Goal: Transaction & Acquisition: Purchase product/service

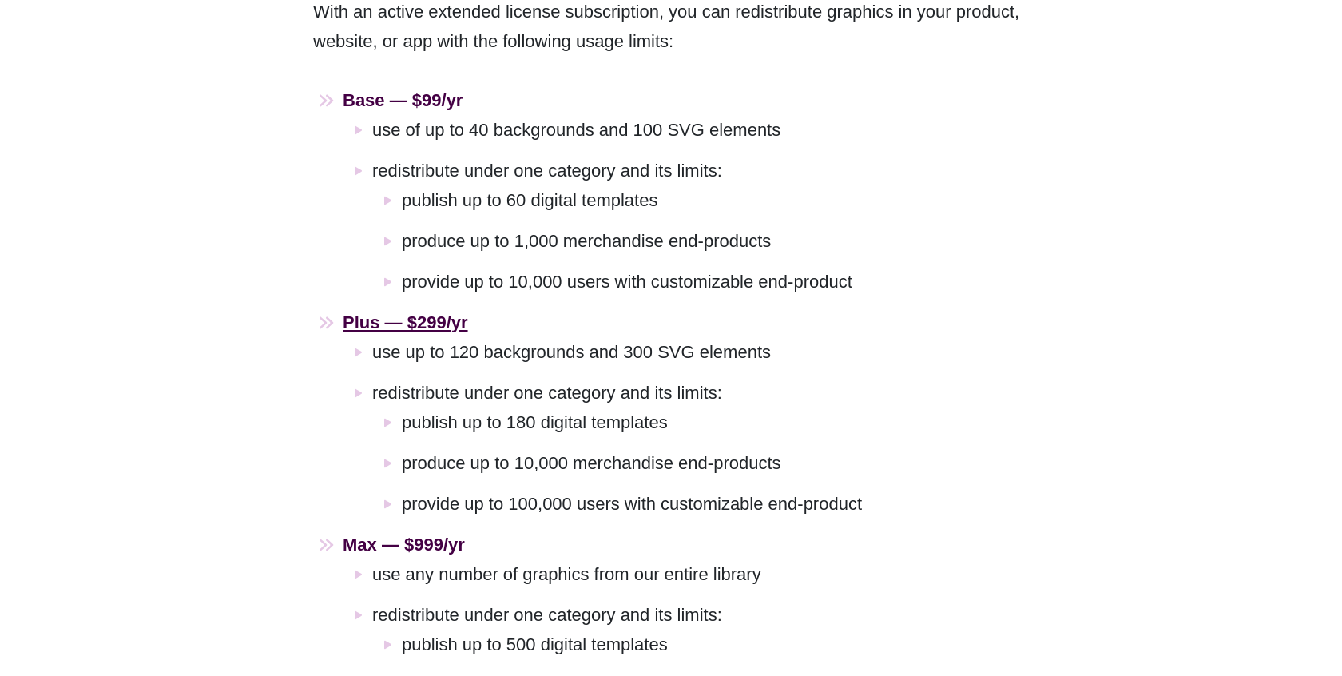
scroll to position [1154, 0]
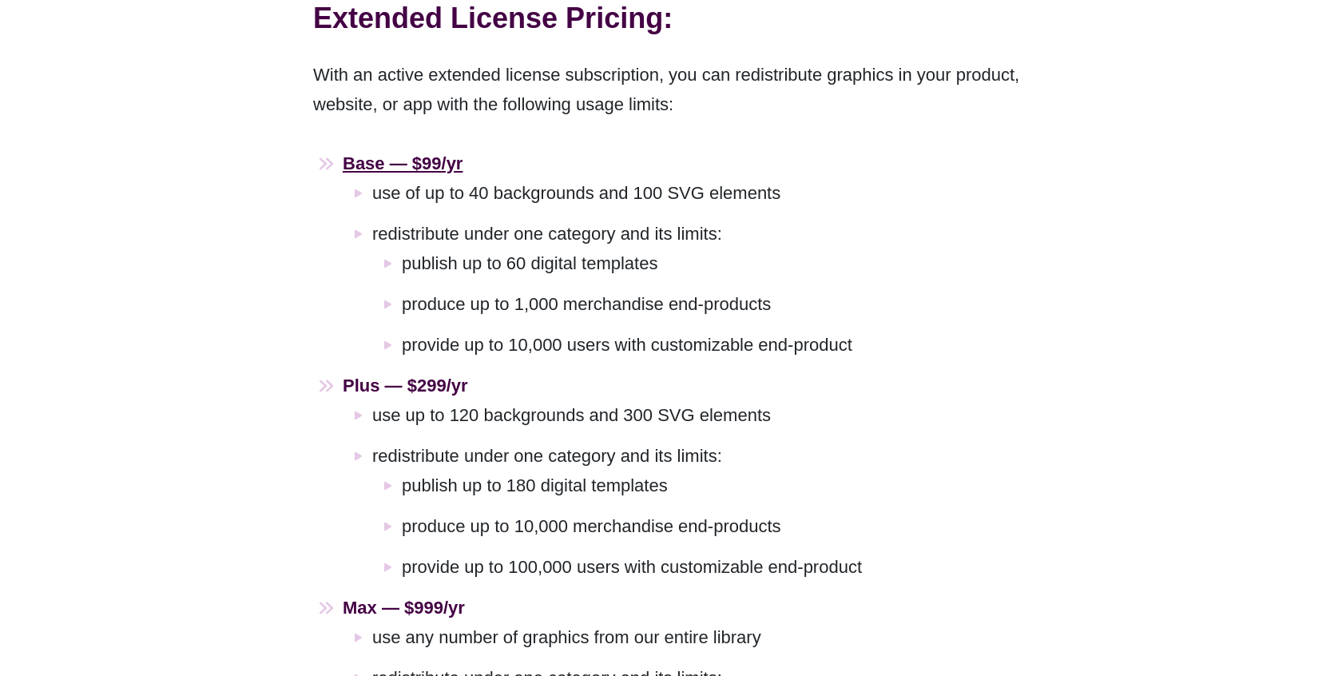
click at [403, 153] on strong "Base — $99/yr" at bounding box center [403, 163] width 120 height 20
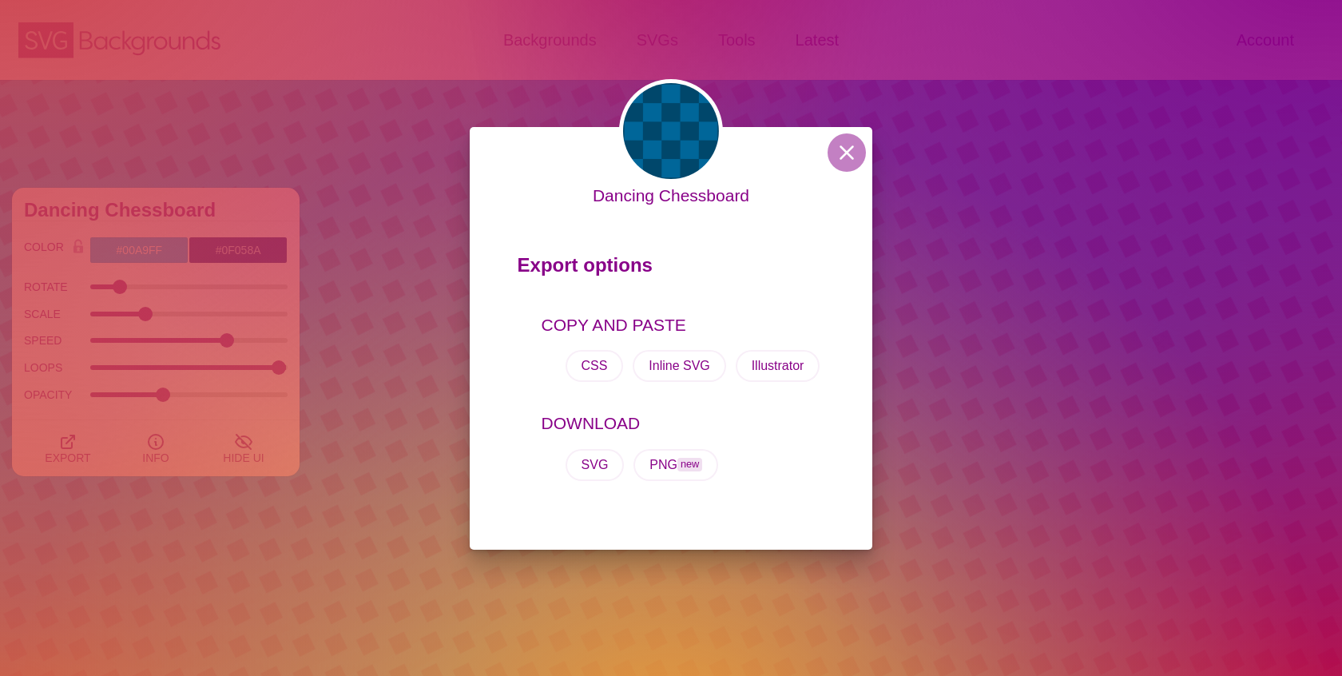
scroll to position [3778, 0]
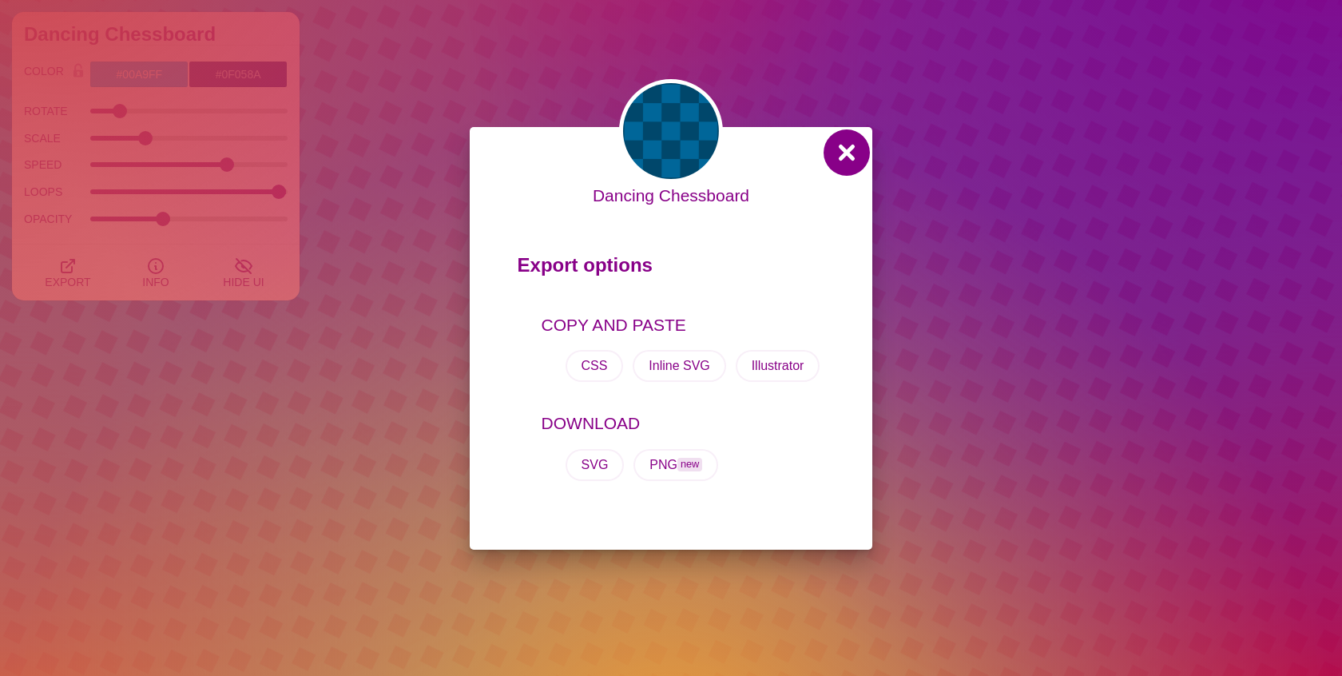
click at [839, 161] on button at bounding box center [847, 152] width 38 height 38
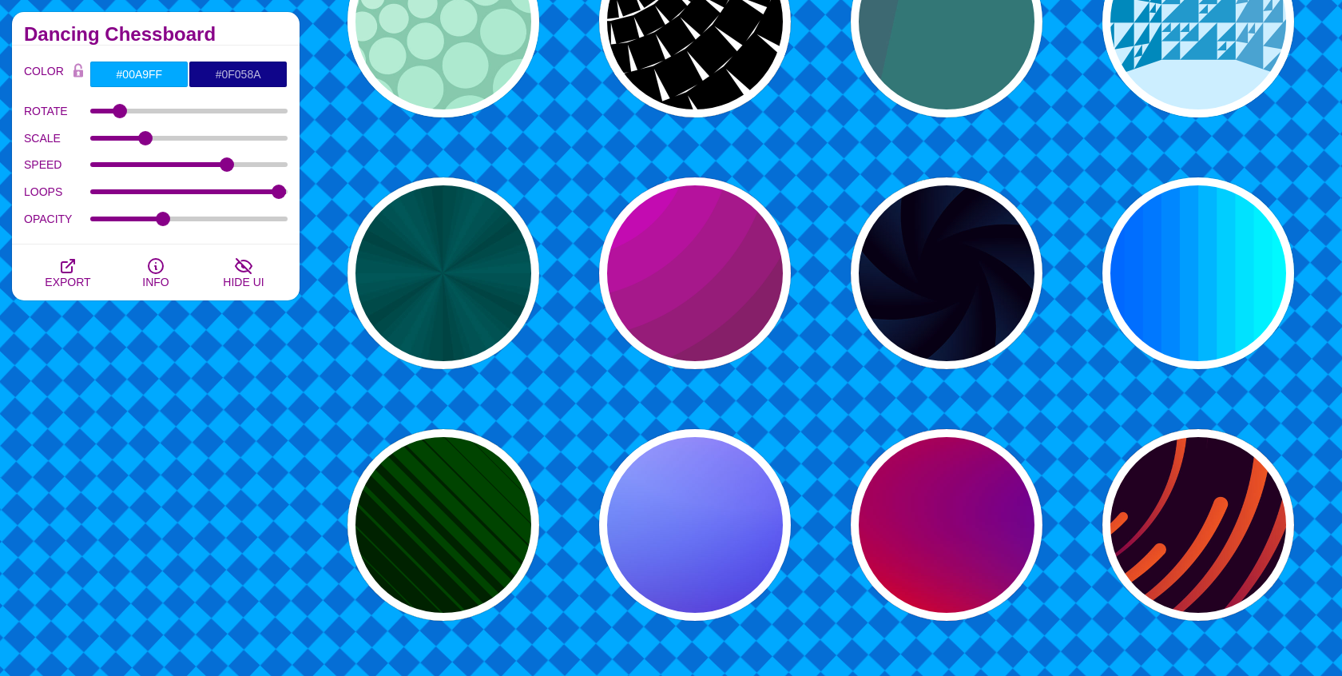
scroll to position [3316, 0]
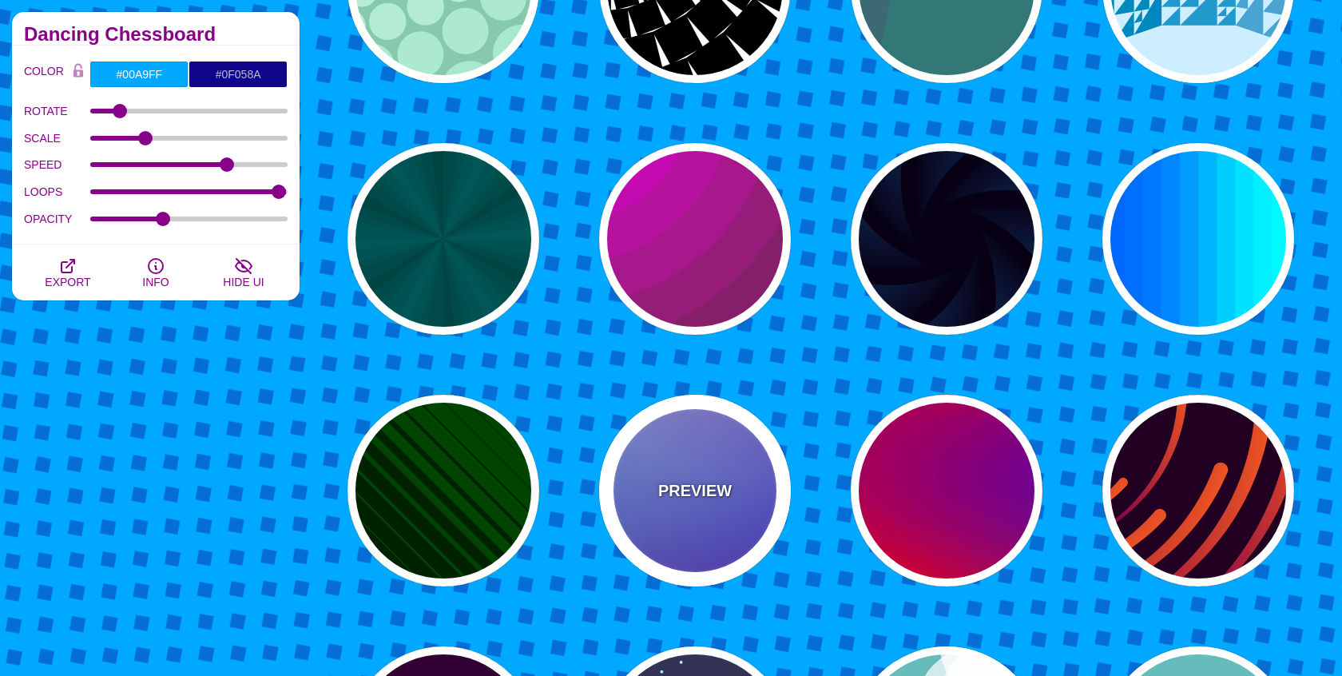
click at [652, 449] on div "PREVIEW" at bounding box center [695, 491] width 192 height 192
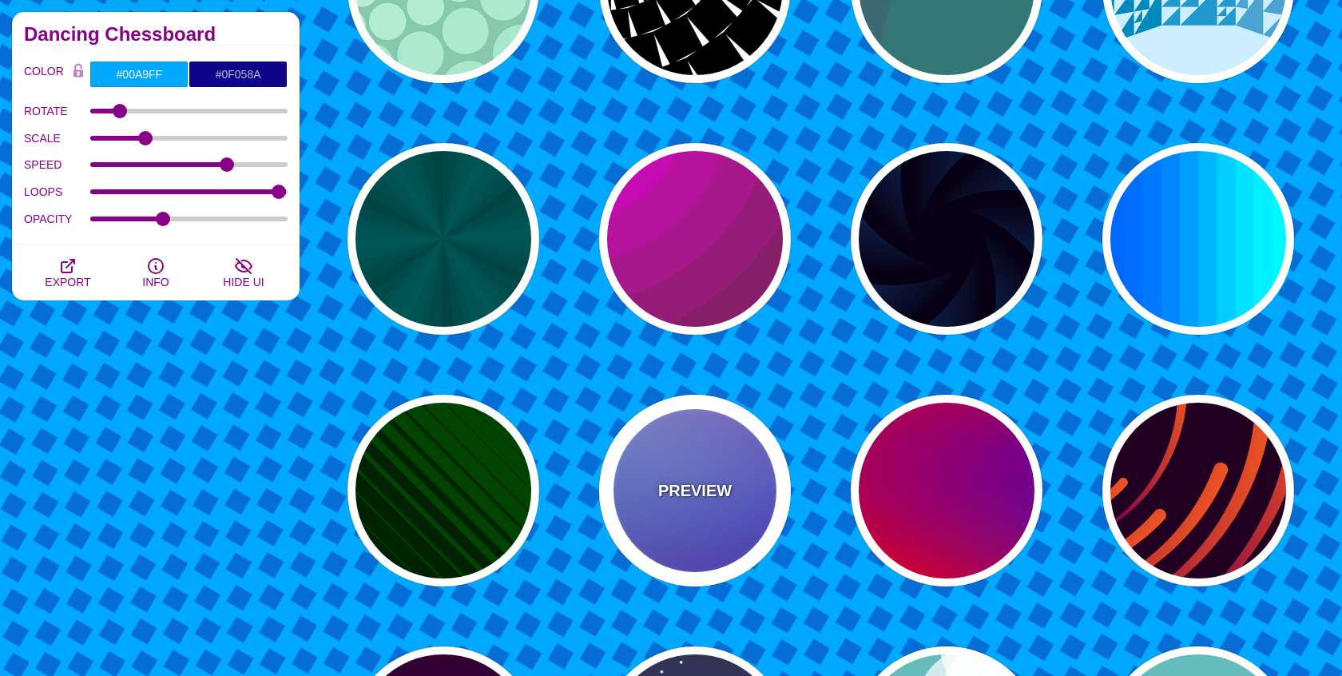
type input "#0000FF"
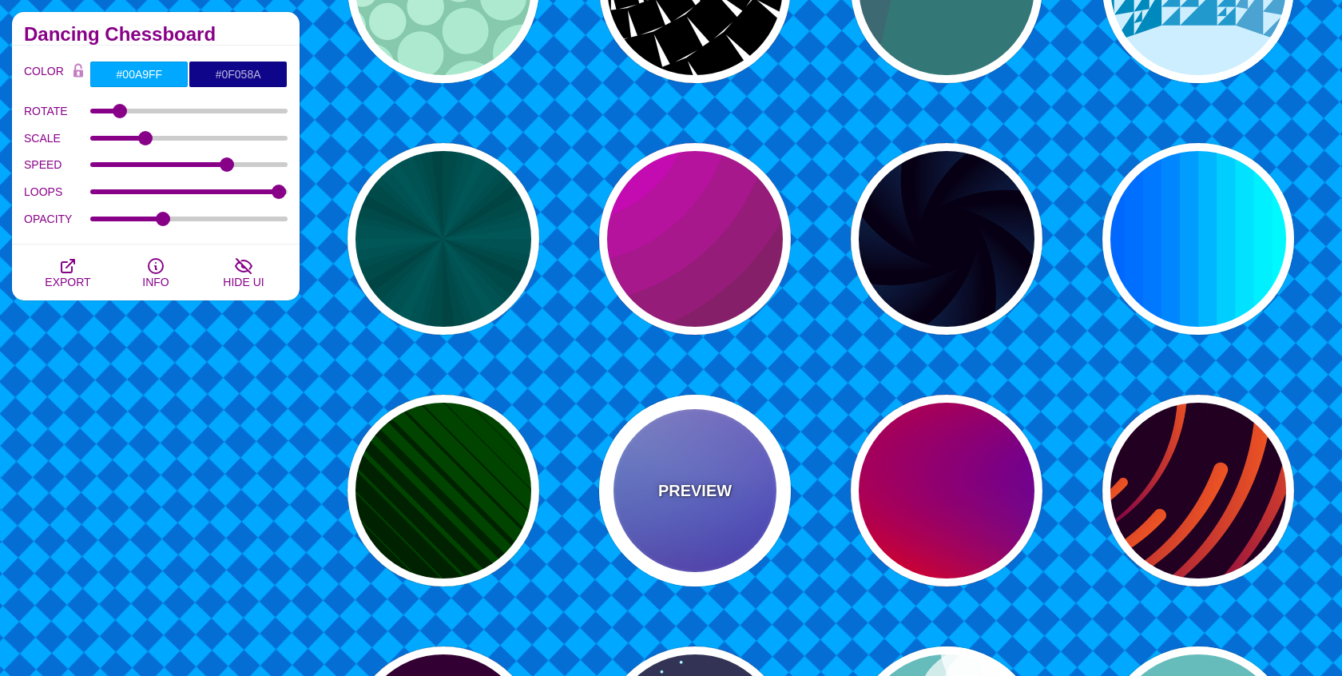
type input "#0099FF"
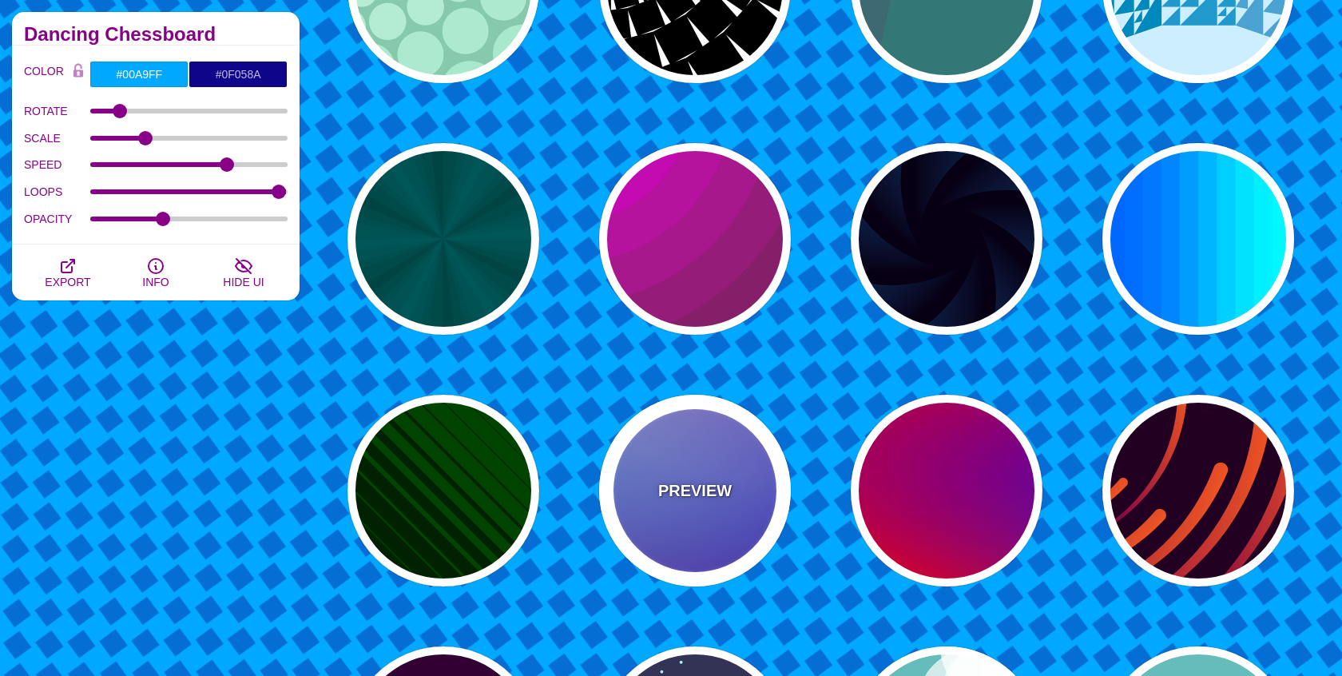
type input "#FFFFFF"
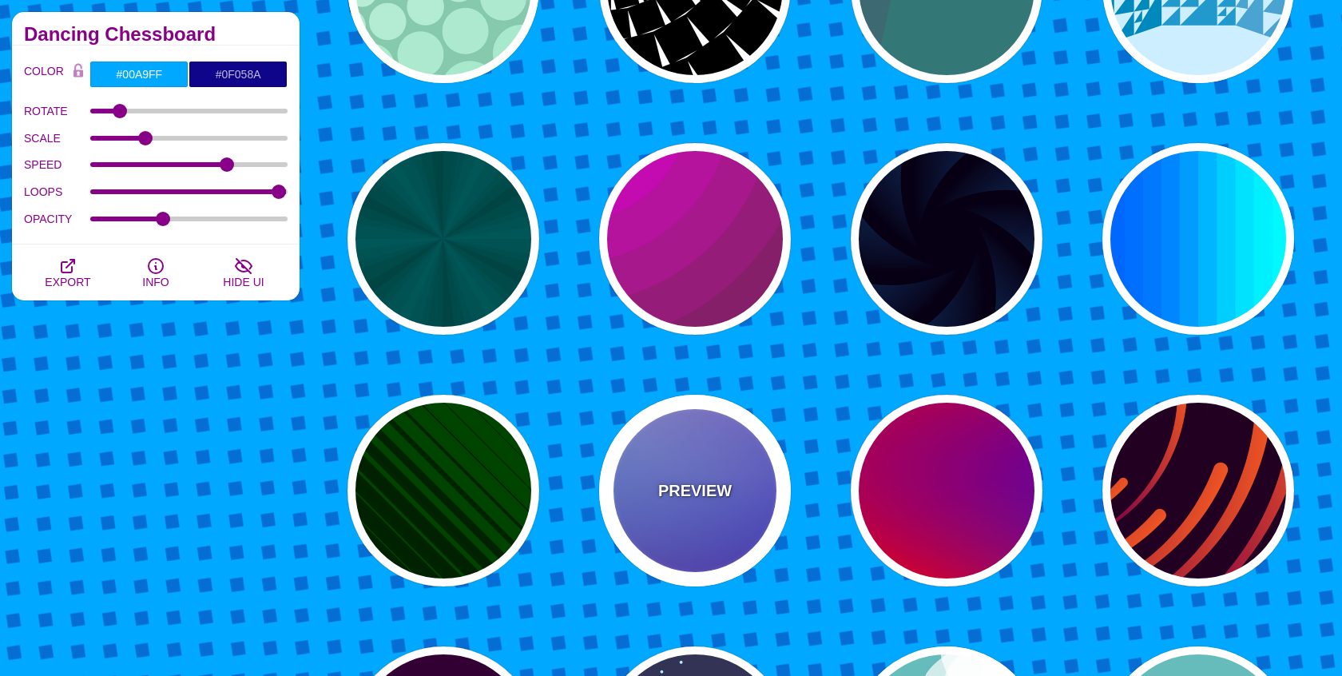
type input "#FF99FF"
type input "#880088"
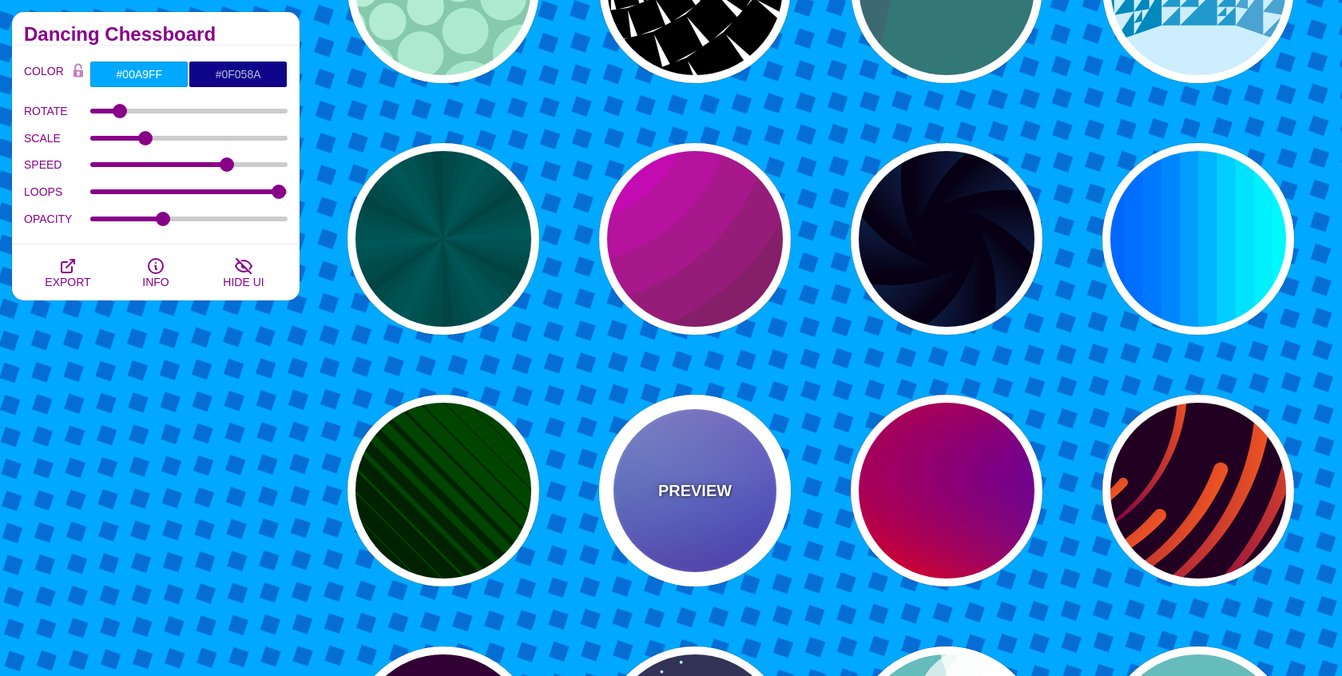
type input "12"
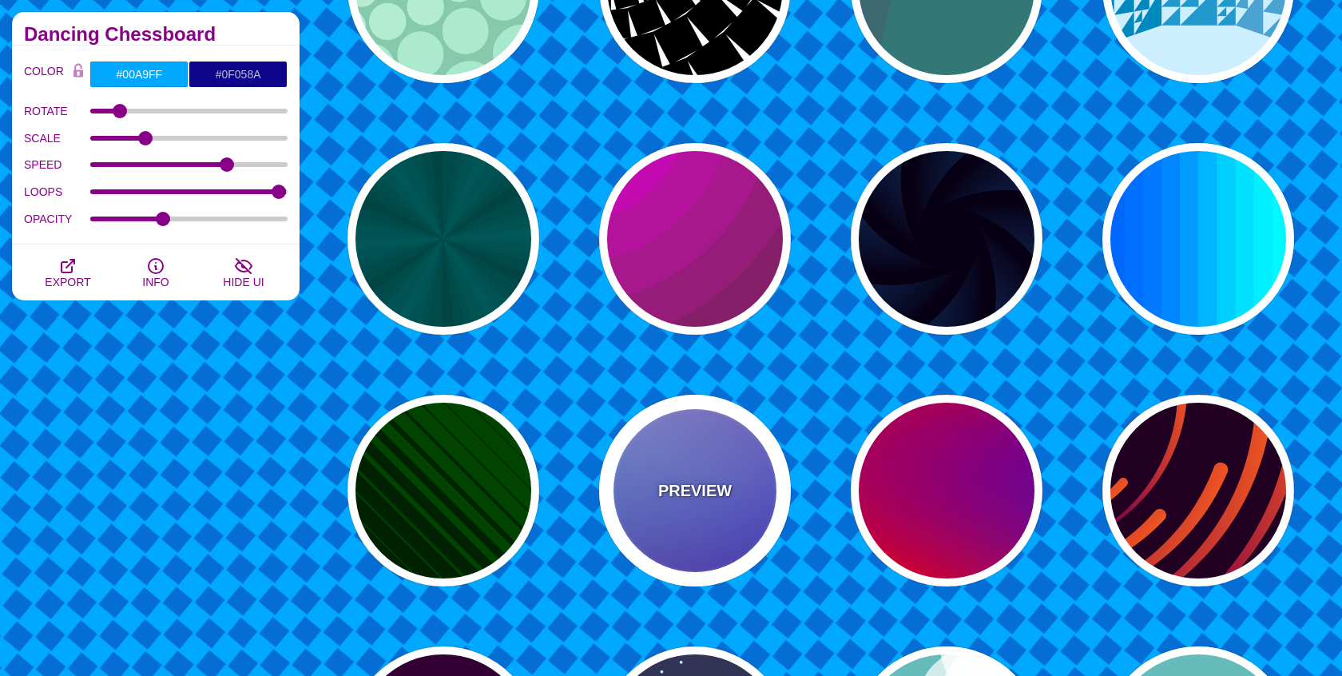
type input "0"
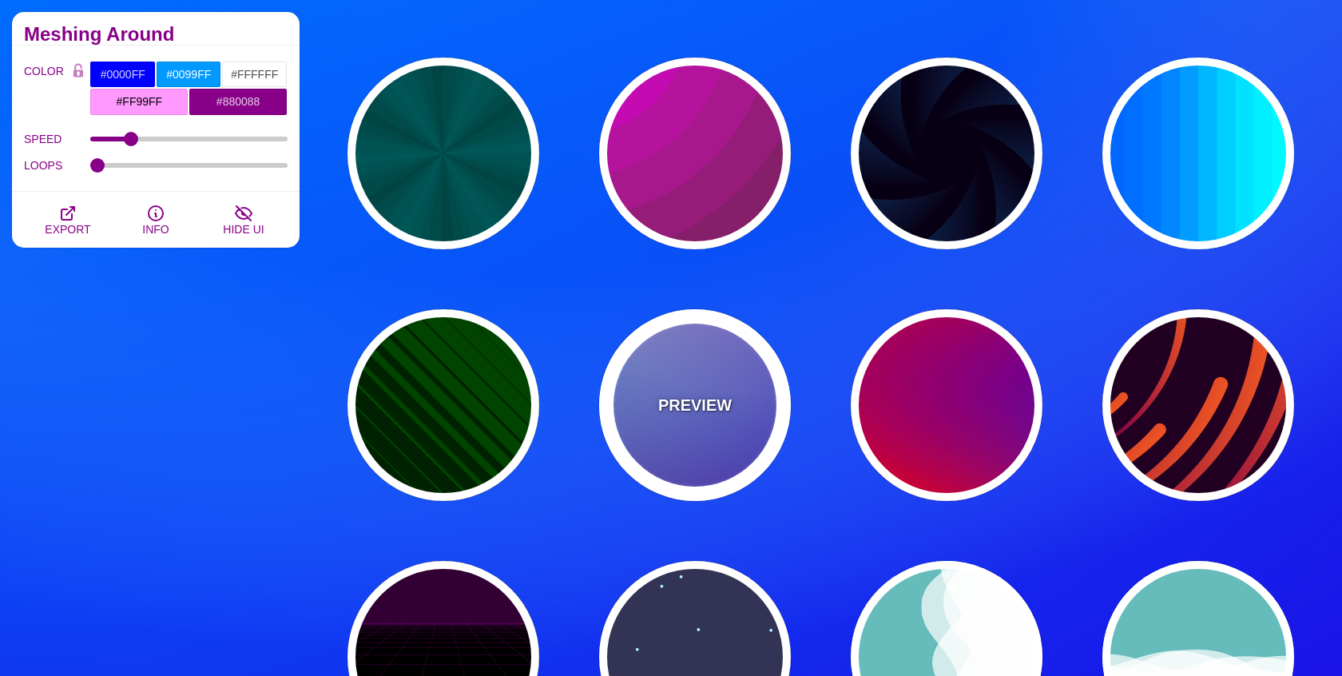
scroll to position [3408, 0]
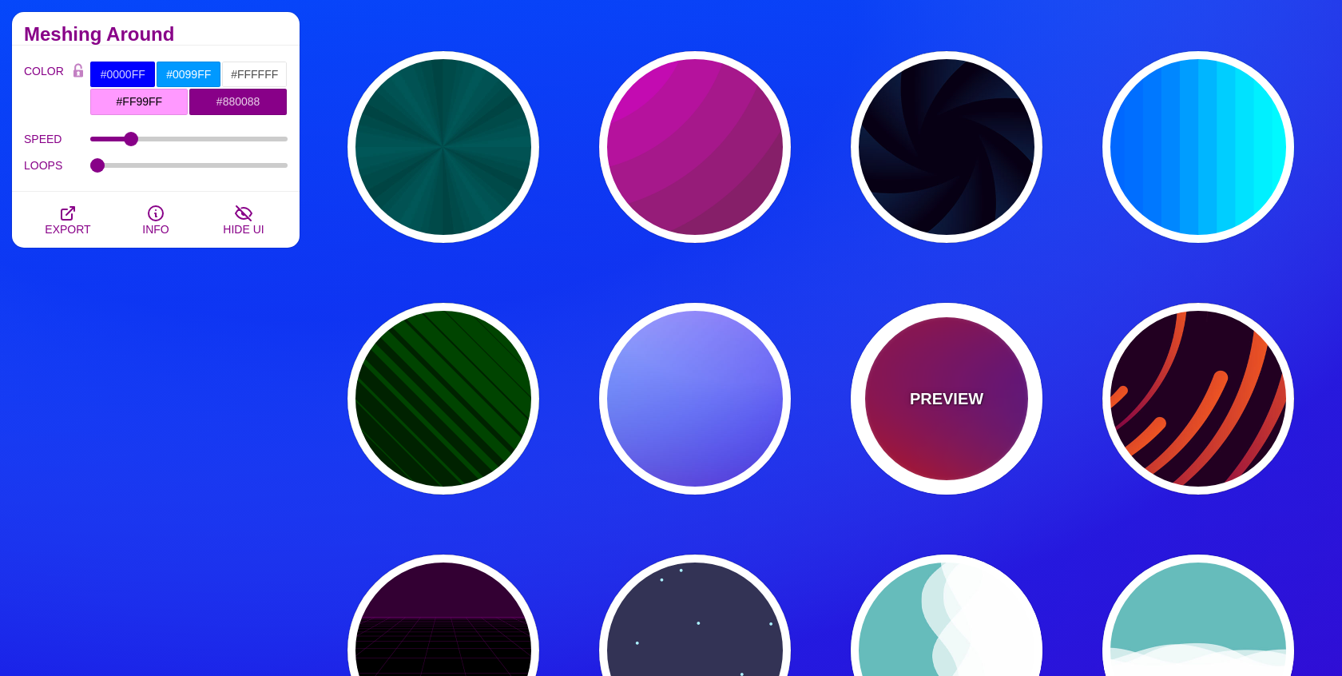
click at [914, 374] on div "PREVIEW" at bounding box center [947, 399] width 192 height 192
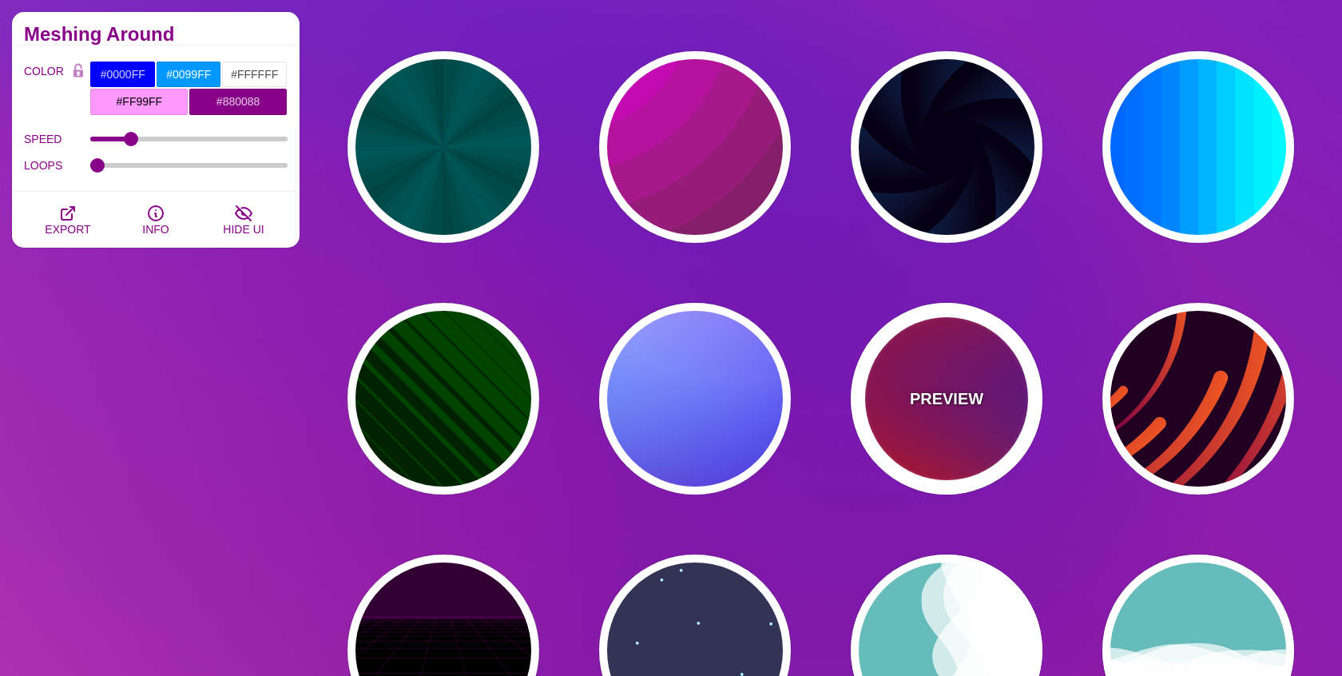
type input "#FF0000"
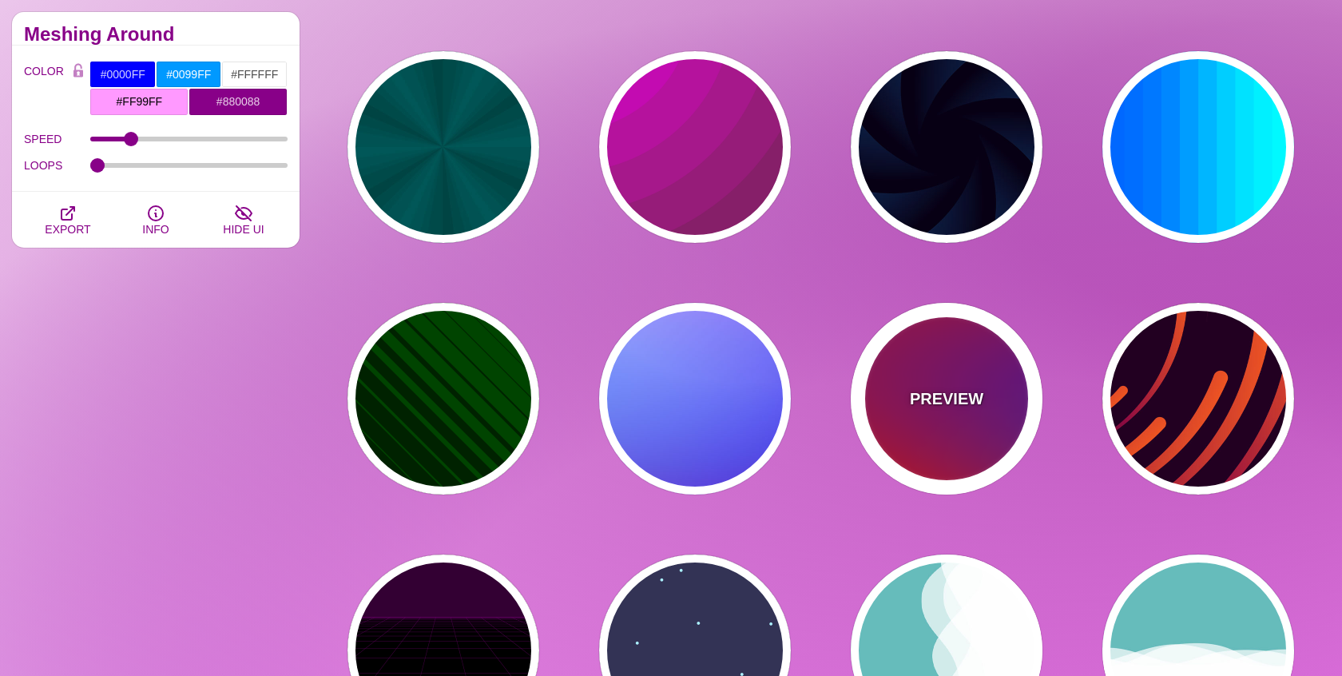
type input "#800080"
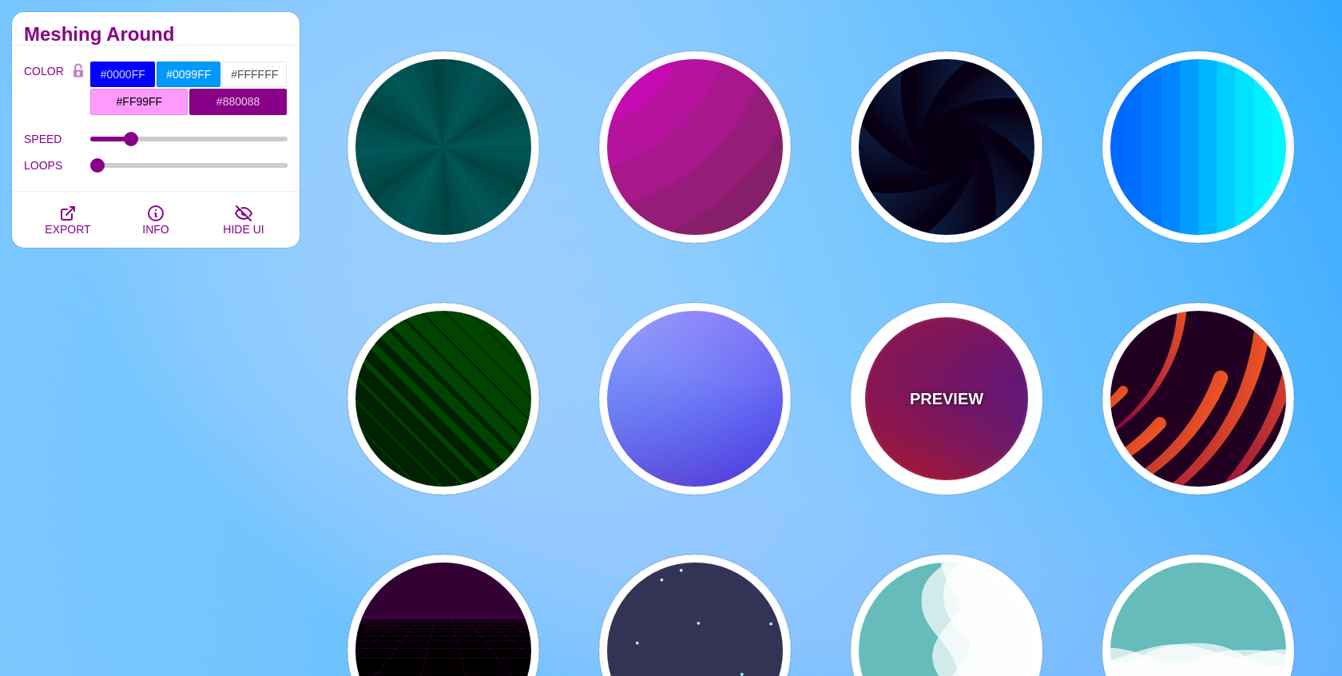
type input "#0000FF"
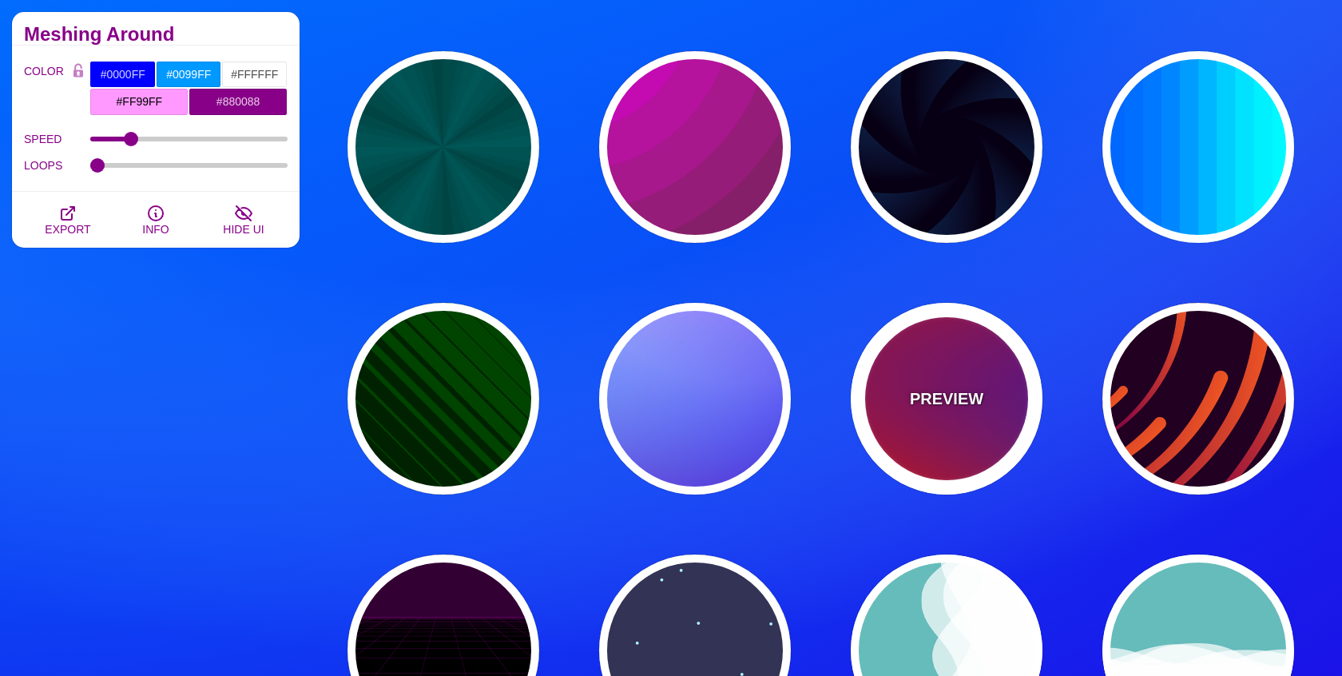
type input "#00EEBB"
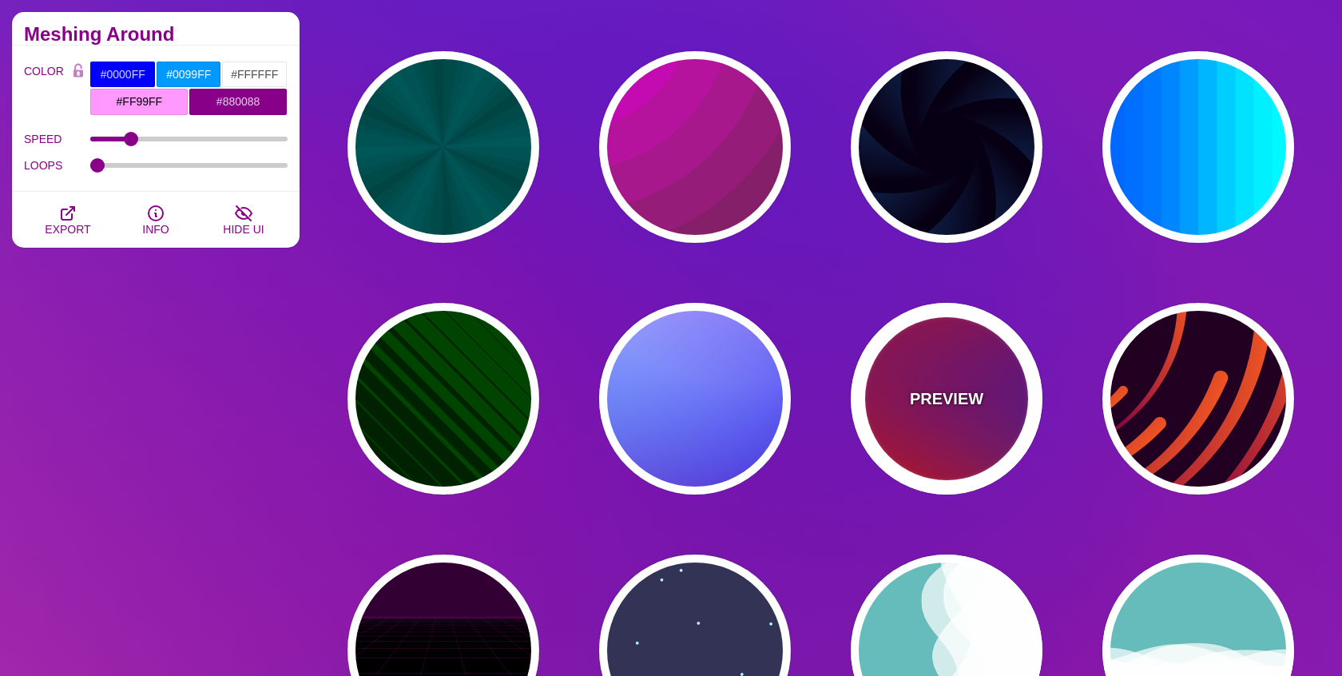
type input "#FFFF00"
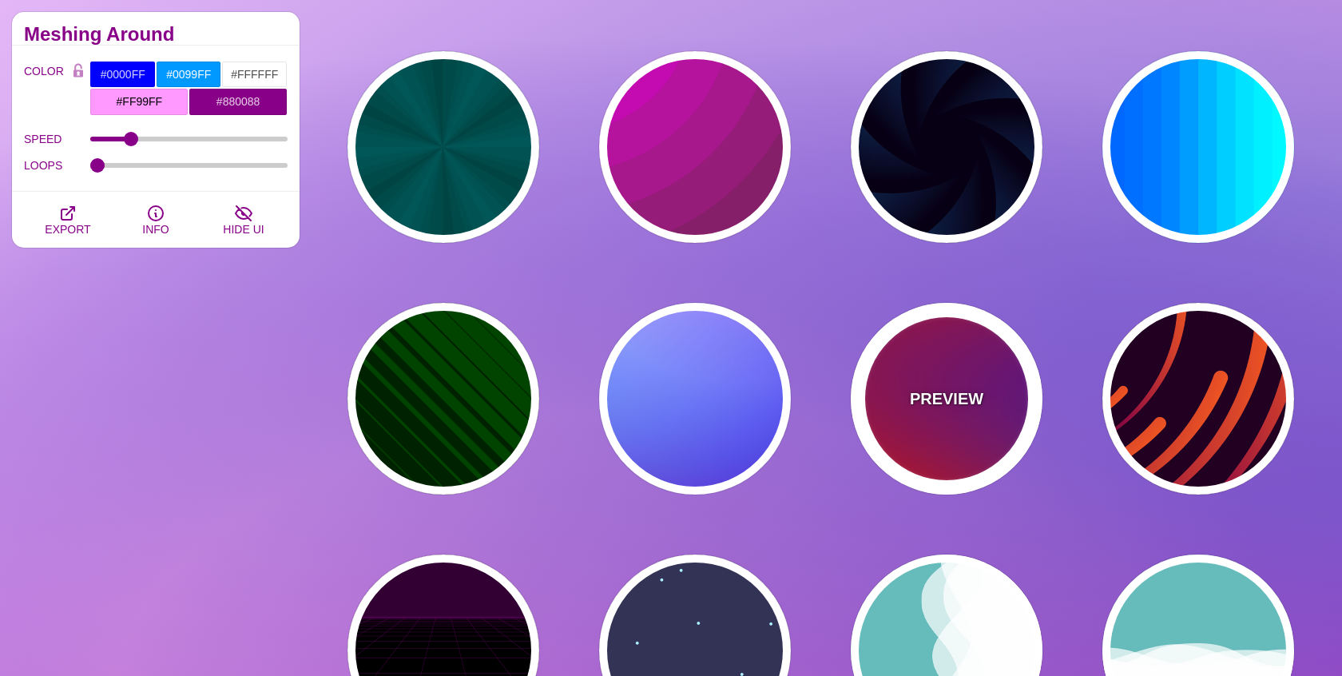
type input "#FFA500"
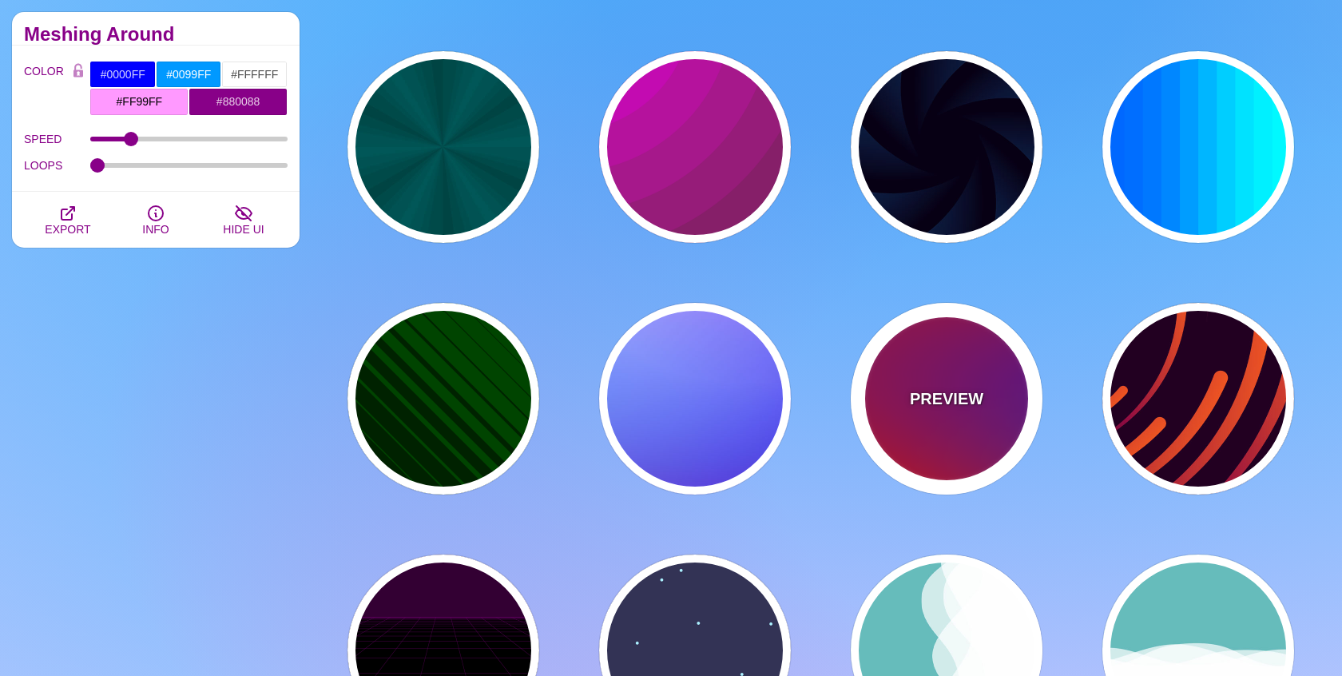
type input "1"
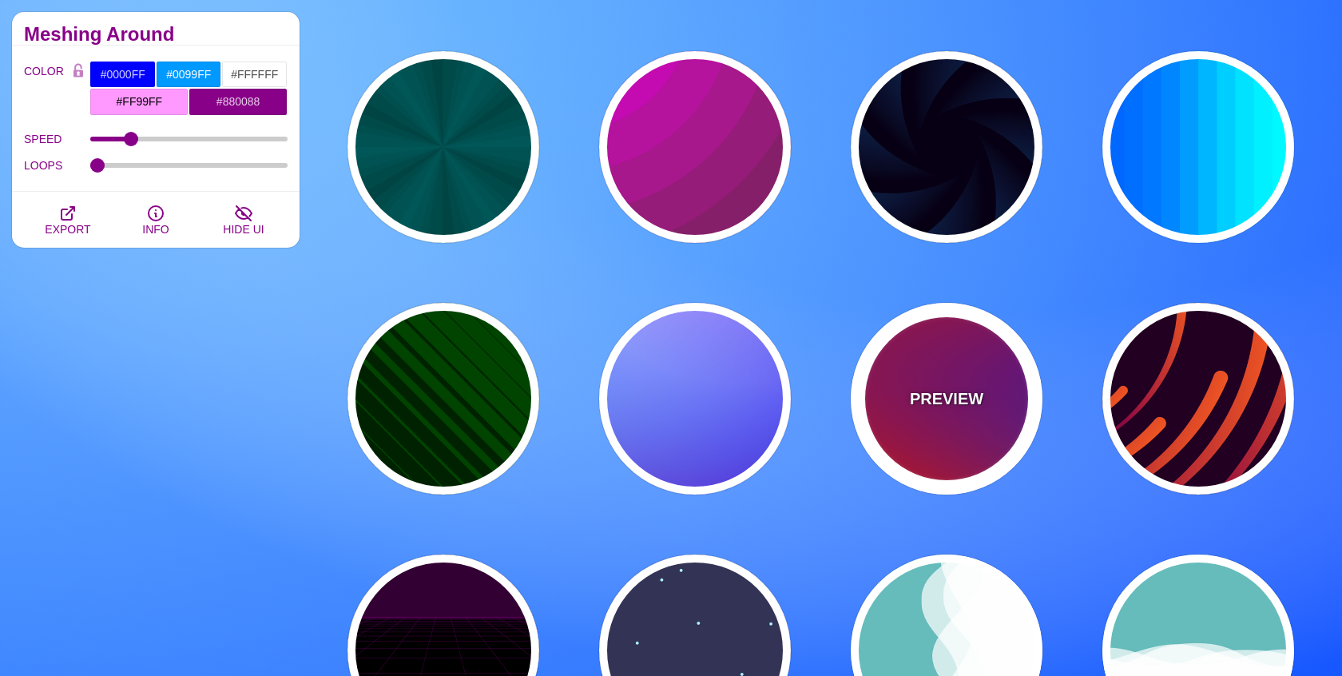
type input "20"
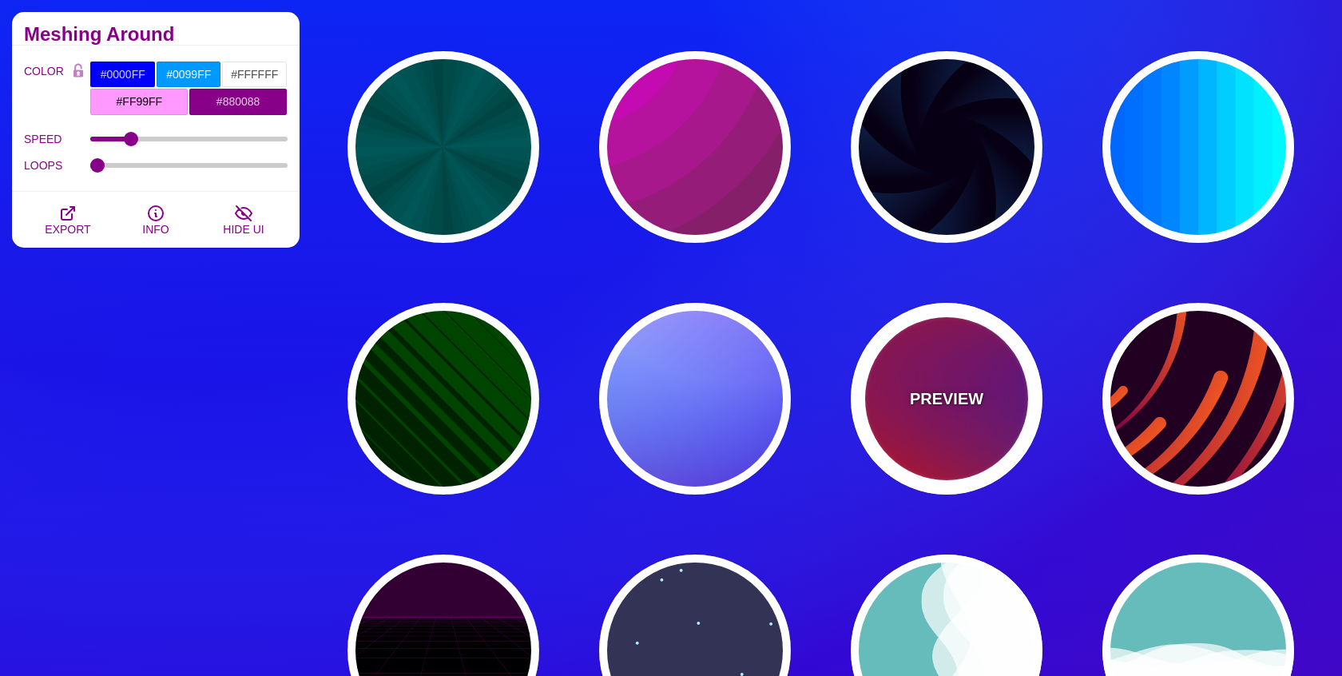
type input "0"
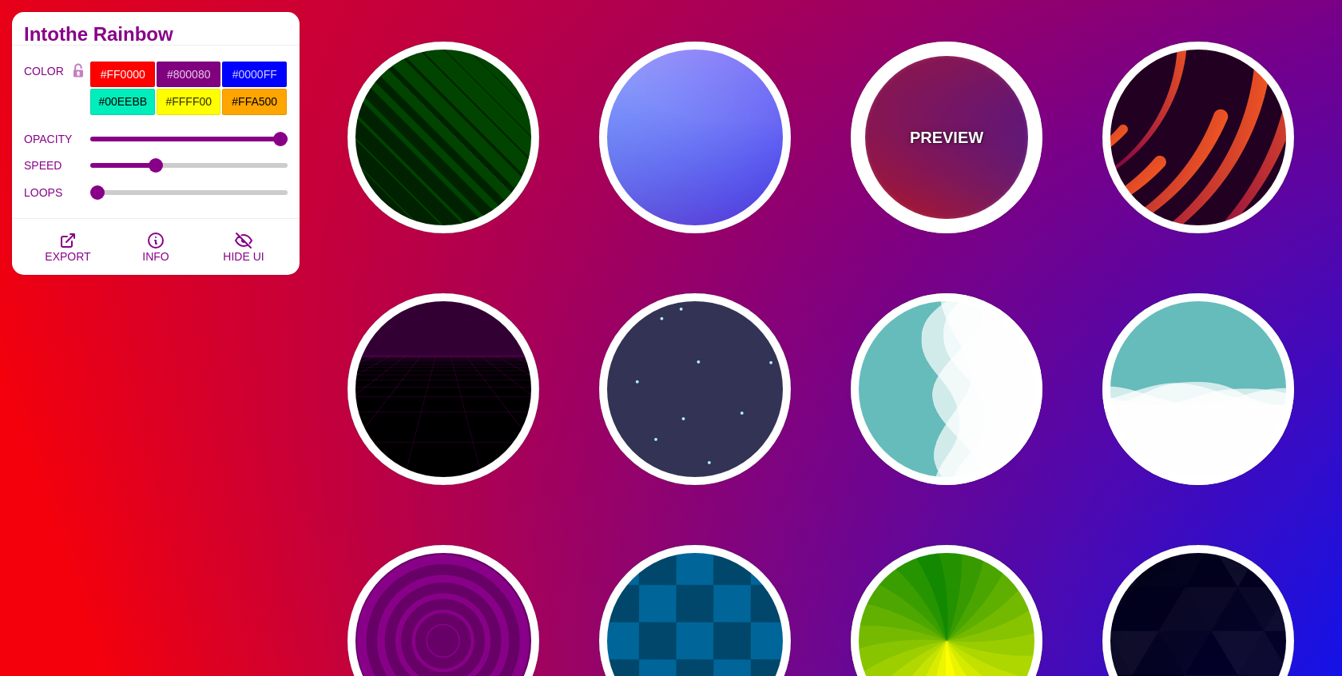
scroll to position [3671, 0]
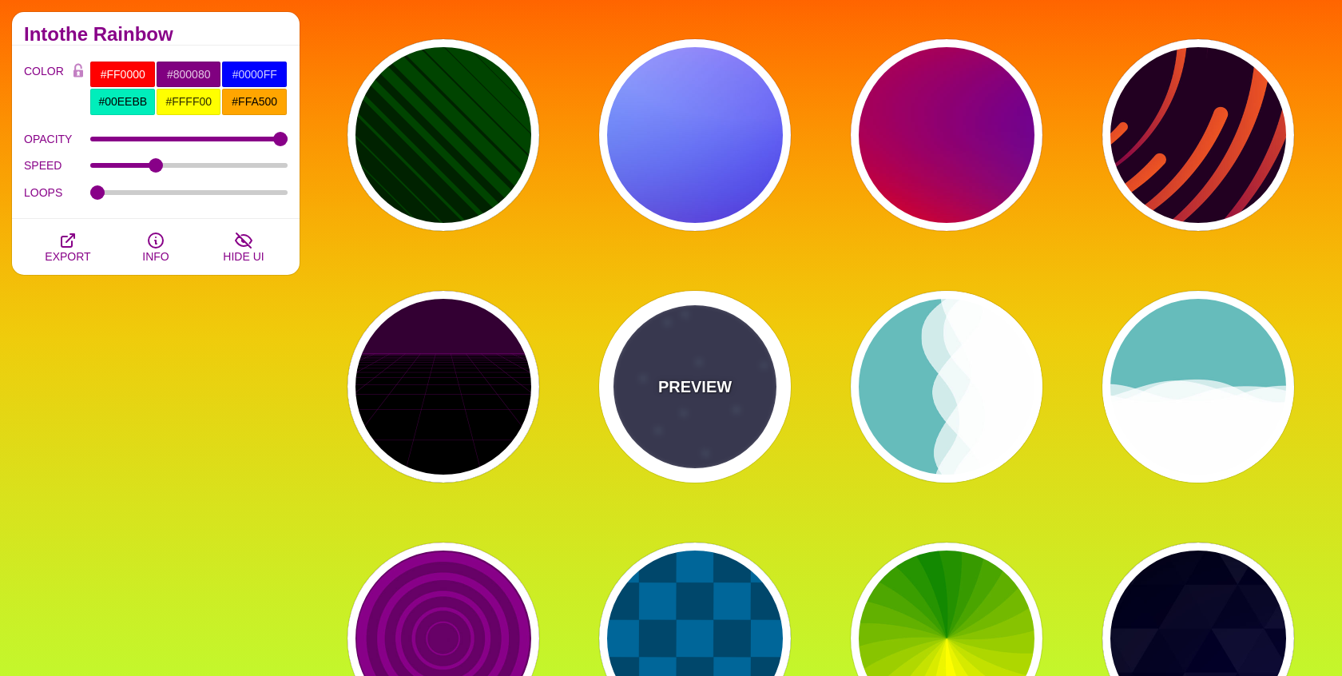
click at [677, 356] on div "PREVIEW" at bounding box center [695, 387] width 192 height 192
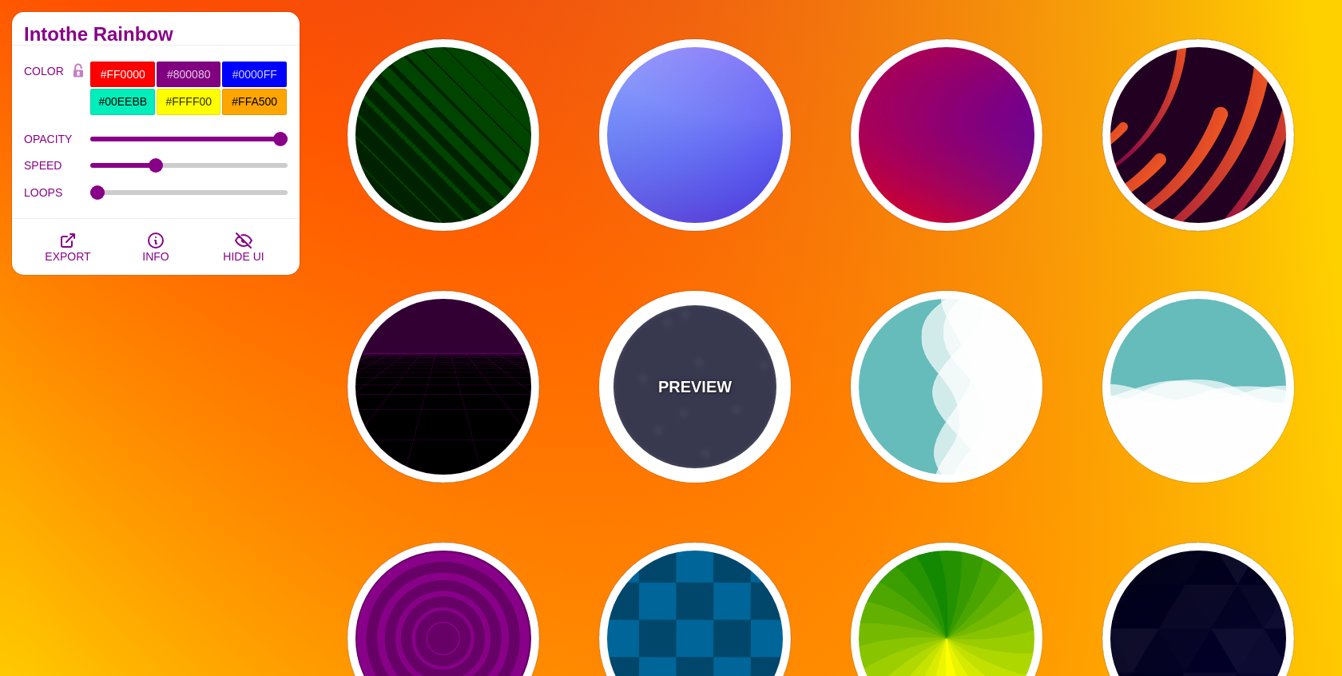
type input "#333355"
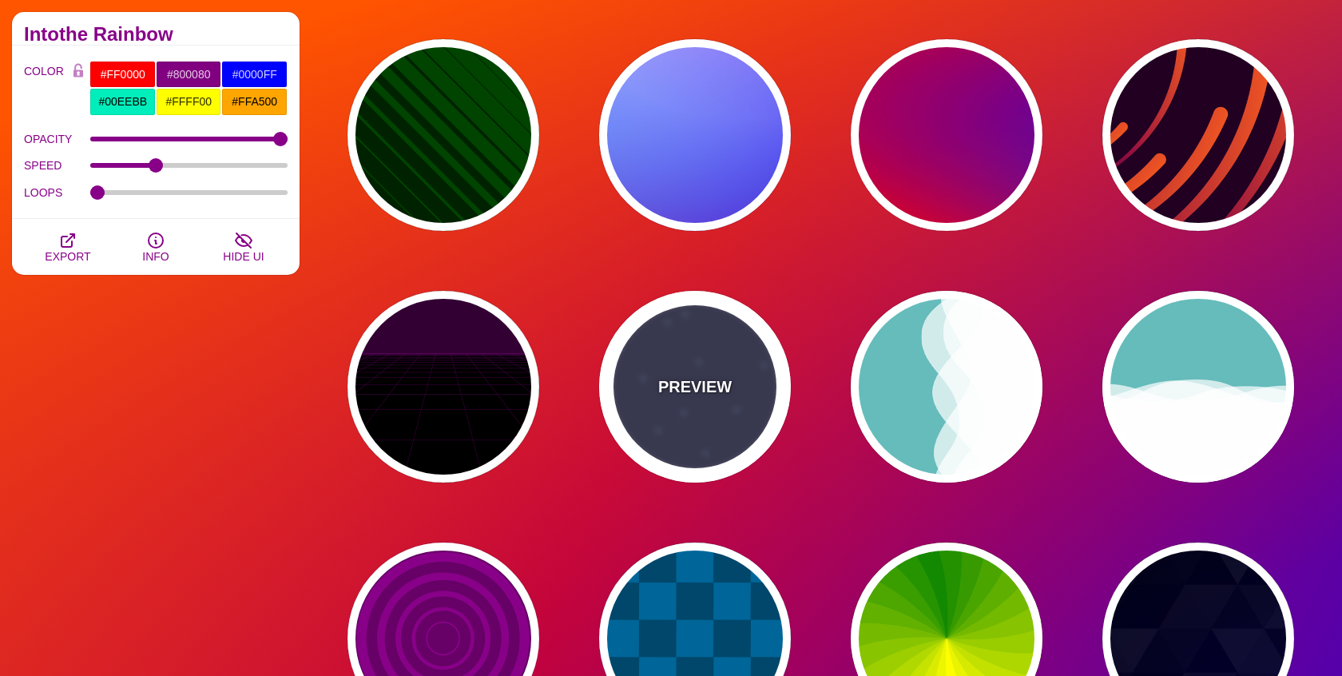
type input "#AAEEFF"
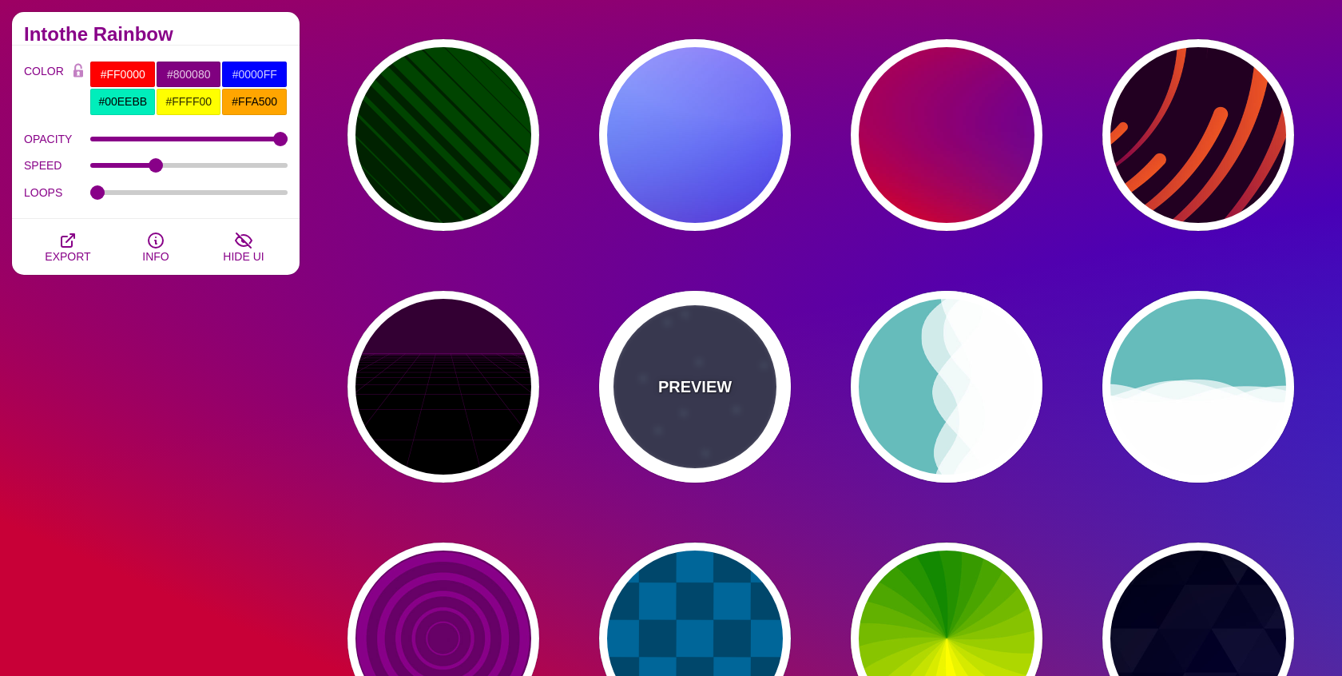
type input "#FFFFFF"
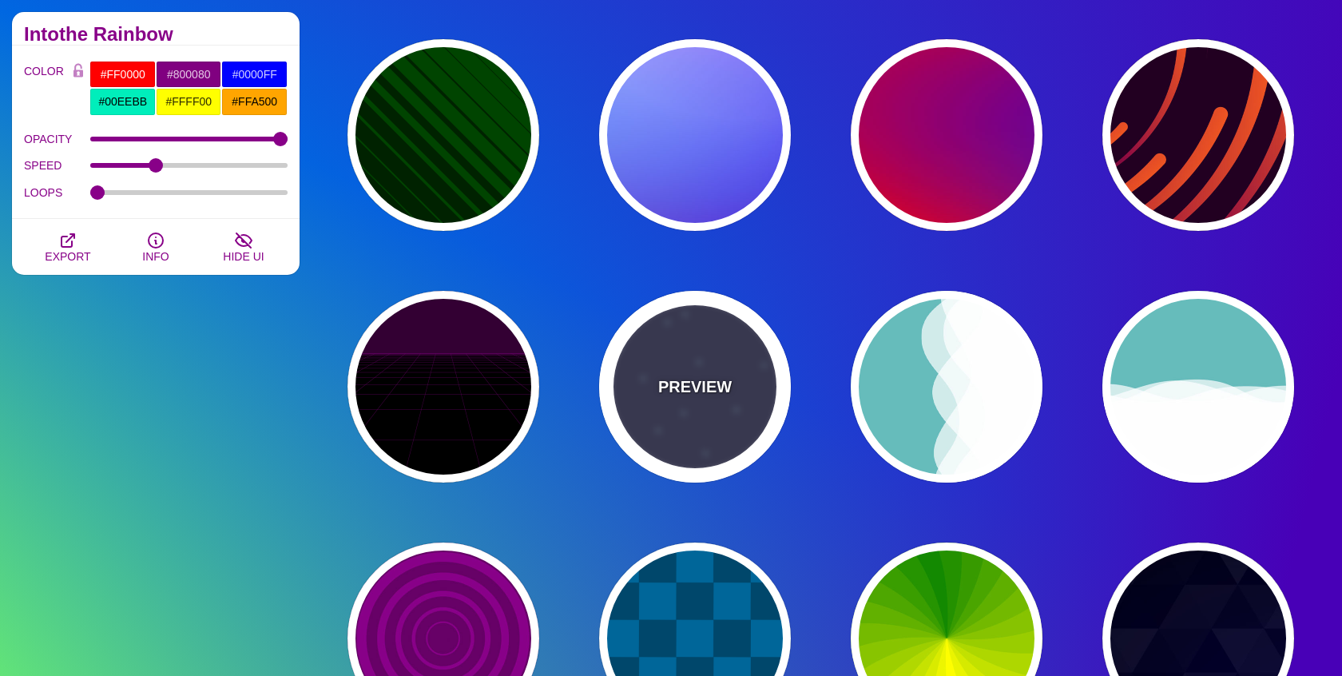
type input "15"
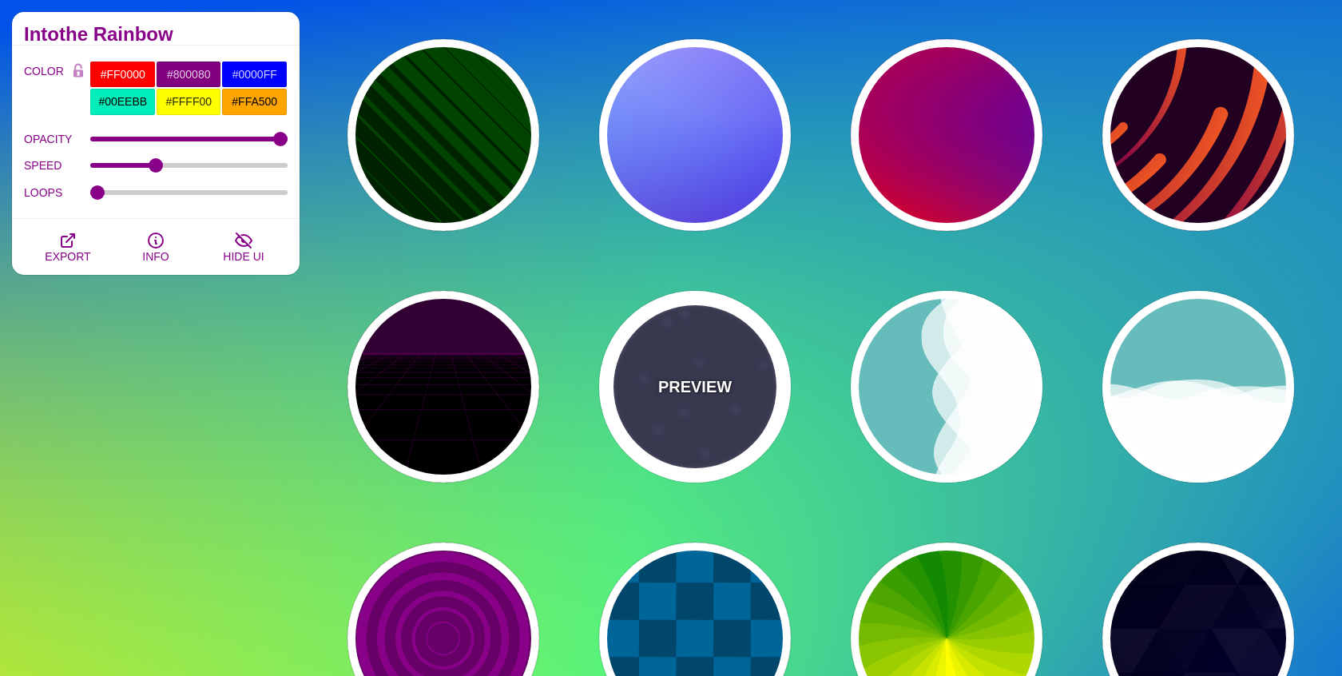
type input "40"
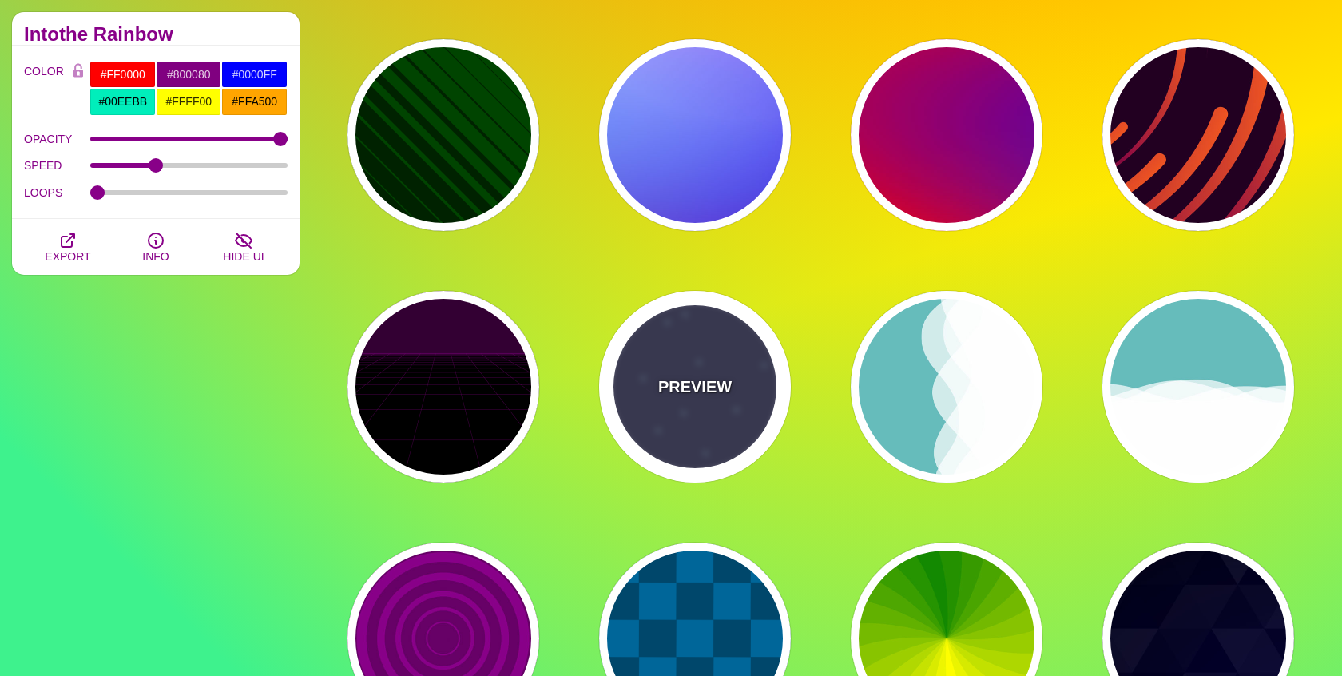
type input "5"
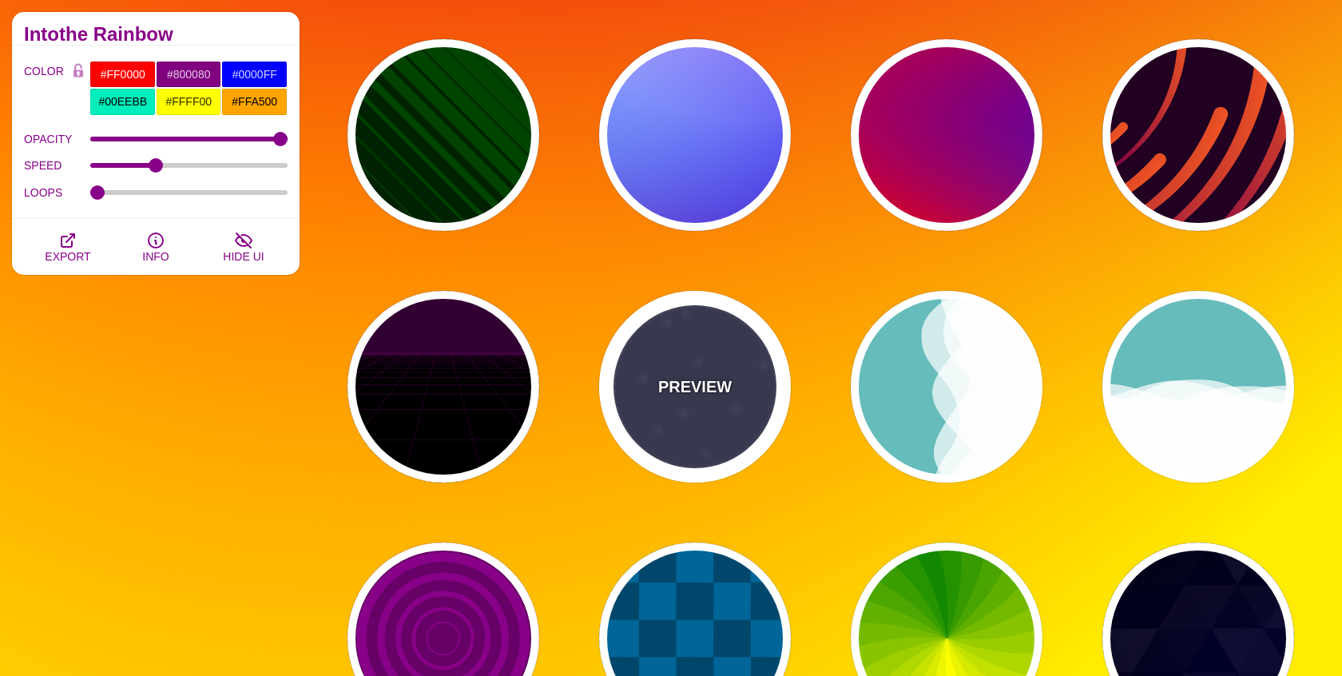
type input "1"
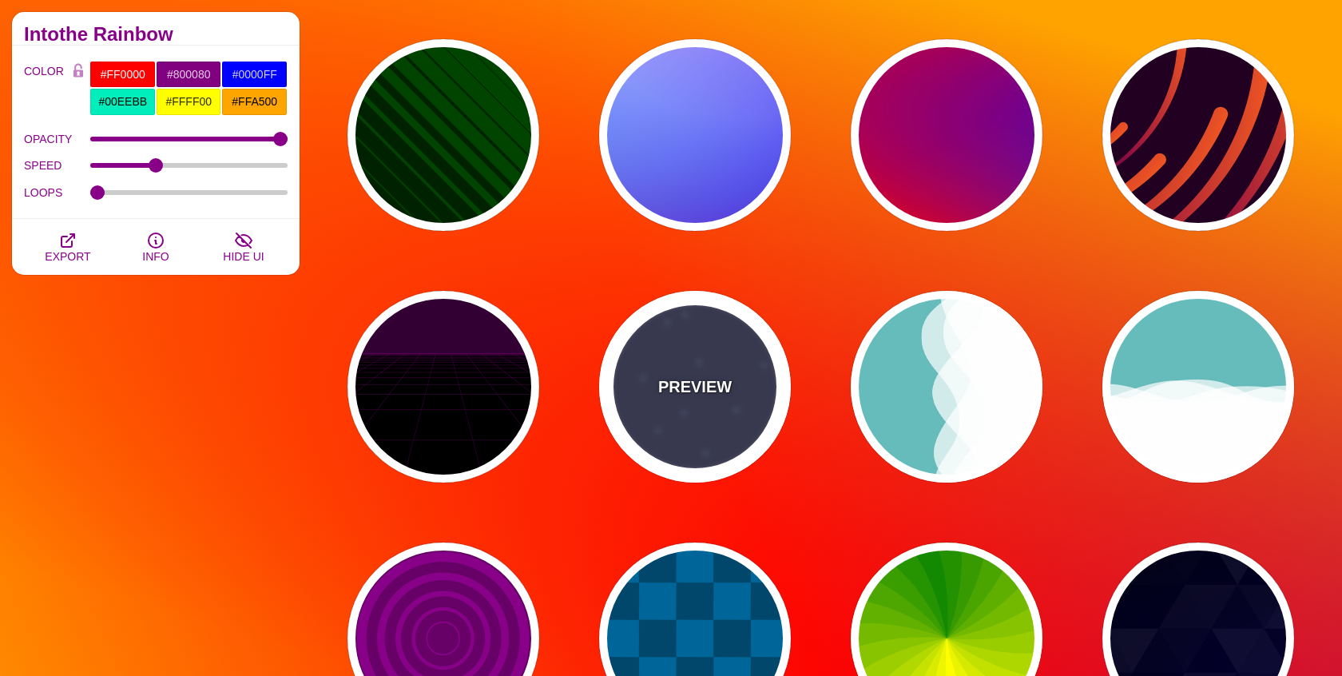
type input "1"
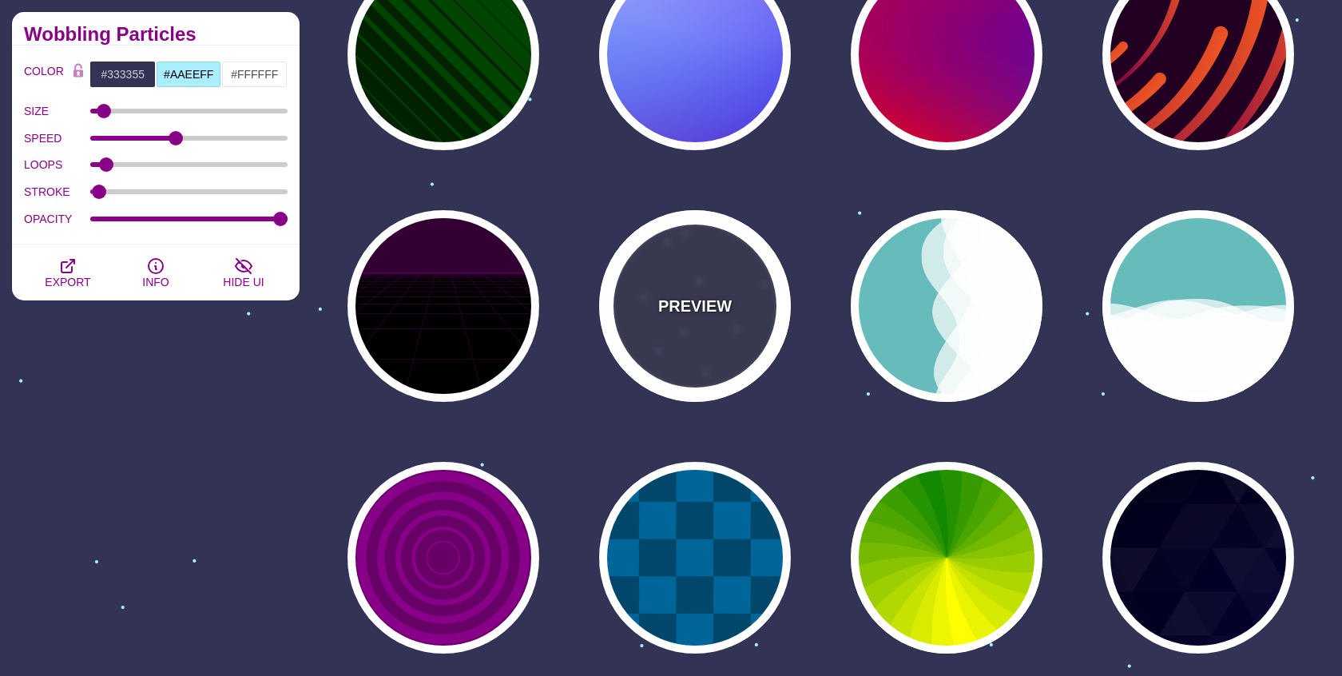
scroll to position [3761, 0]
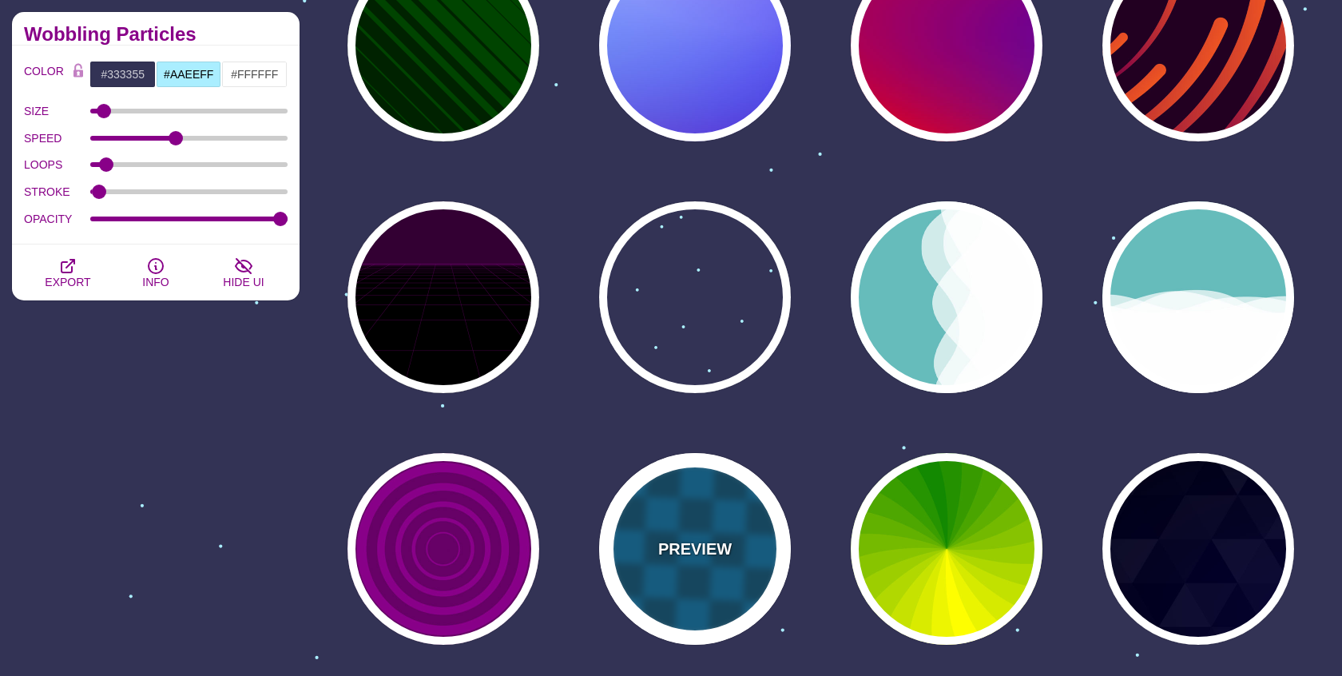
click at [681, 510] on div "PREVIEW" at bounding box center [695, 549] width 192 height 192
type input "#00476B"
type input "#006699"
type input "0"
type input "1"
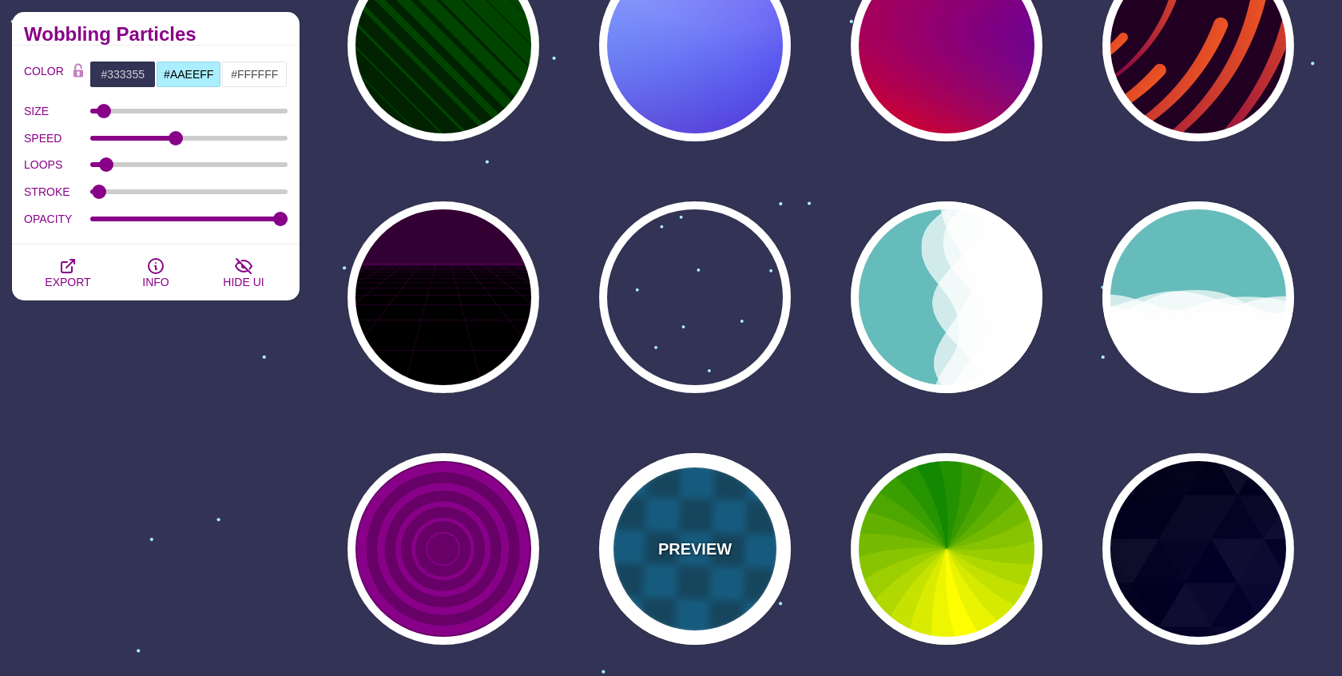
type input "15"
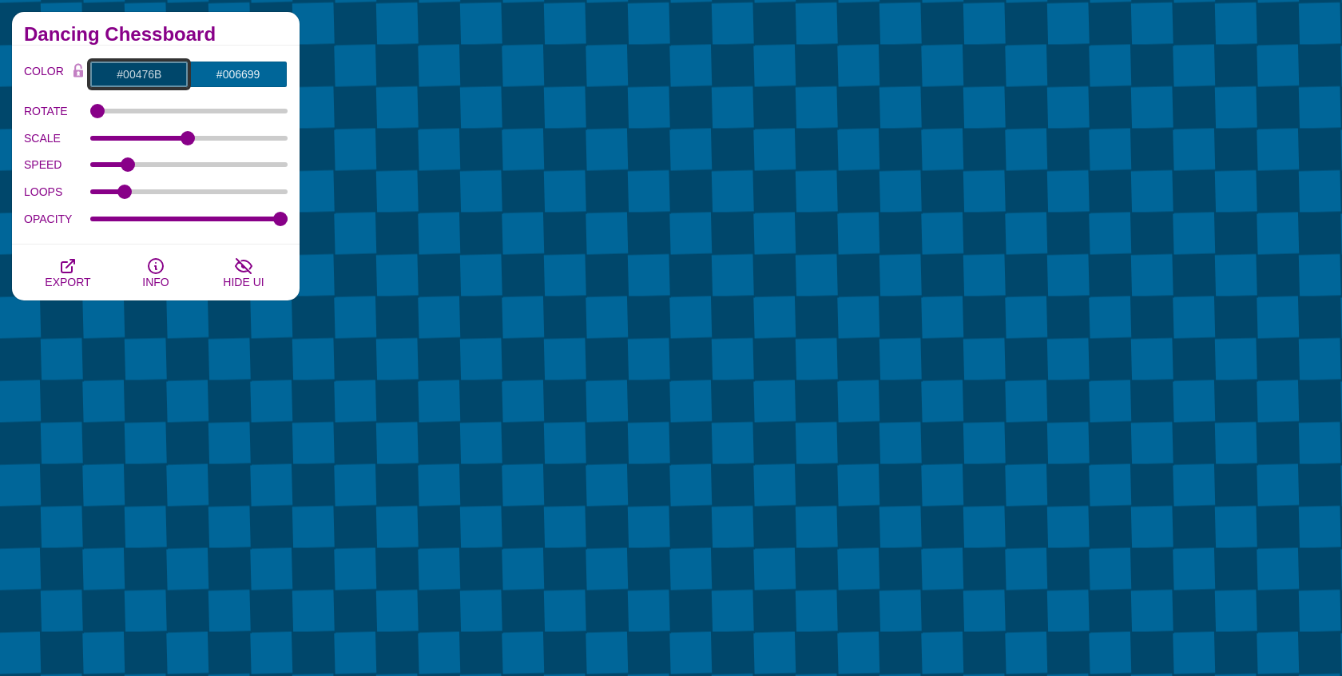
click at [128, 65] on input "#00476B" at bounding box center [138, 74] width 99 height 27
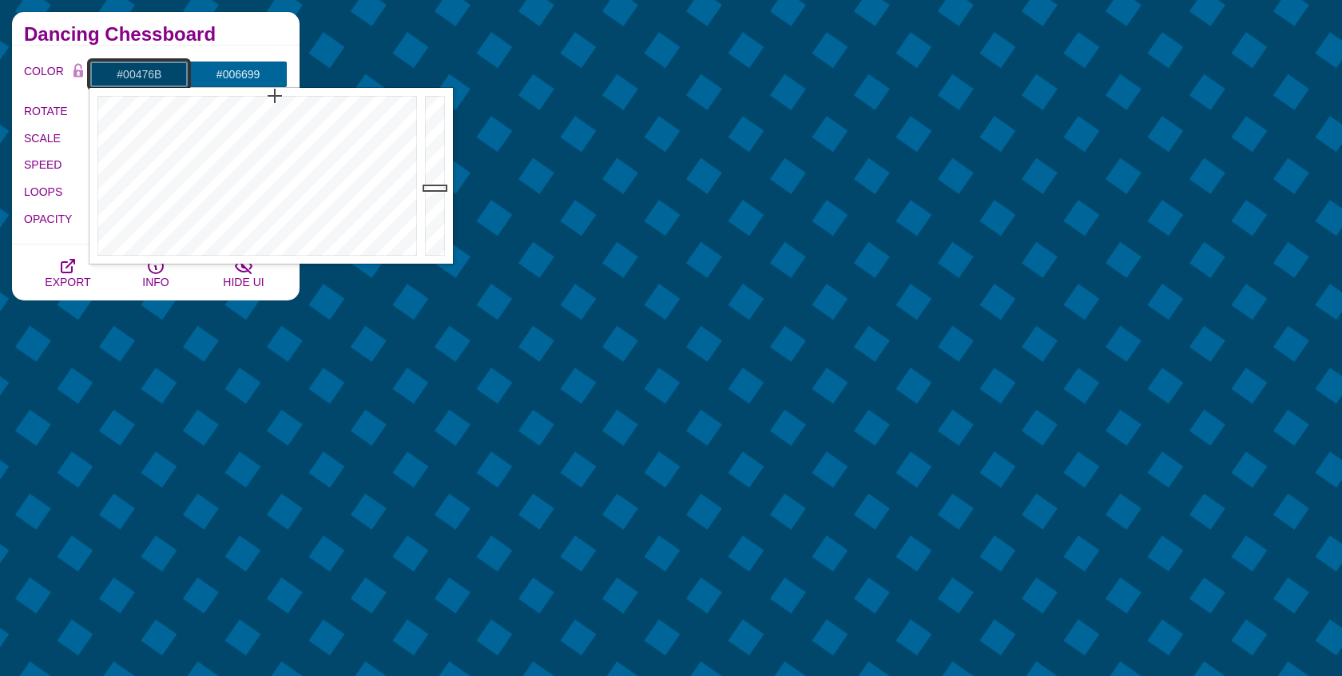
click at [128, 65] on input "#00476B" at bounding box center [138, 74] width 99 height 27
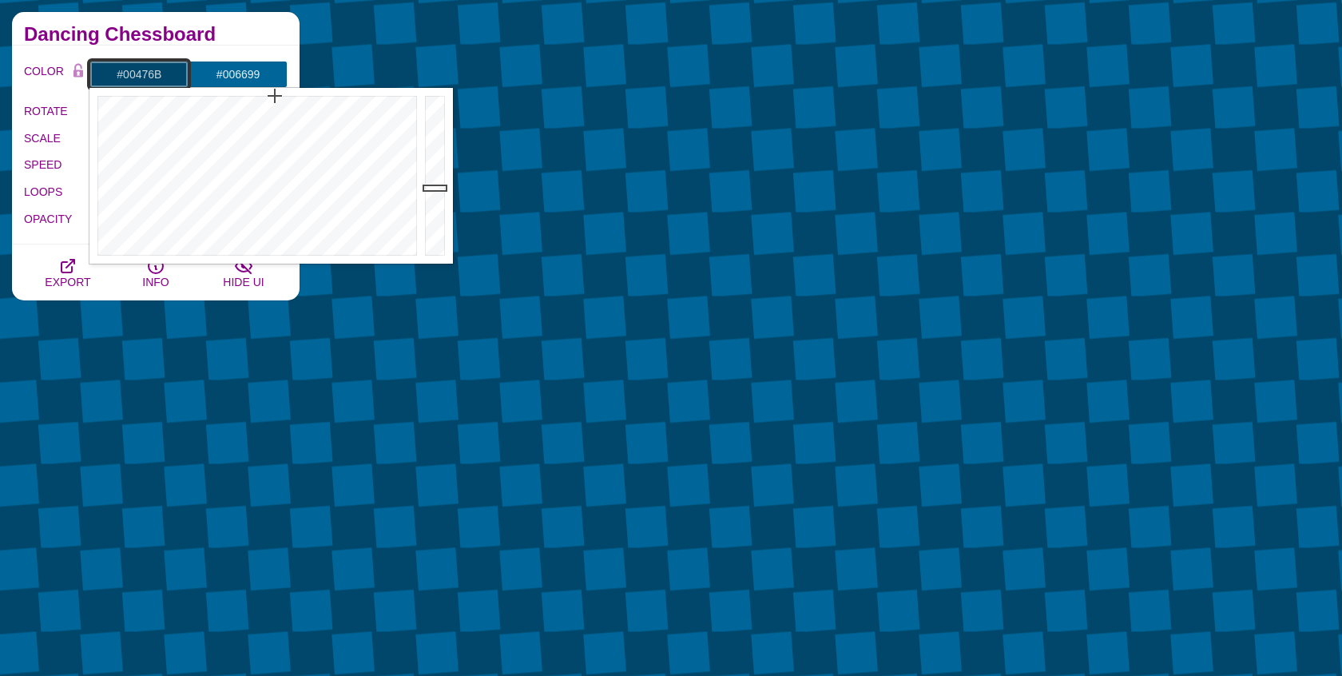
paste input "#020123"
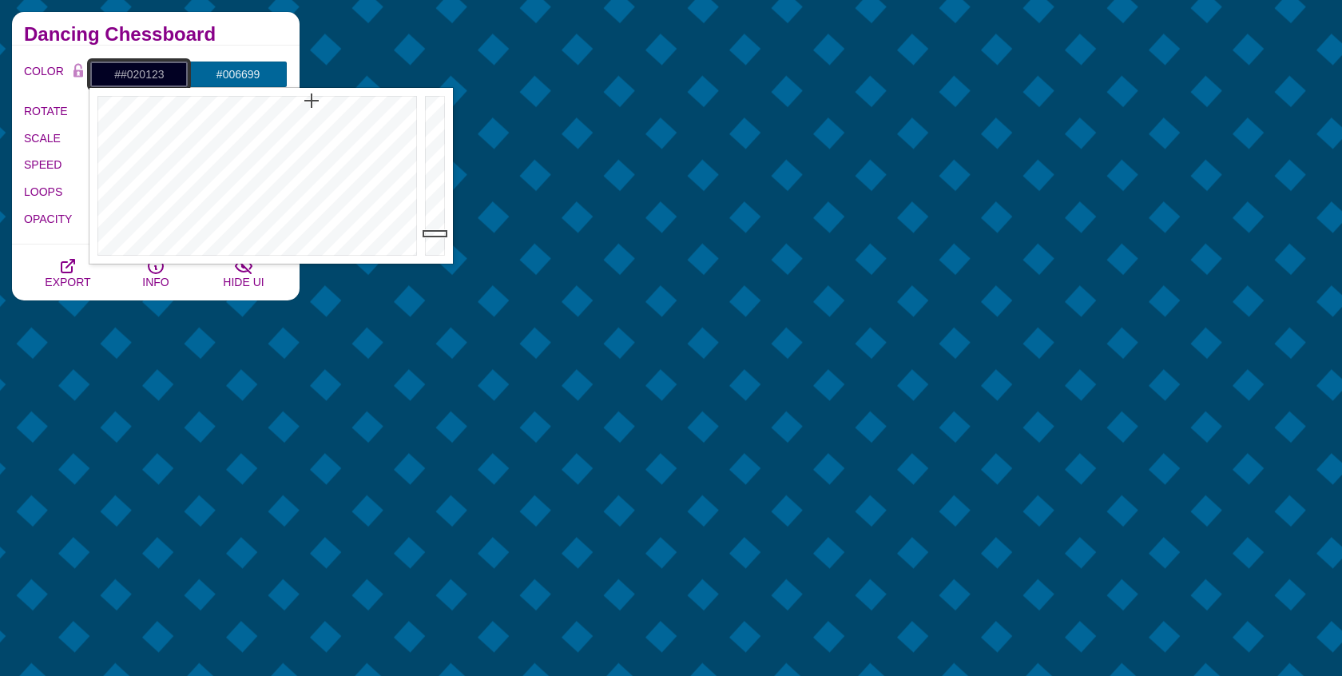
type input "#020123"
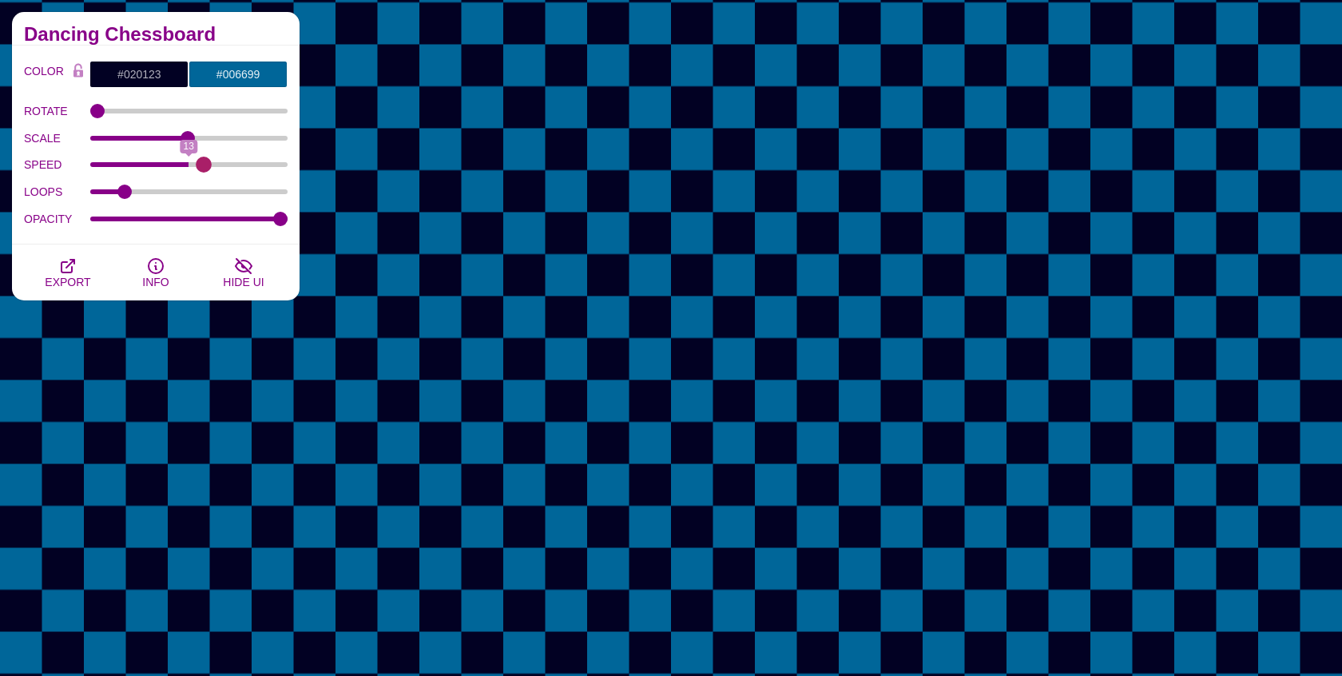
drag, startPoint x: 130, startPoint y: 164, endPoint x: 206, endPoint y: 162, distance: 75.9
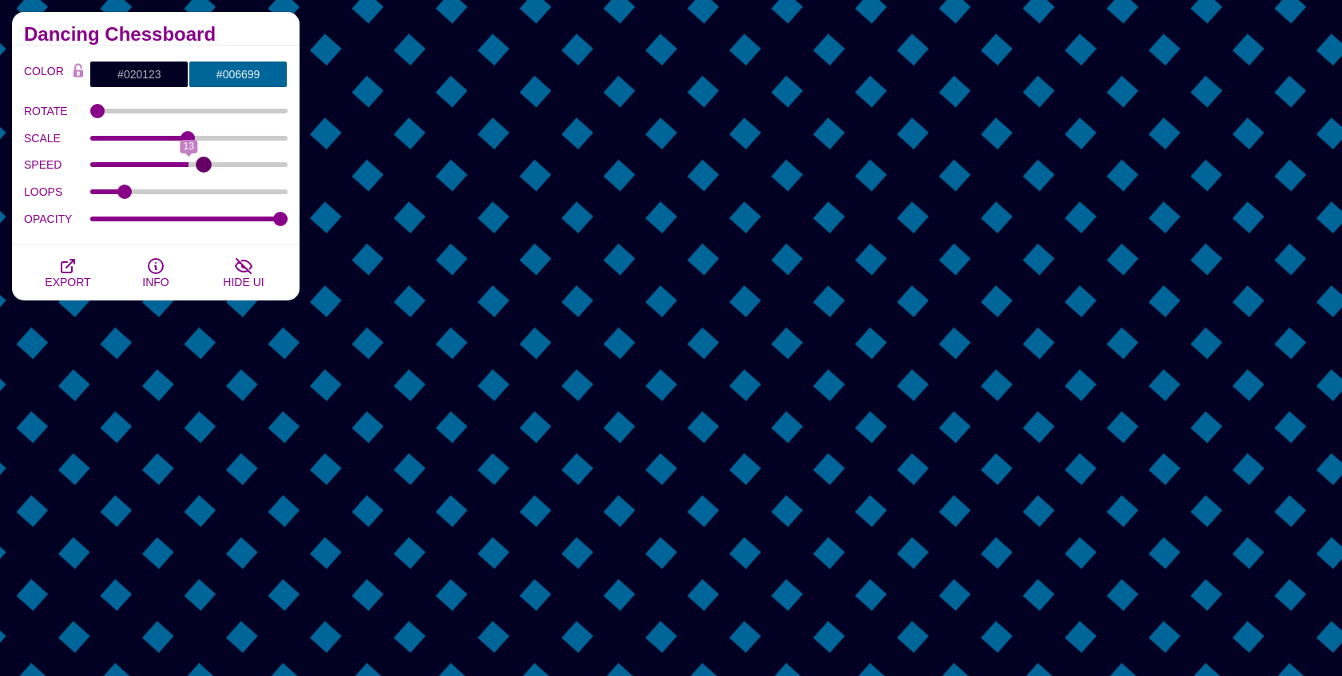
type input "15"
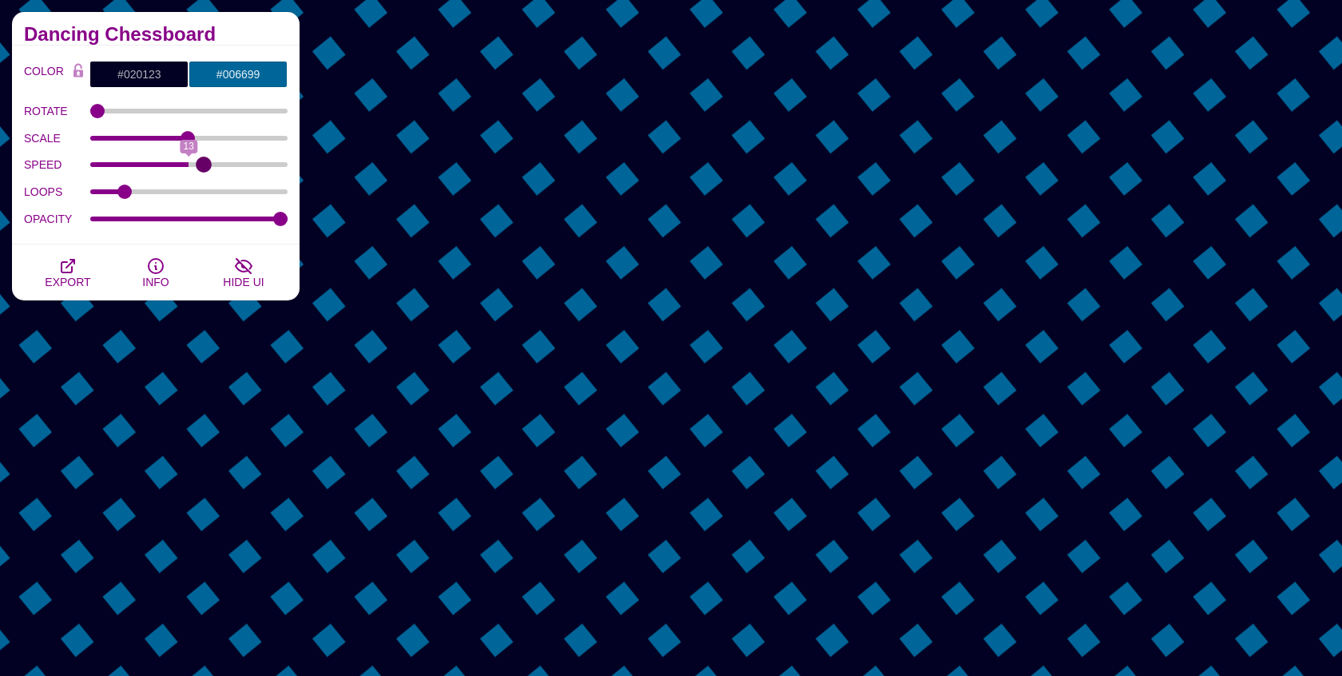
click at [206, 162] on input "SPEED" at bounding box center [189, 164] width 198 height 6
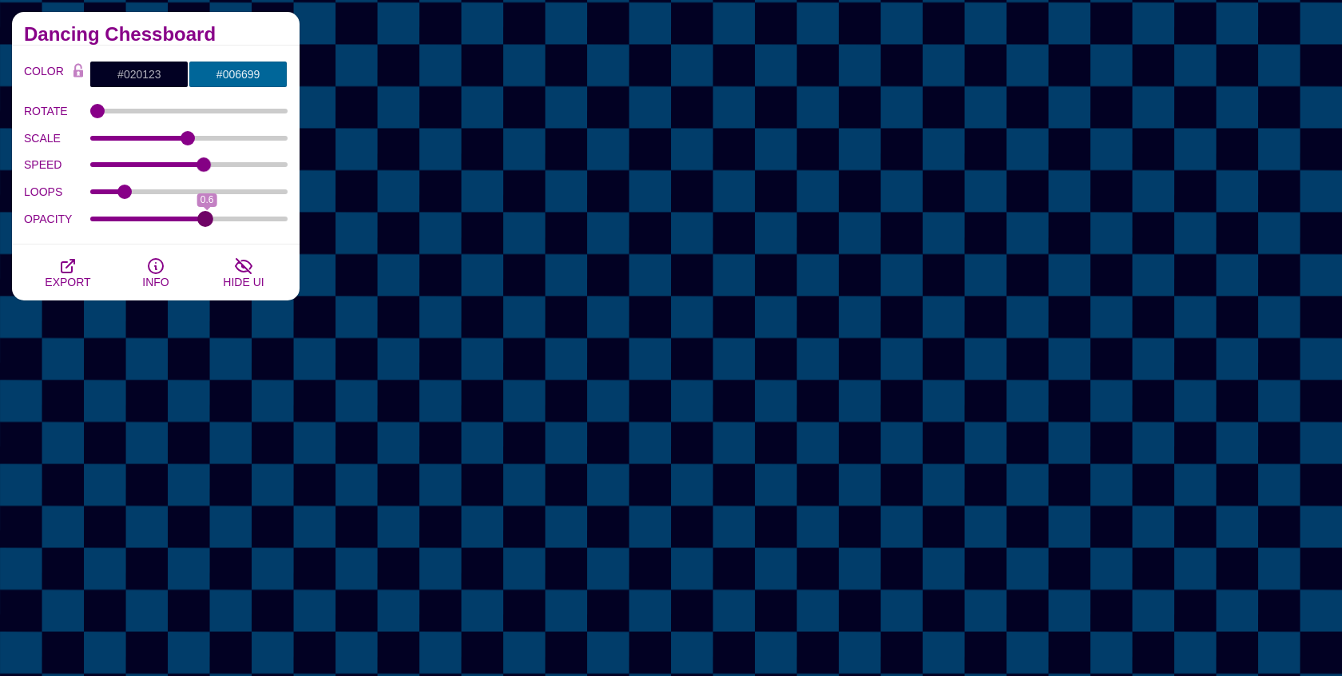
drag, startPoint x: 272, startPoint y: 215, endPoint x: 206, endPoint y: 212, distance: 66.3
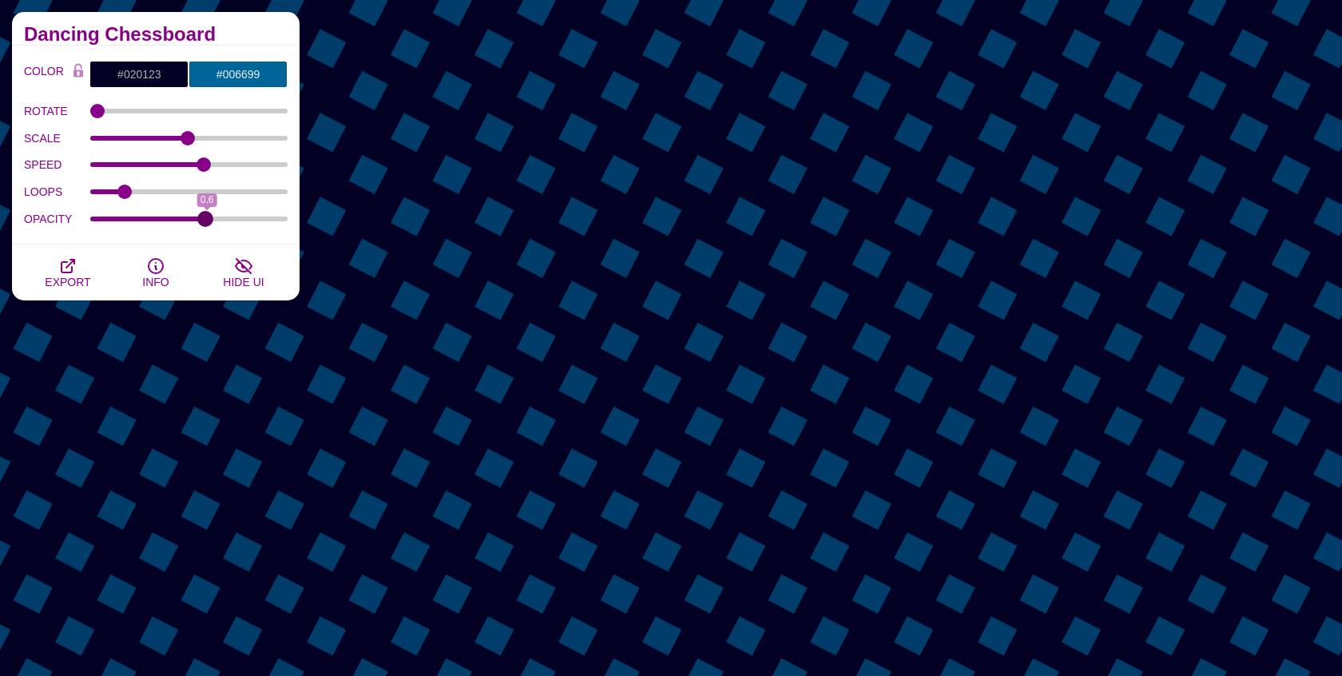
type input "0.59"
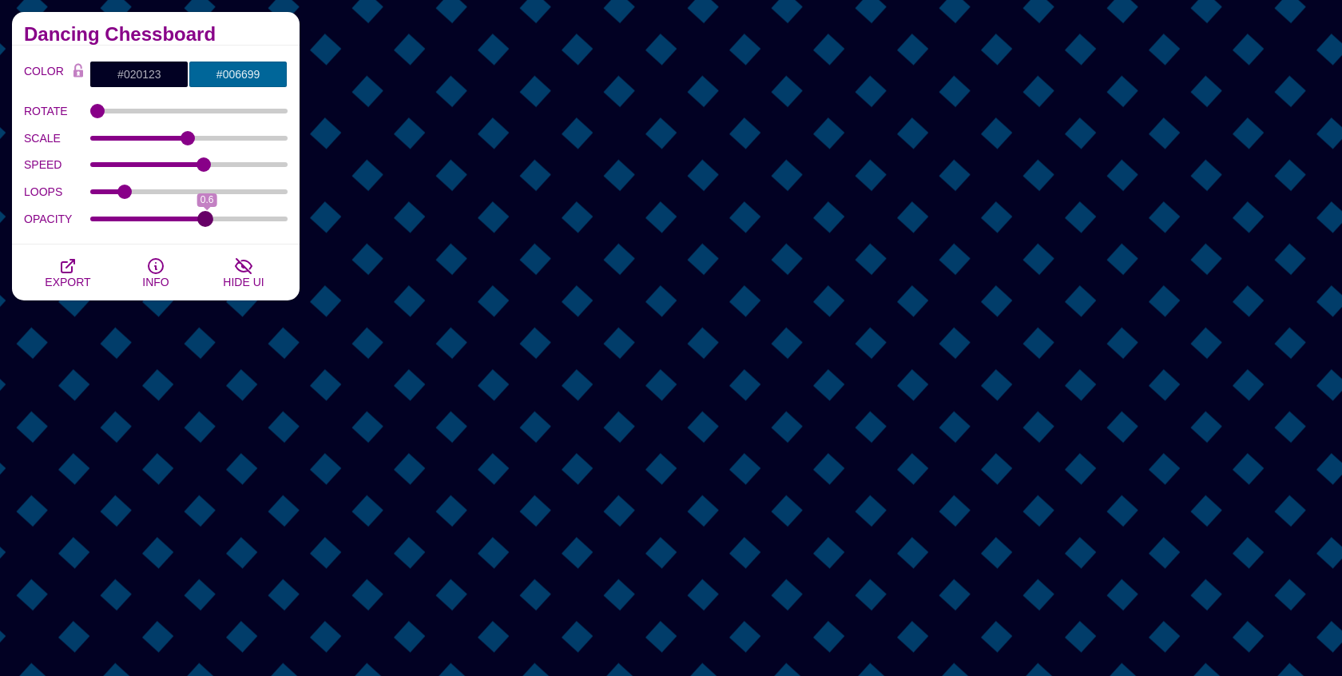
click at [206, 216] on input "OPACITY" at bounding box center [189, 219] width 198 height 6
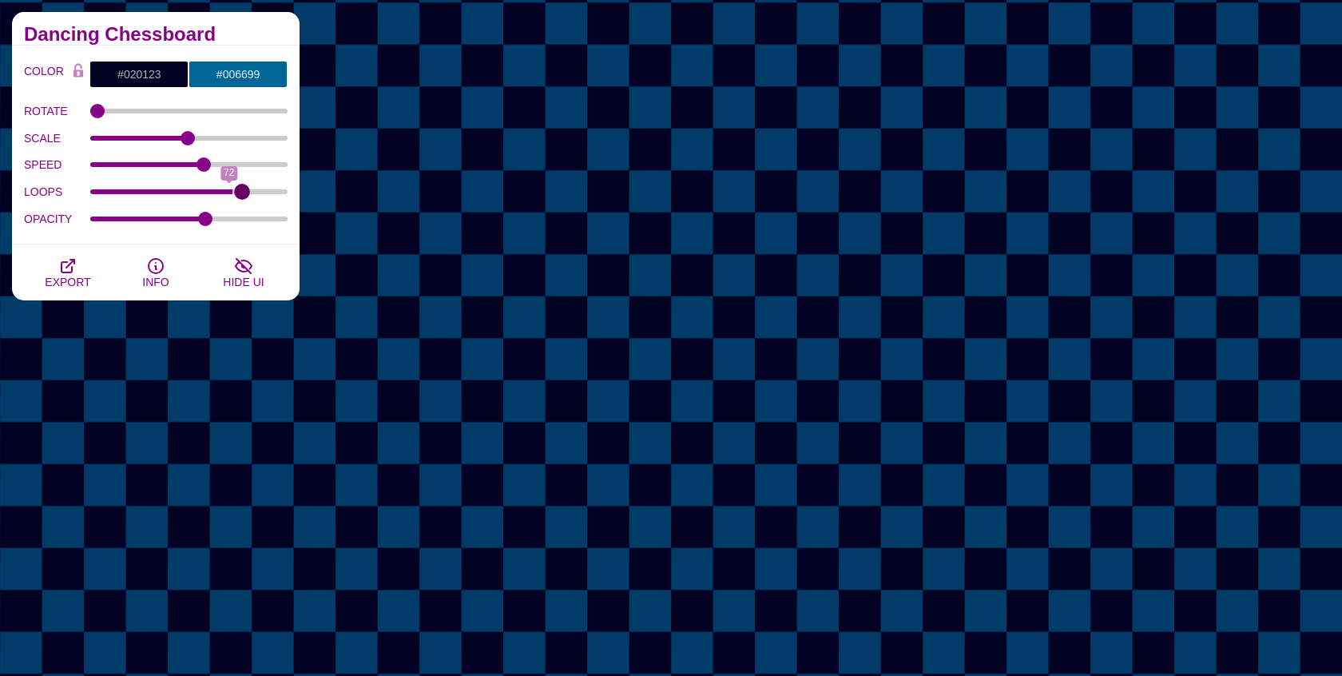
drag, startPoint x: 125, startPoint y: 192, endPoint x: 243, endPoint y: 190, distance: 118.2
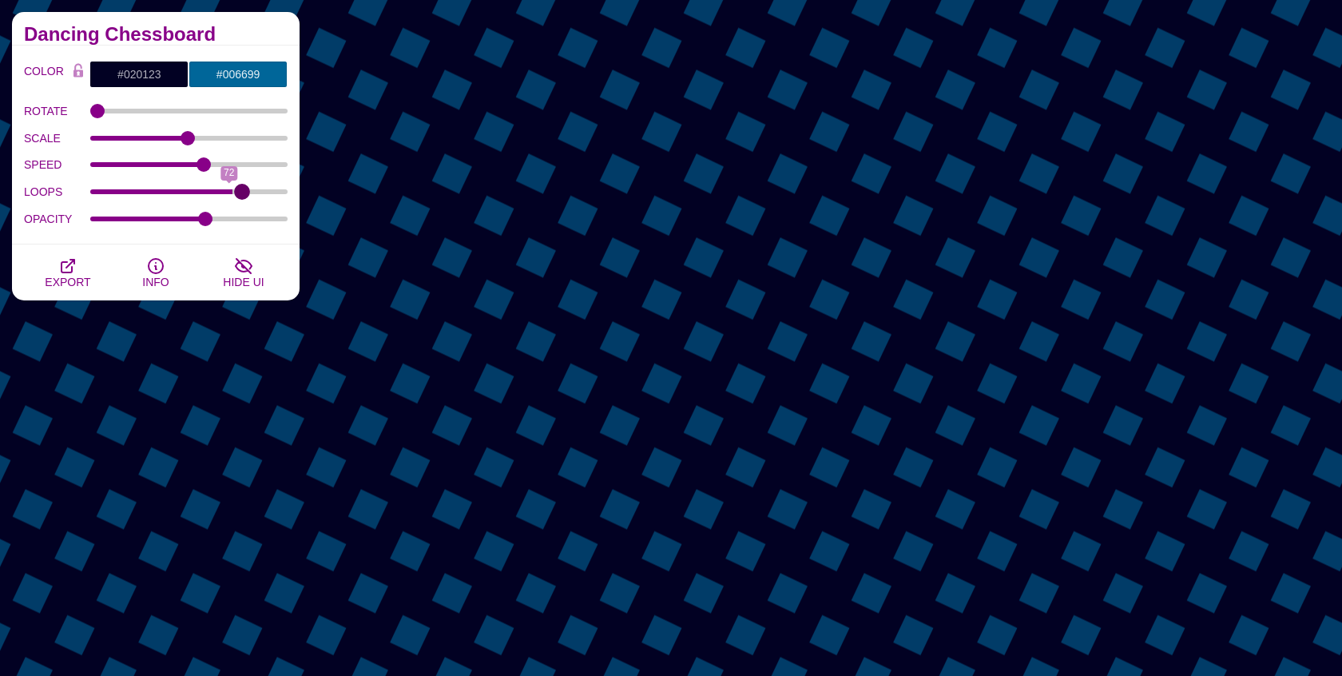
type input "80"
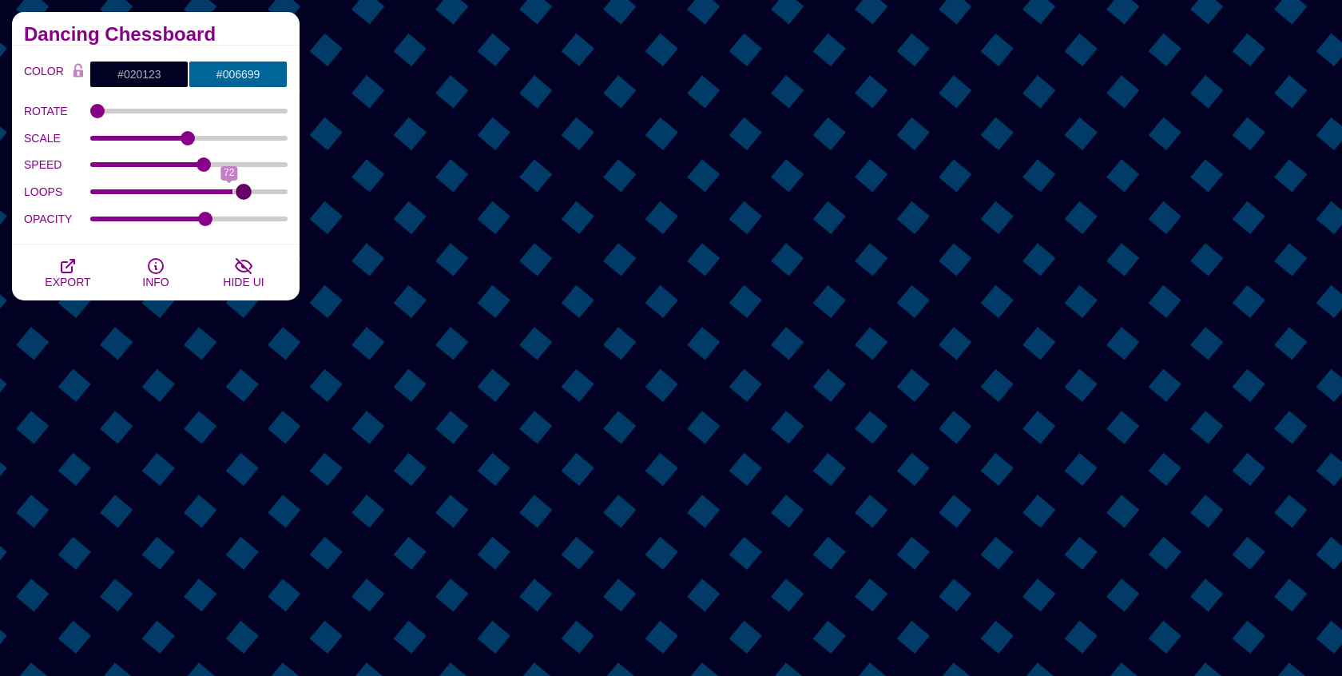
click at [243, 190] on input "LOOPS" at bounding box center [189, 192] width 198 height 6
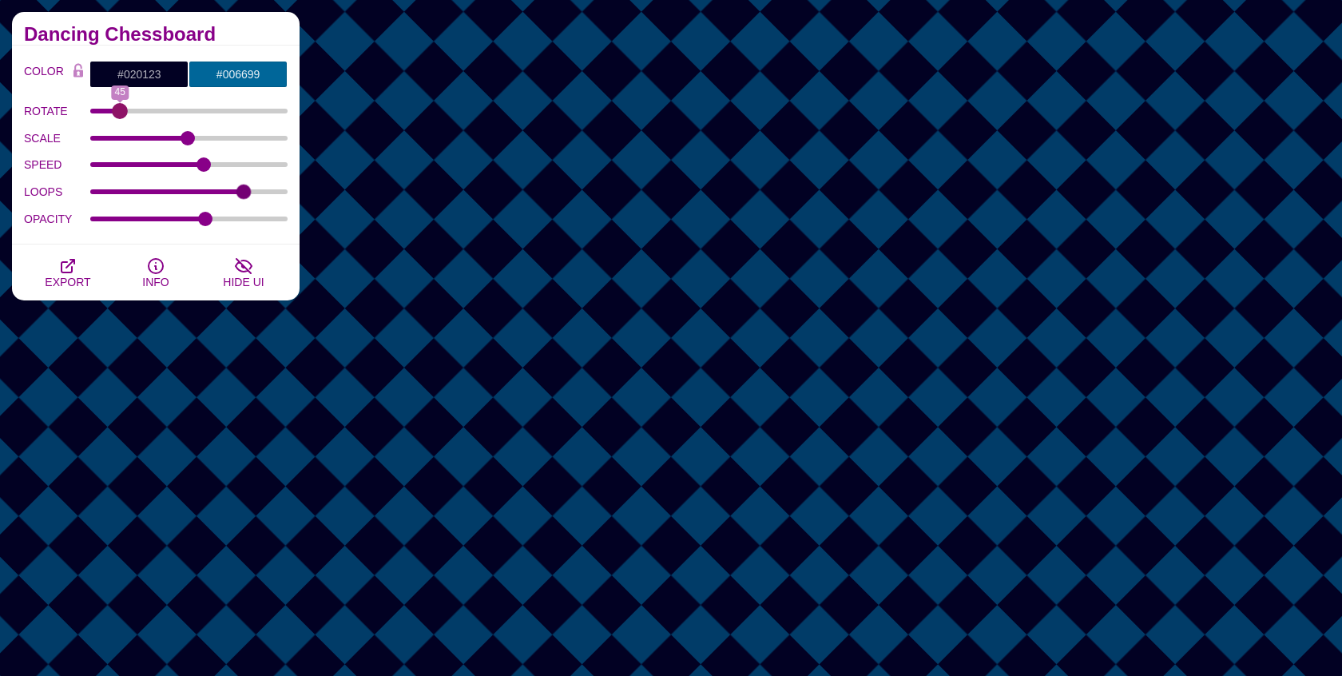
drag, startPoint x: 94, startPoint y: 111, endPoint x: 120, endPoint y: 110, distance: 25.6
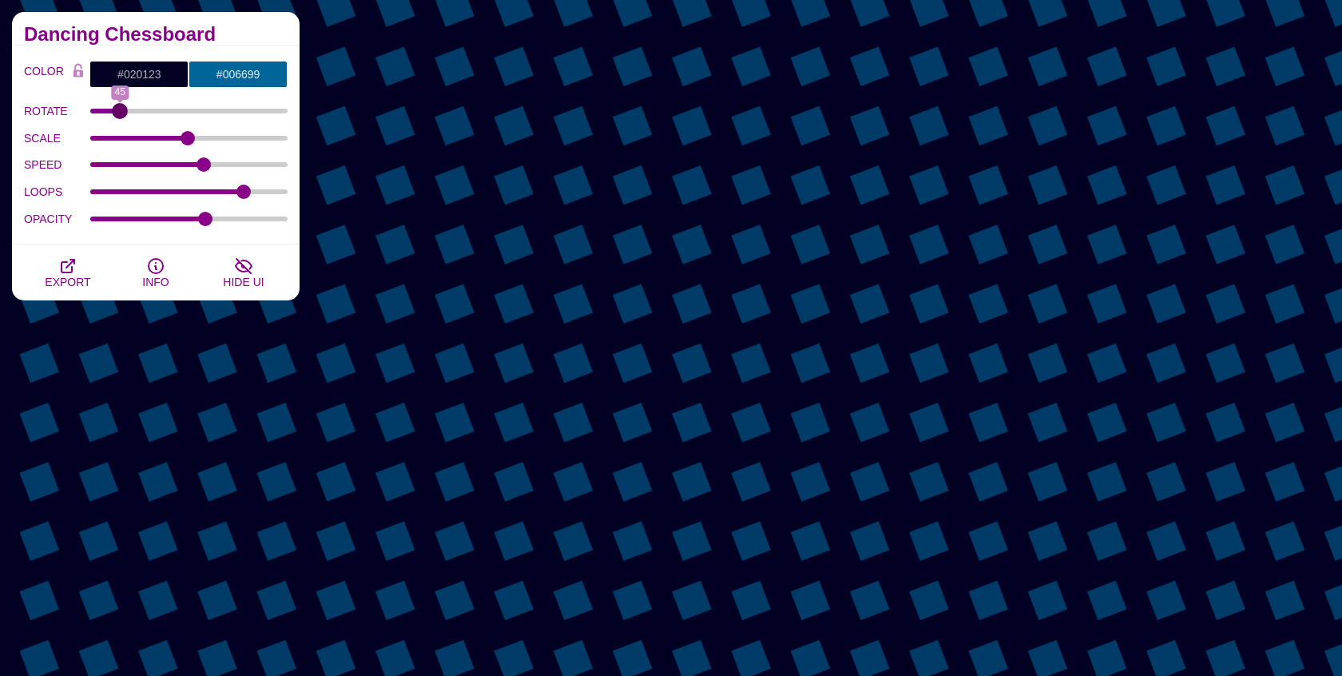
type input "45"
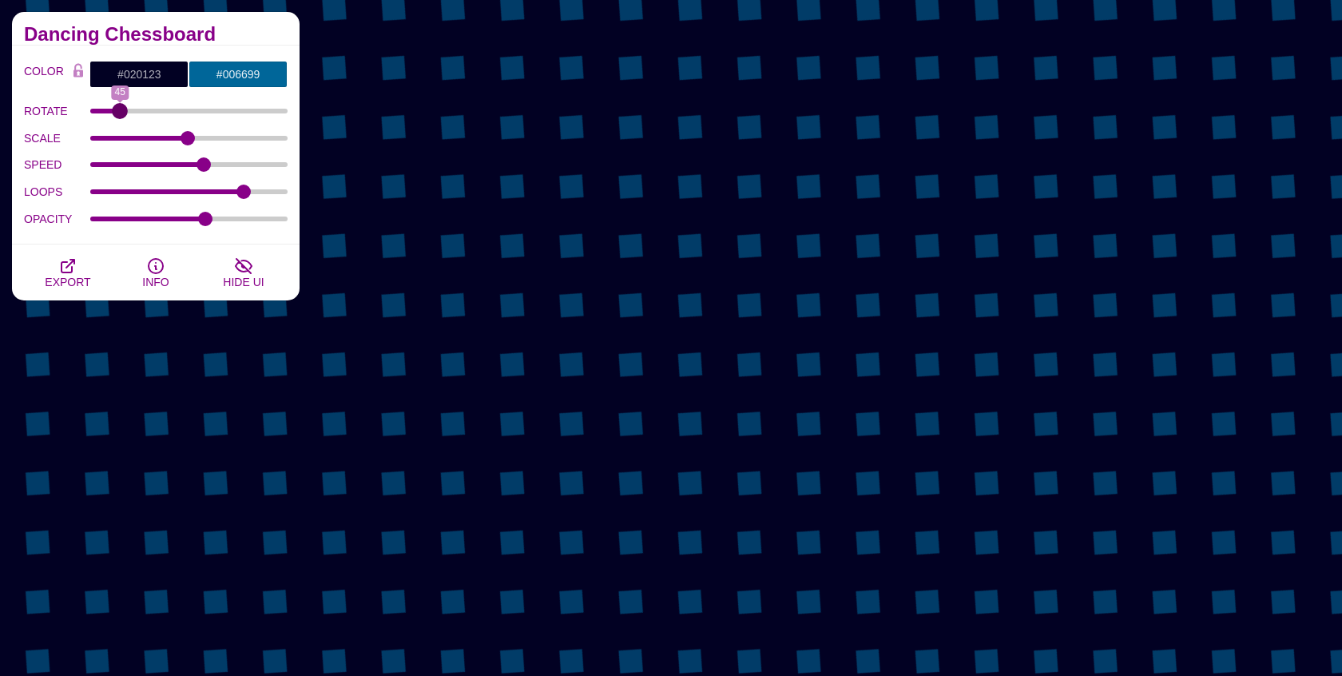
click at [120, 110] on input "ROTATE" at bounding box center [189, 111] width 198 height 6
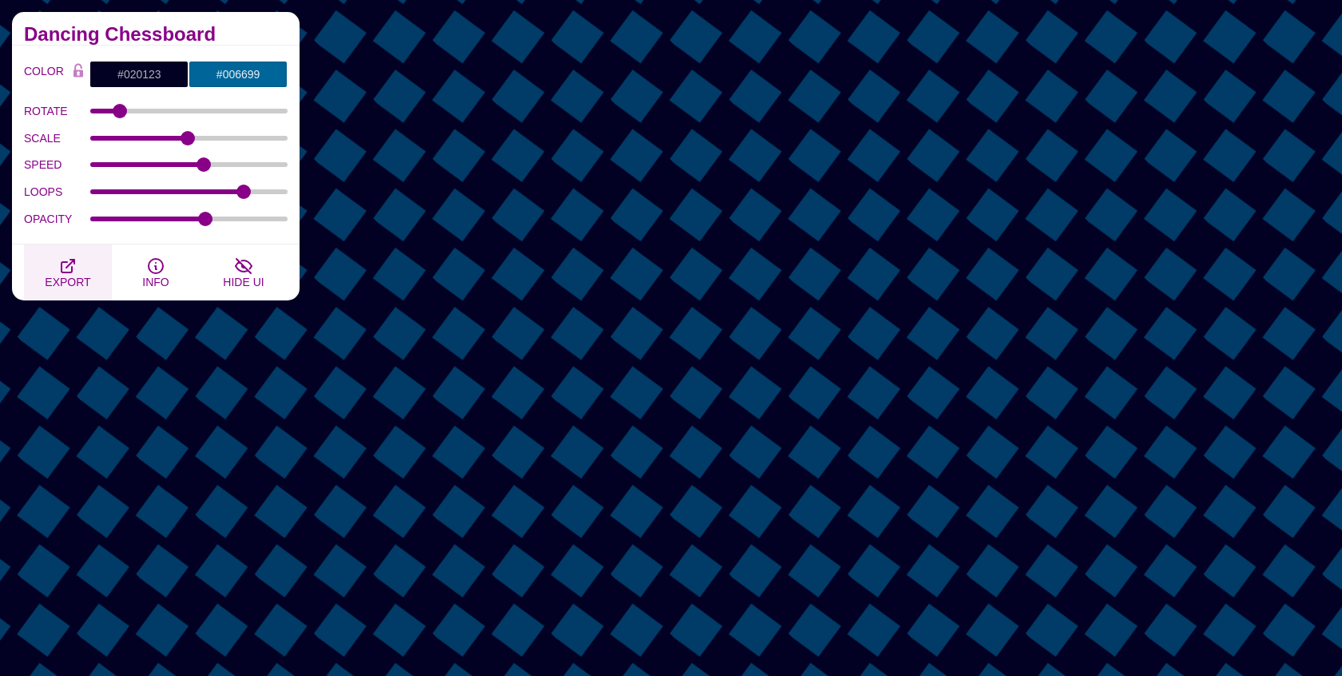
click at [72, 262] on icon "button" at bounding box center [67, 265] width 19 height 19
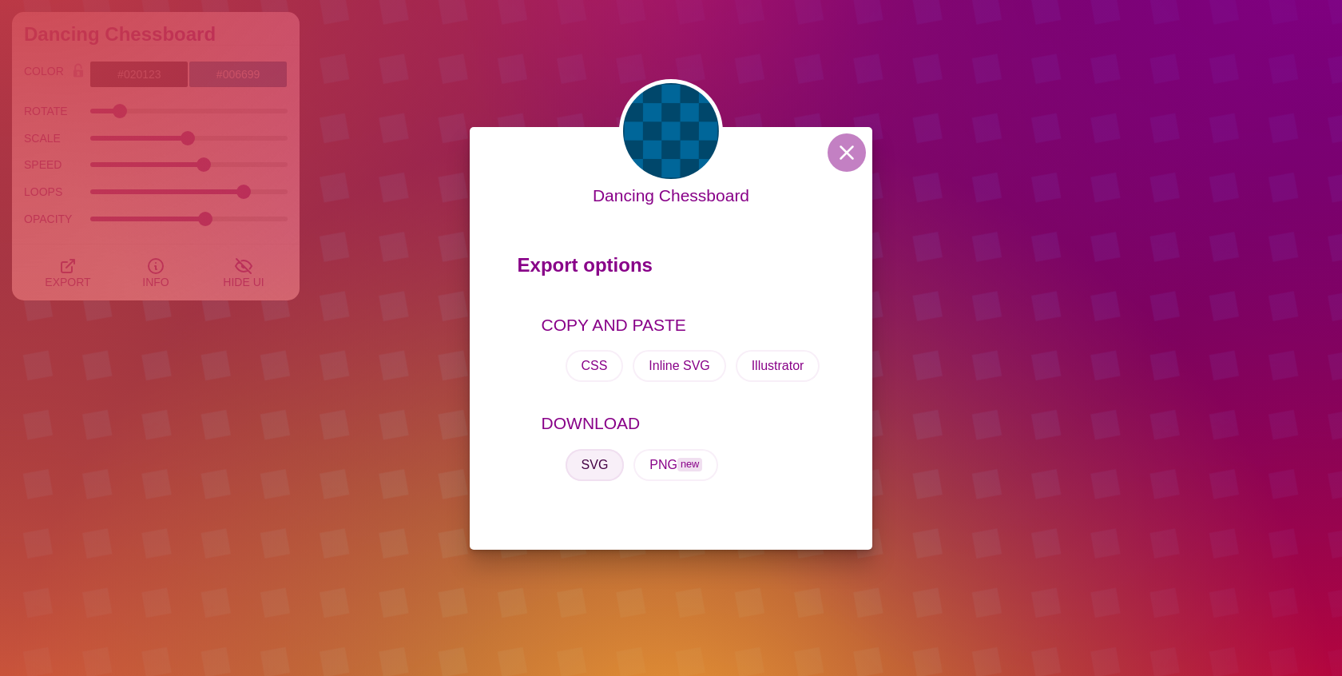
click at [588, 467] on button "SVG" at bounding box center [595, 465] width 59 height 32
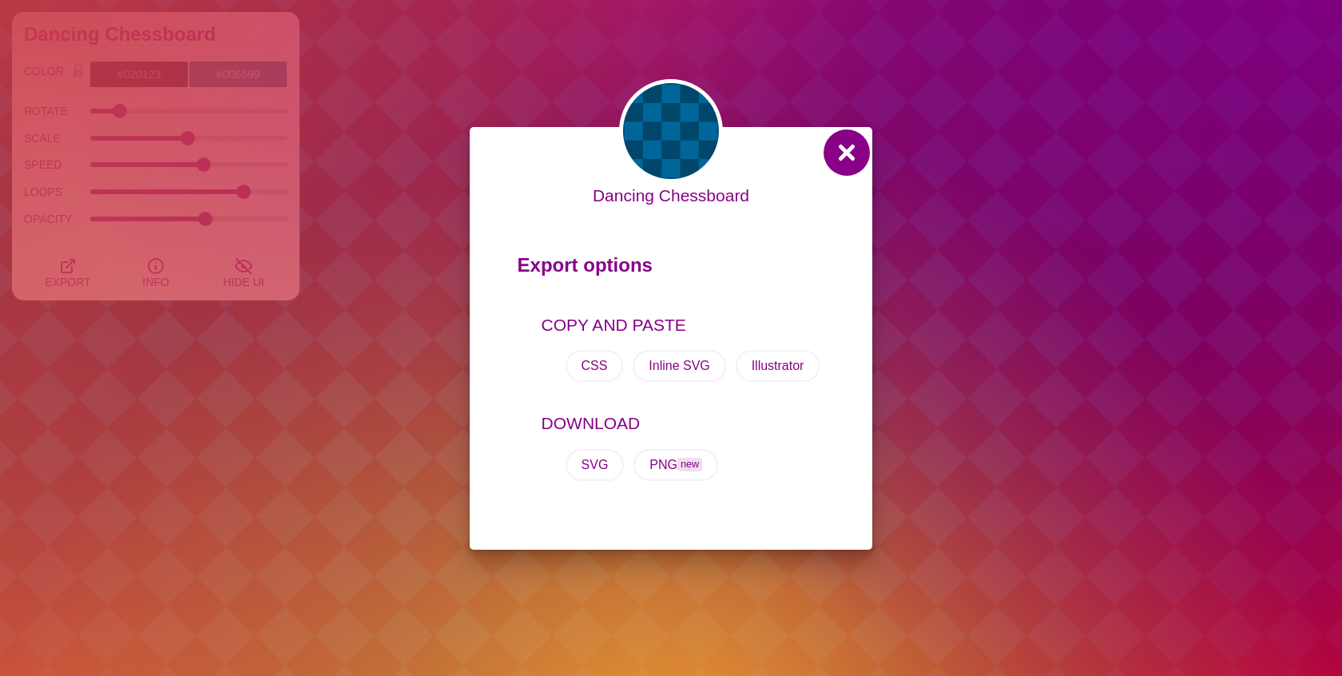
click at [837, 163] on button at bounding box center [847, 152] width 38 height 38
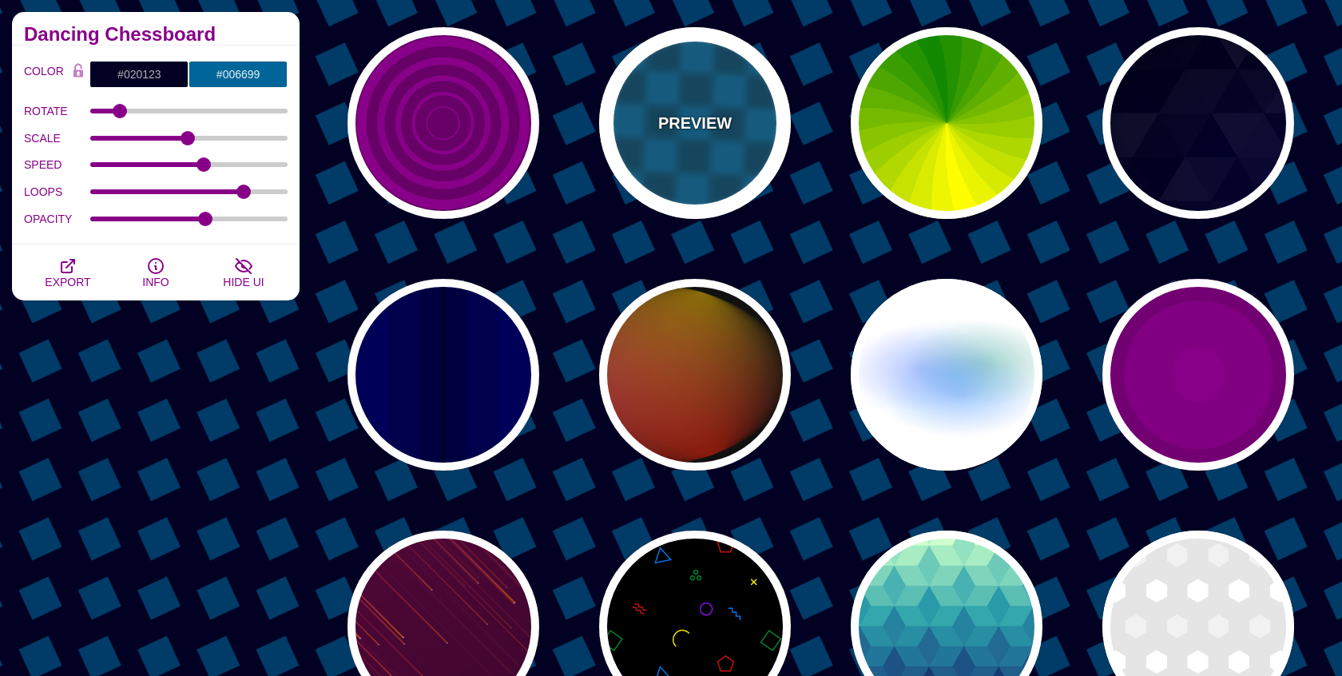
scroll to position [4216, 0]
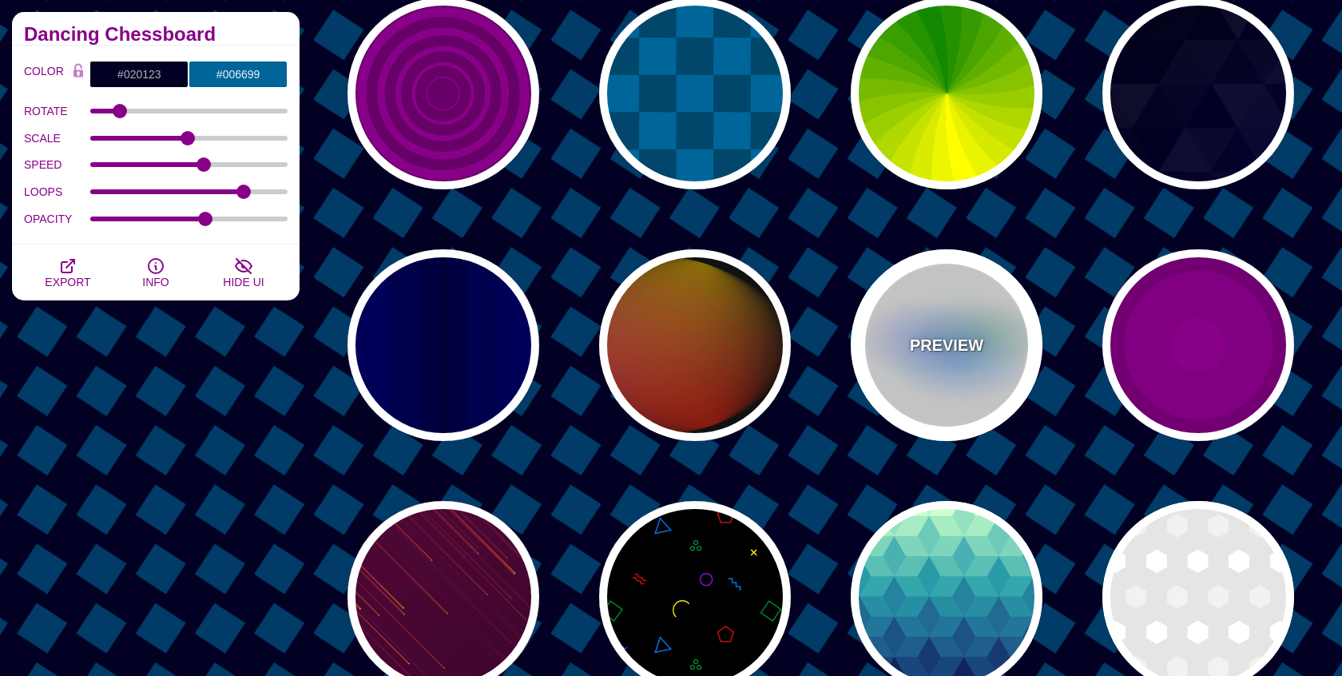
click at [949, 339] on p "PREVIEW" at bounding box center [946, 345] width 73 height 24
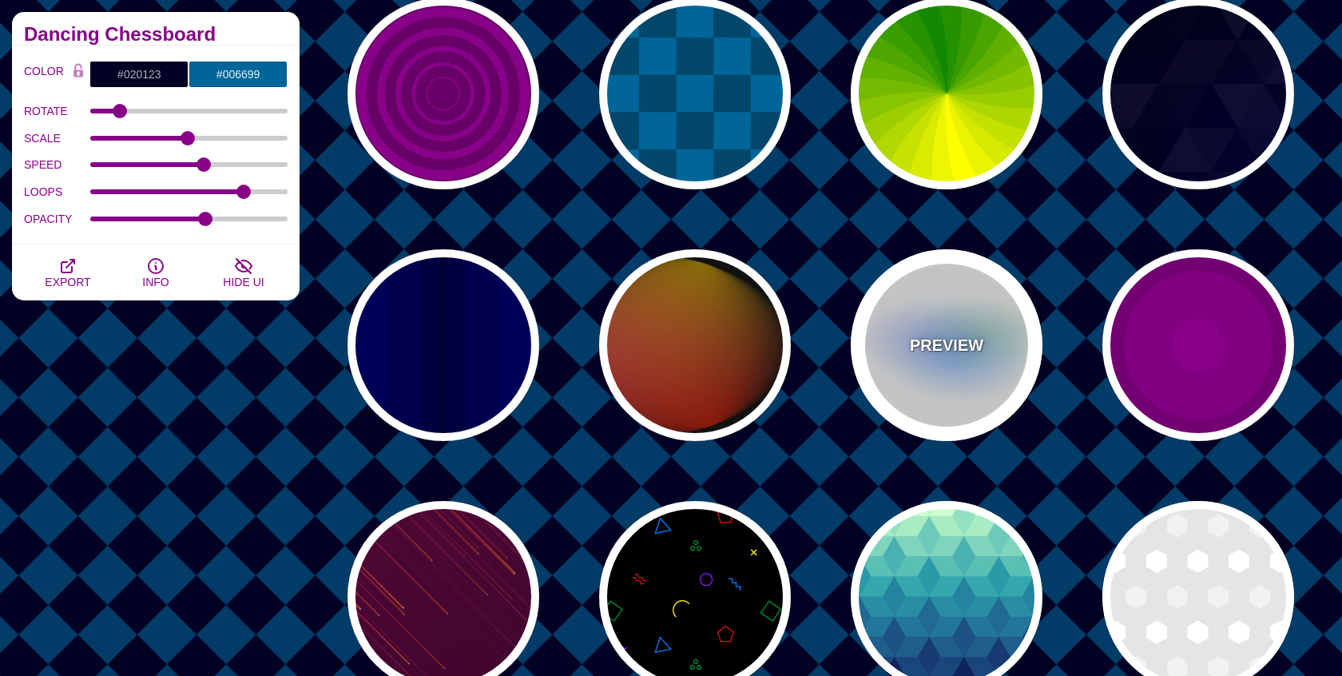
type input "#FFFFFF"
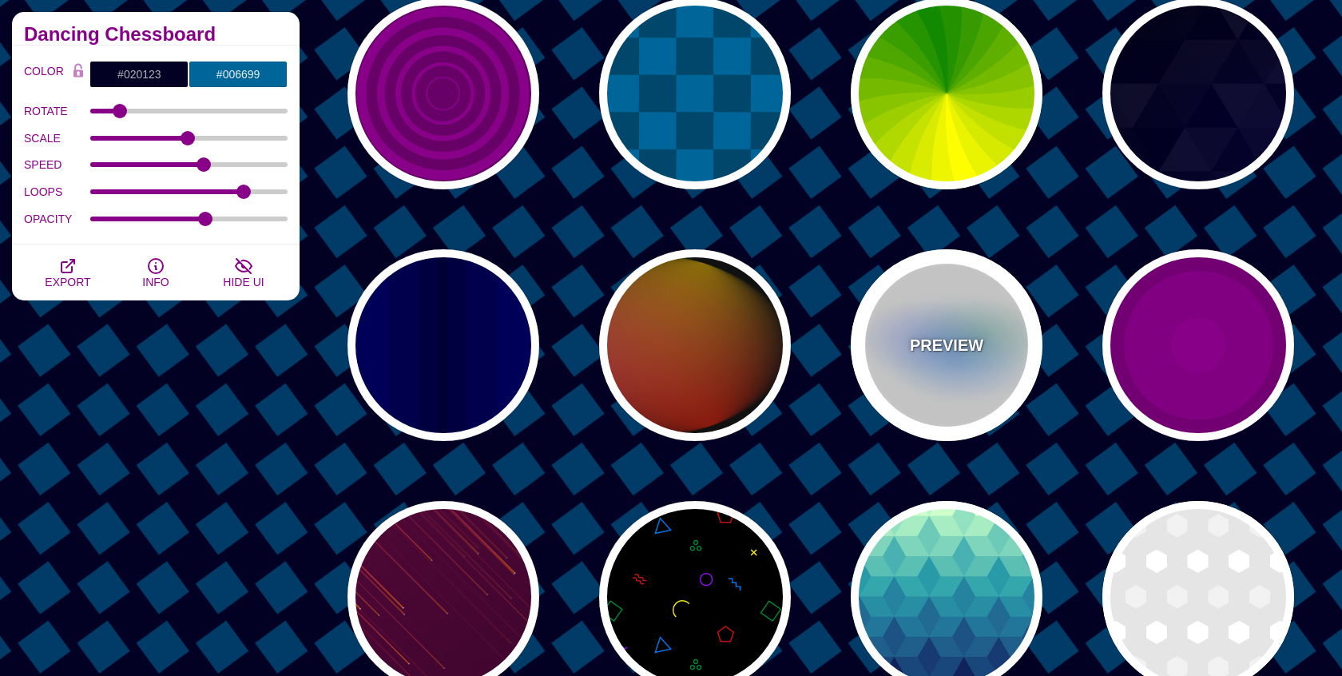
type input "#AA00FF"
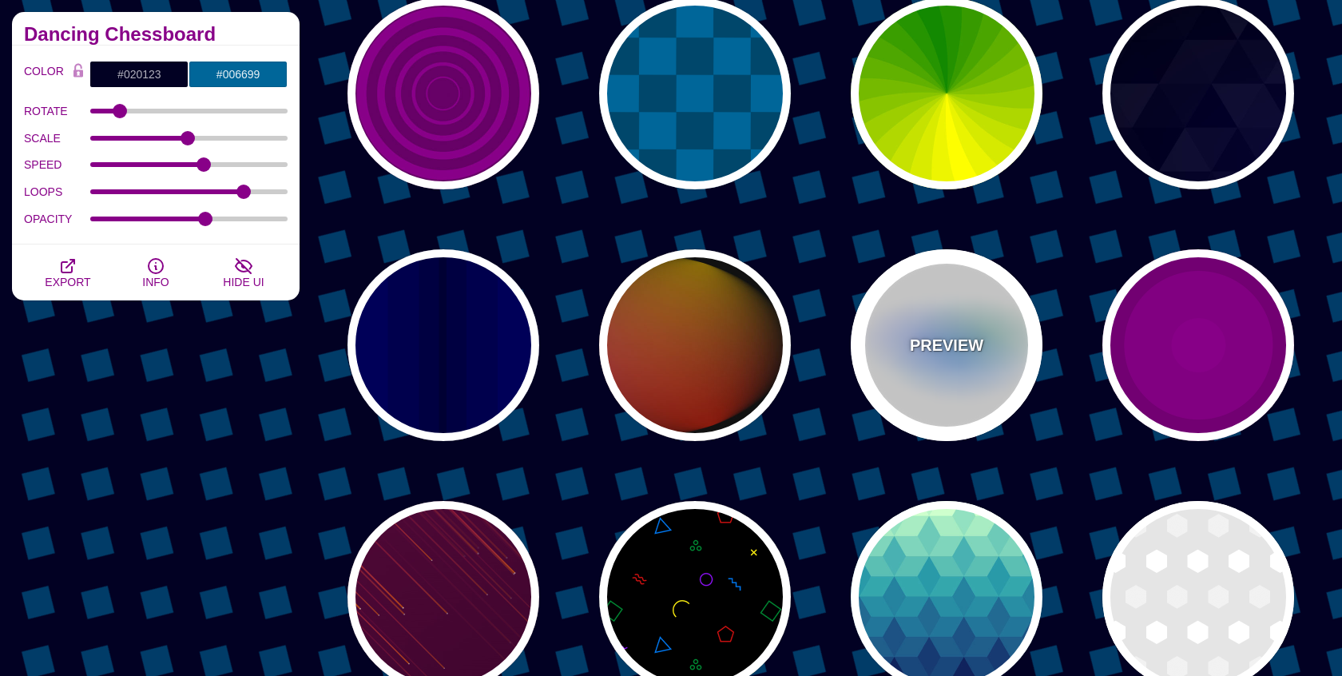
type input "#0088FF"
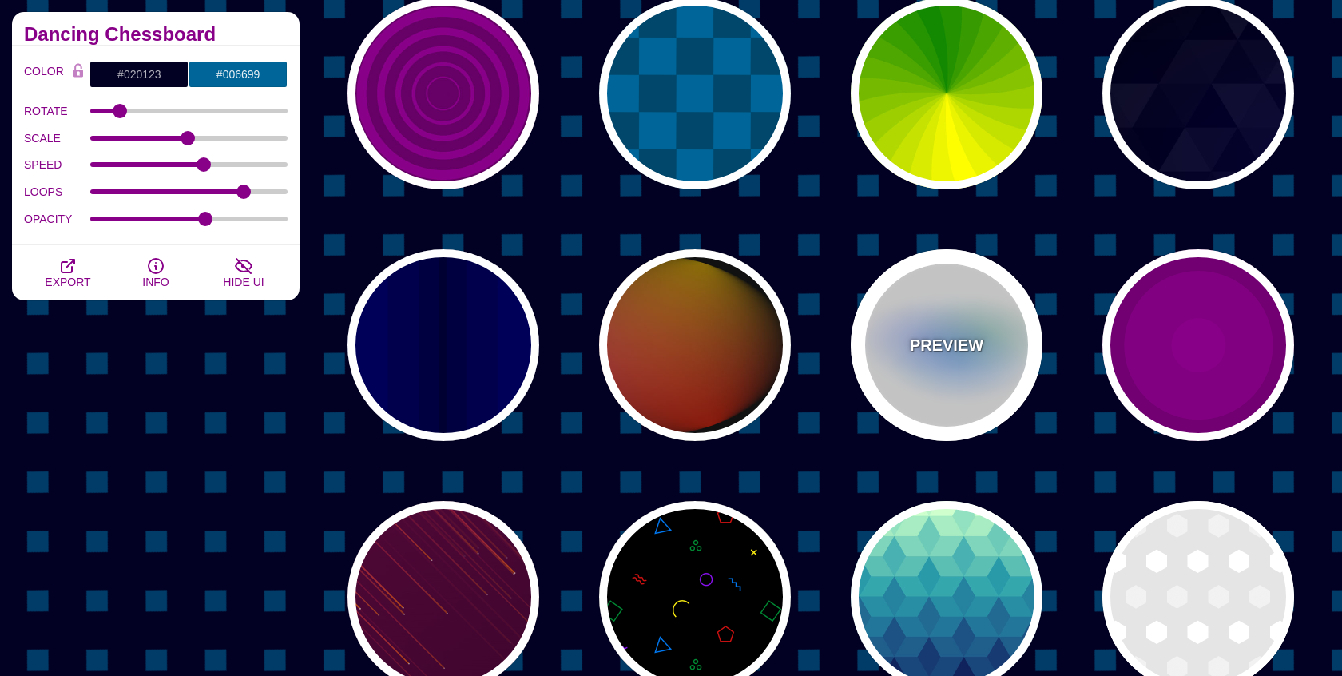
type input "#008800"
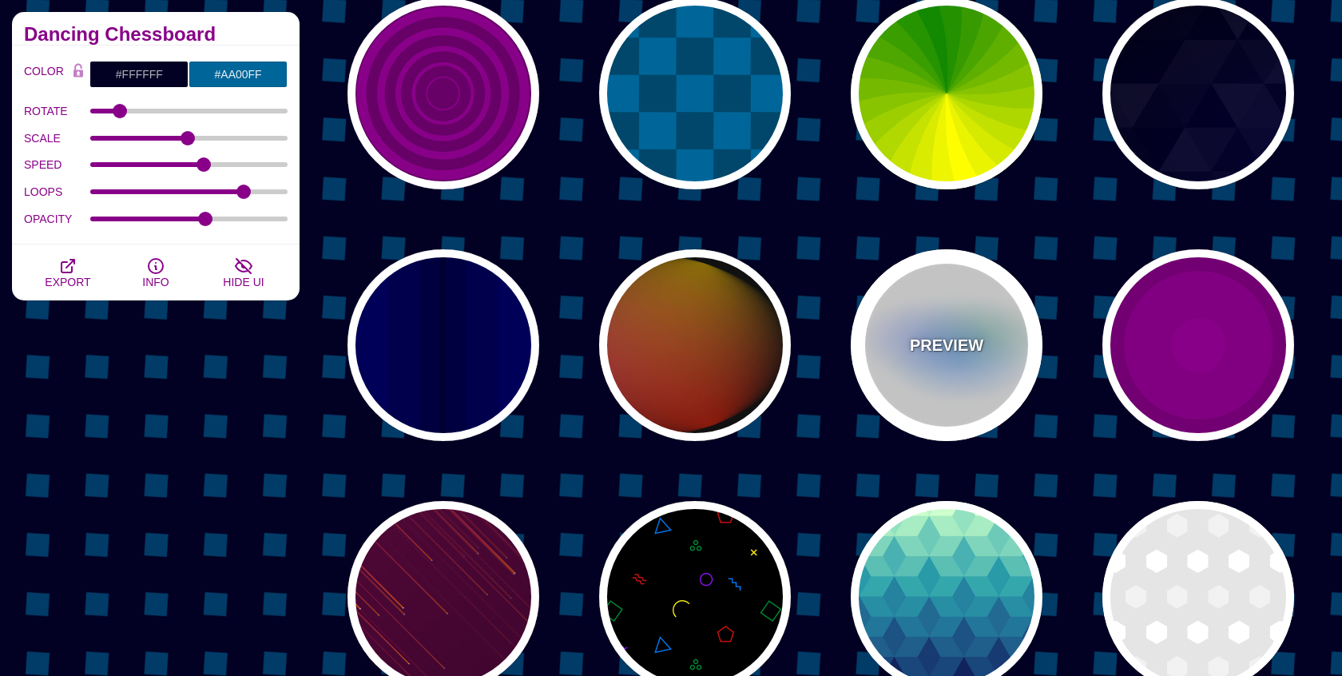
type input "8"
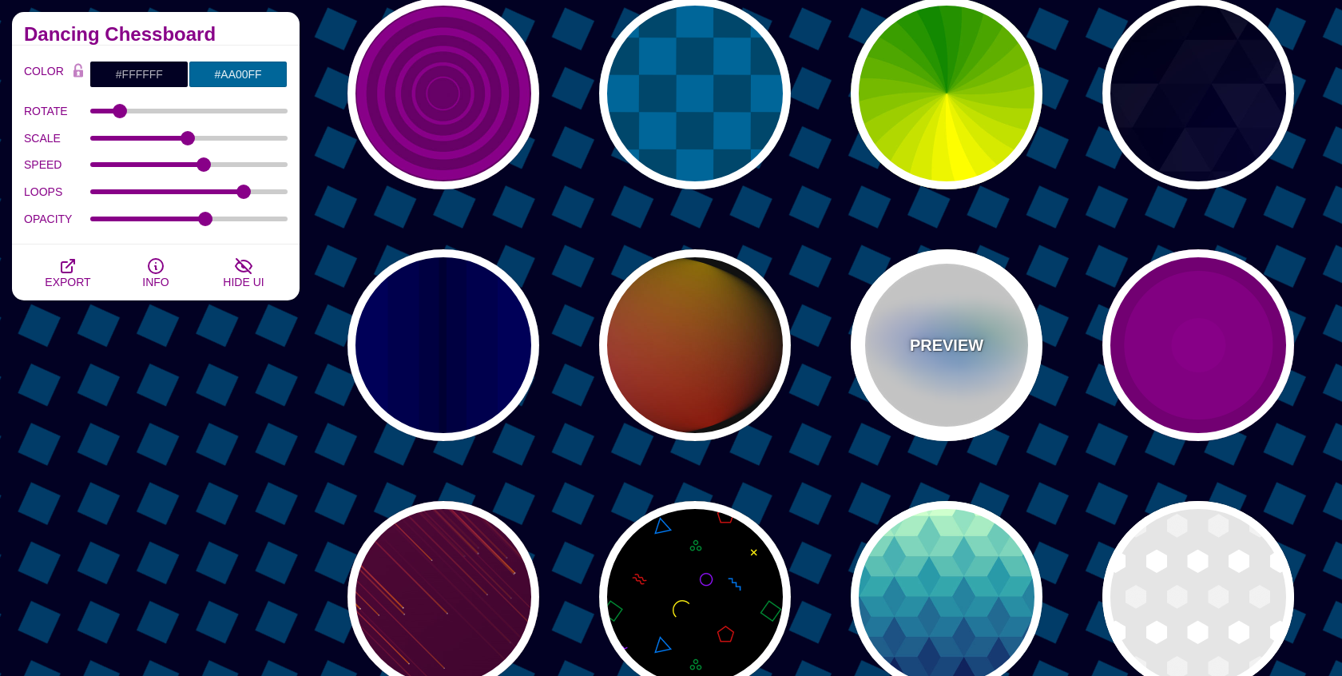
type input "24"
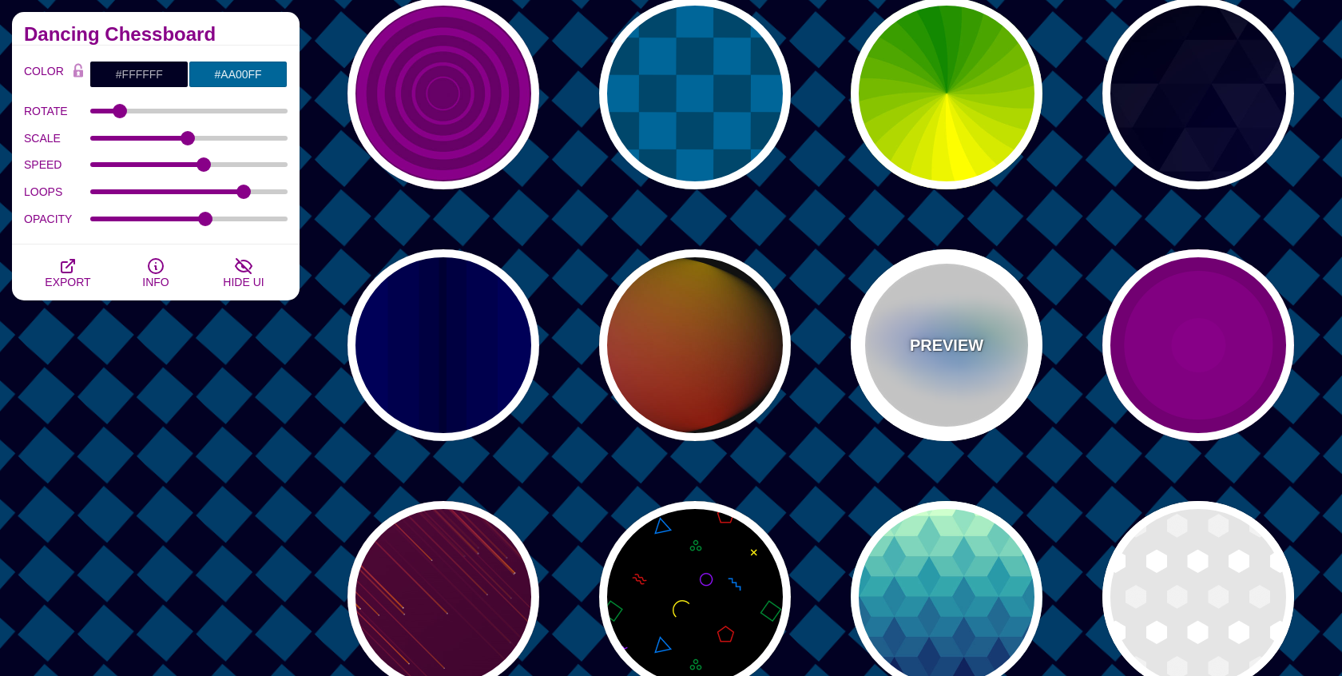
type input "999"
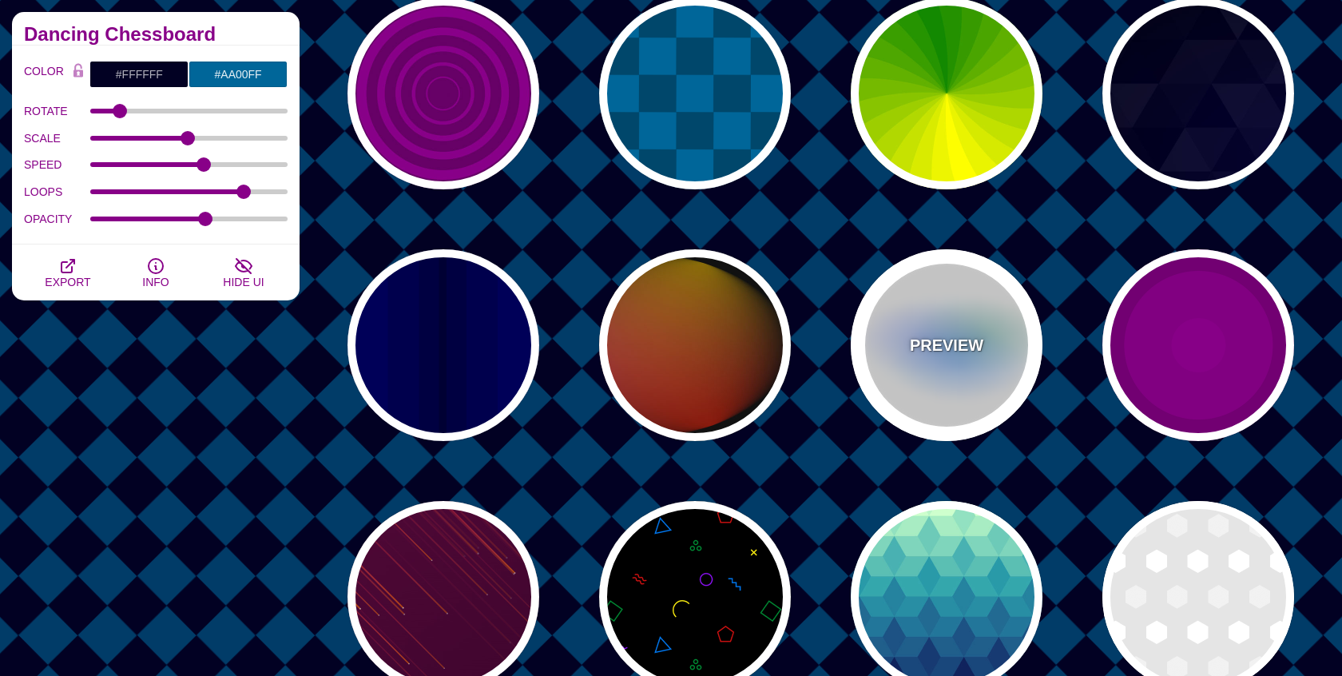
type input "0.5"
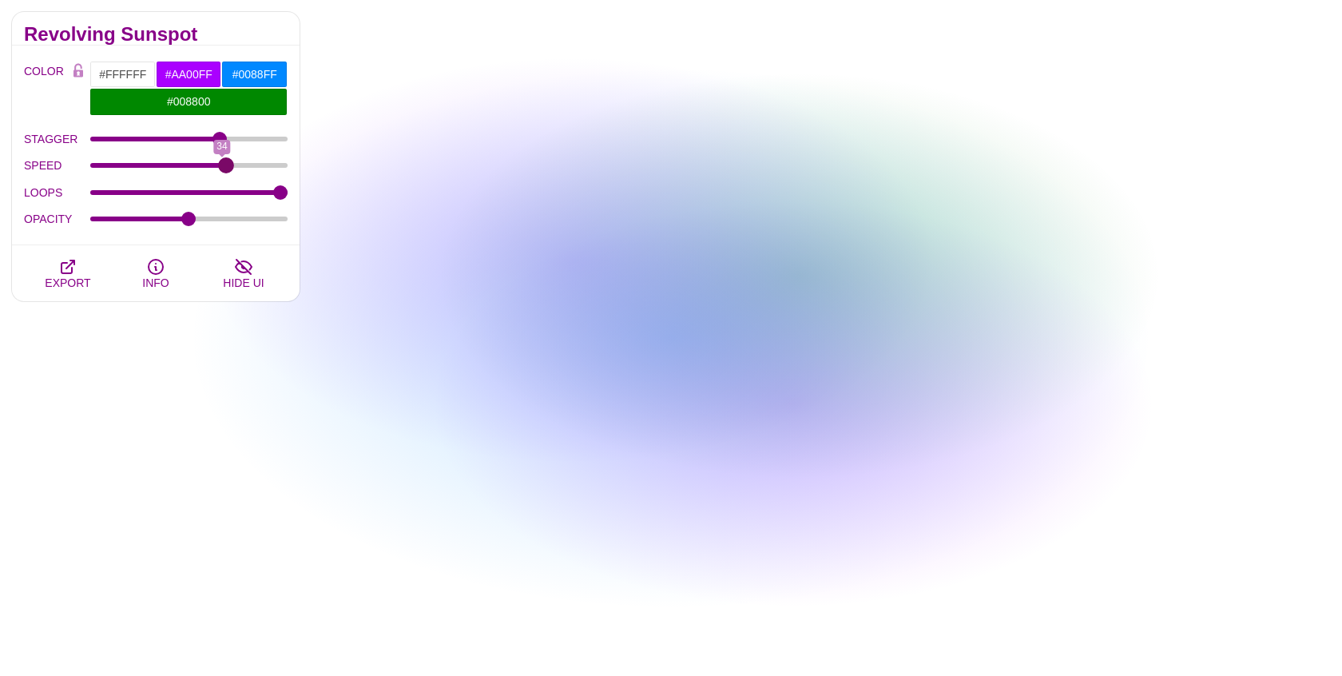
drag, startPoint x: 177, startPoint y: 164, endPoint x: 226, endPoint y: 164, distance: 49.5
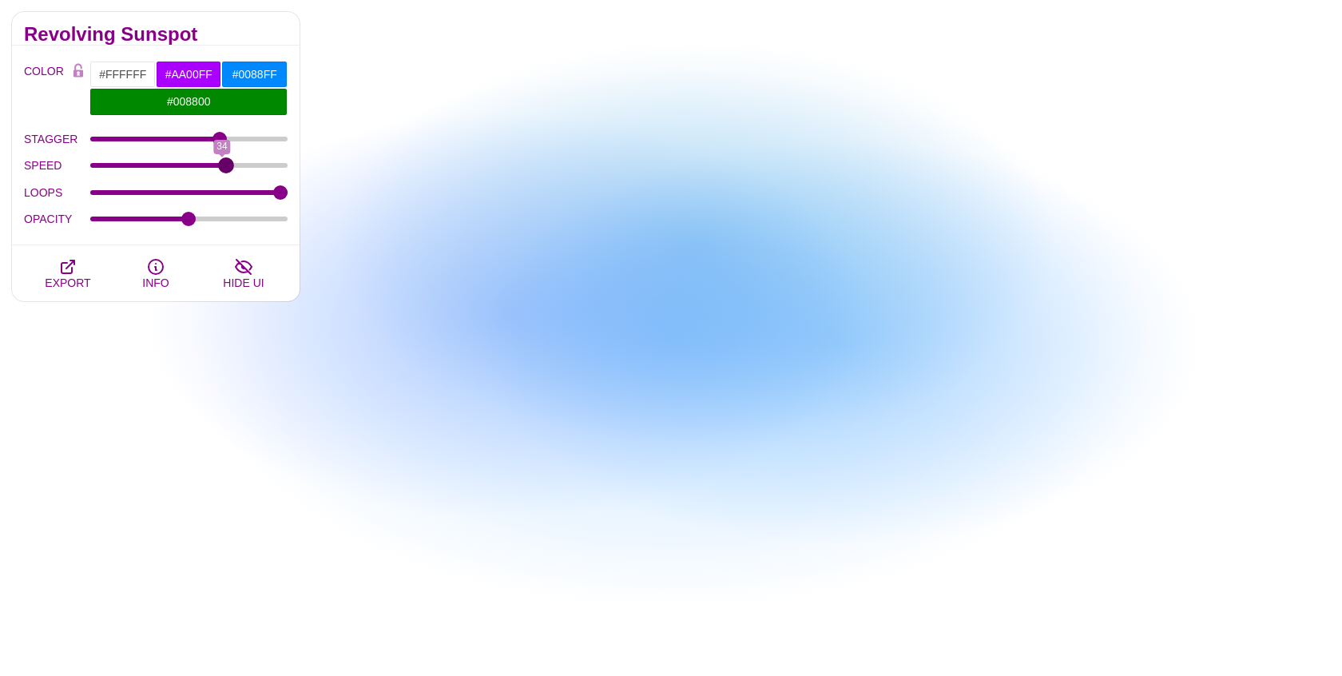
click at [226, 164] on input "SPEED" at bounding box center [189, 165] width 198 height 6
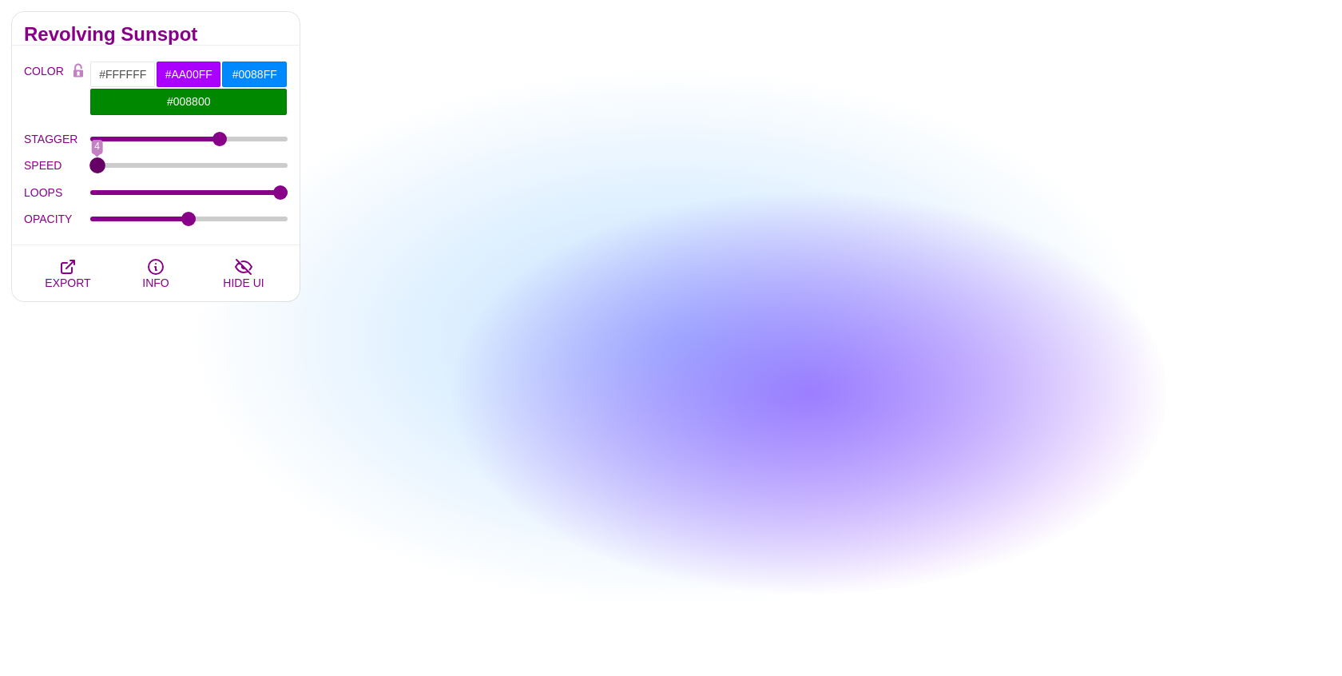
drag, startPoint x: 226, startPoint y: 164, endPoint x: 89, endPoint y: 173, distance: 137.7
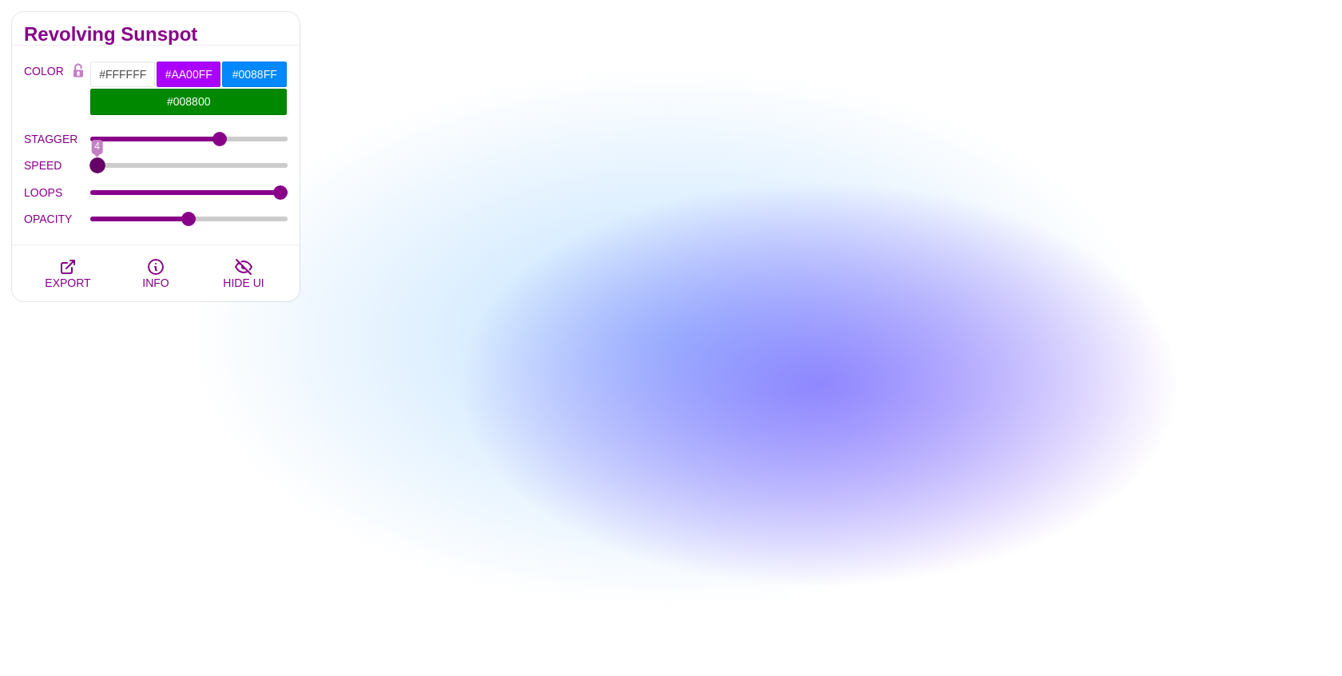
click at [90, 169] on input "SPEED" at bounding box center [189, 165] width 198 height 6
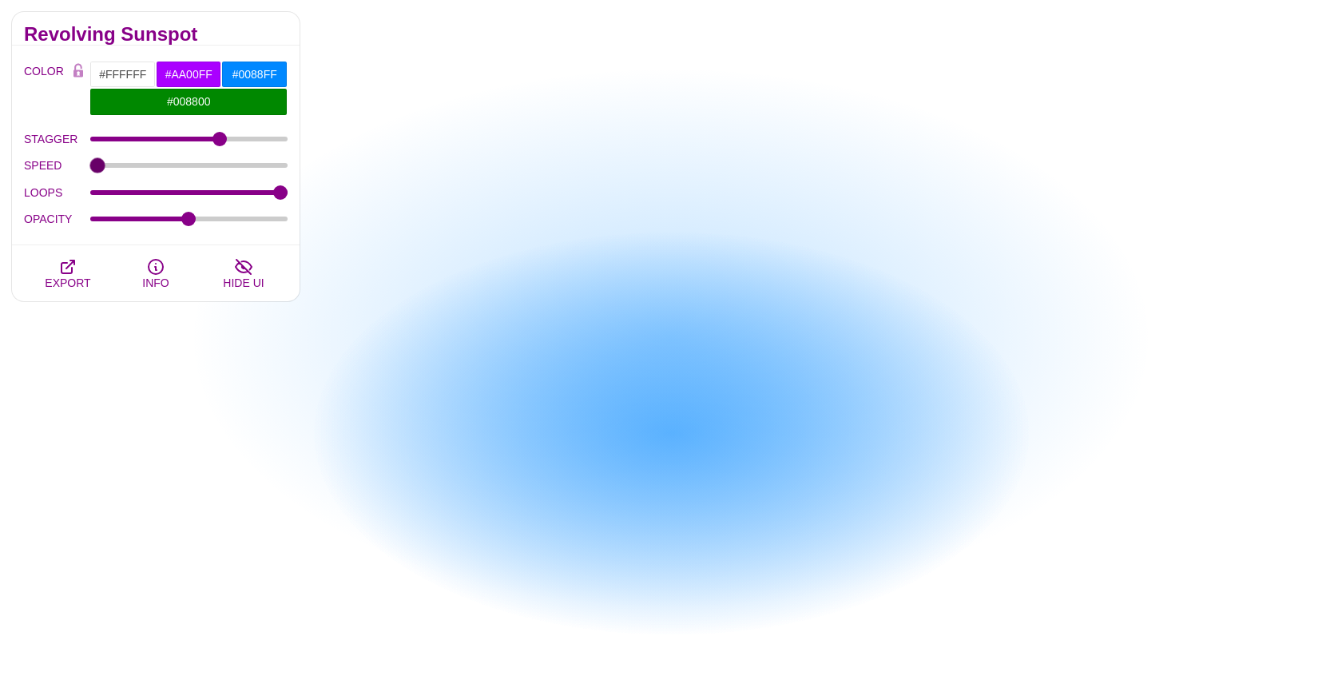
drag, startPoint x: 95, startPoint y: 173, endPoint x: 113, endPoint y: 173, distance: 17.6
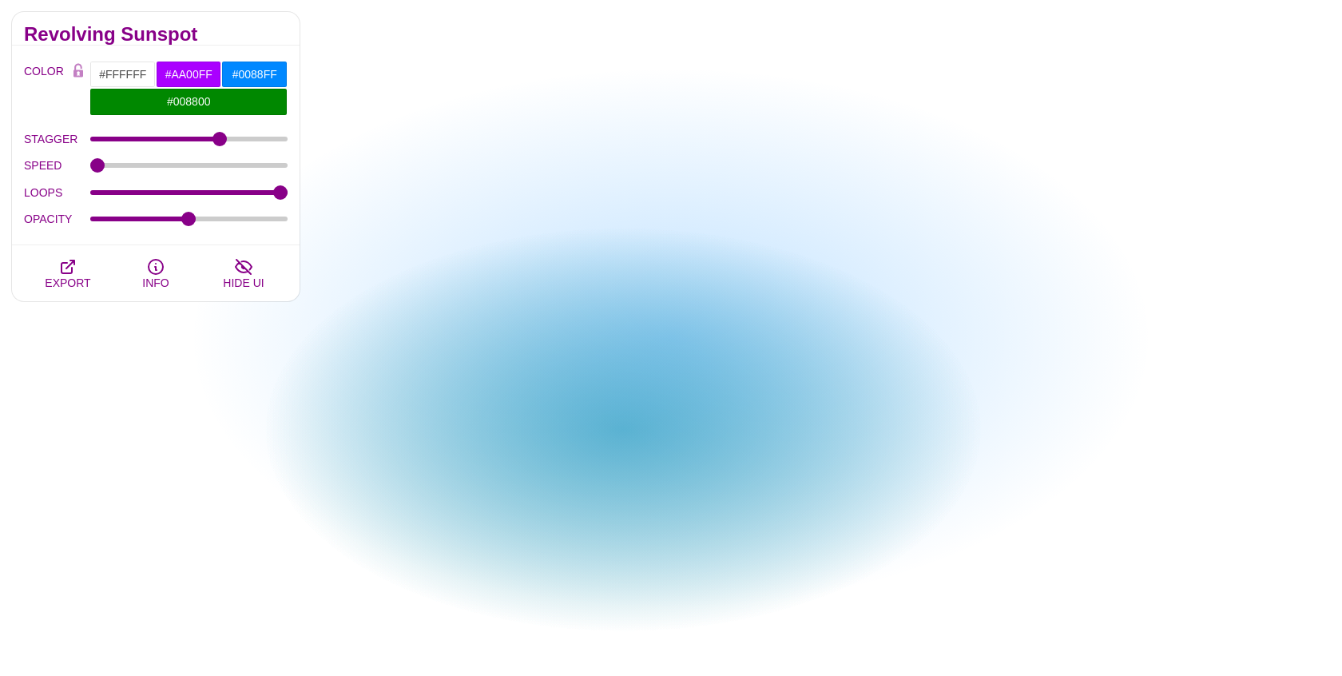
click at [113, 173] on div "SPEED 4" at bounding box center [156, 165] width 264 height 27
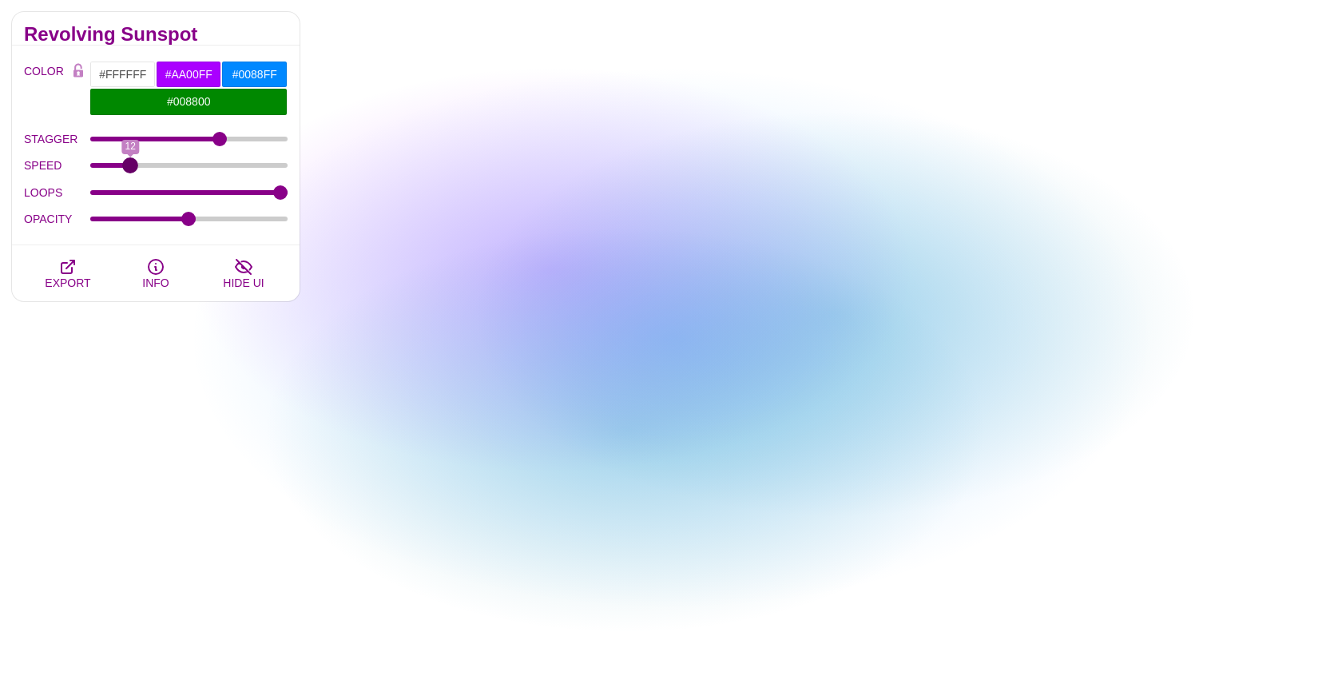
click at [129, 166] on input "SPEED" at bounding box center [189, 165] width 198 height 6
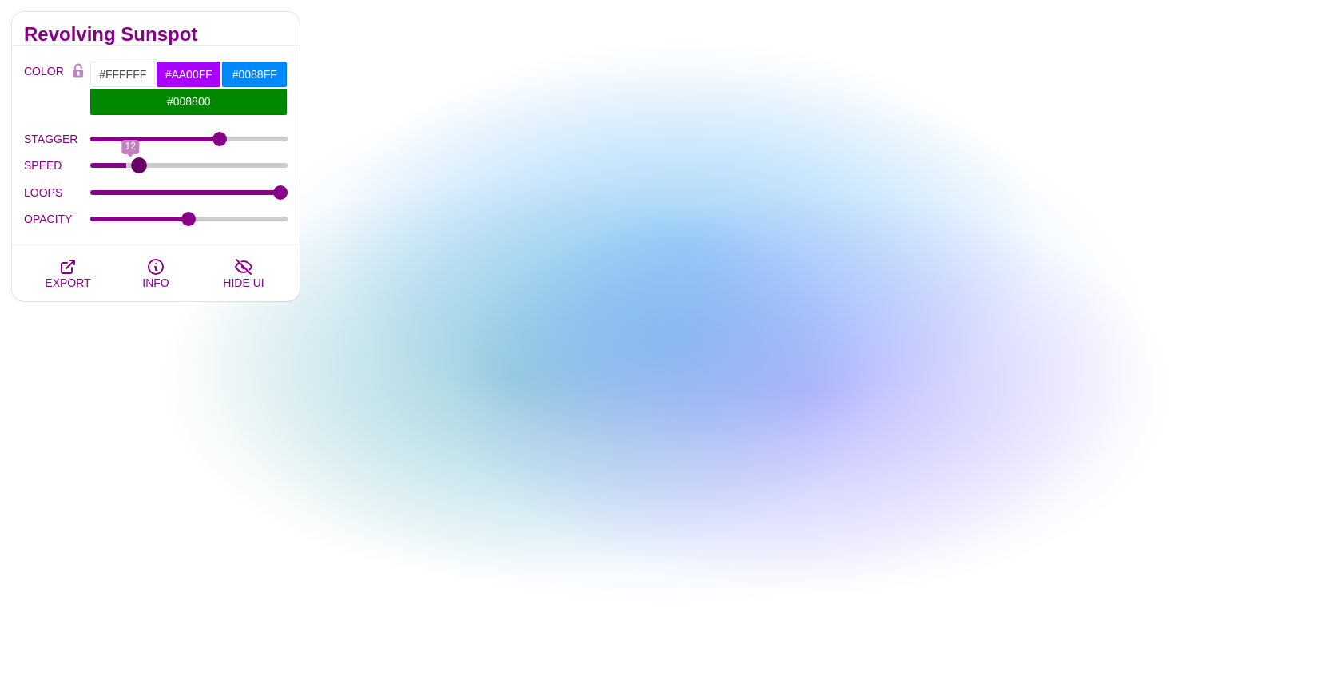
type input "14"
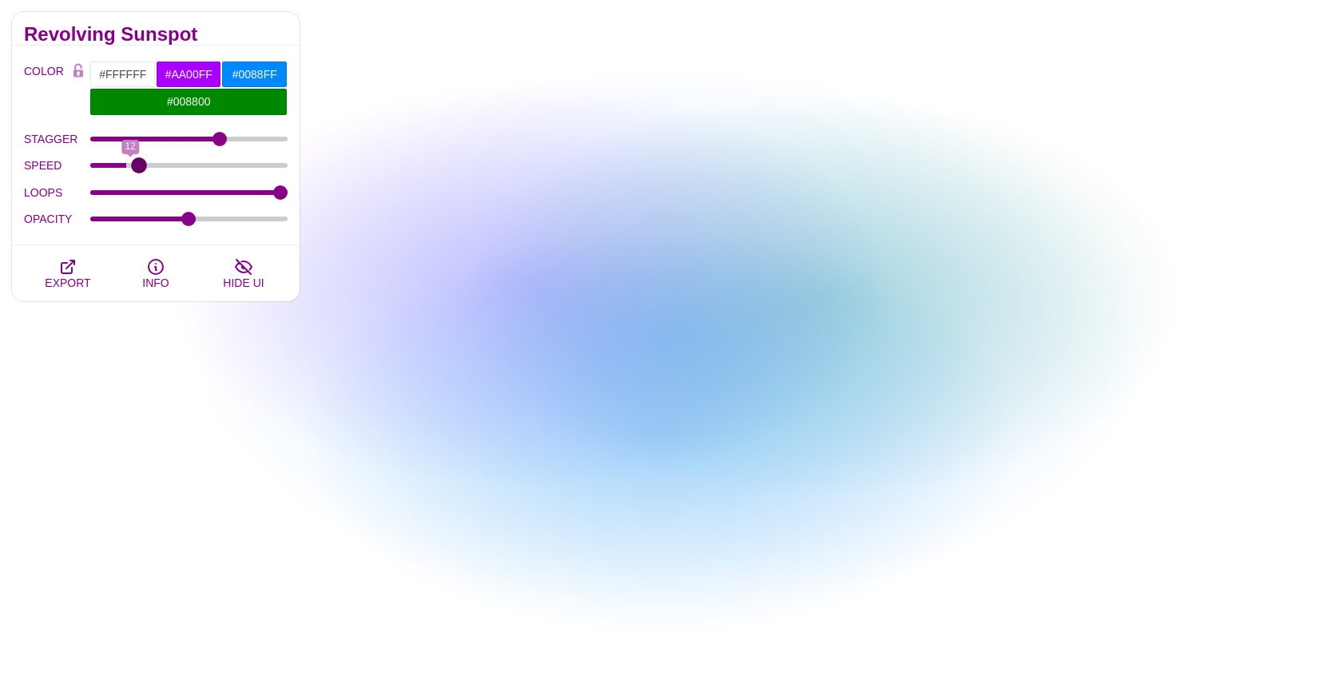
click at [137, 165] on input "SPEED" at bounding box center [189, 165] width 198 height 6
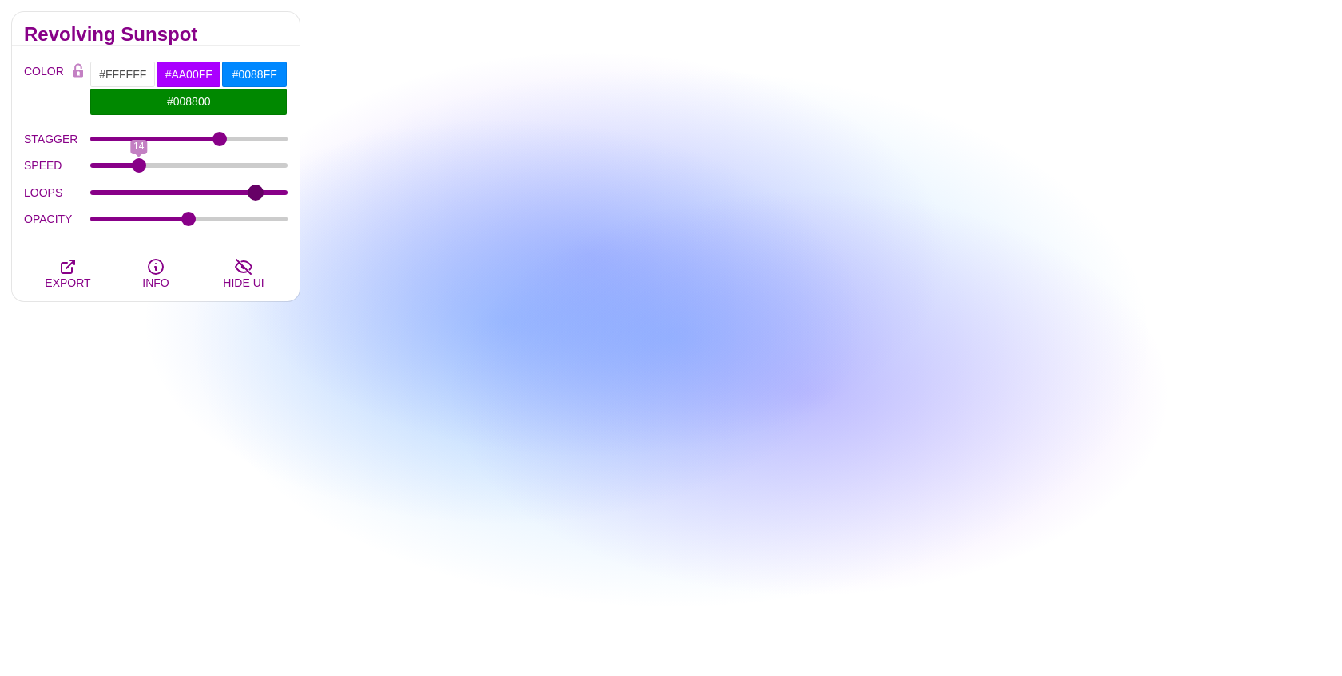
click at [256, 189] on input "LOOPS" at bounding box center [189, 192] width 198 height 6
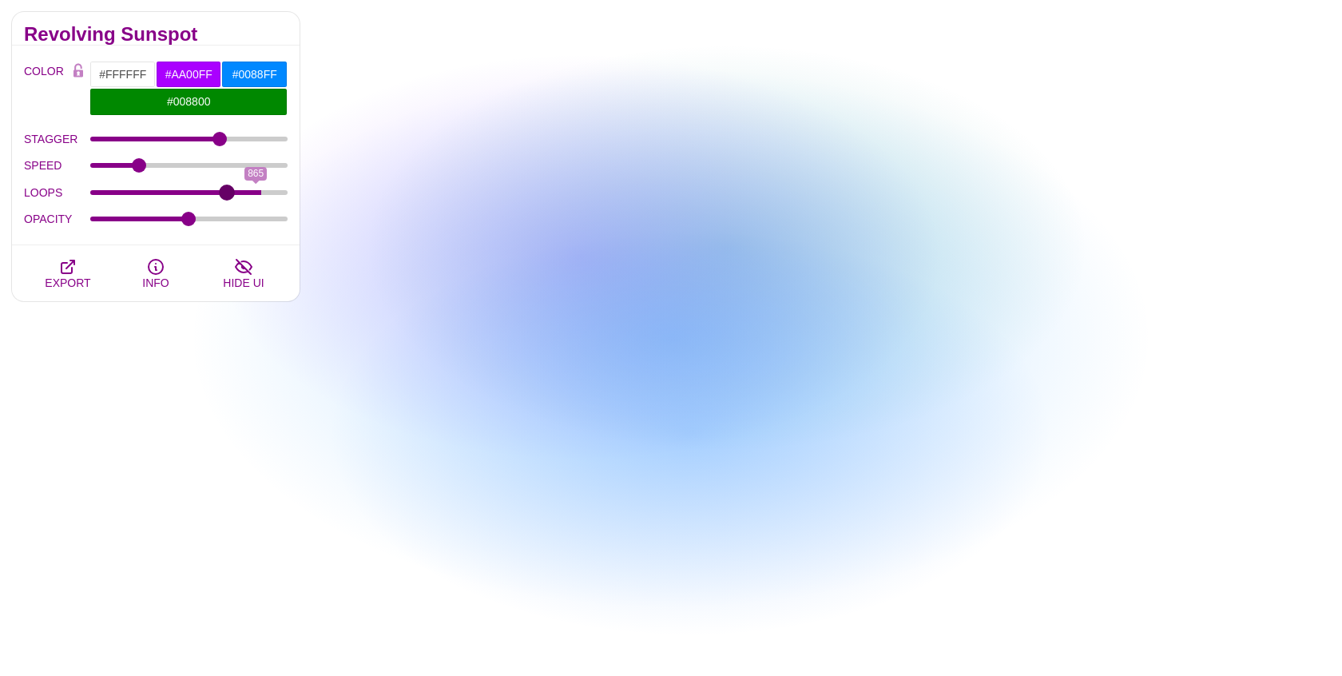
type input "708"
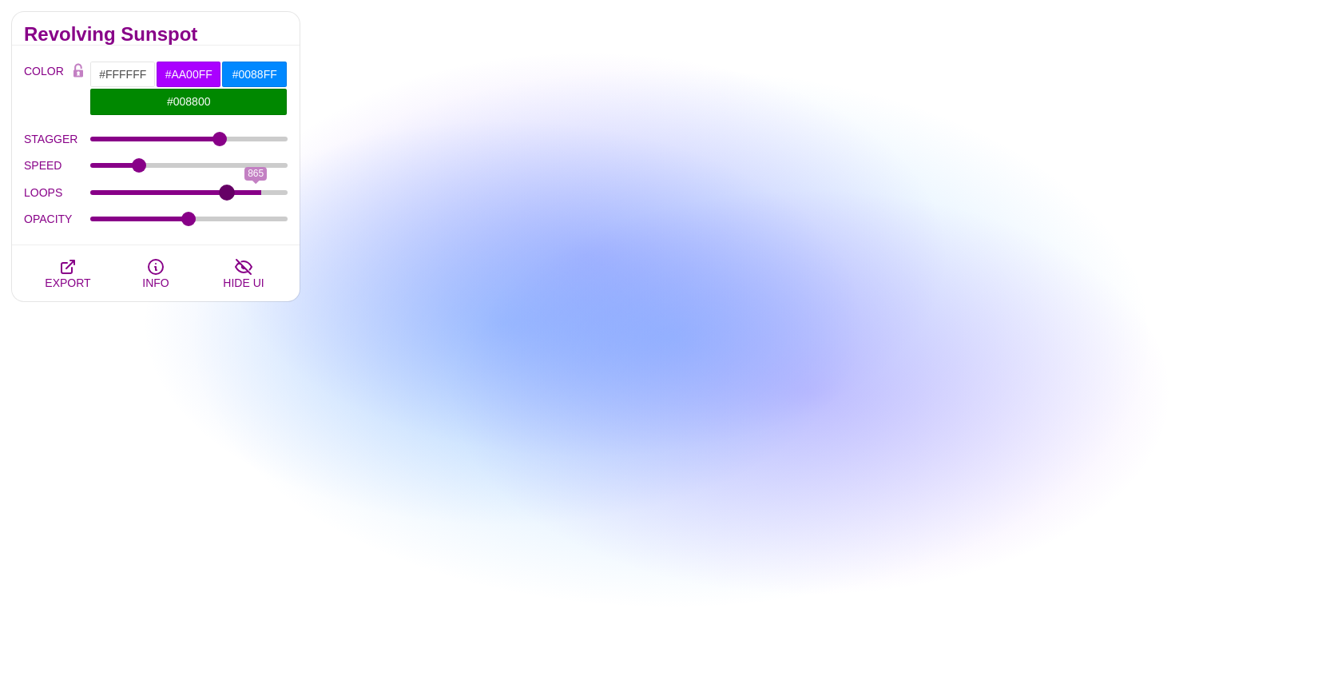
click at [227, 191] on input "LOOPS" at bounding box center [189, 192] width 198 height 6
click at [163, 217] on input "OPACITY" at bounding box center [189, 219] width 198 height 6
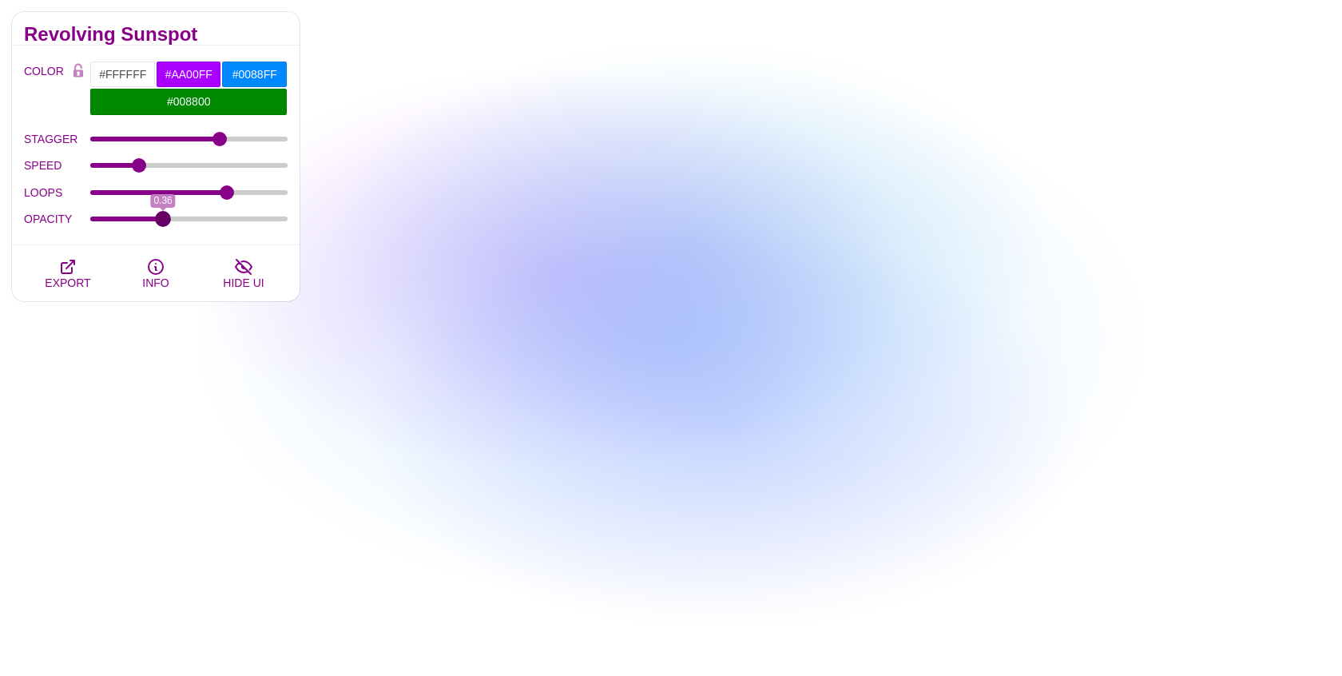
click at [163, 217] on input "OPACITY" at bounding box center [189, 219] width 198 height 6
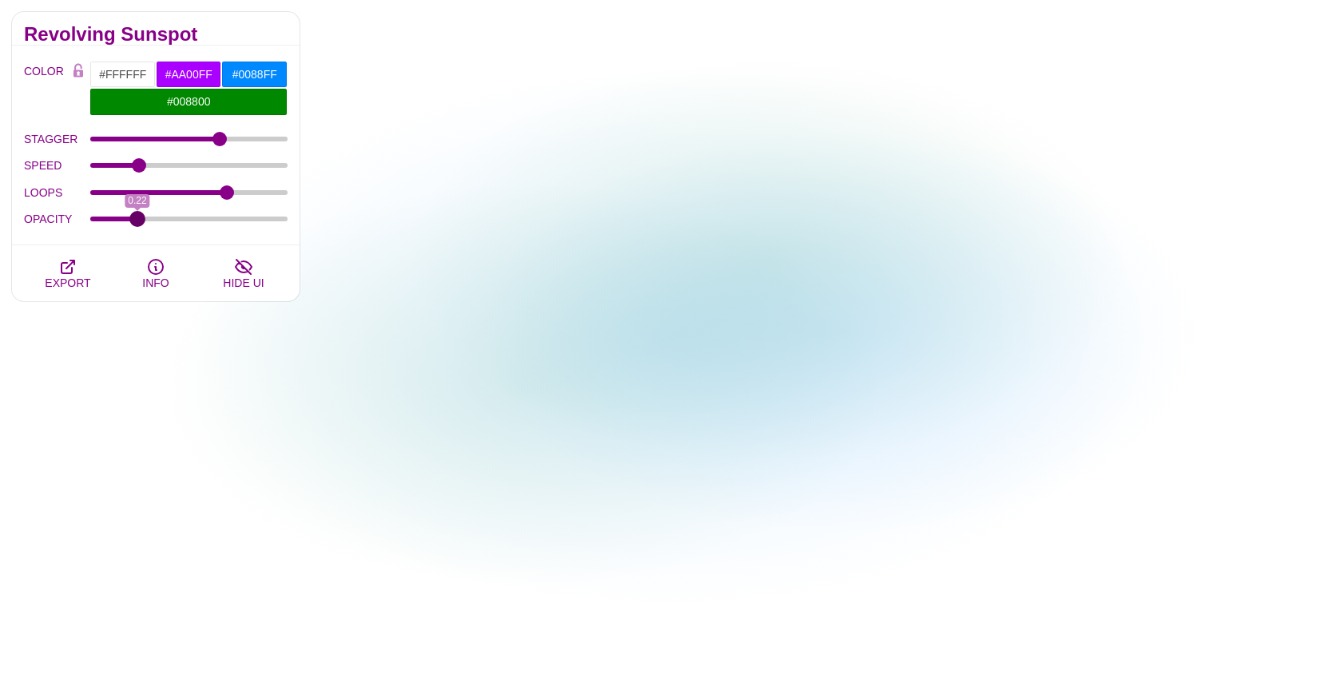
click at [137, 217] on input "OPACITY" at bounding box center [189, 219] width 198 height 6
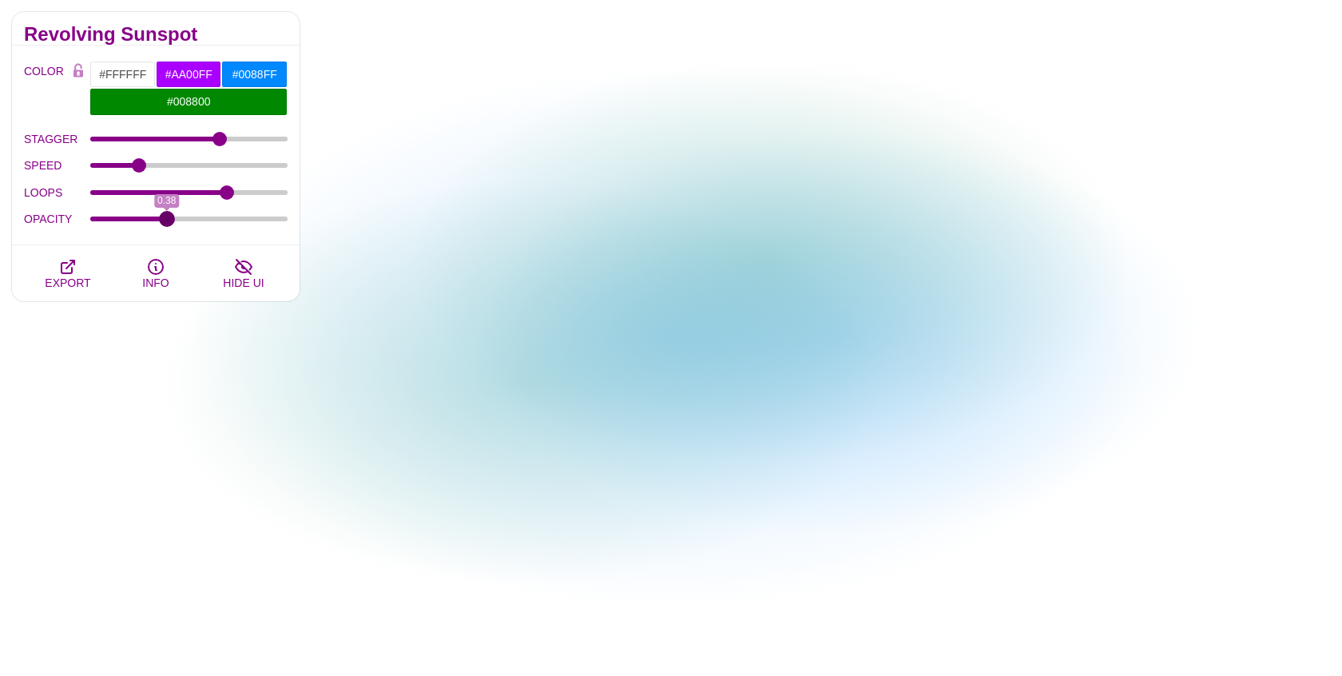
click at [166, 216] on input "OPACITY" at bounding box center [189, 219] width 198 height 6
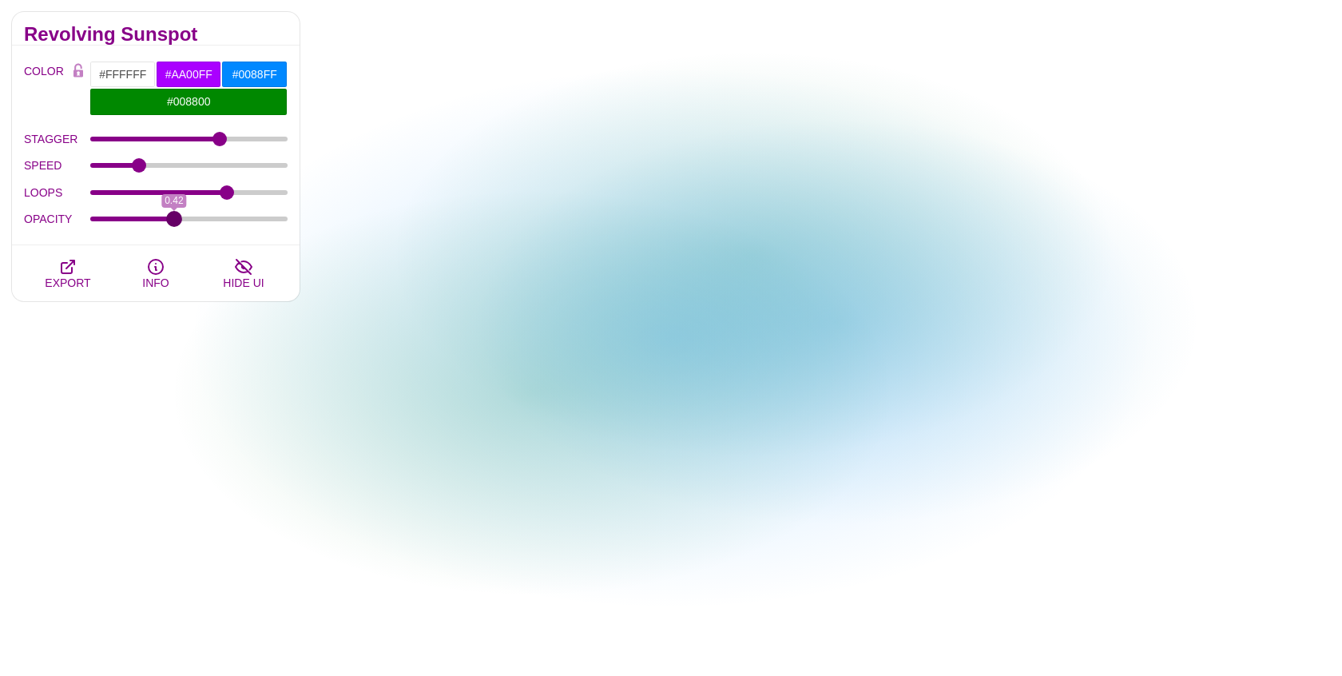
type input "0.42"
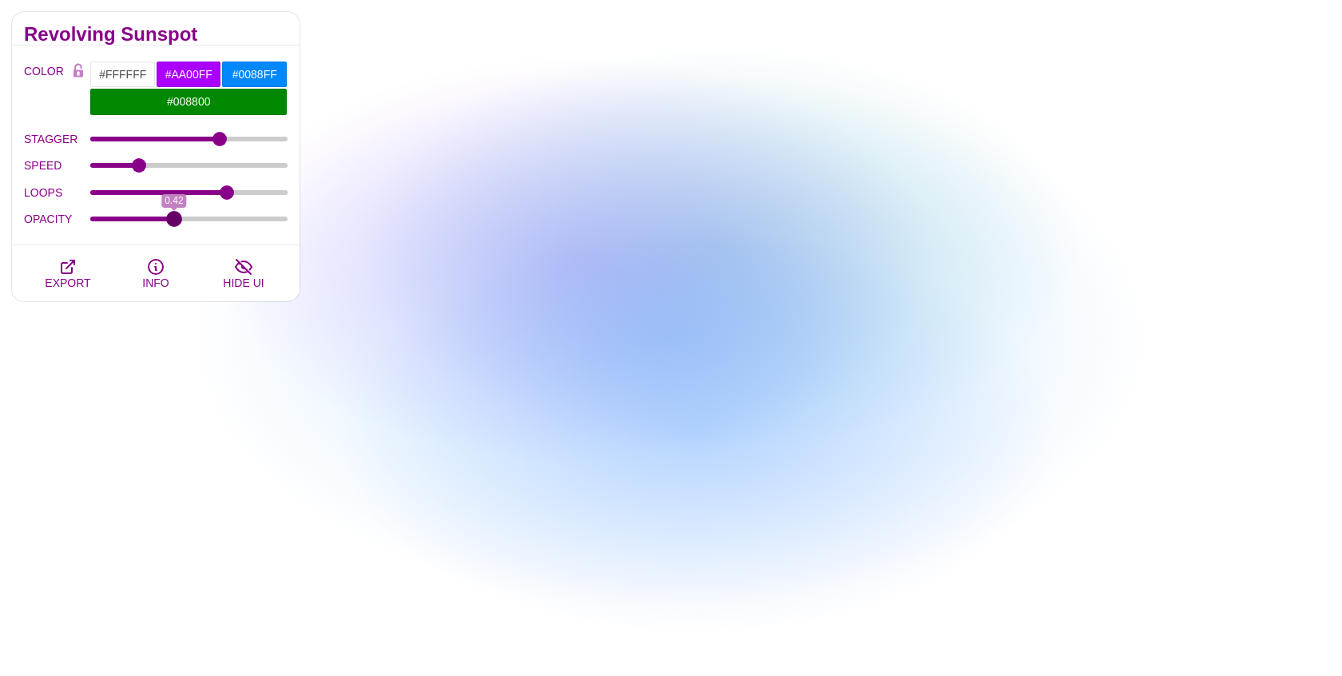
click at [173, 216] on input "OPACITY" at bounding box center [189, 219] width 198 height 6
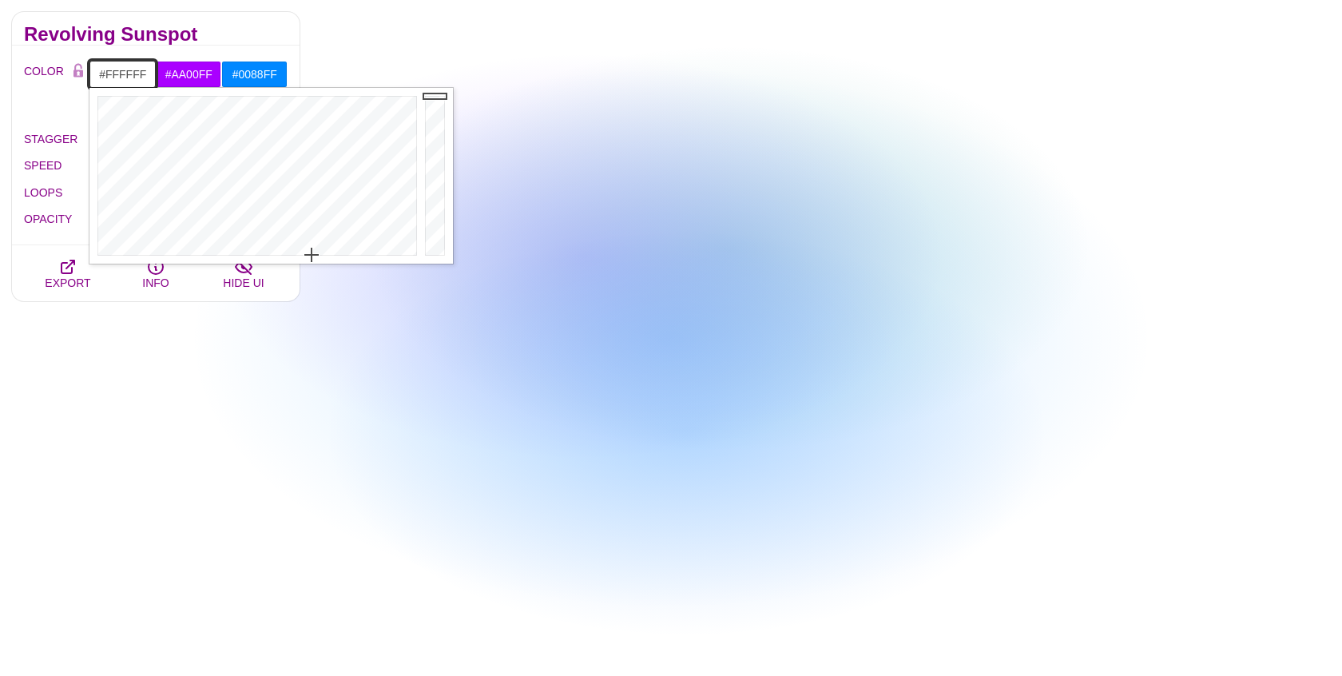
click at [121, 69] on input "#FFFFFF" at bounding box center [122, 74] width 66 height 27
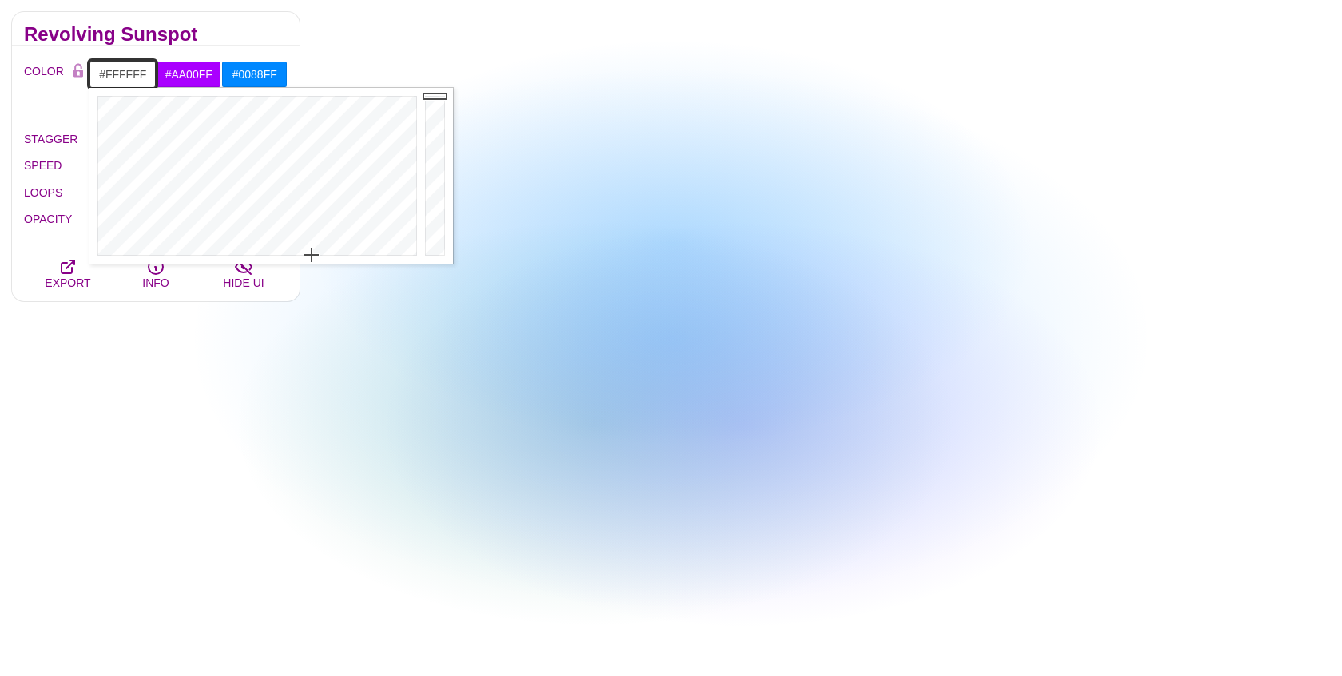
click at [121, 69] on input "#FFFFFF" at bounding box center [122, 74] width 66 height 27
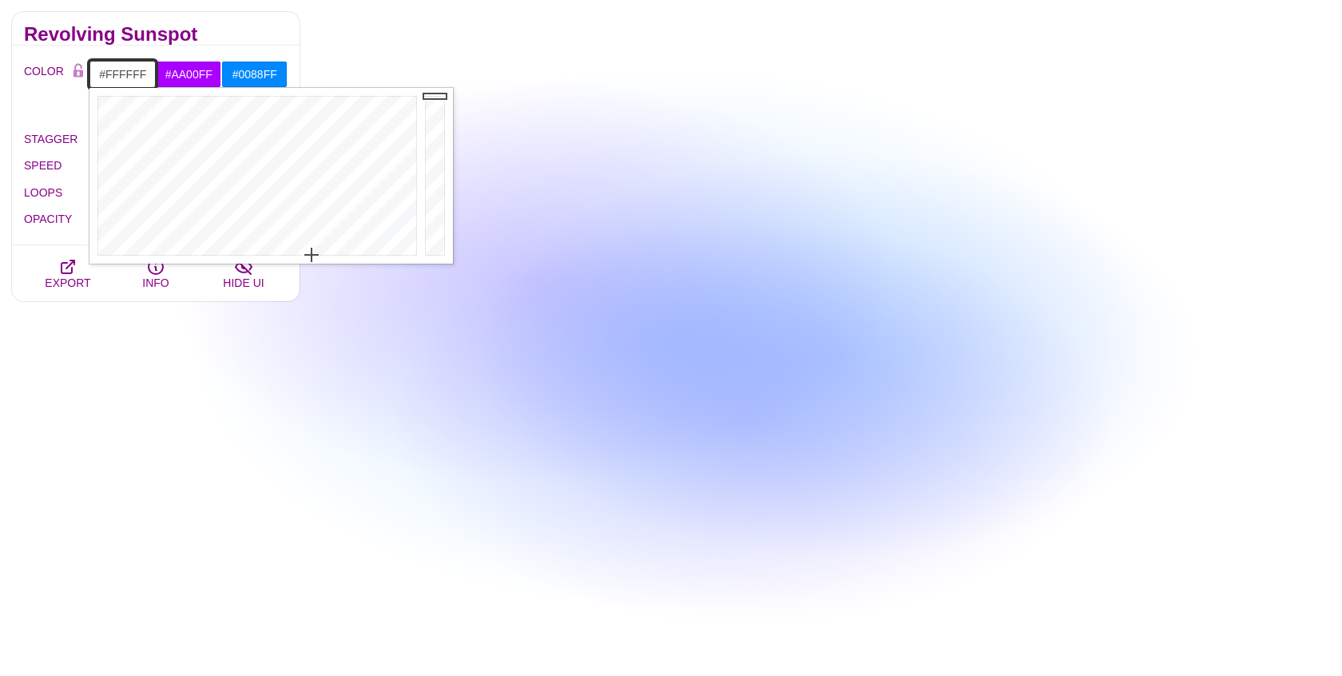
paste input "#020123"
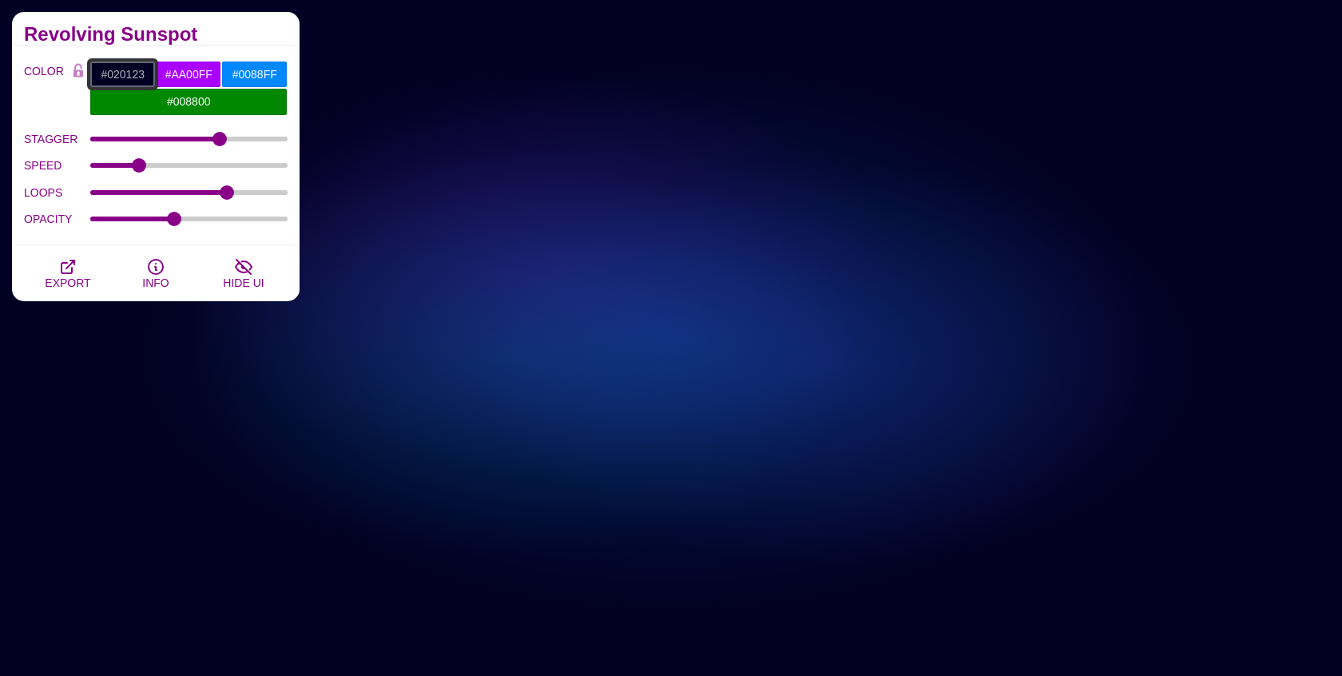
click at [119, 72] on input "#020123" at bounding box center [122, 74] width 66 height 27
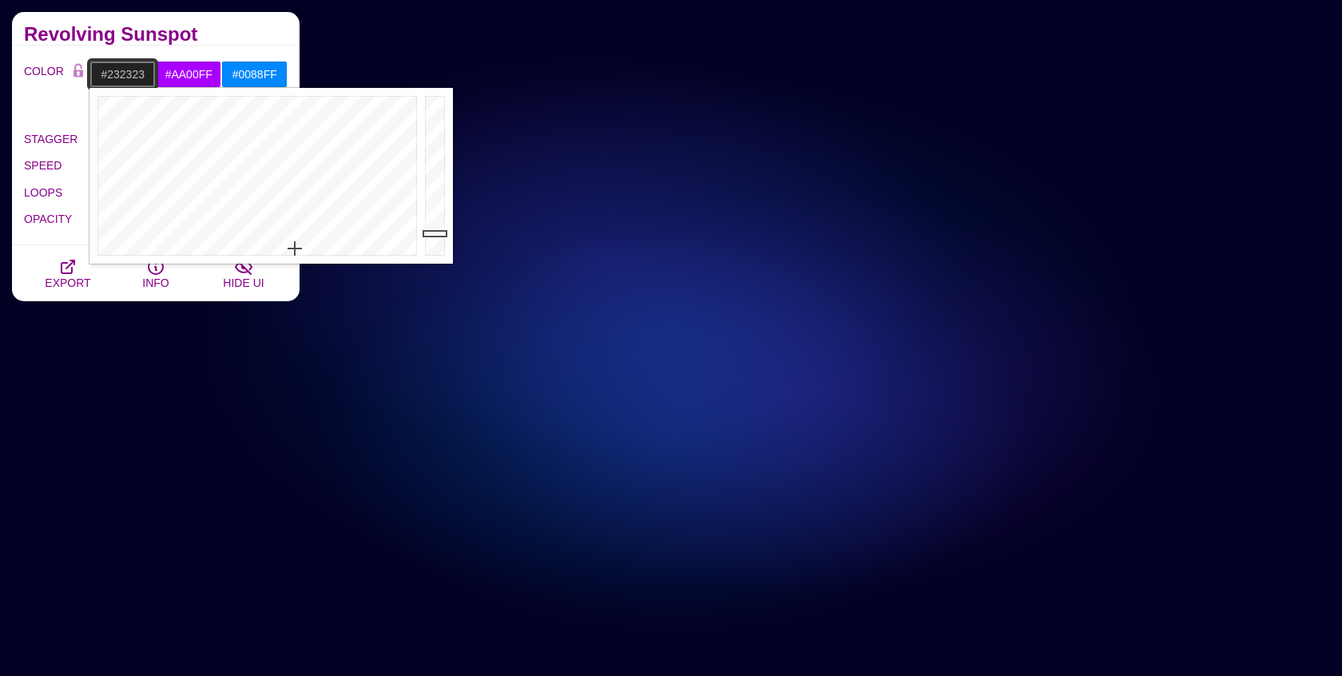
drag, startPoint x: 298, startPoint y: 245, endPoint x: 278, endPoint y: 253, distance: 21.5
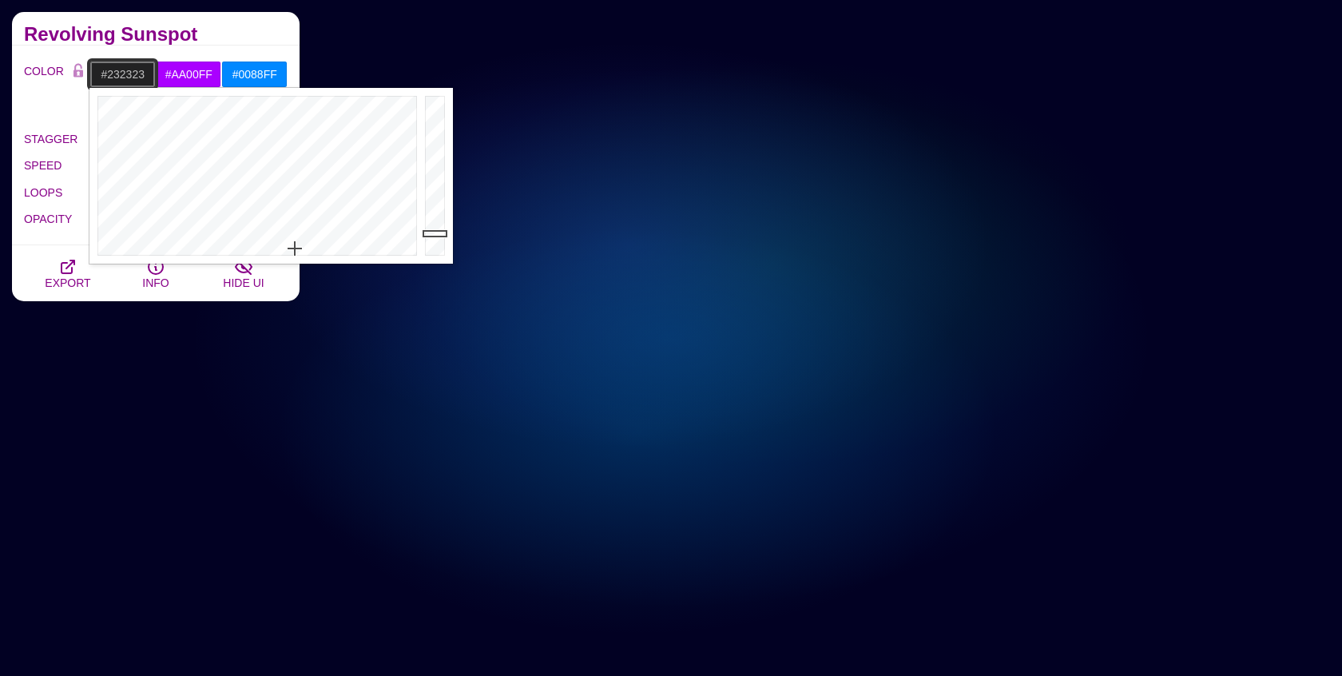
click at [278, 253] on div at bounding box center [255, 176] width 332 height 176
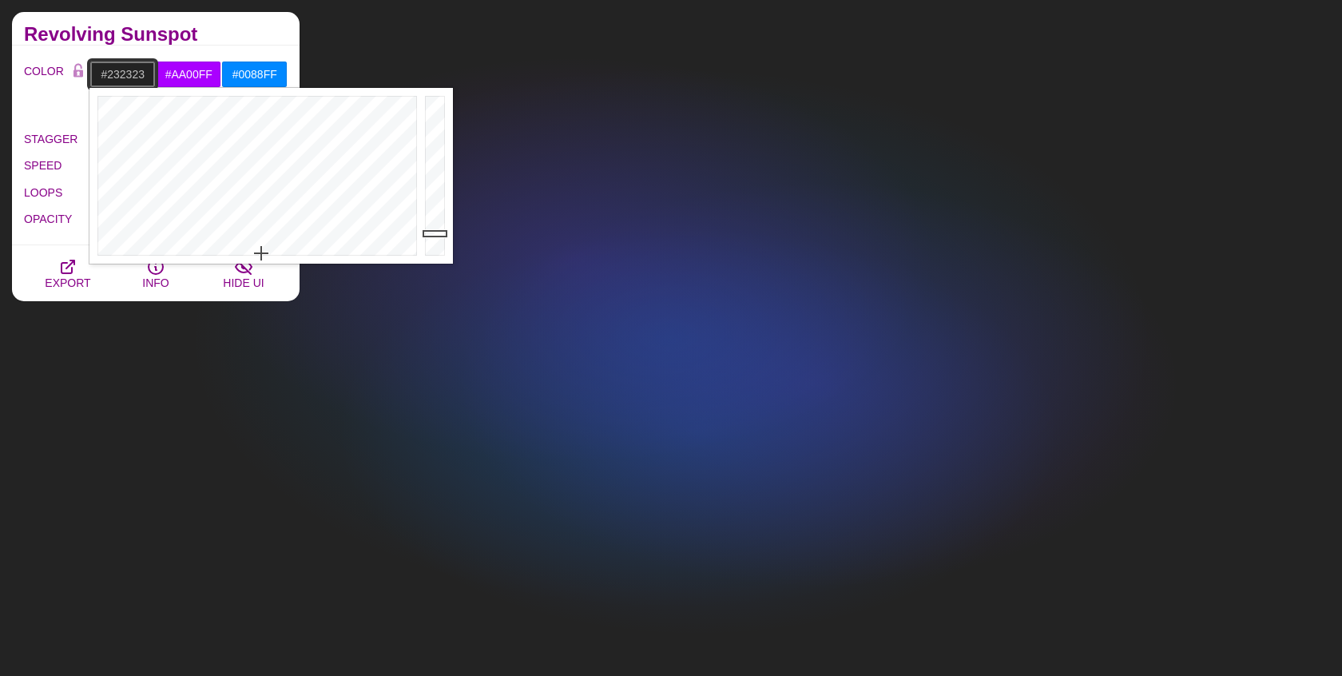
click at [261, 253] on div at bounding box center [255, 176] width 332 height 176
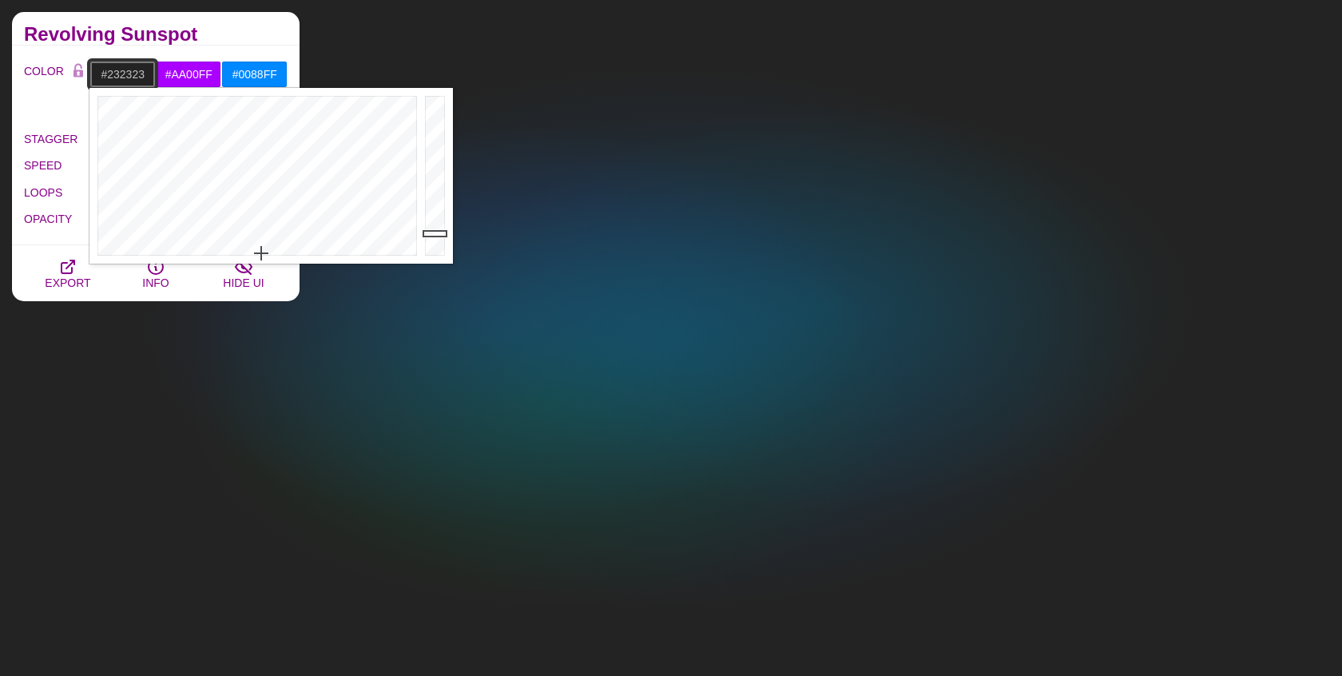
click at [261, 253] on div at bounding box center [255, 176] width 332 height 176
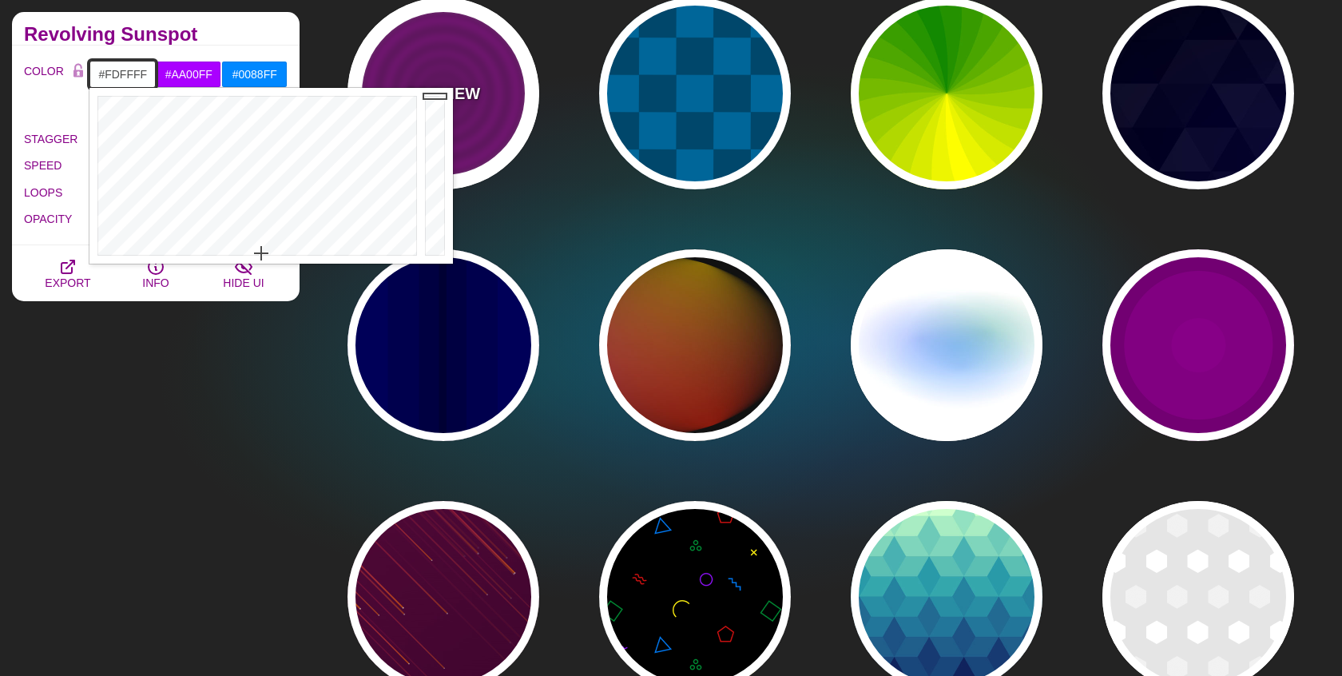
drag, startPoint x: 432, startPoint y: 216, endPoint x: 432, endPoint y: 43, distance: 172.5
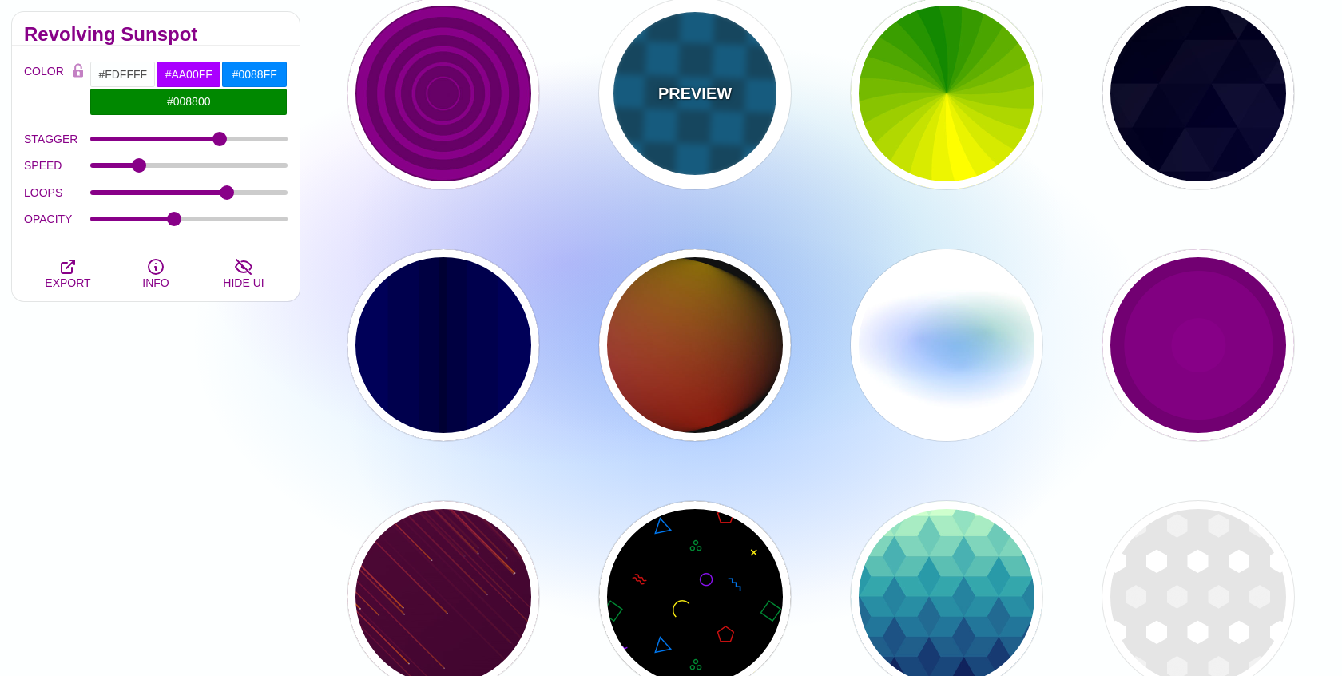
click at [681, 79] on div "PREVIEW" at bounding box center [695, 94] width 192 height 192
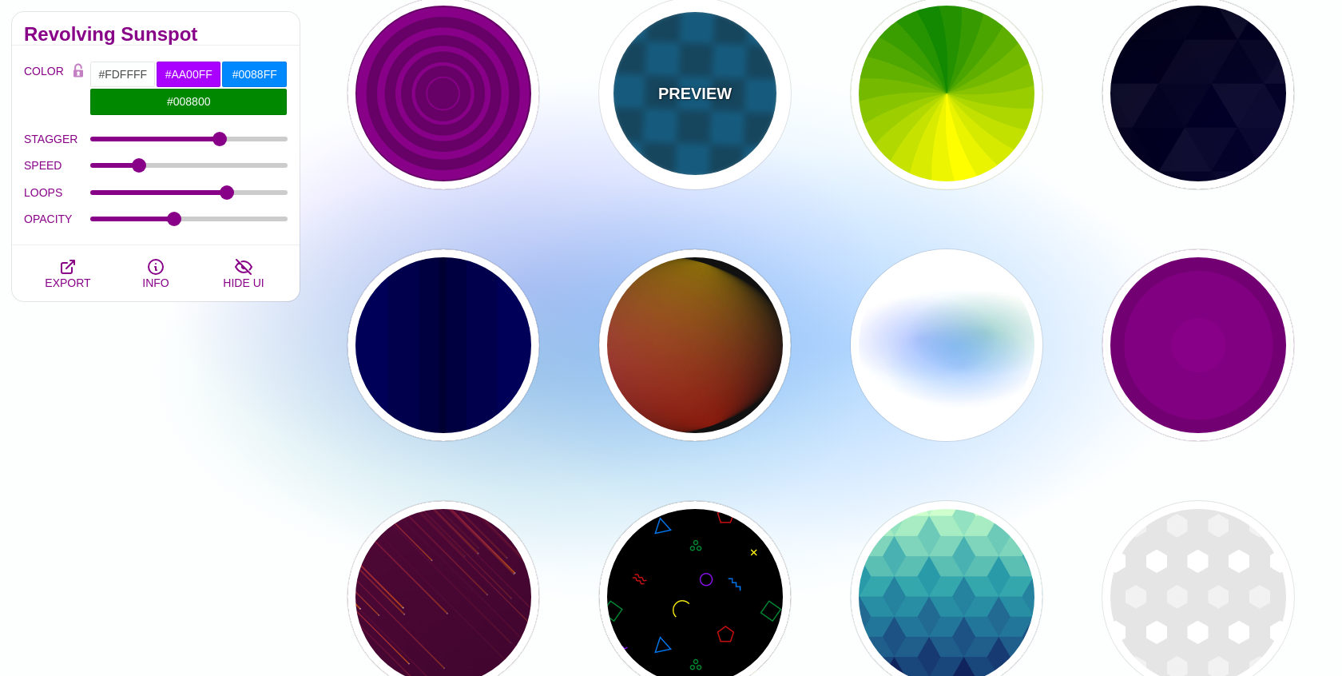
type input "#00476B"
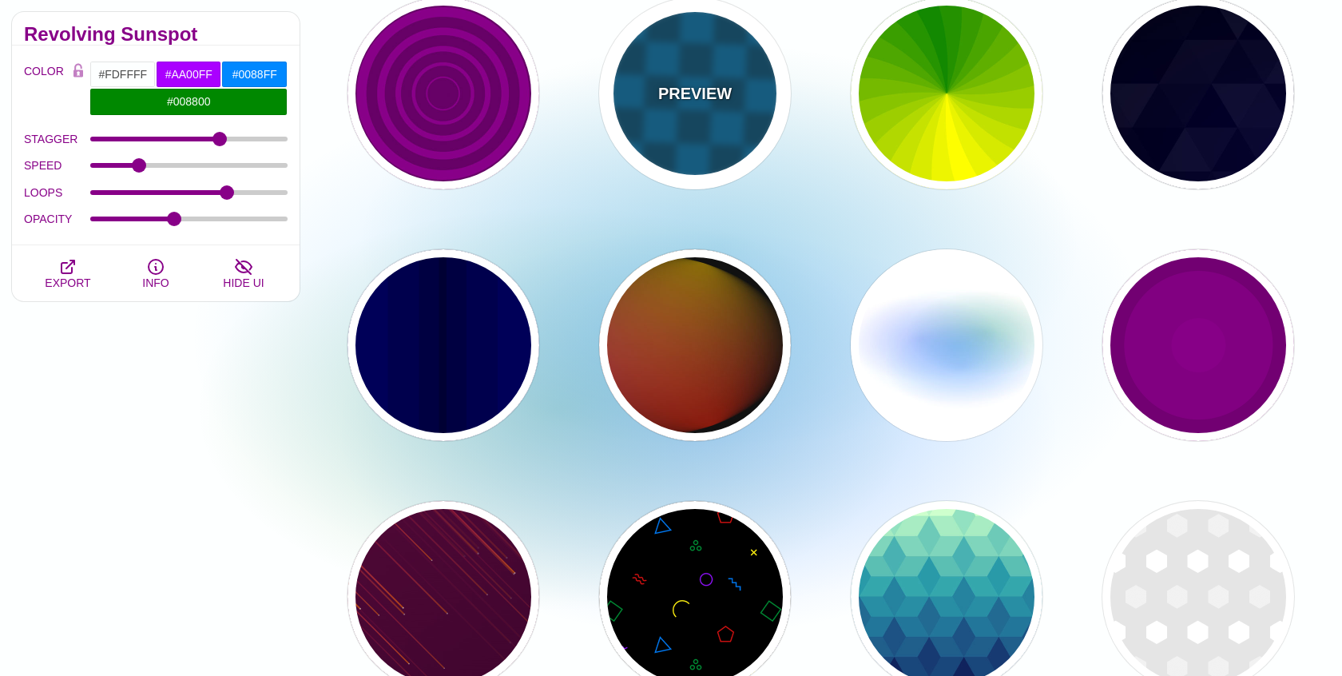
type input "#006699"
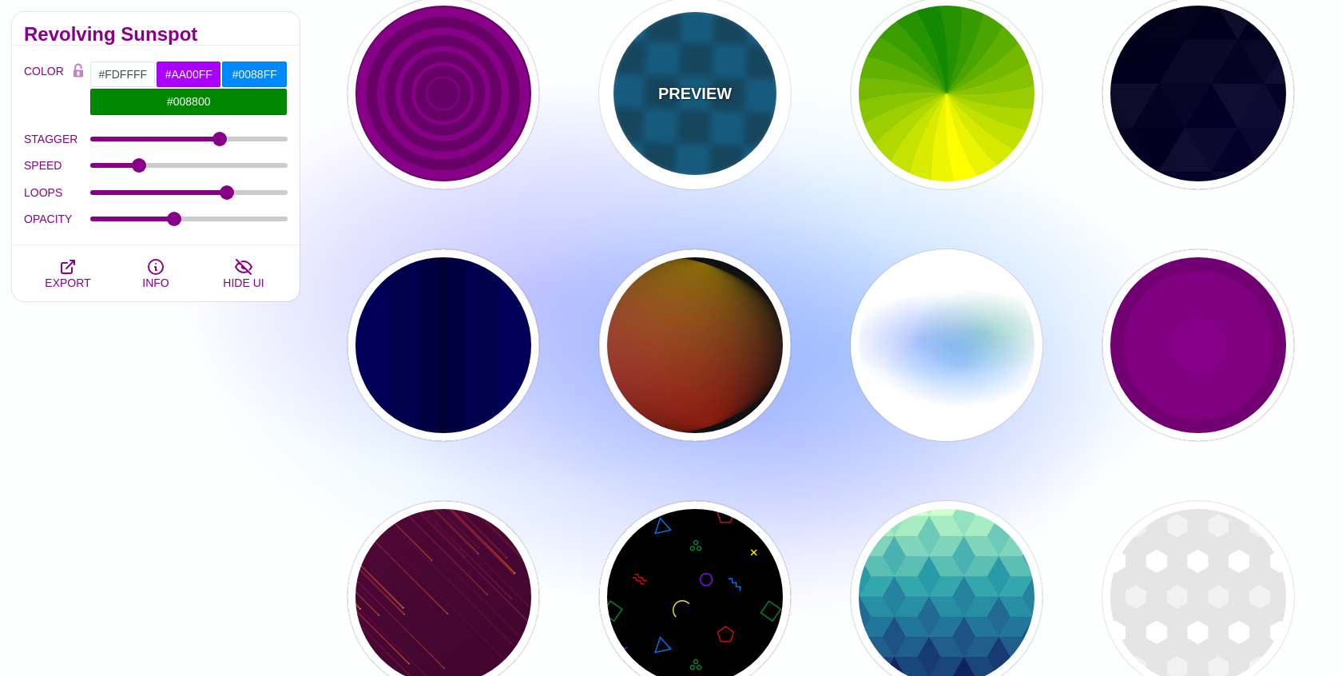
type input "0"
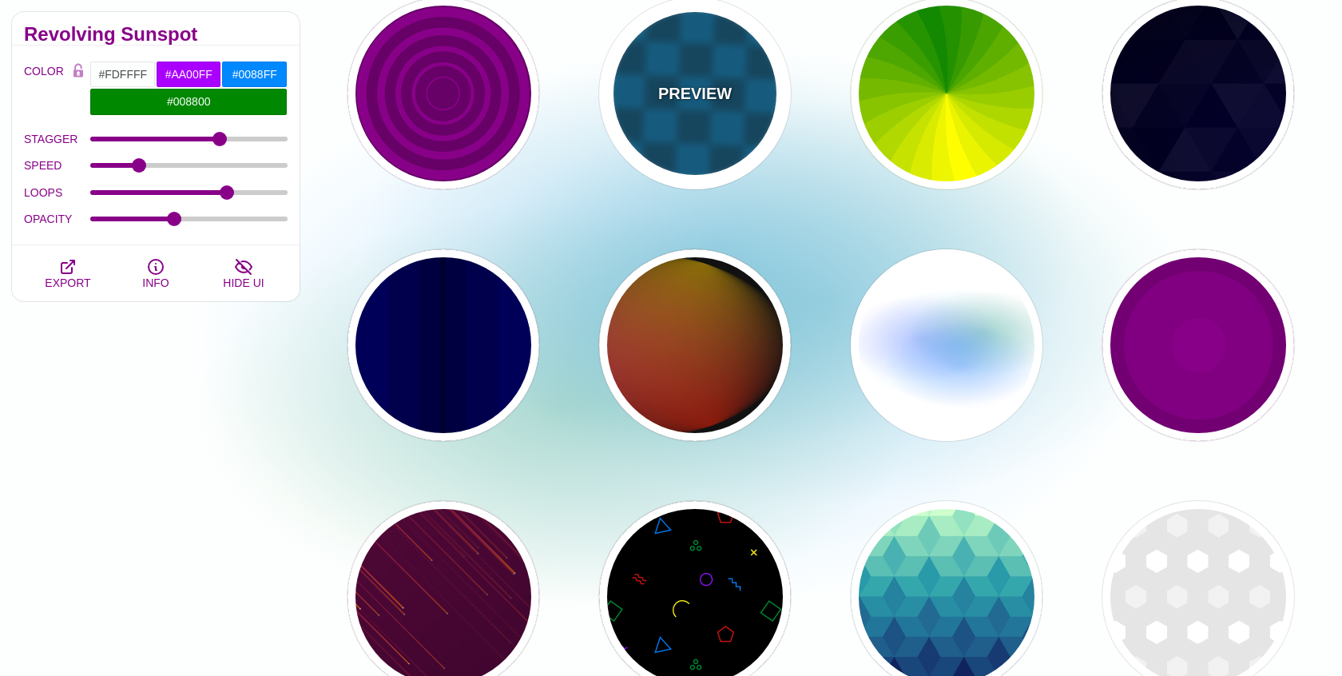
type input "1"
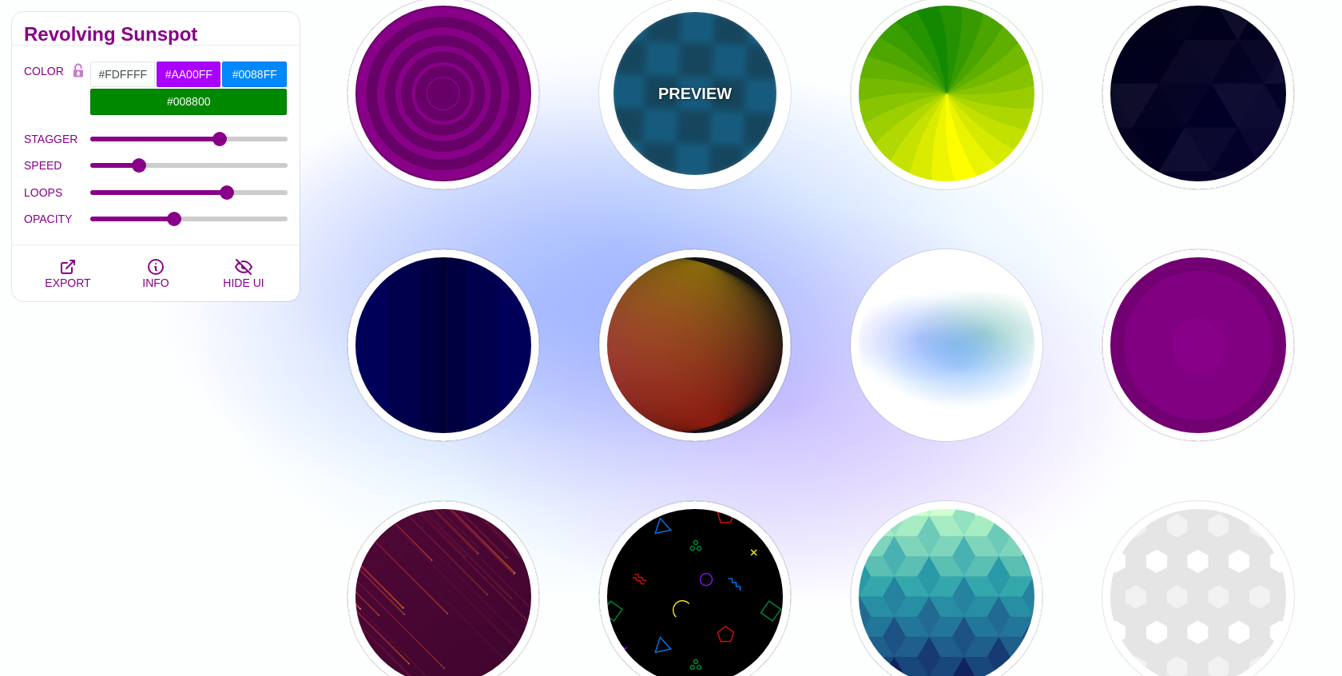
type input "5"
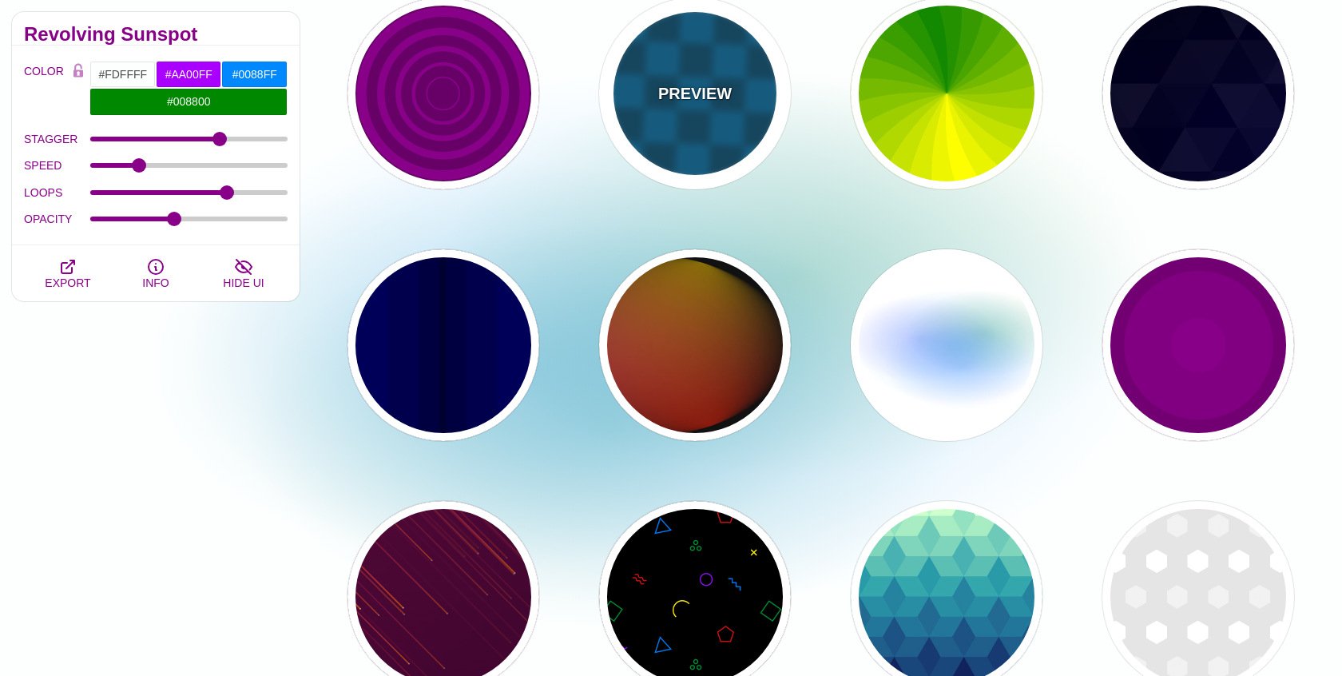
type input "15"
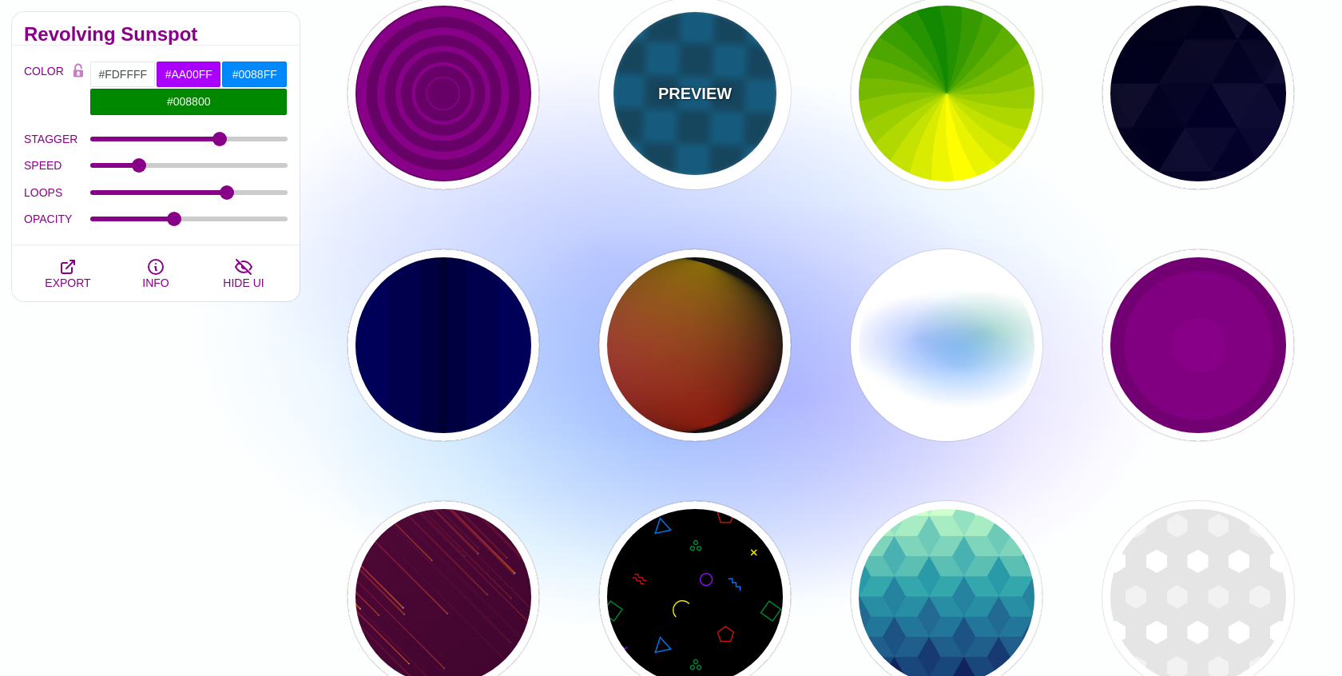
type input "1"
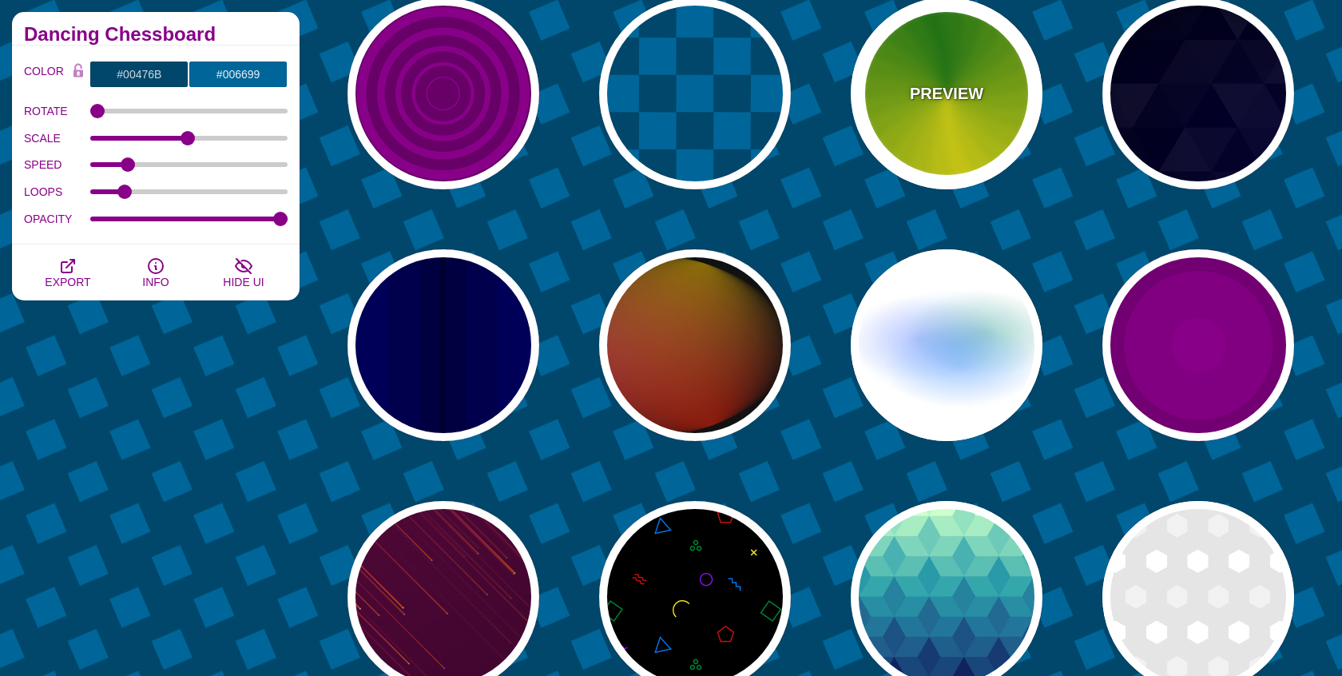
click at [924, 77] on div "PREVIEW" at bounding box center [947, 94] width 192 height 192
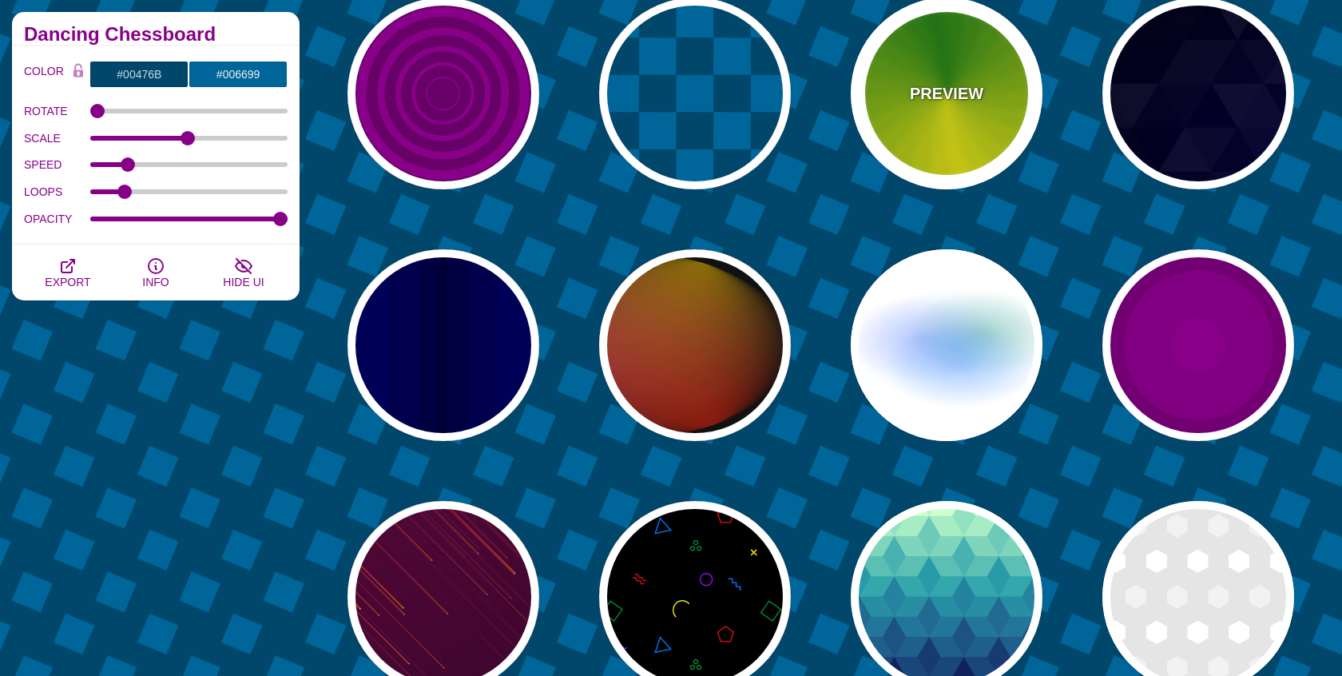
type input "#118800"
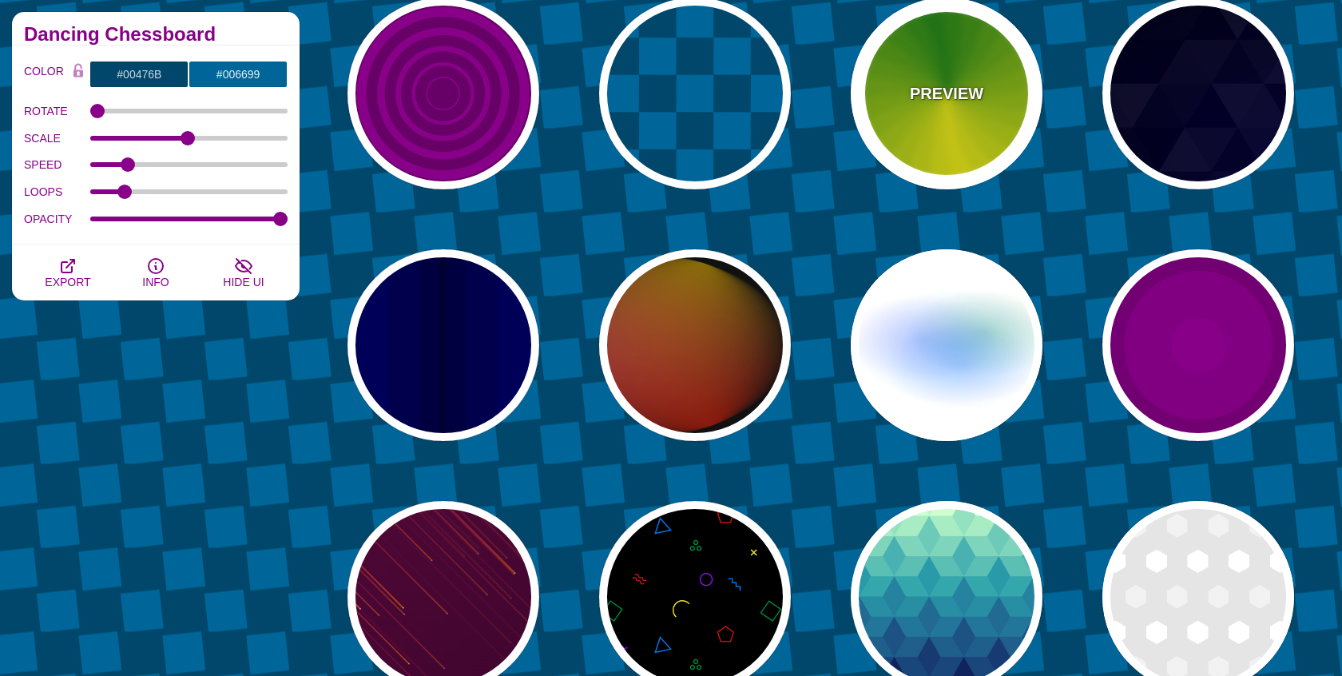
type input "#FFFF00"
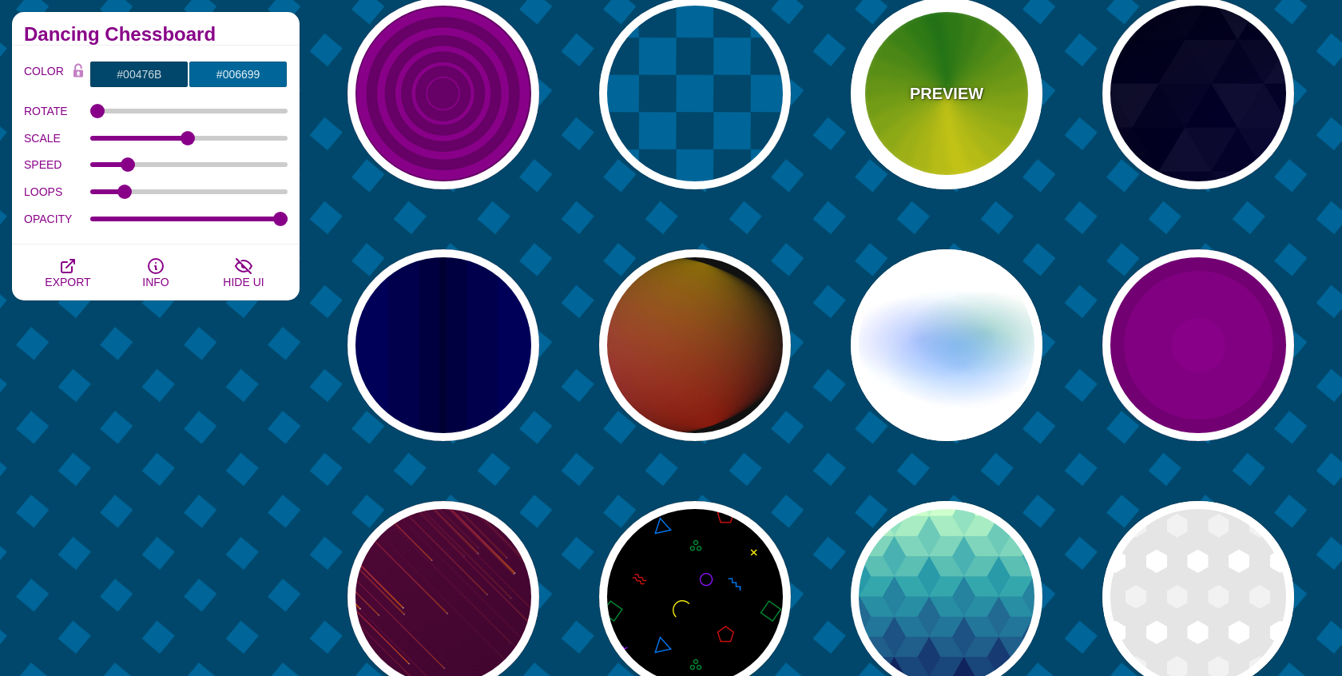
type input "4.8"
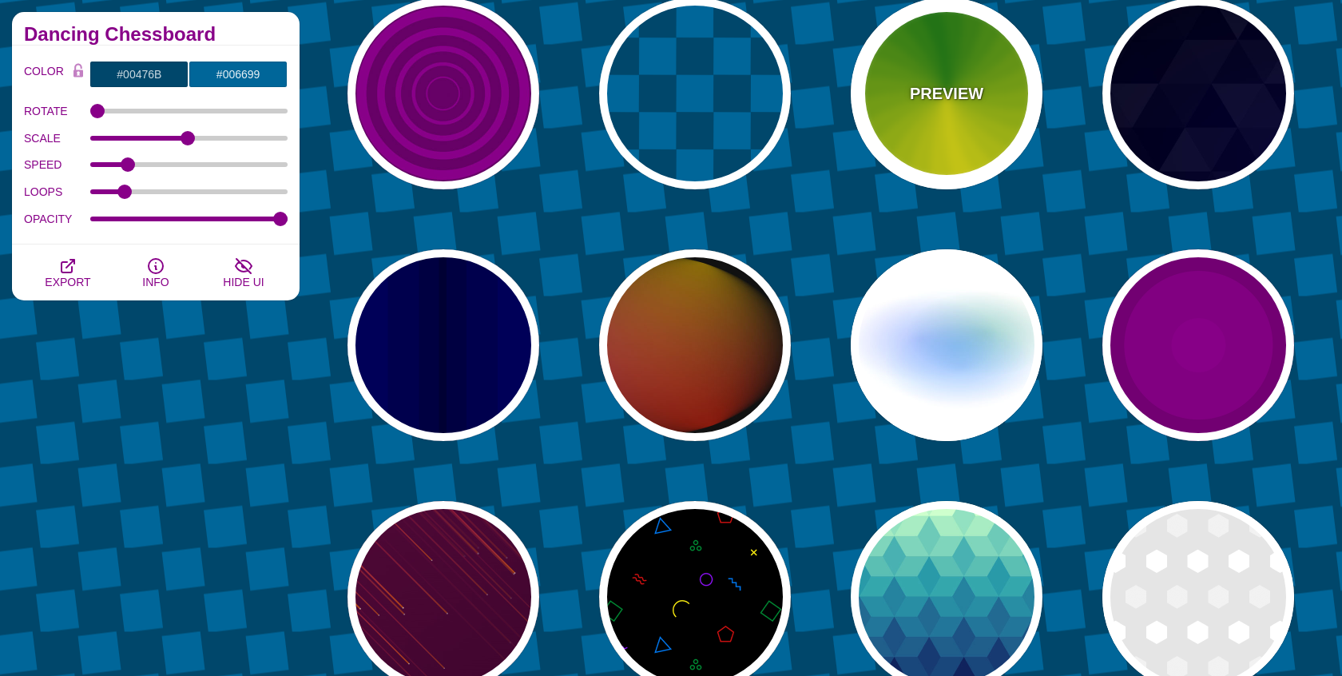
type input "0"
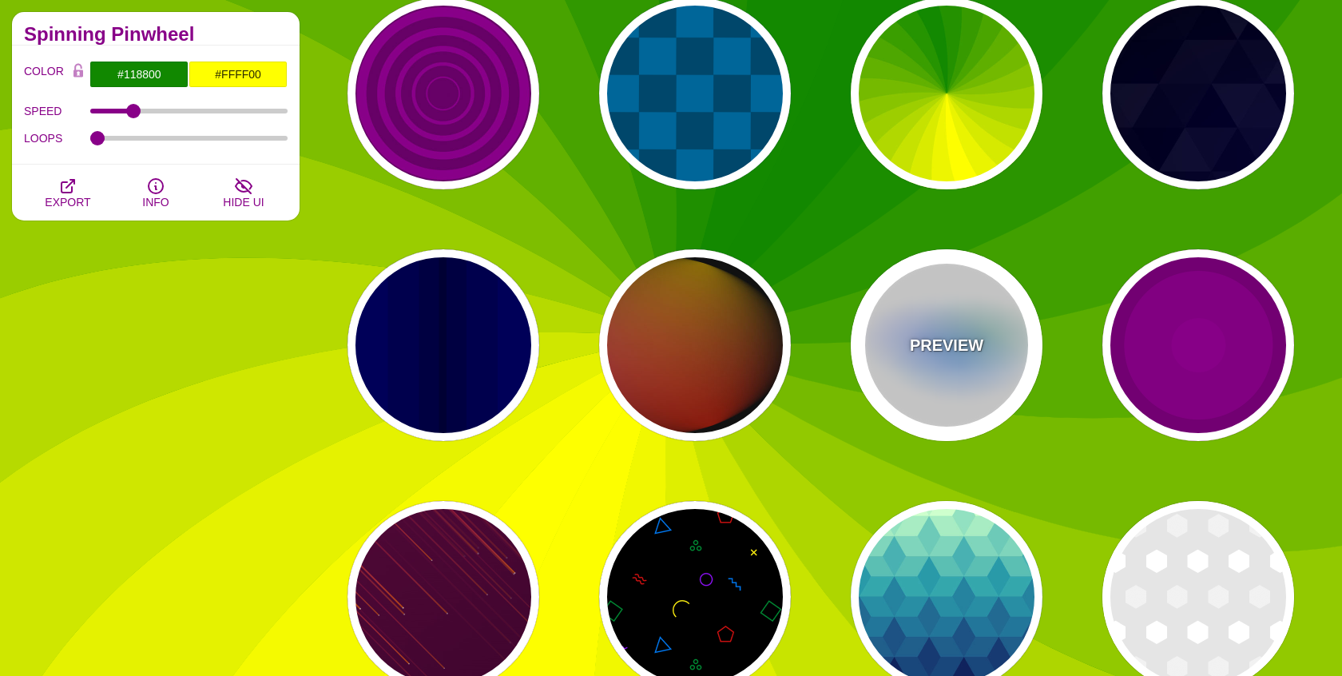
click at [943, 304] on div "PREVIEW" at bounding box center [947, 345] width 192 height 192
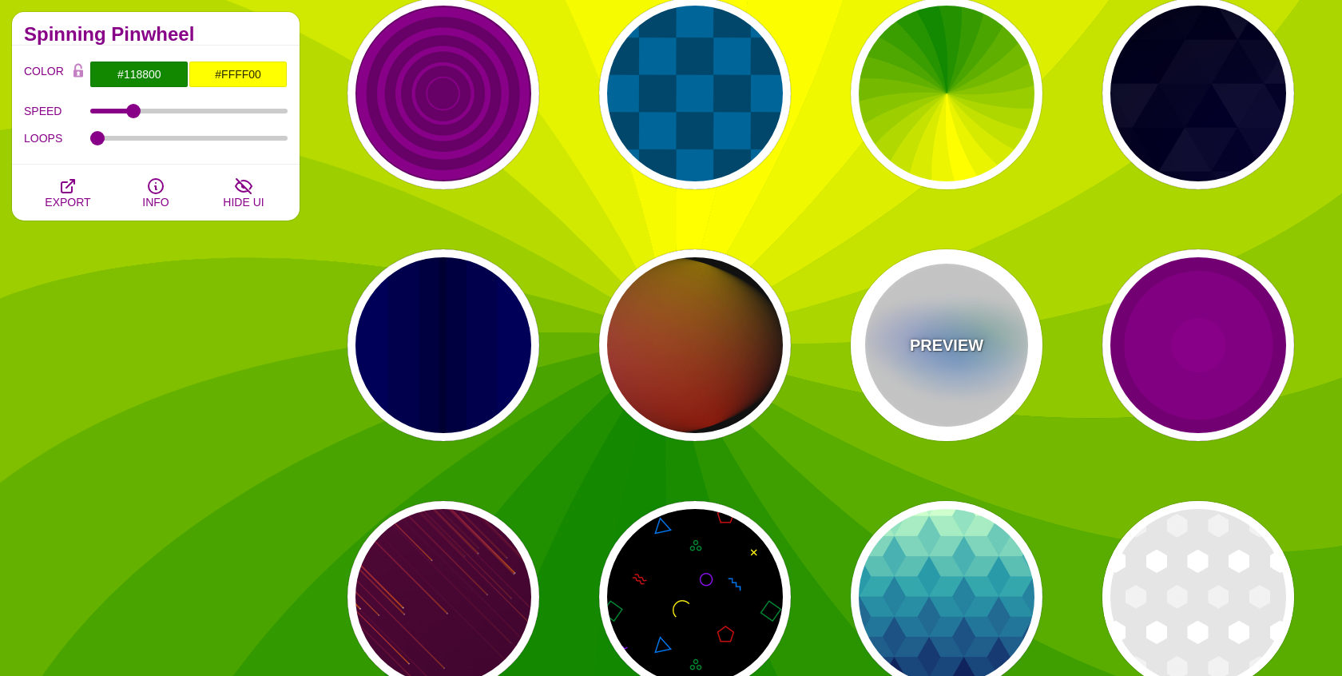
type input "#FFFFFF"
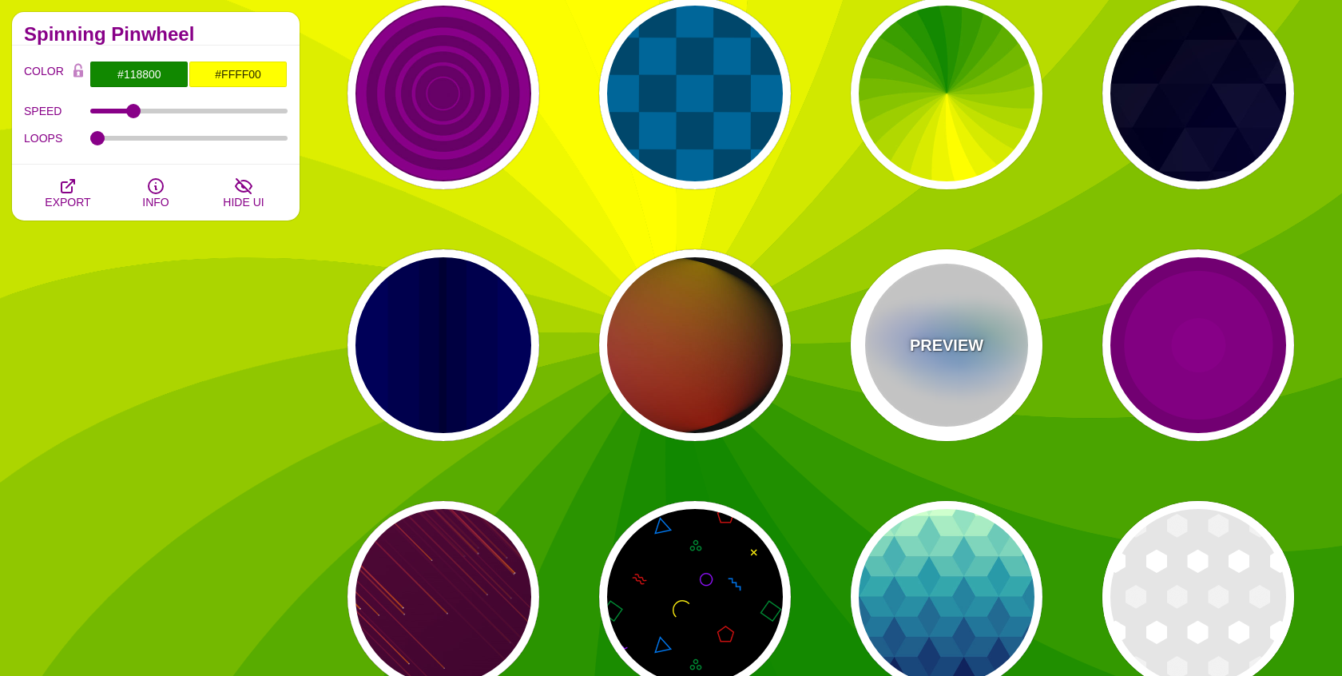
type input "#AA00FF"
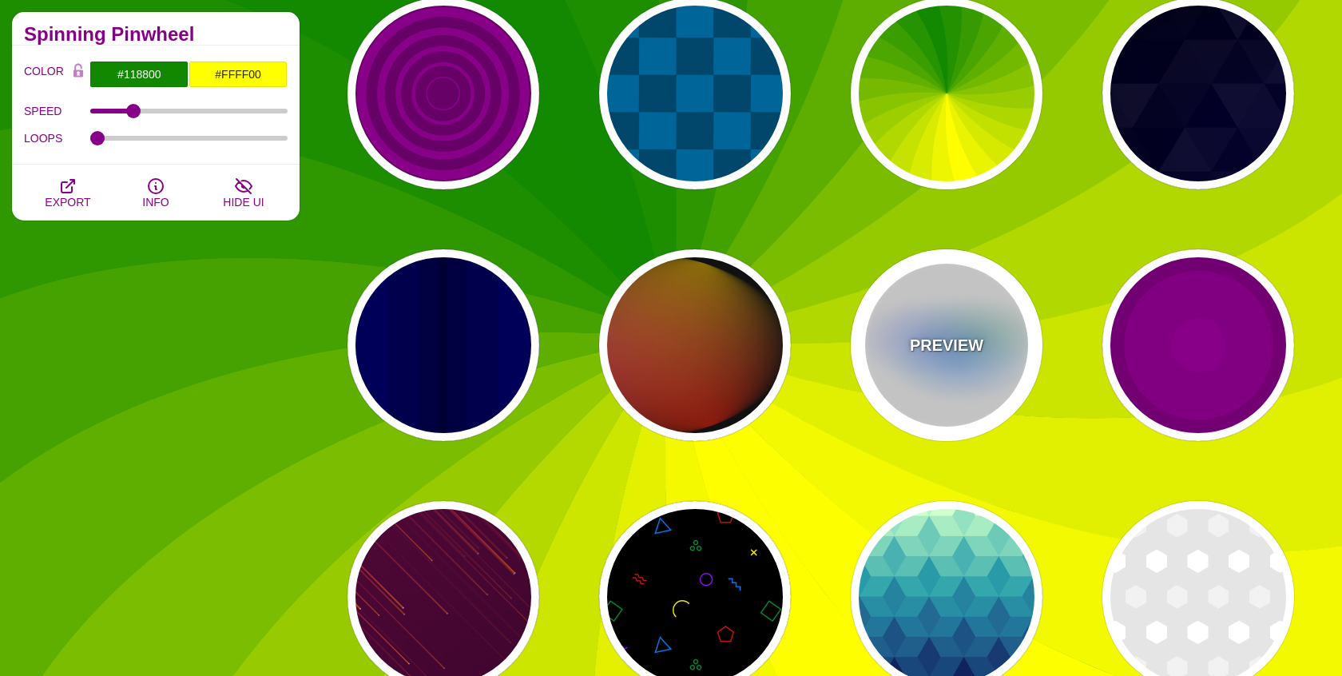
type input "8"
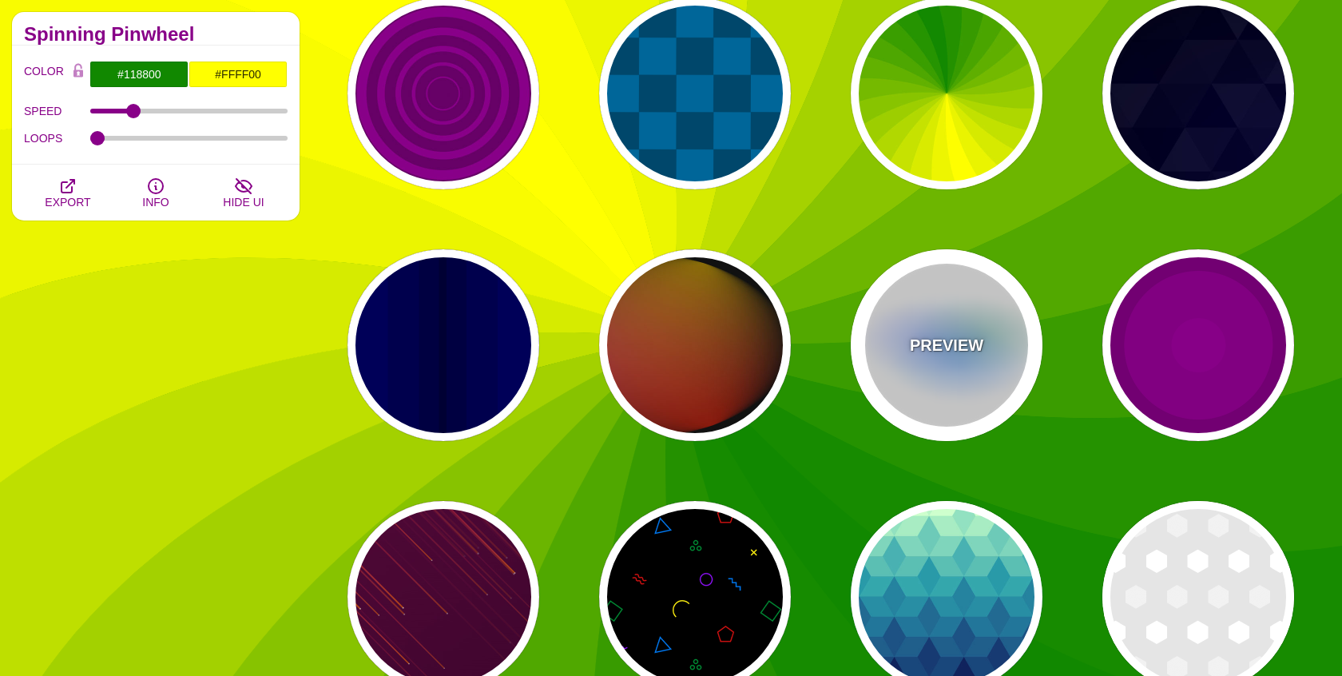
type input "24"
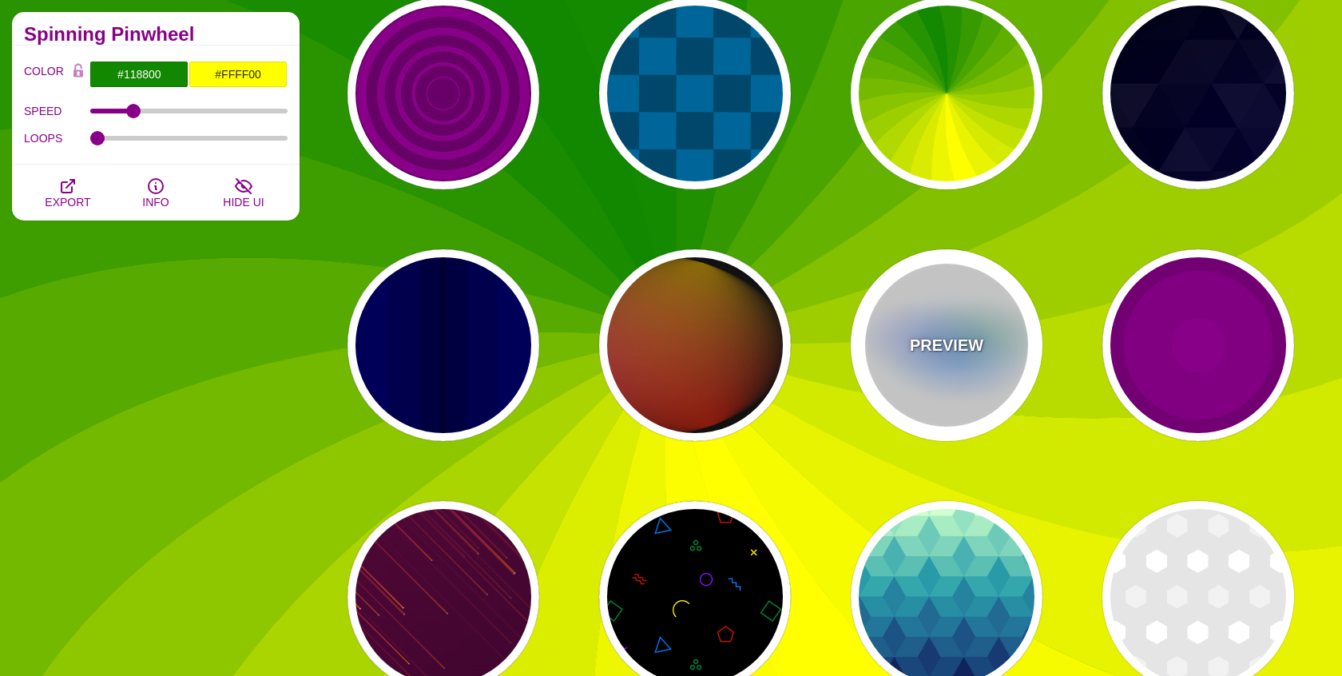
type input "999"
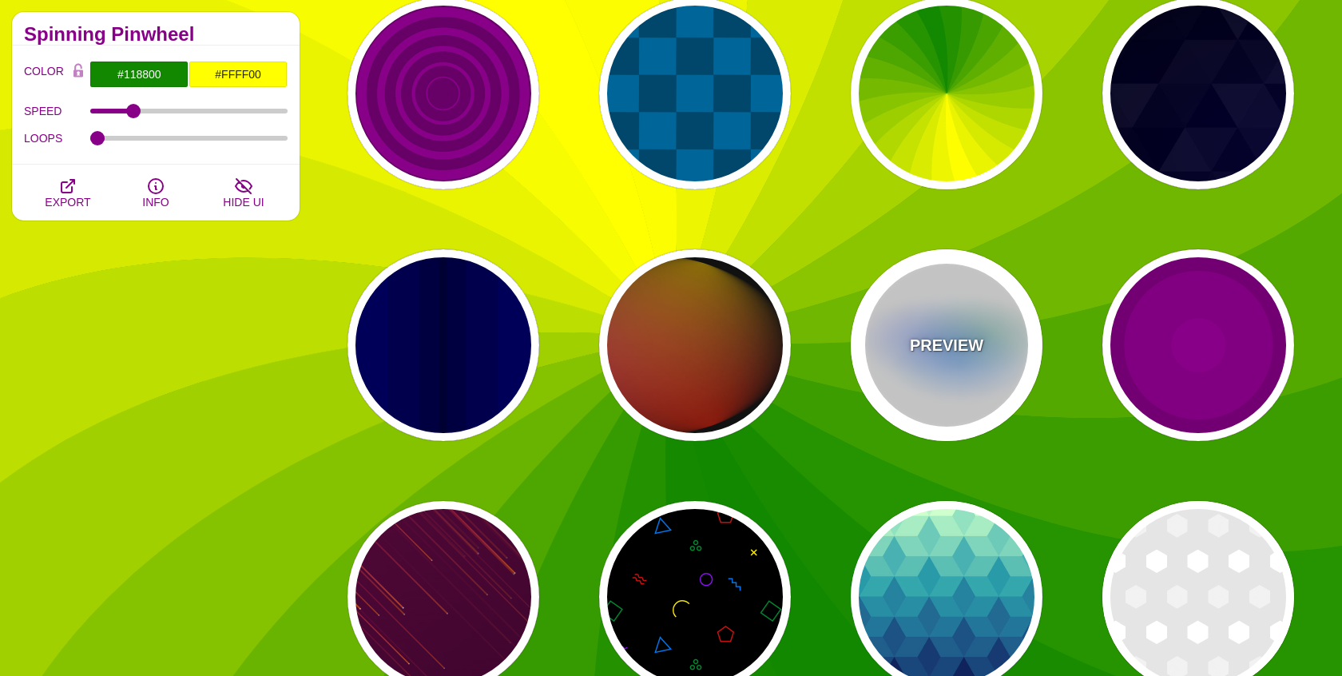
type input "0.5"
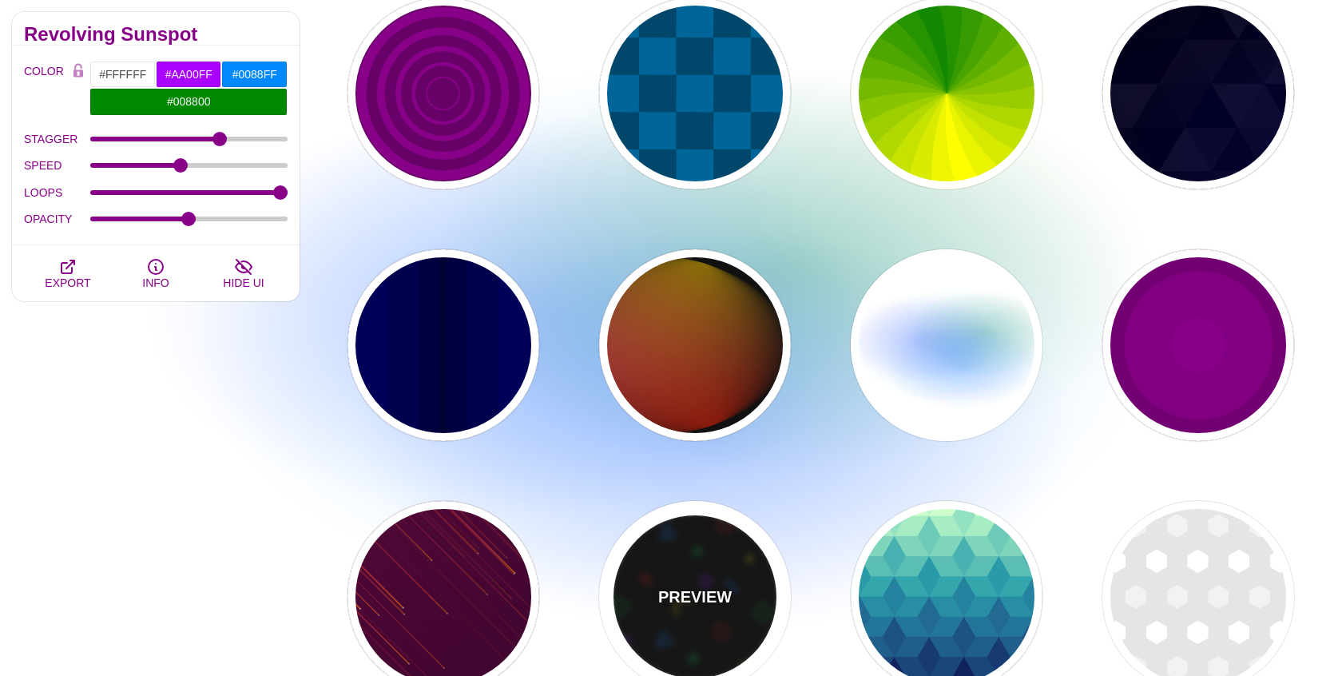
click at [721, 563] on div "PREVIEW" at bounding box center [695, 597] width 192 height 192
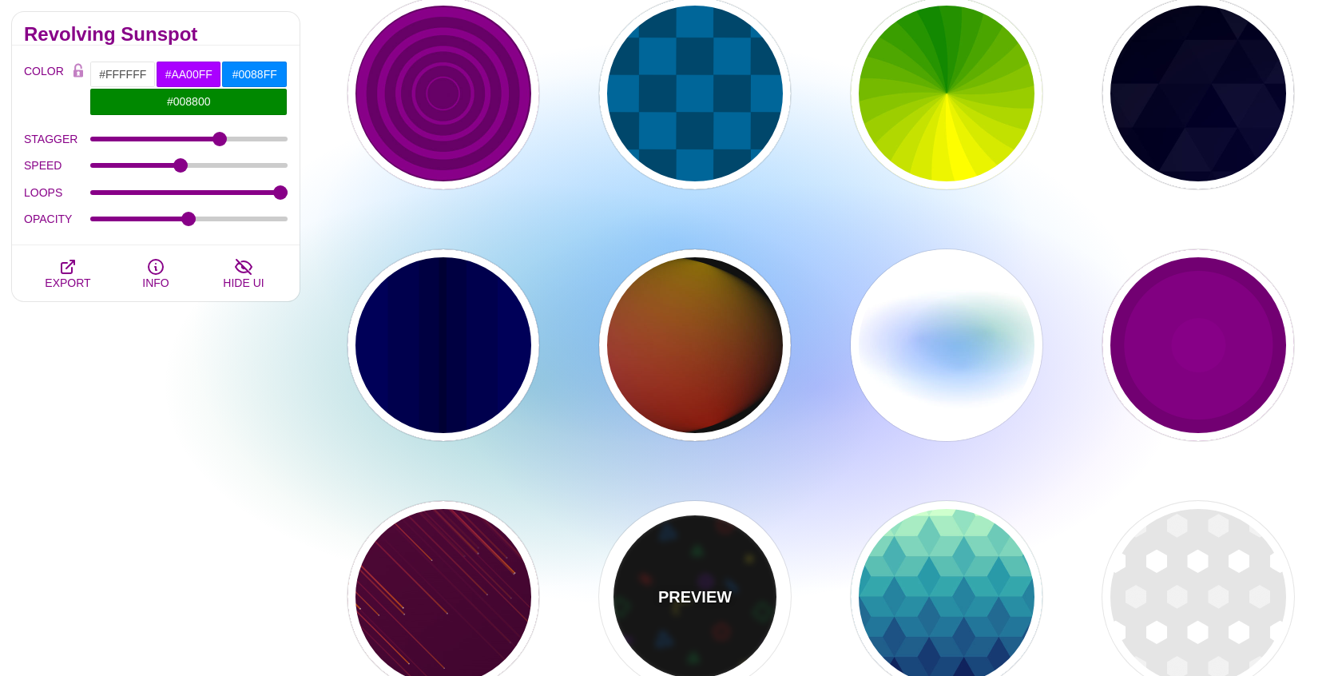
type input "#000000"
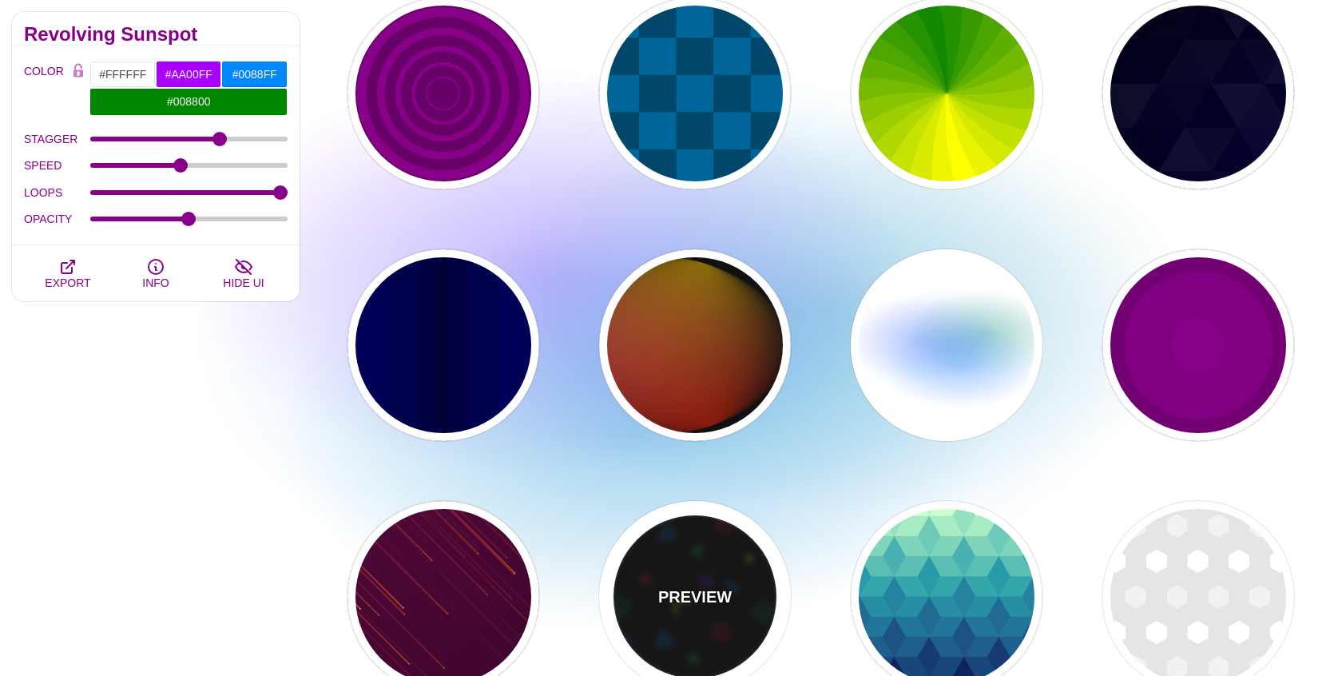
type input "#008833"
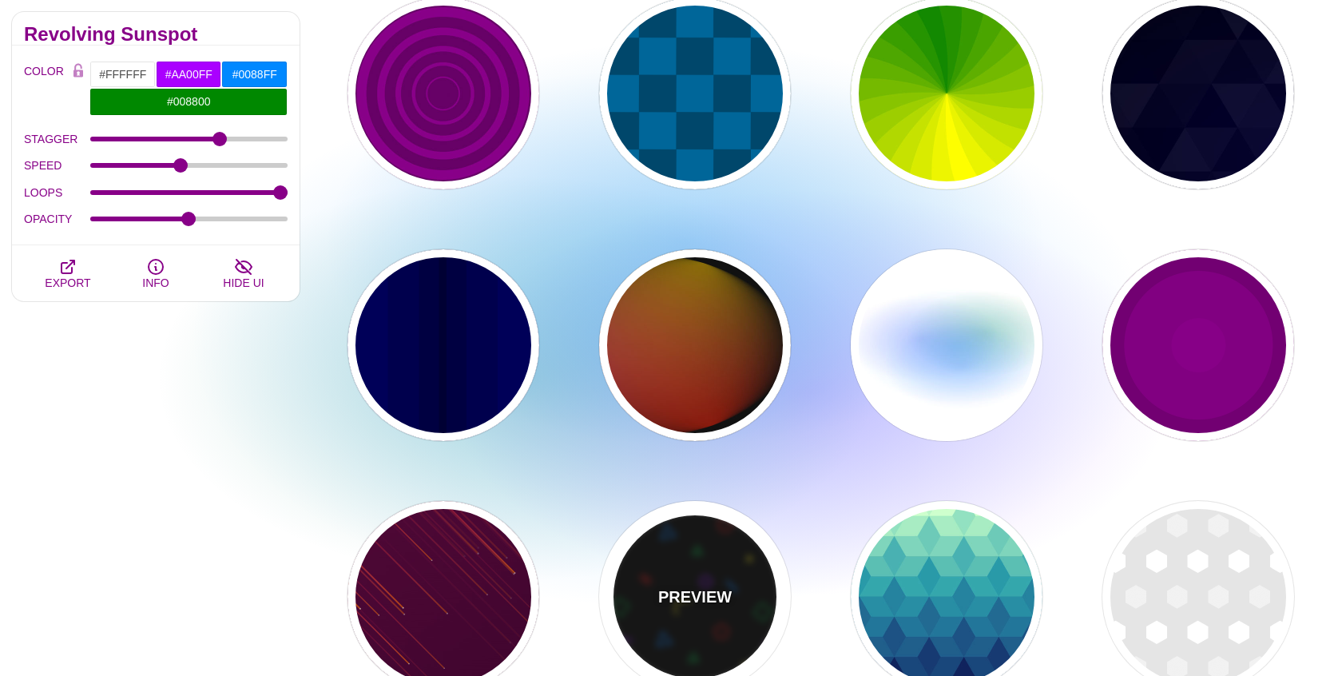
type input "#CC1111"
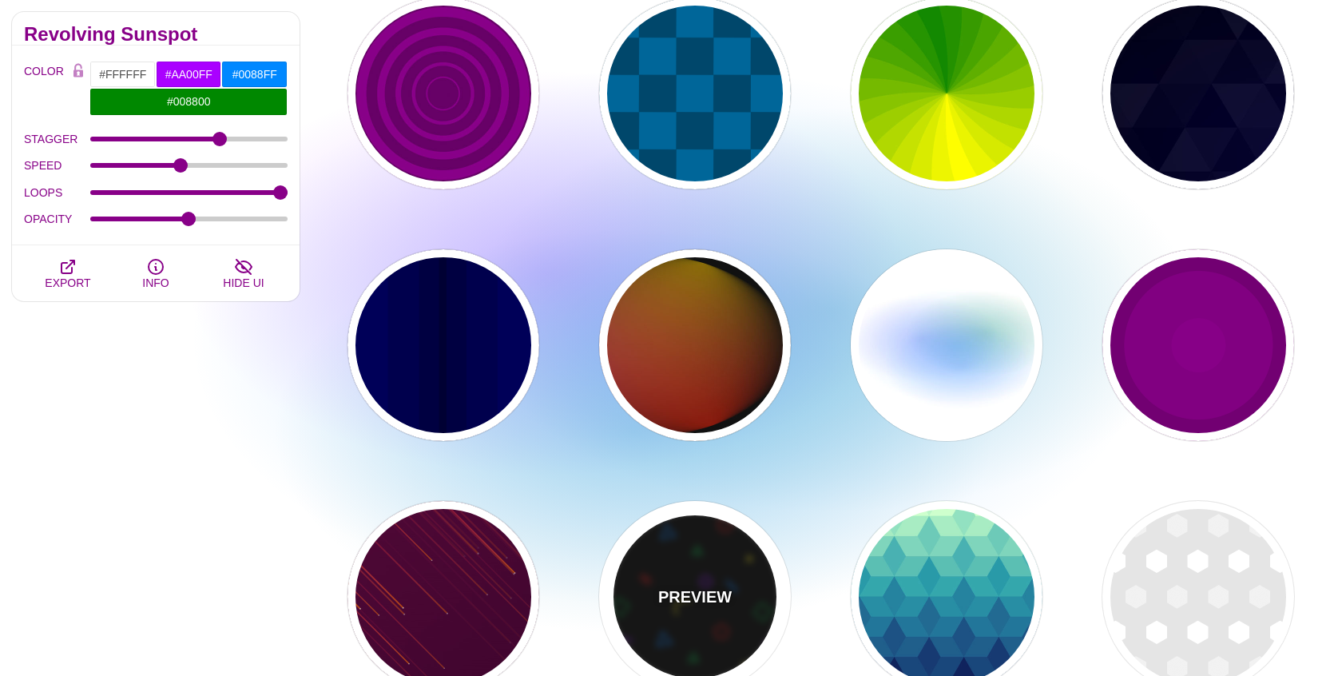
type input "#FFEE11"
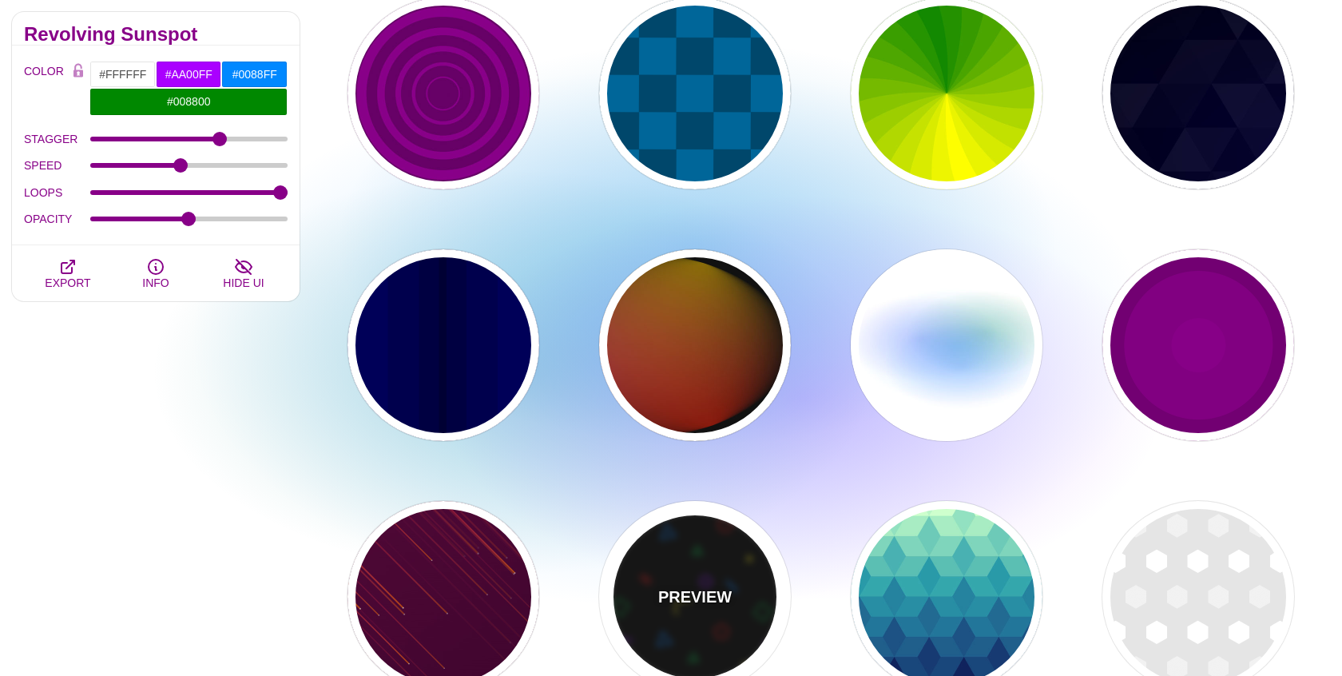
type input "#8811EE"
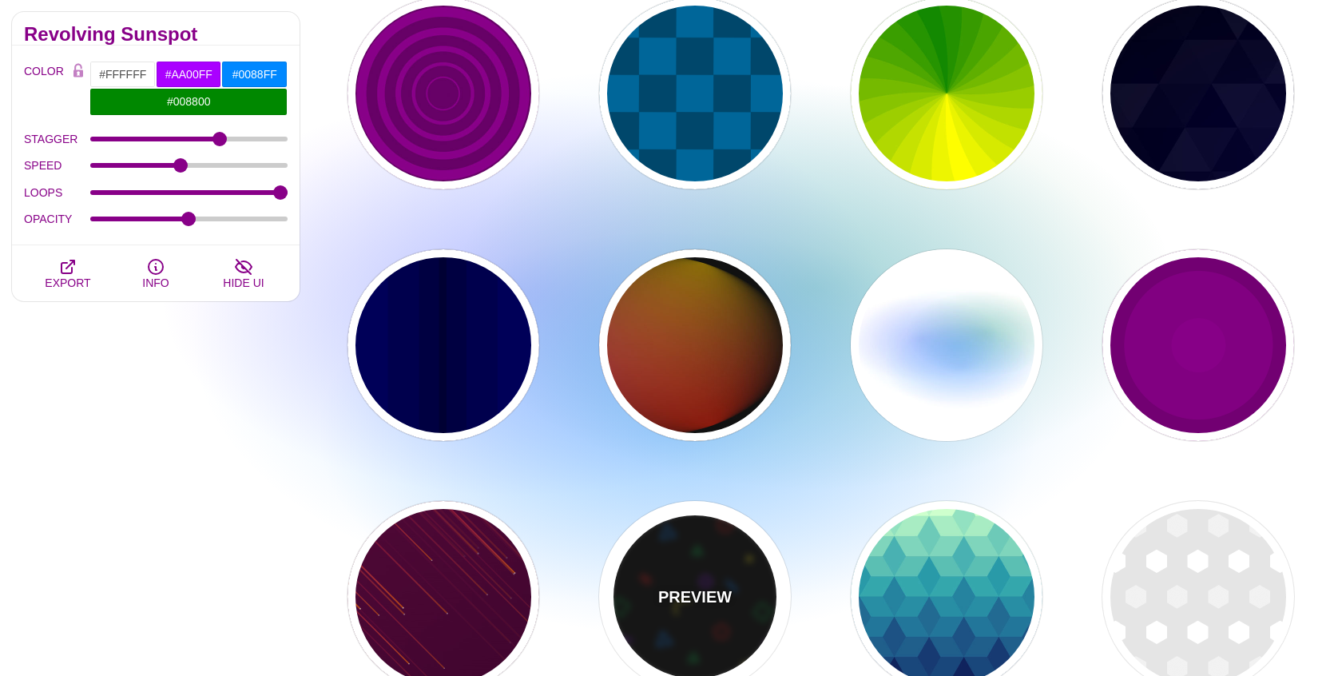
type input "#0077EE"
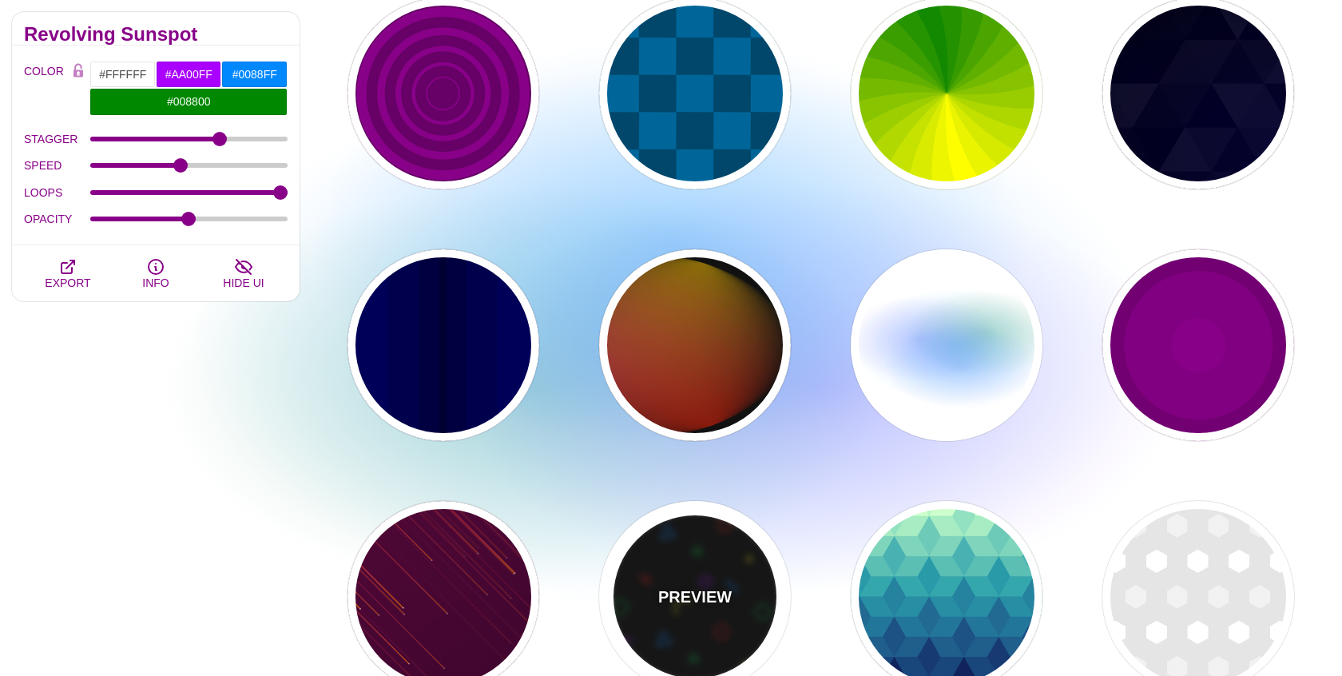
type input "0"
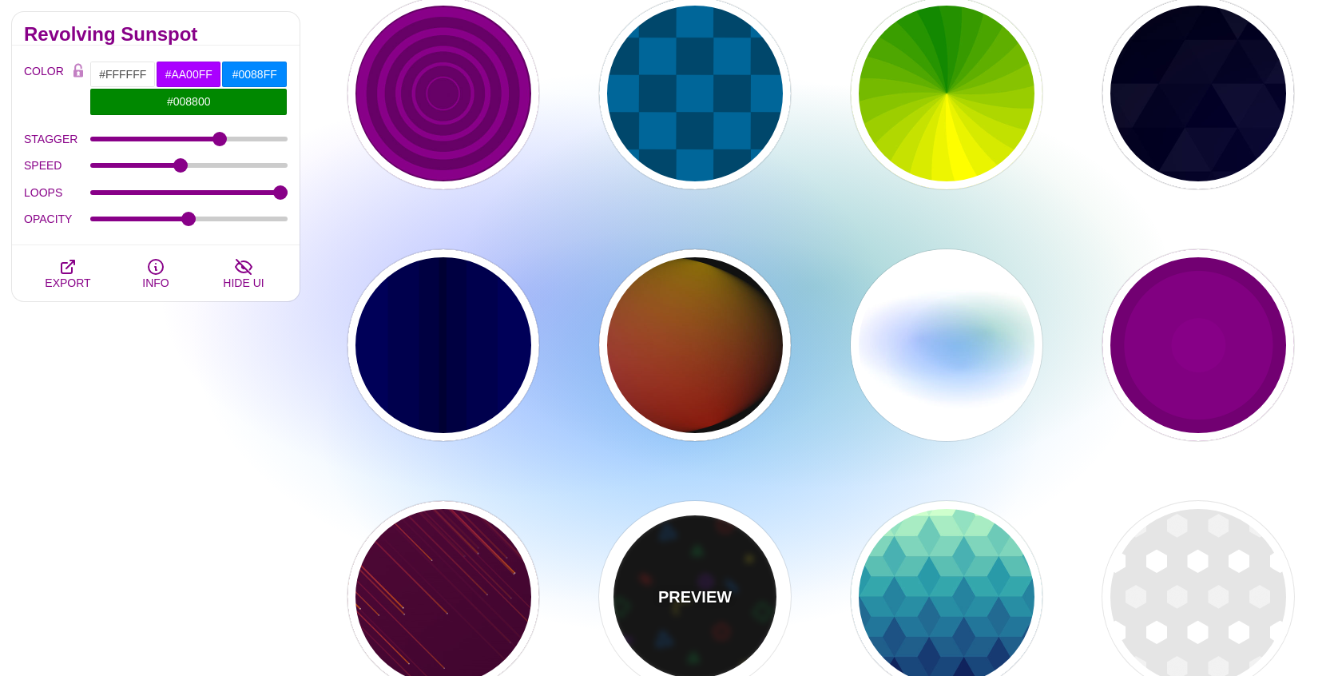
type input "0.6"
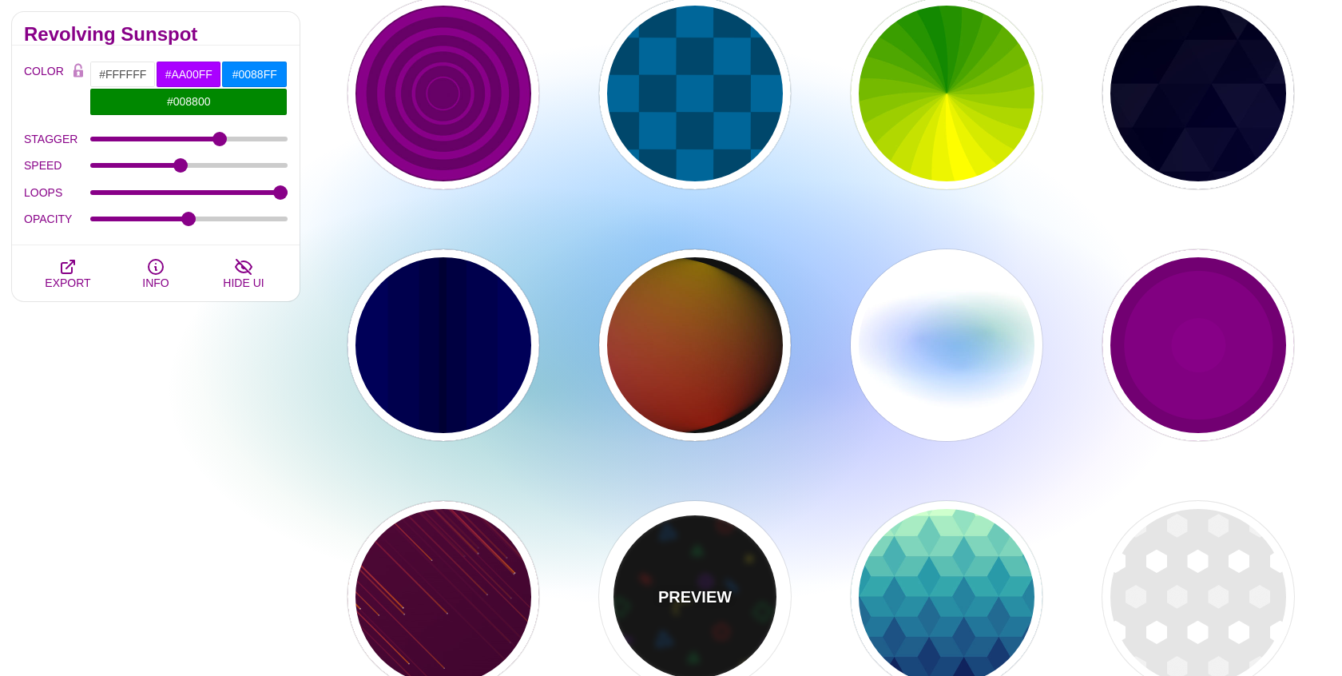
type input "10"
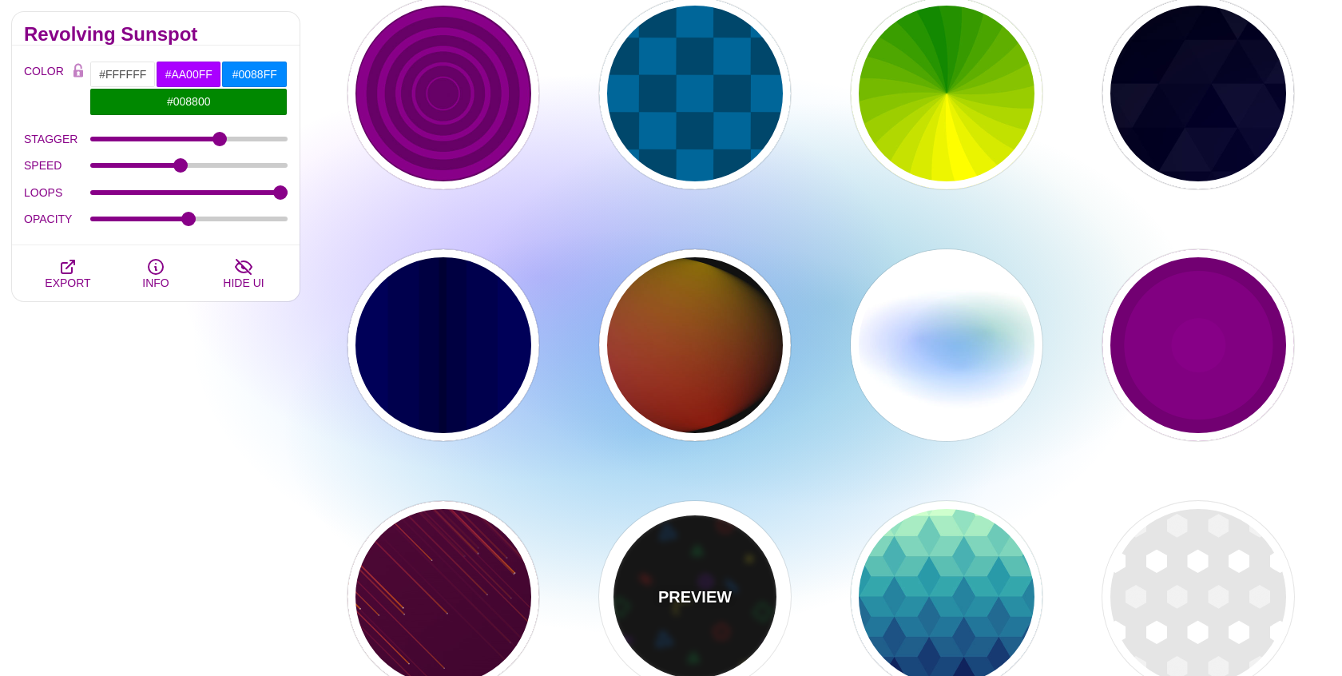
type input "1"
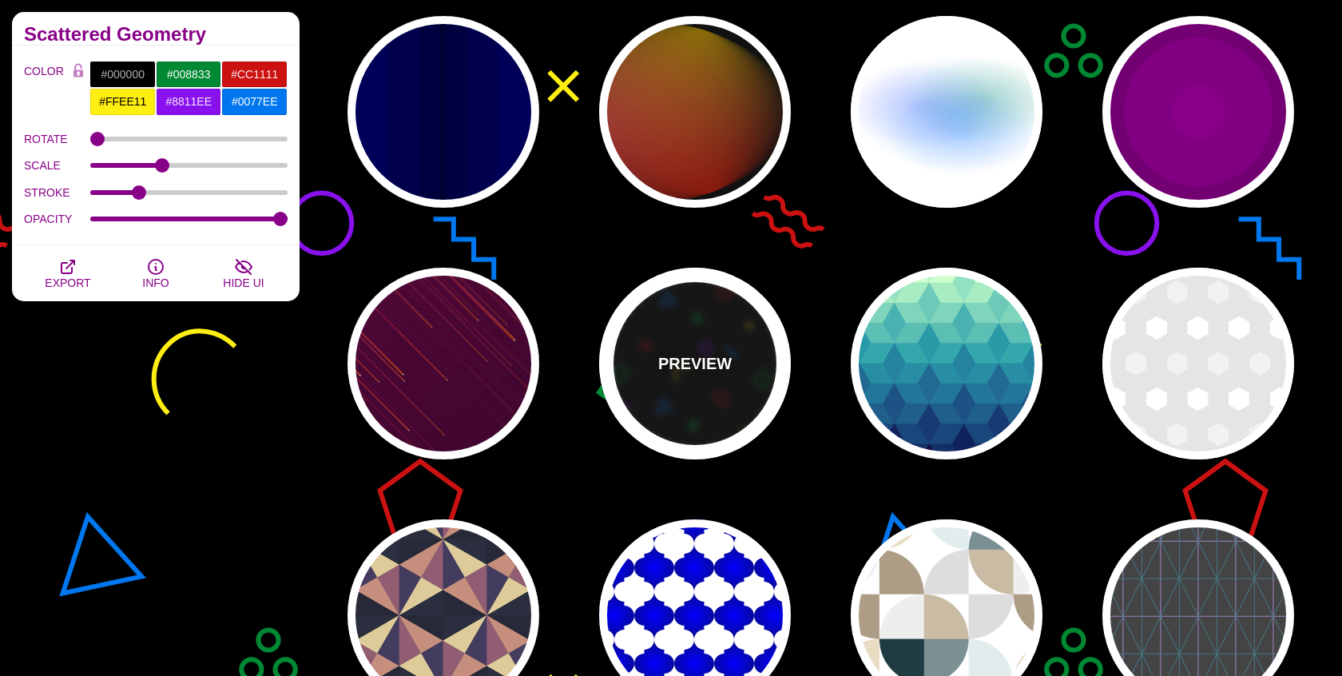
scroll to position [4501, 0]
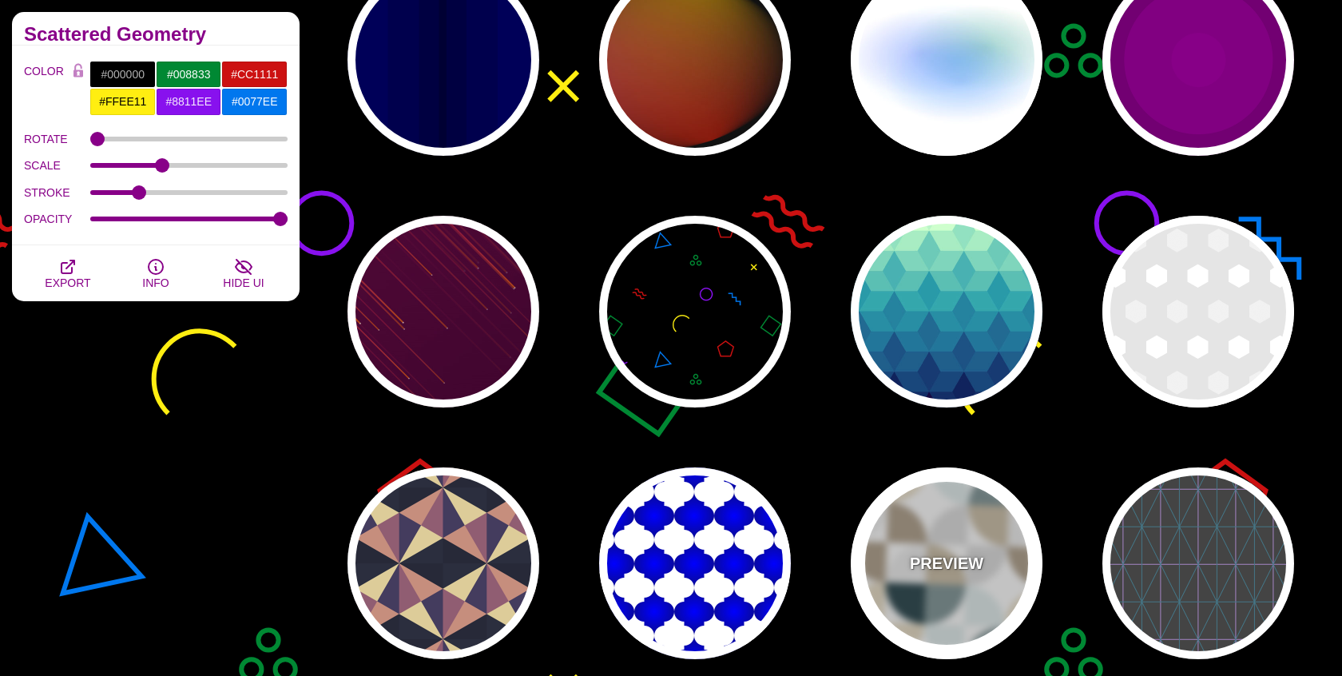
click at [888, 546] on div "PREVIEW" at bounding box center [947, 563] width 192 height 192
type input "#FFFFFF"
type input "#E8DCC3"
type input "#E1EDED"
type input "#DDDDDD"
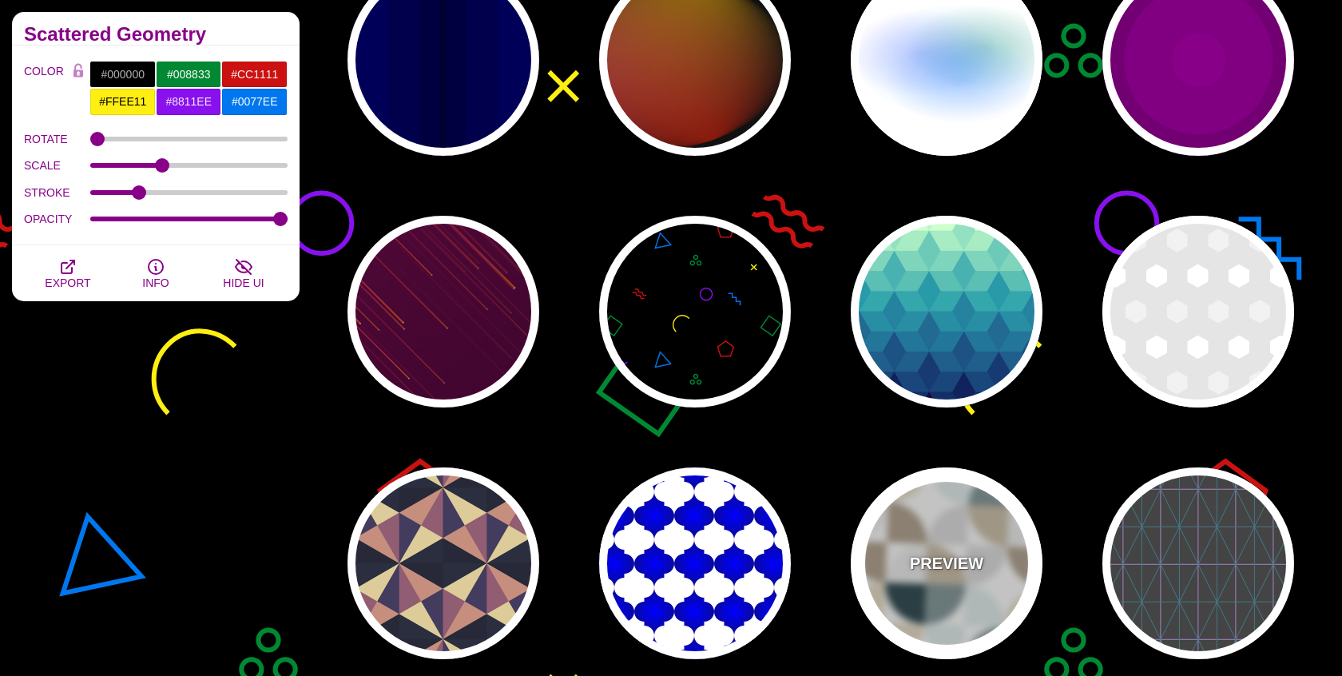
type input "#AD9D87"
type input "#1E3C42"
type input "1"
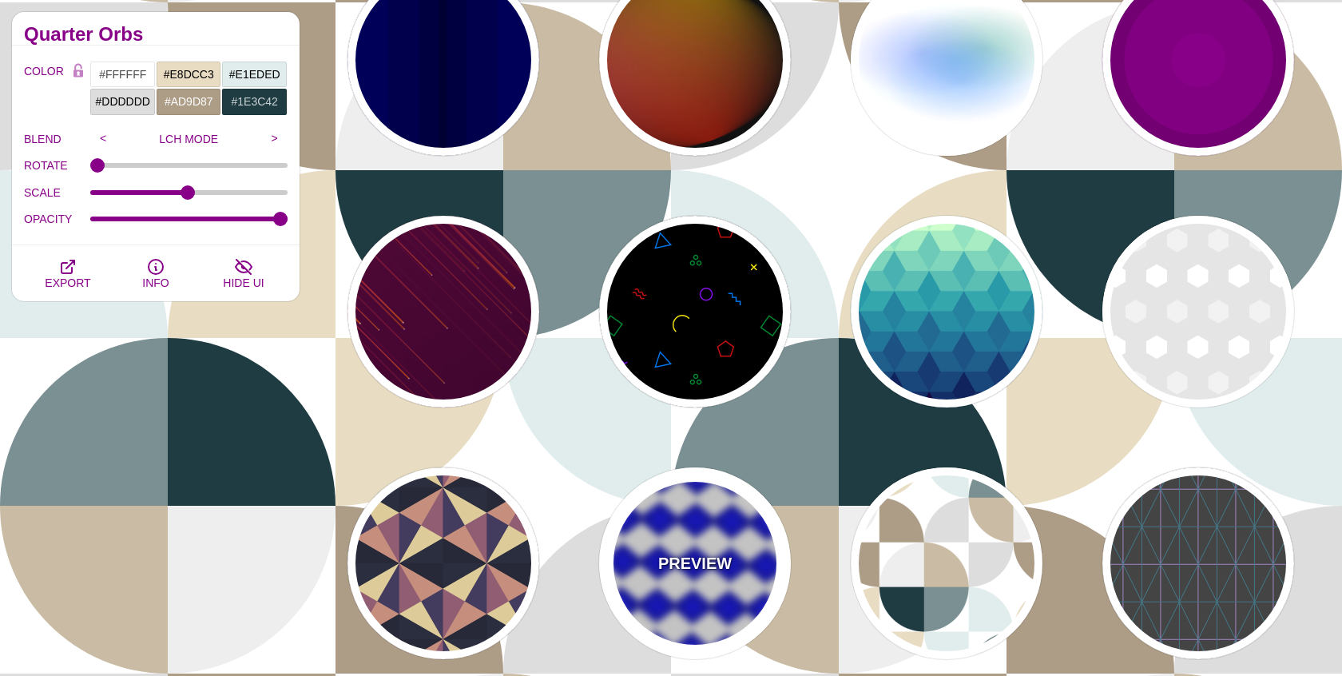
click at [723, 545] on div "PREVIEW" at bounding box center [695, 563] width 192 height 192
type input "#0000FF"
type input "#111144"
type input "#00BBFF"
type input "100"
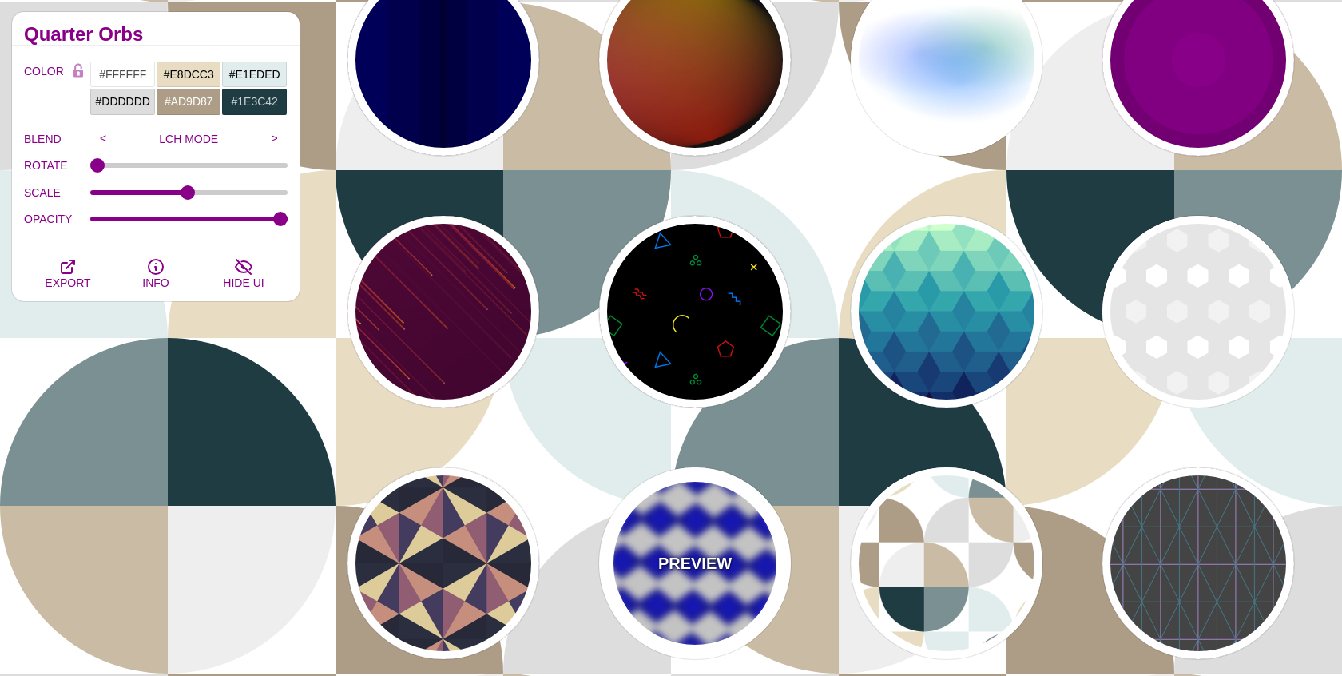
type input "50"
type input "10"
type input "0"
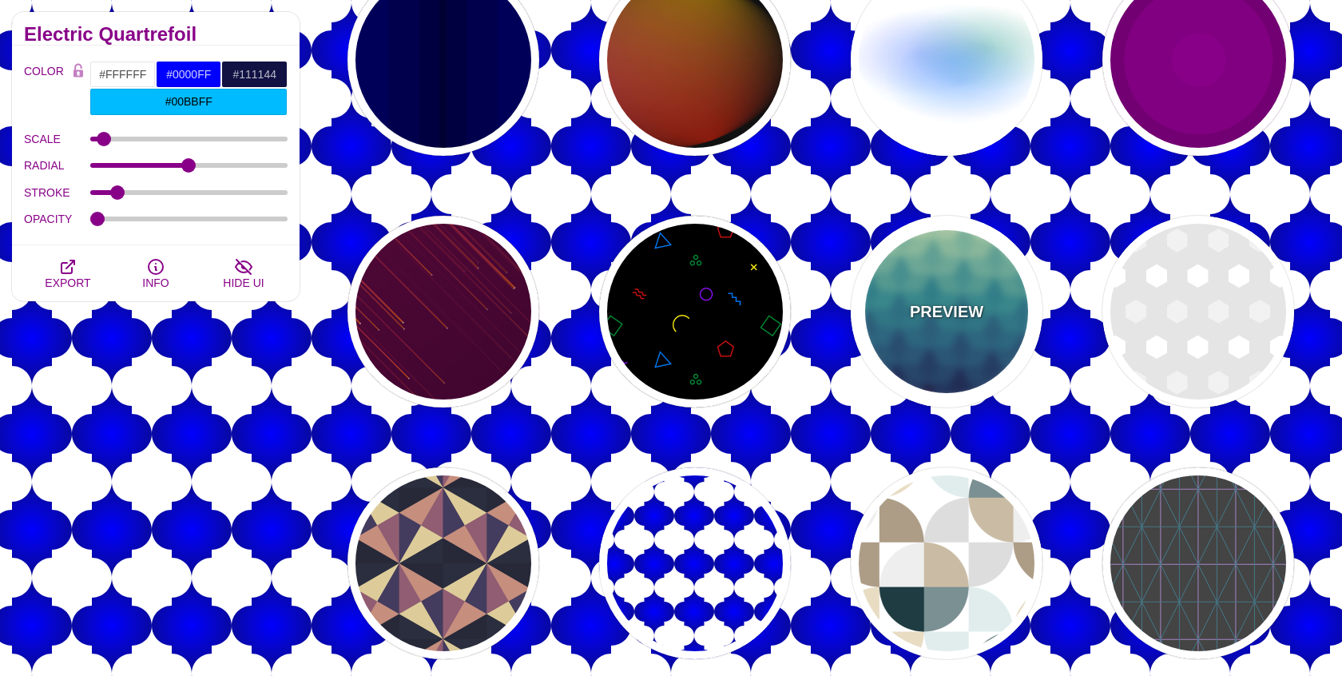
click at [957, 332] on div "PREVIEW" at bounding box center [947, 312] width 192 height 192
type input "#CCFFCC"
type input "#111144"
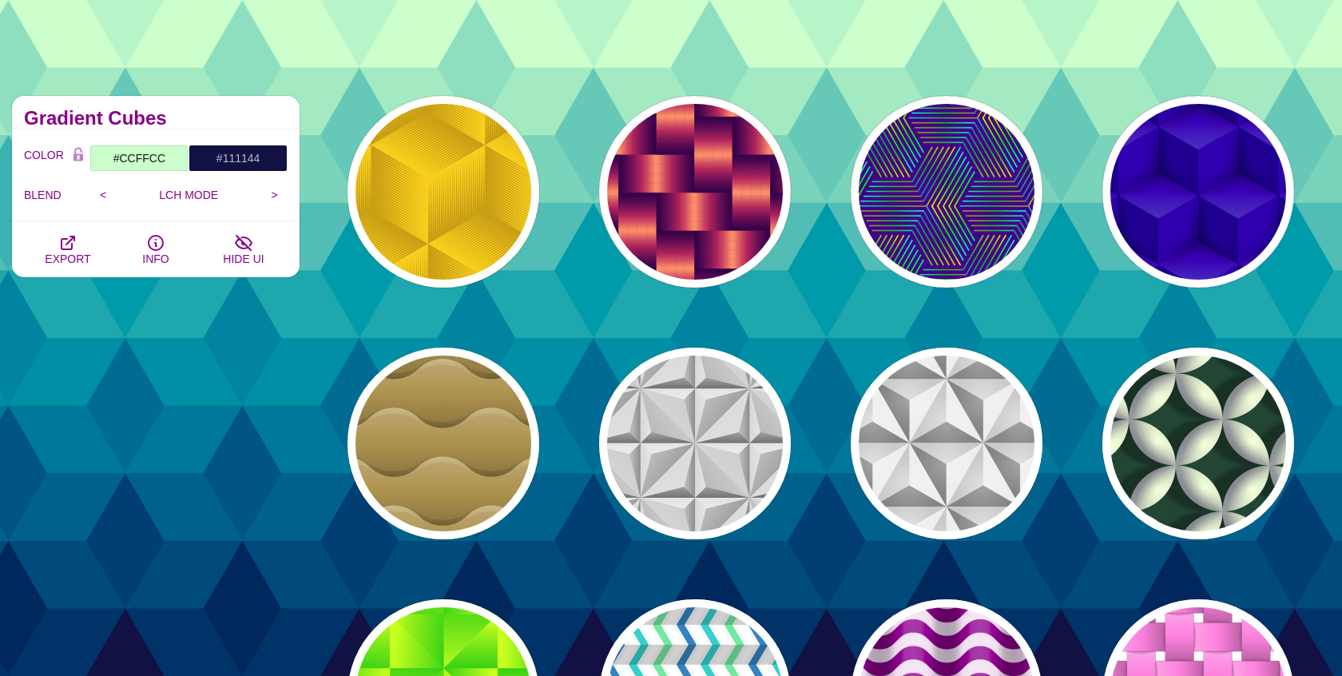
scroll to position [0, 0]
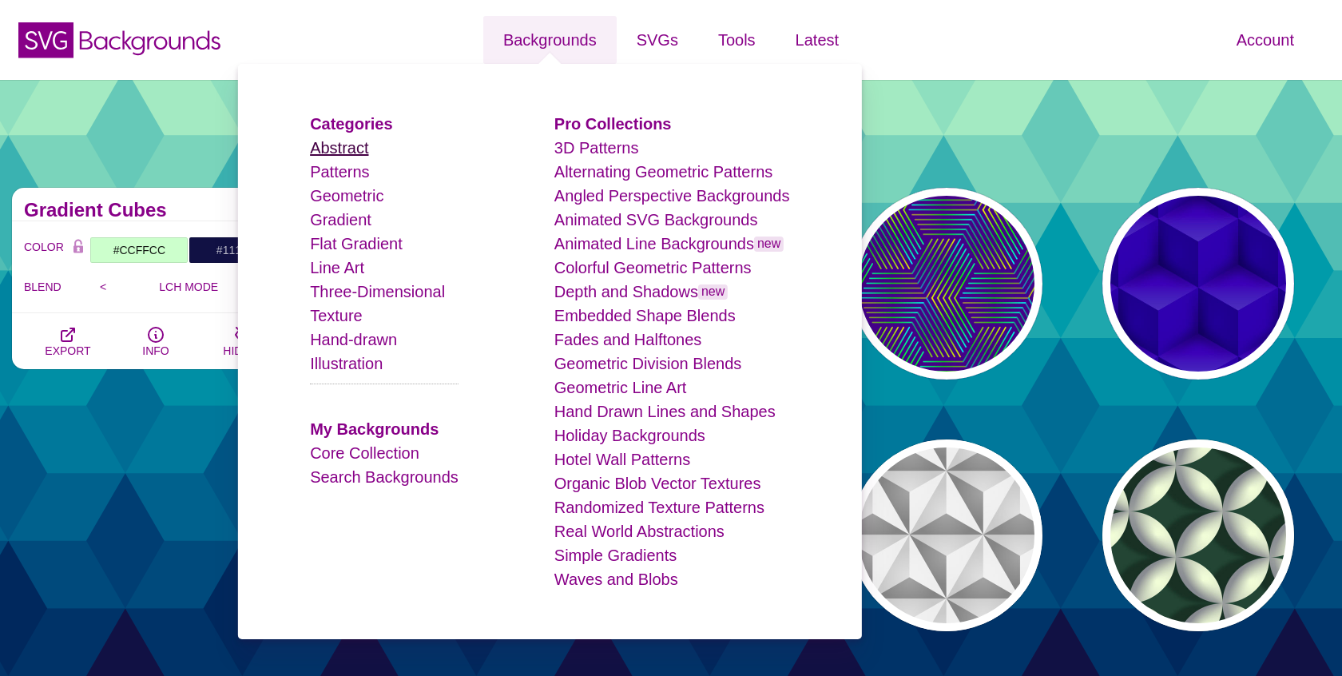
click at [359, 150] on link "Abstract" at bounding box center [339, 148] width 58 height 18
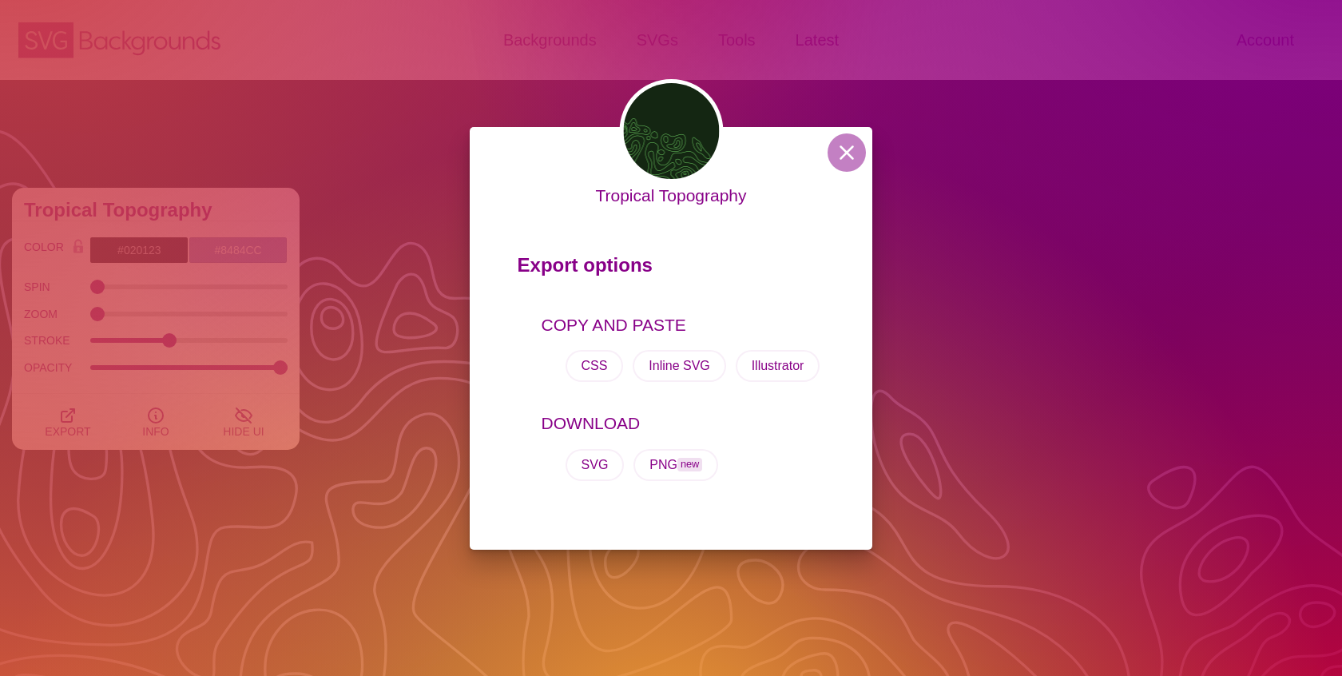
scroll to position [193, 0]
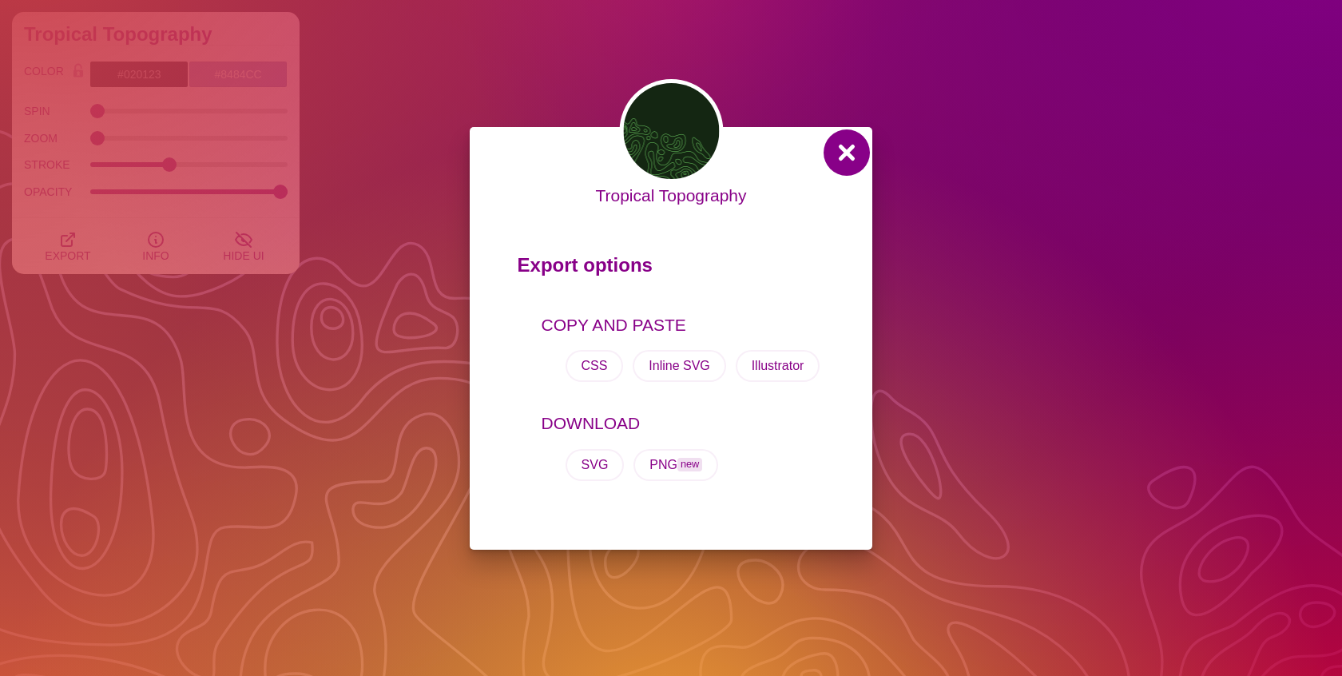
click at [846, 153] on button at bounding box center [847, 152] width 38 height 38
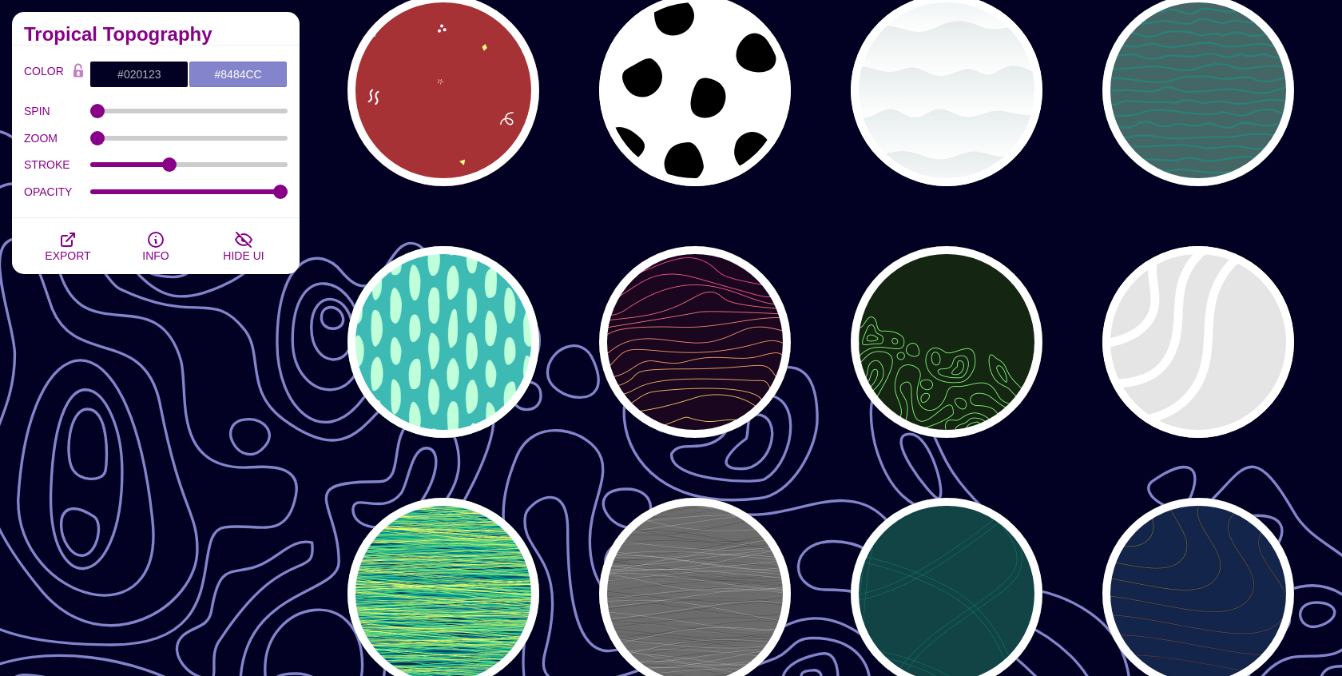
scroll to position [0, 0]
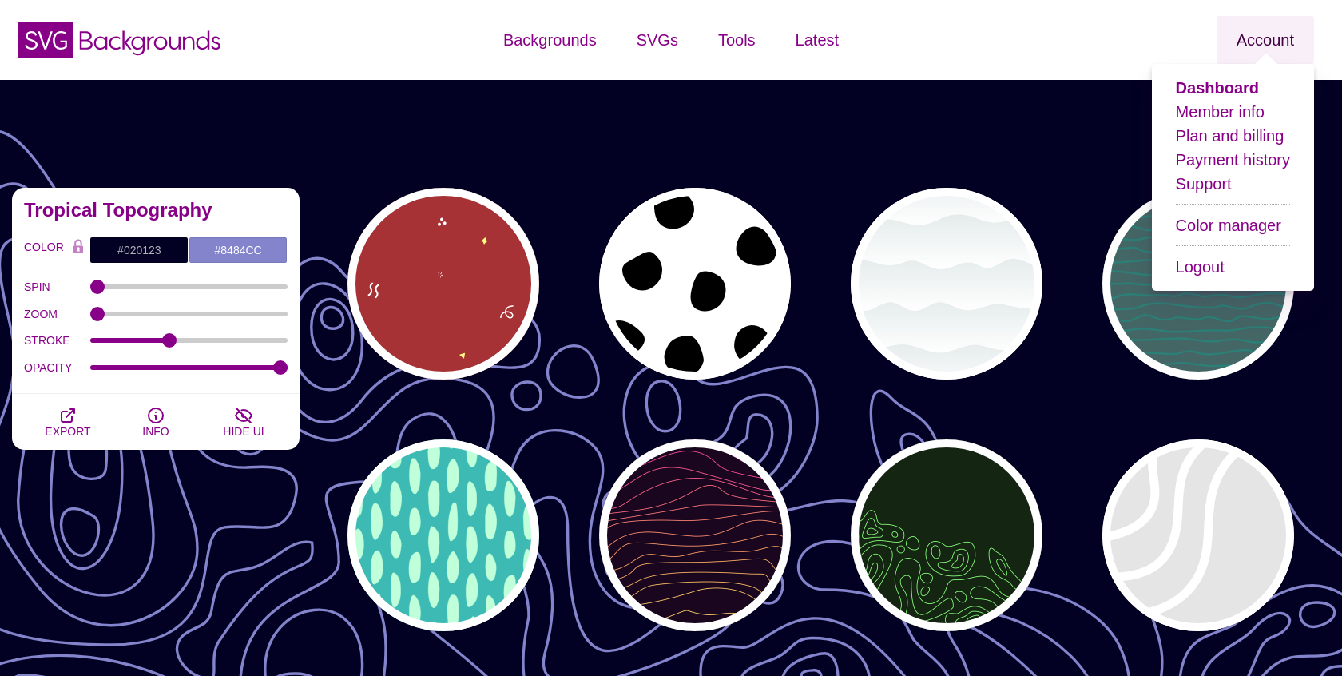
click at [1267, 41] on link "Account" at bounding box center [1265, 40] width 97 height 48
click at [1219, 268] on link "Logout" at bounding box center [1200, 267] width 49 height 18
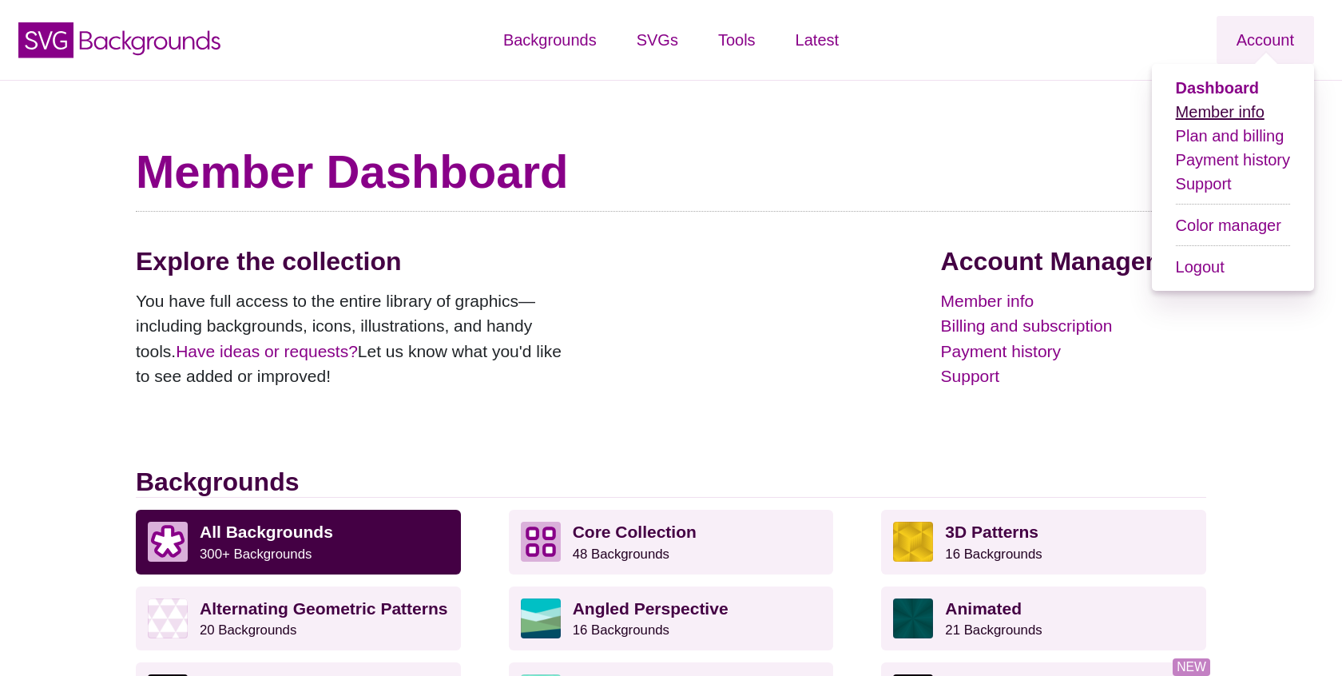
click at [1189, 113] on link "Member info" at bounding box center [1220, 112] width 89 height 18
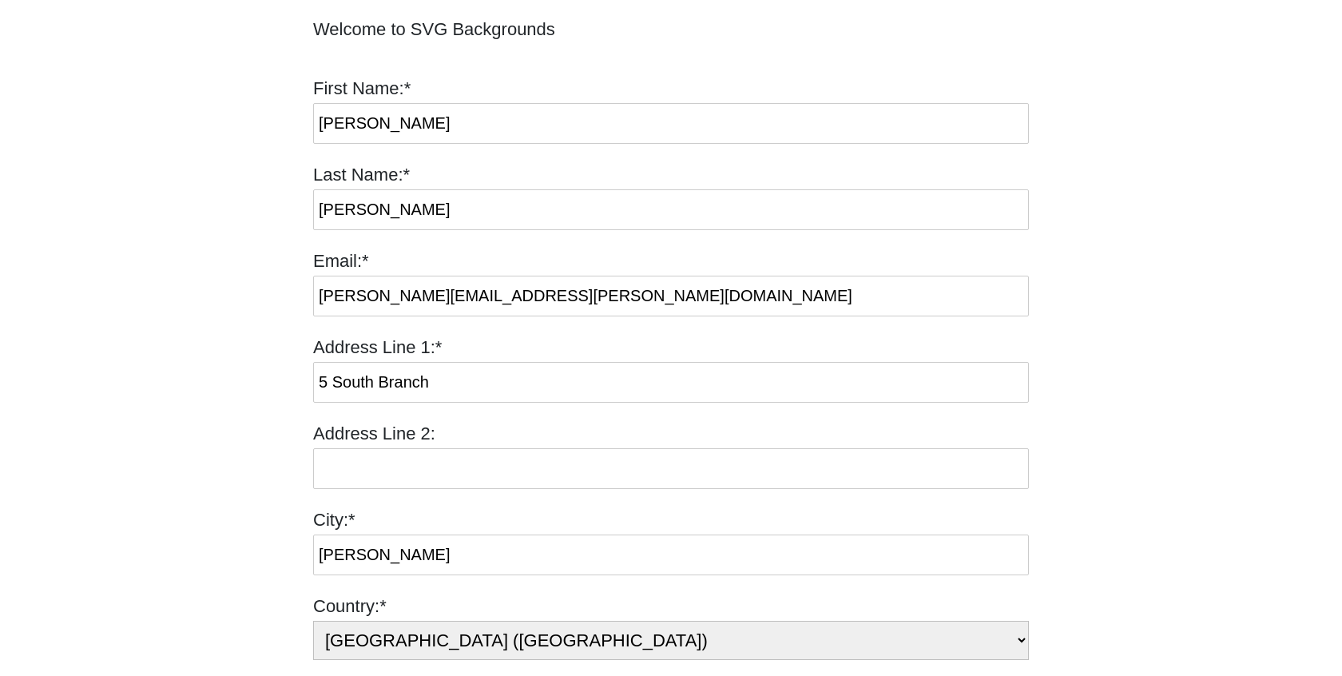
scroll to position [265, 0]
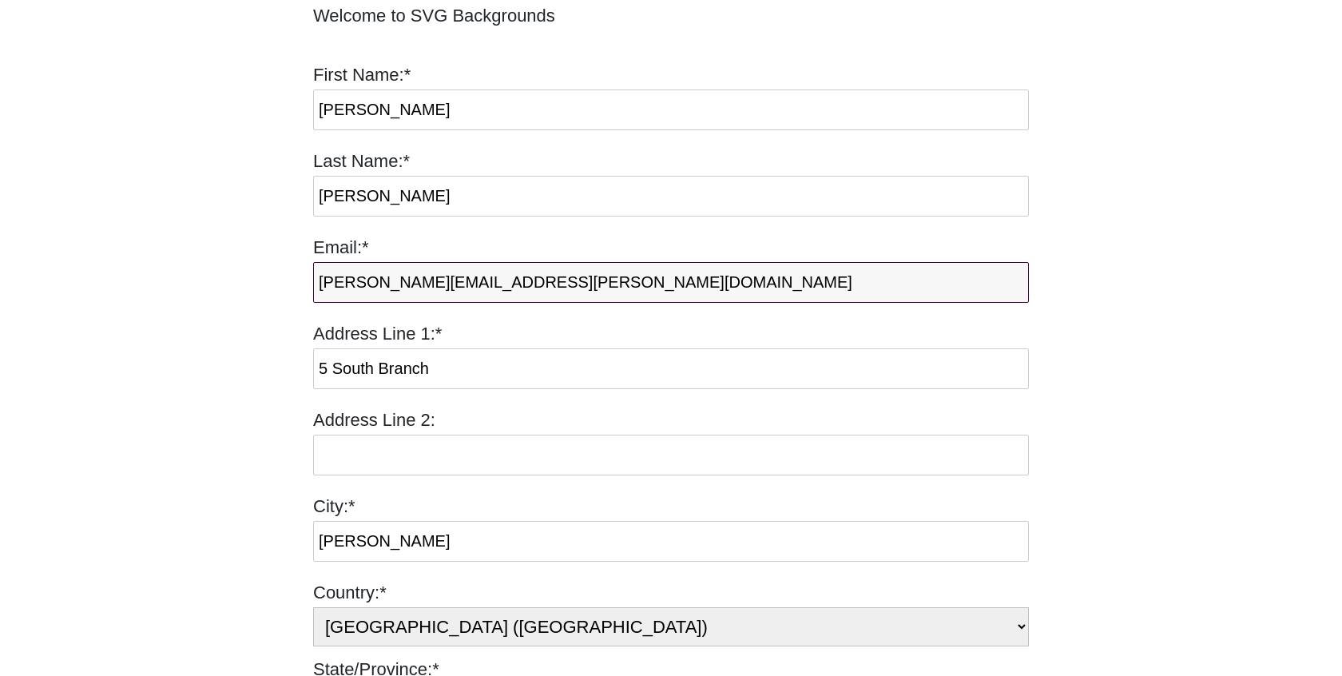
click at [530, 292] on input "alexander.lazoff@gmail.com" at bounding box center [671, 282] width 716 height 41
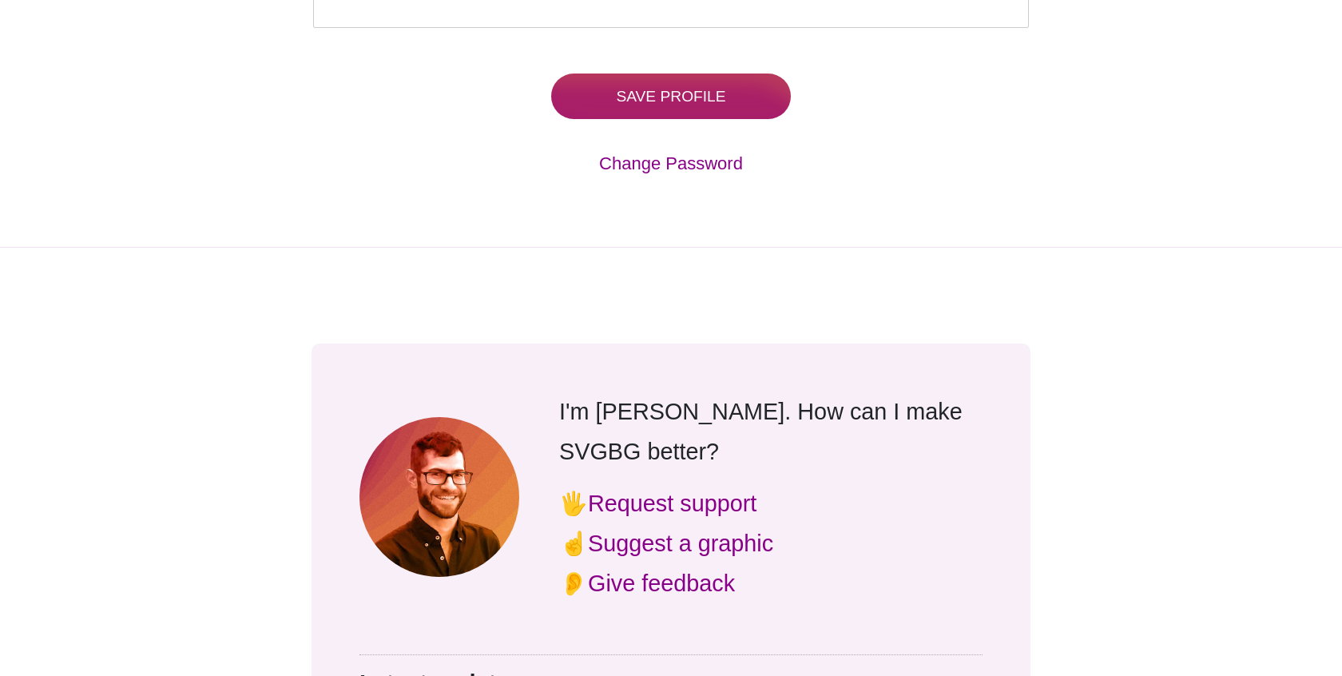
scroll to position [1290, 0]
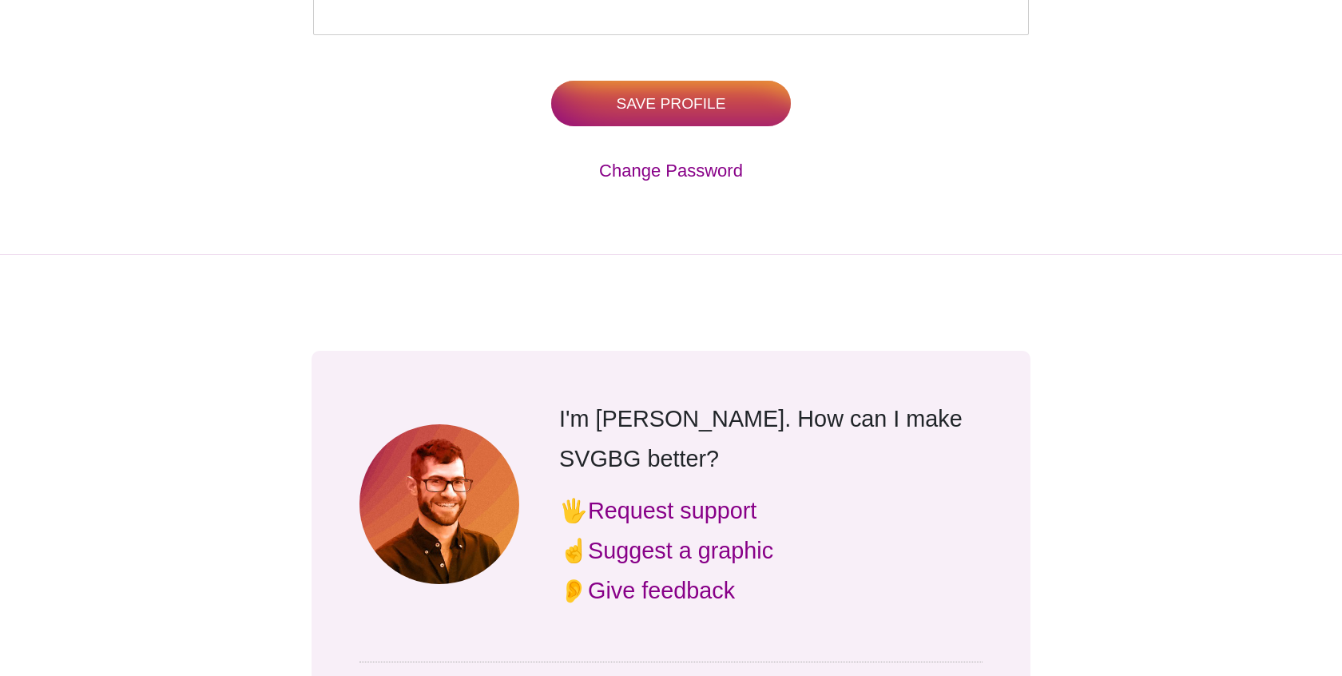
type input "alex@freshmint.ai"
click at [603, 95] on input "Save Profile" at bounding box center [671, 104] width 240 height 46
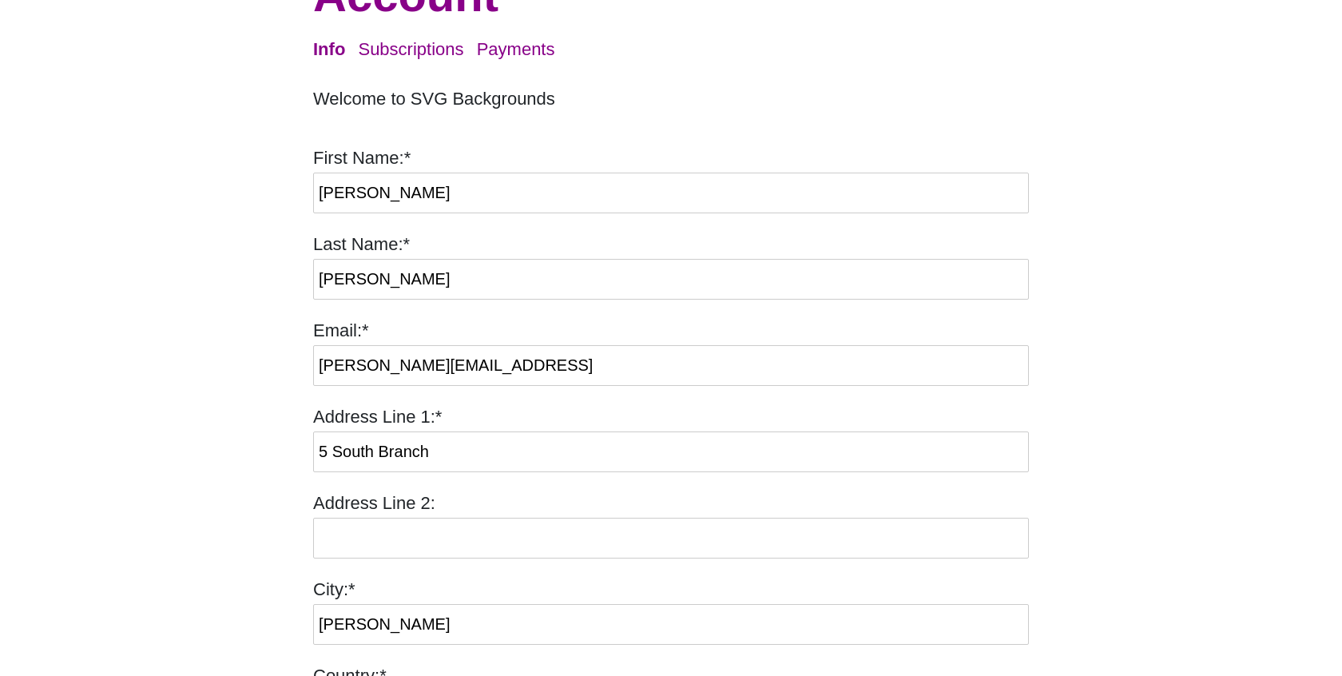
scroll to position [181, 0]
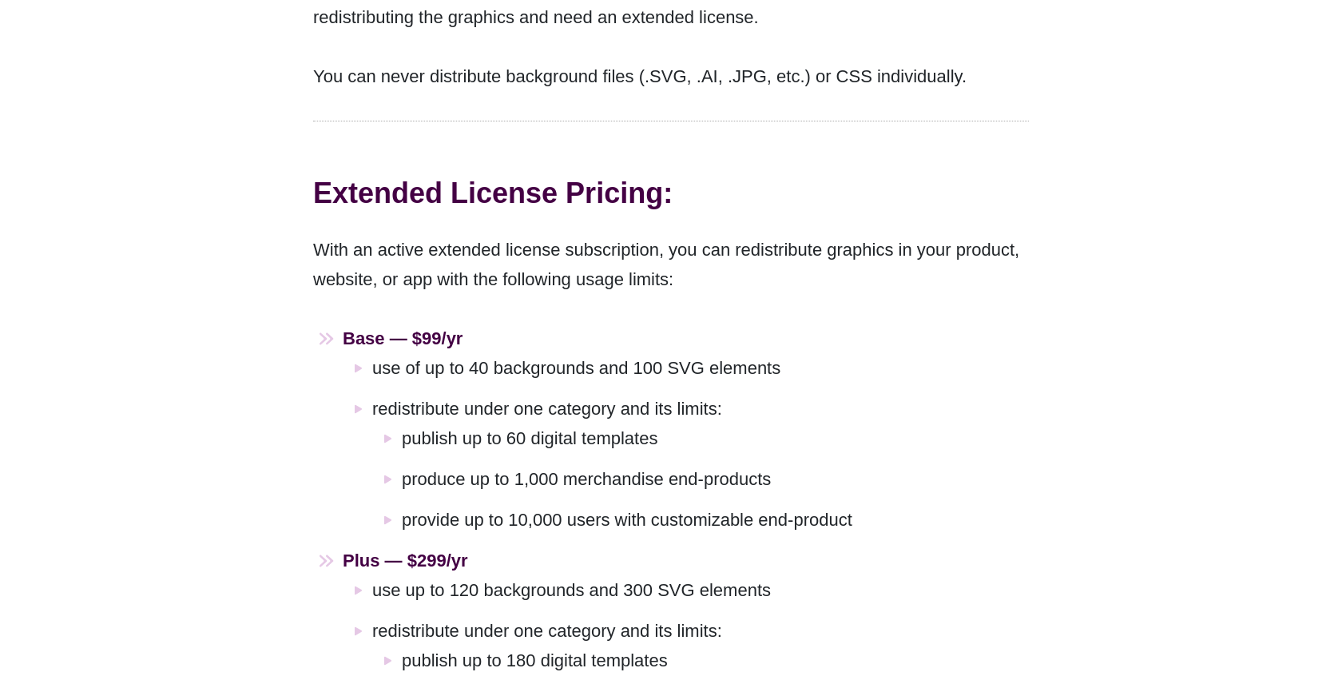
scroll to position [991, 0]
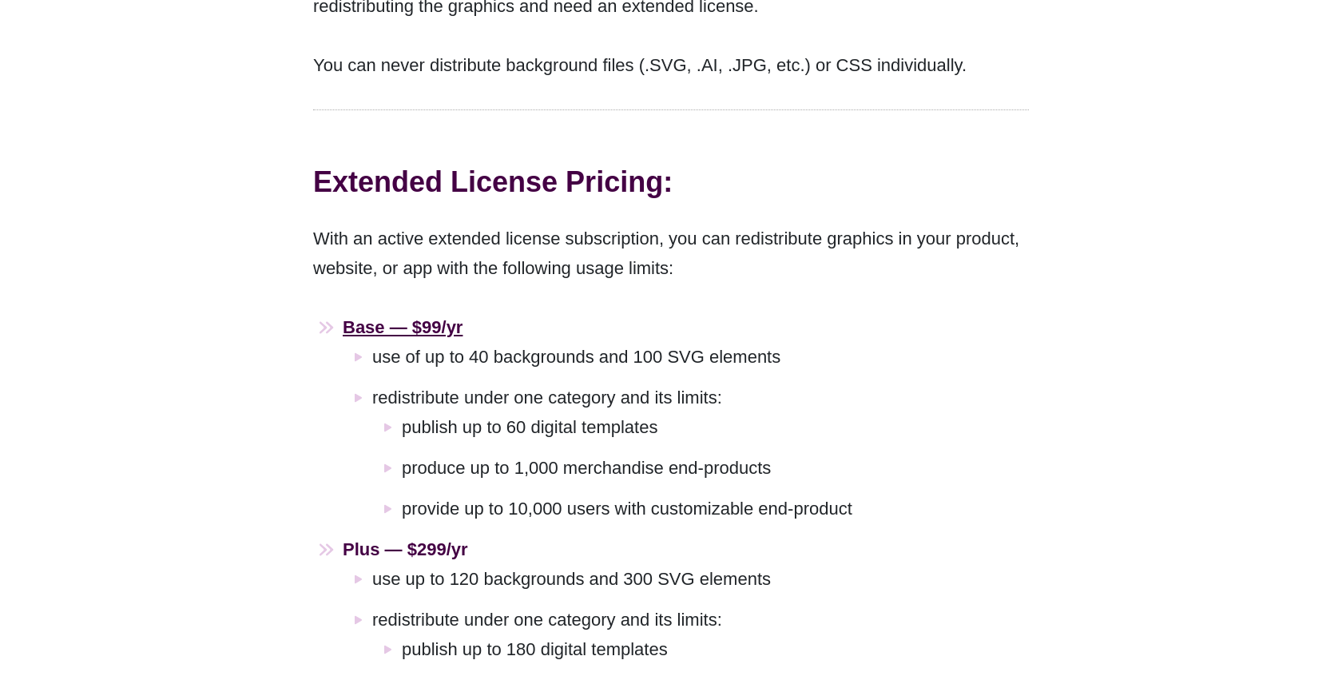
click at [432, 317] on strong "Base — $99/yr" at bounding box center [403, 327] width 120 height 20
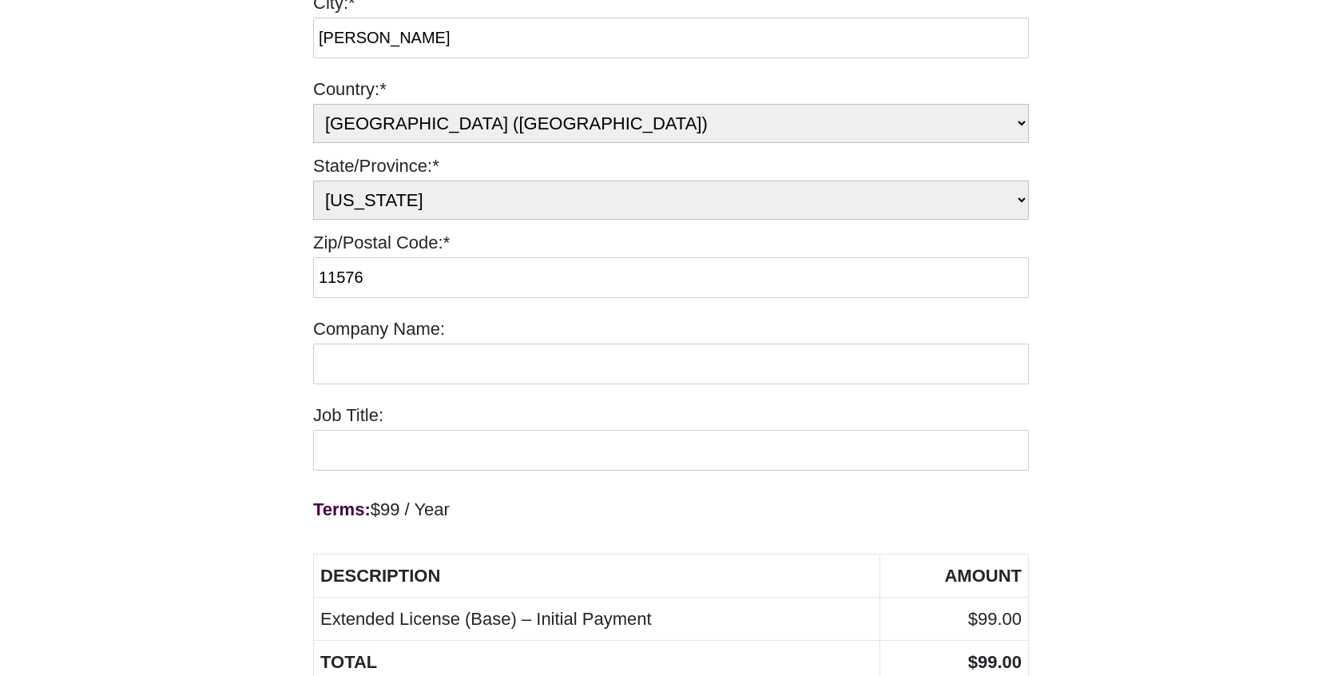
scroll to position [571, 0]
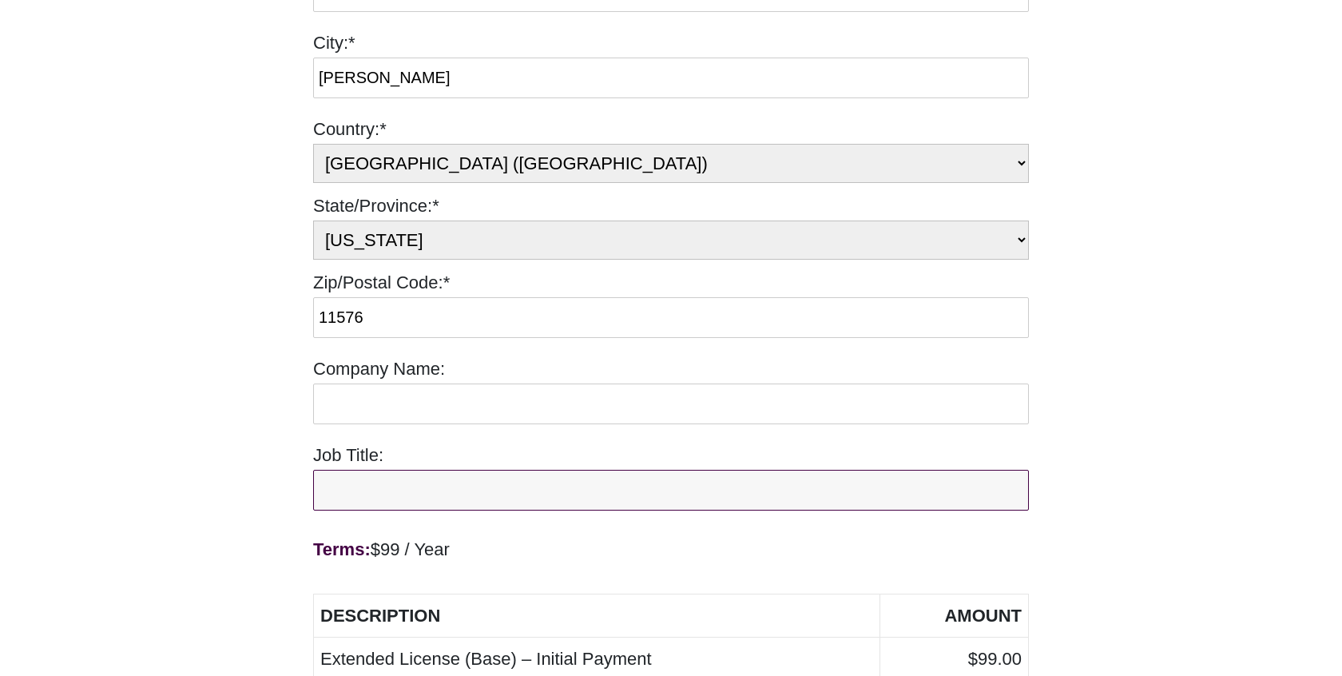
click at [416, 474] on input "Job Title:" at bounding box center [671, 490] width 716 height 41
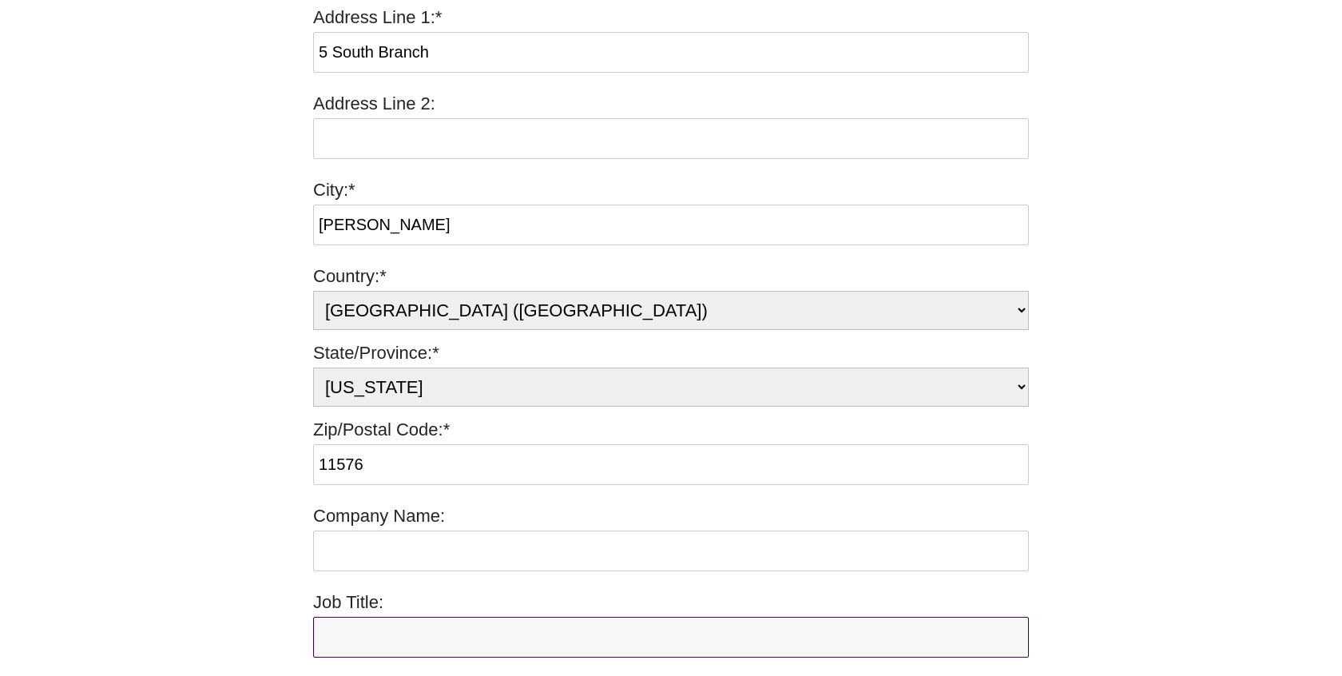
scroll to position [468, 0]
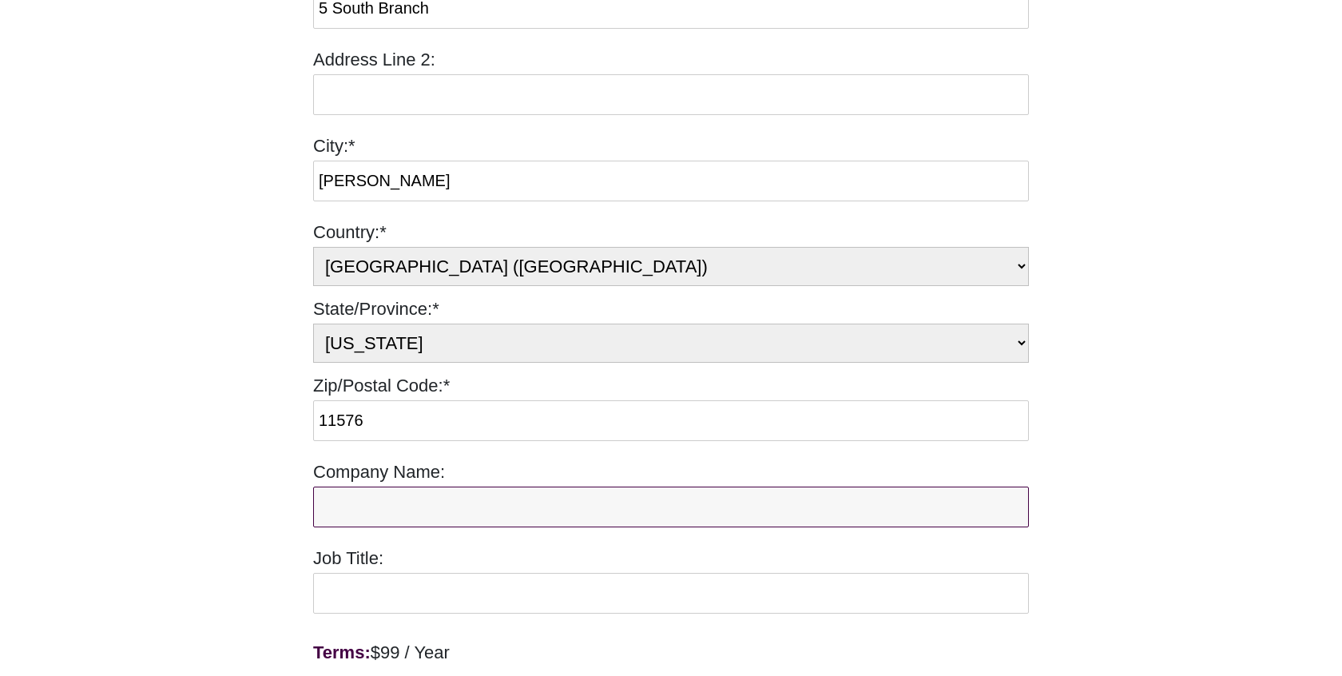
click at [427, 494] on input "Company Name:" at bounding box center [671, 506] width 716 height 41
type input "Freshmint"
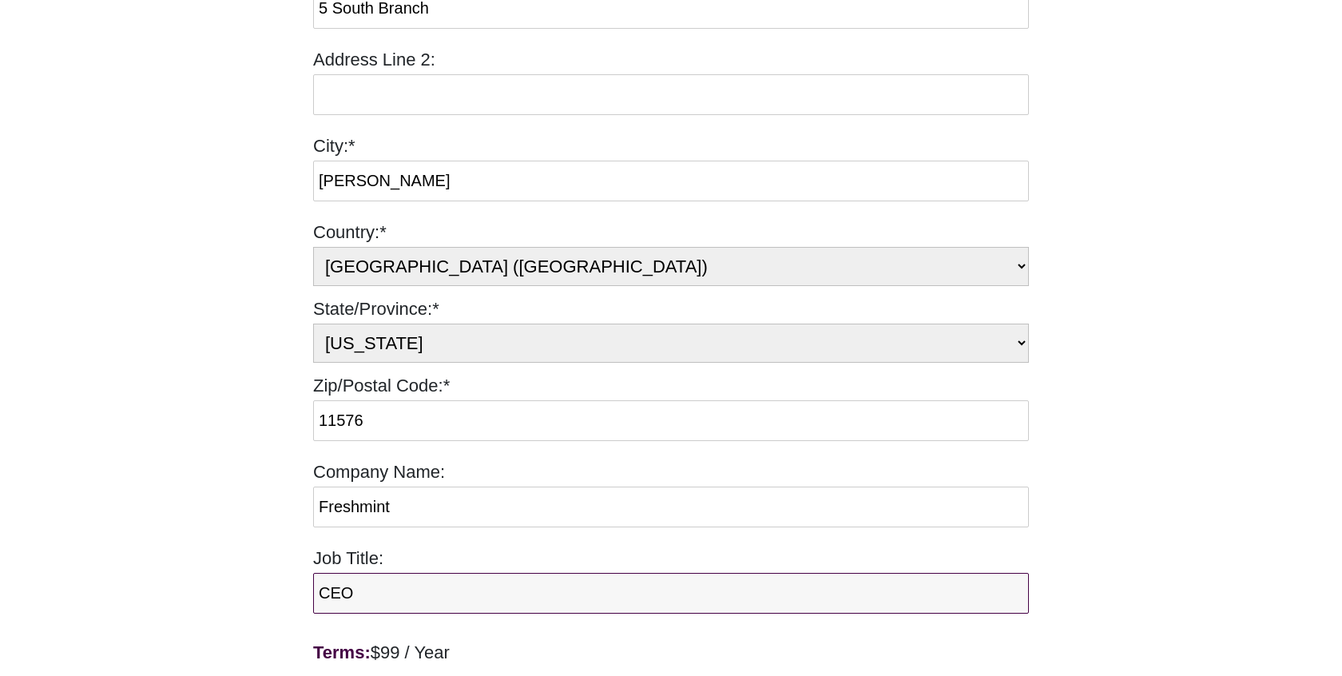
type input "CEO"
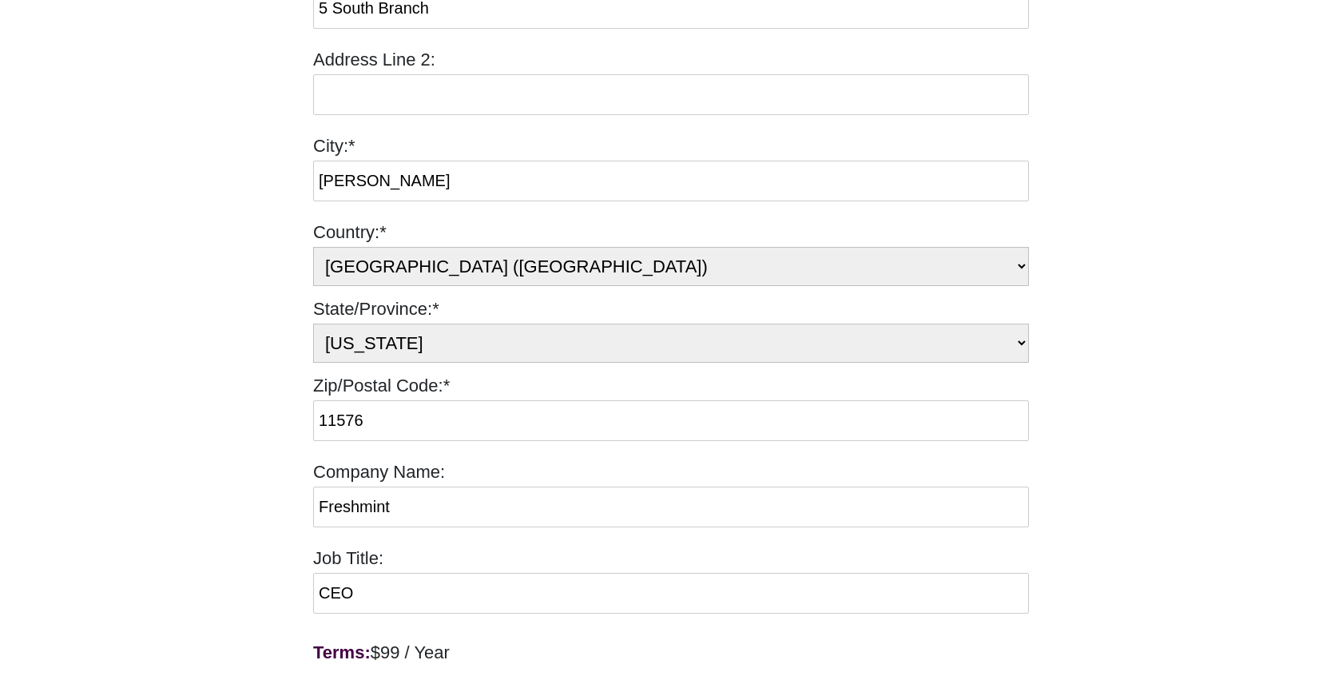
click at [177, 474] on div "Extended License (Base) Terms: $99 / Year First Name:* First Name Required Alex…" at bounding box center [671, 387] width 1342 height 1550
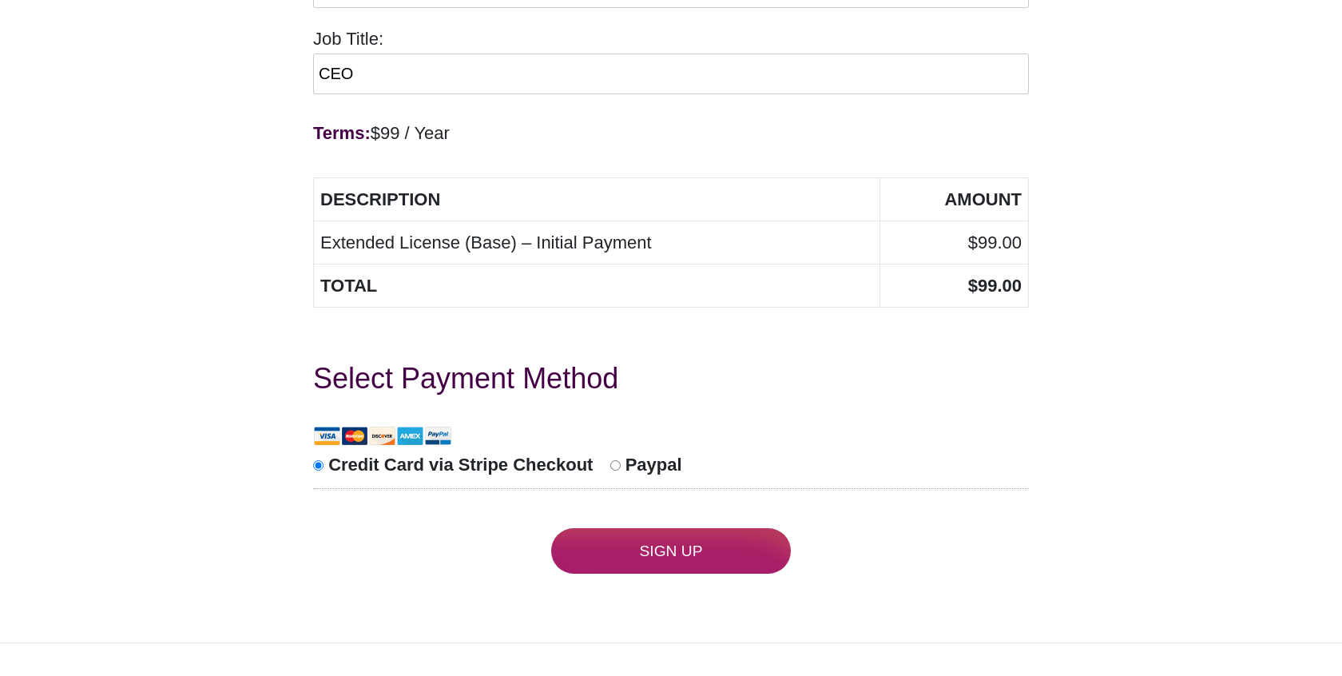
scroll to position [1057, 0]
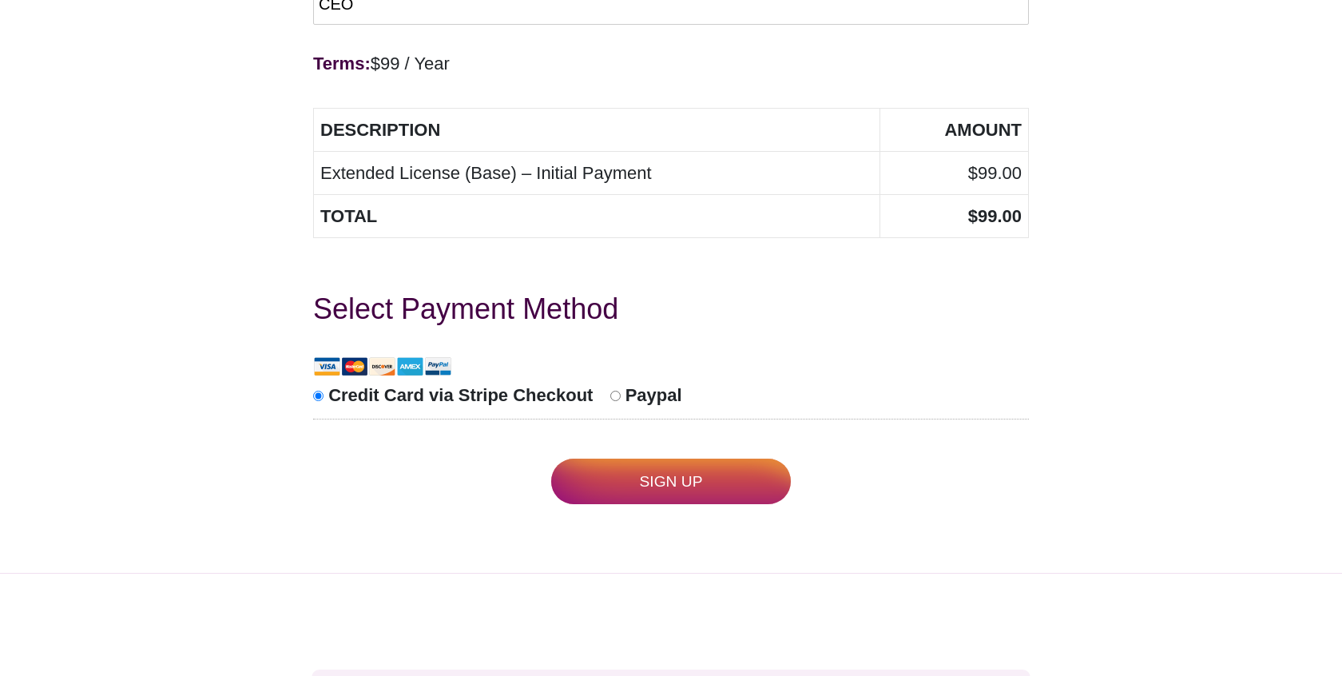
click at [637, 475] on input "Sign Up" at bounding box center [671, 482] width 240 height 46
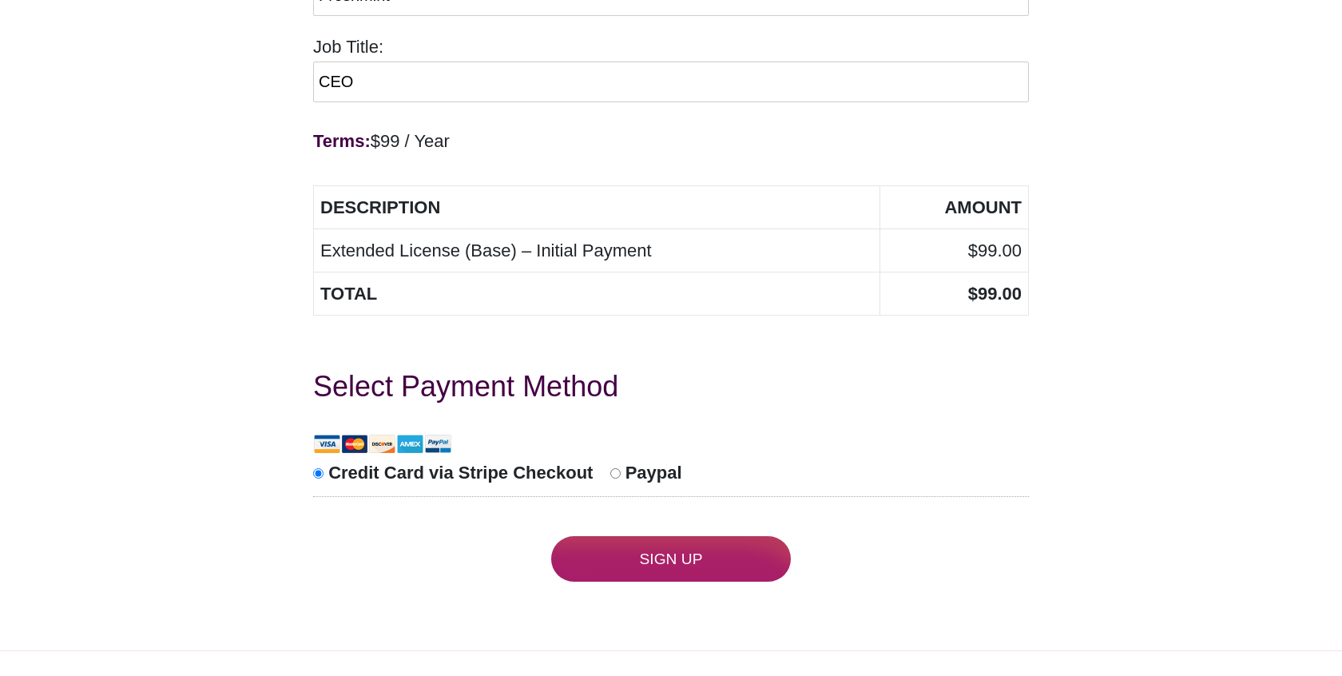
scroll to position [1043, 0]
click at [610, 467] on input "Paypal" at bounding box center [615, 472] width 10 height 10
radio input "true"
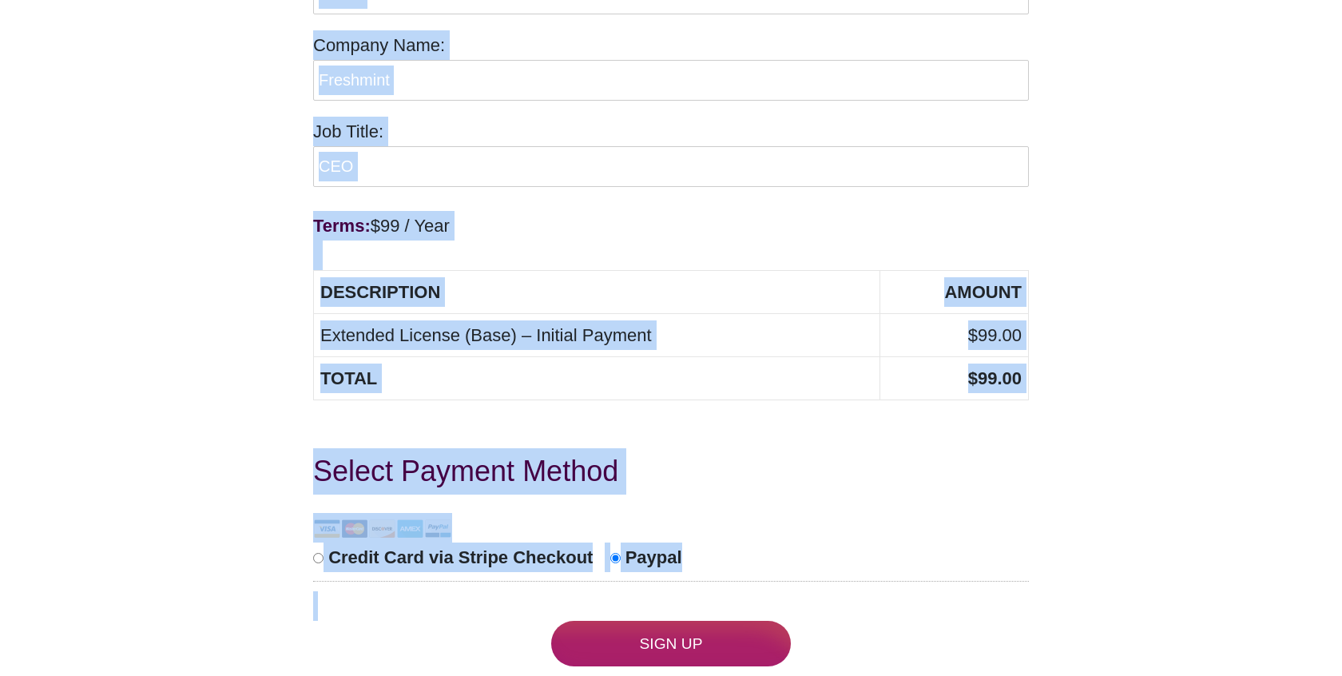
scroll to position [0, 0]
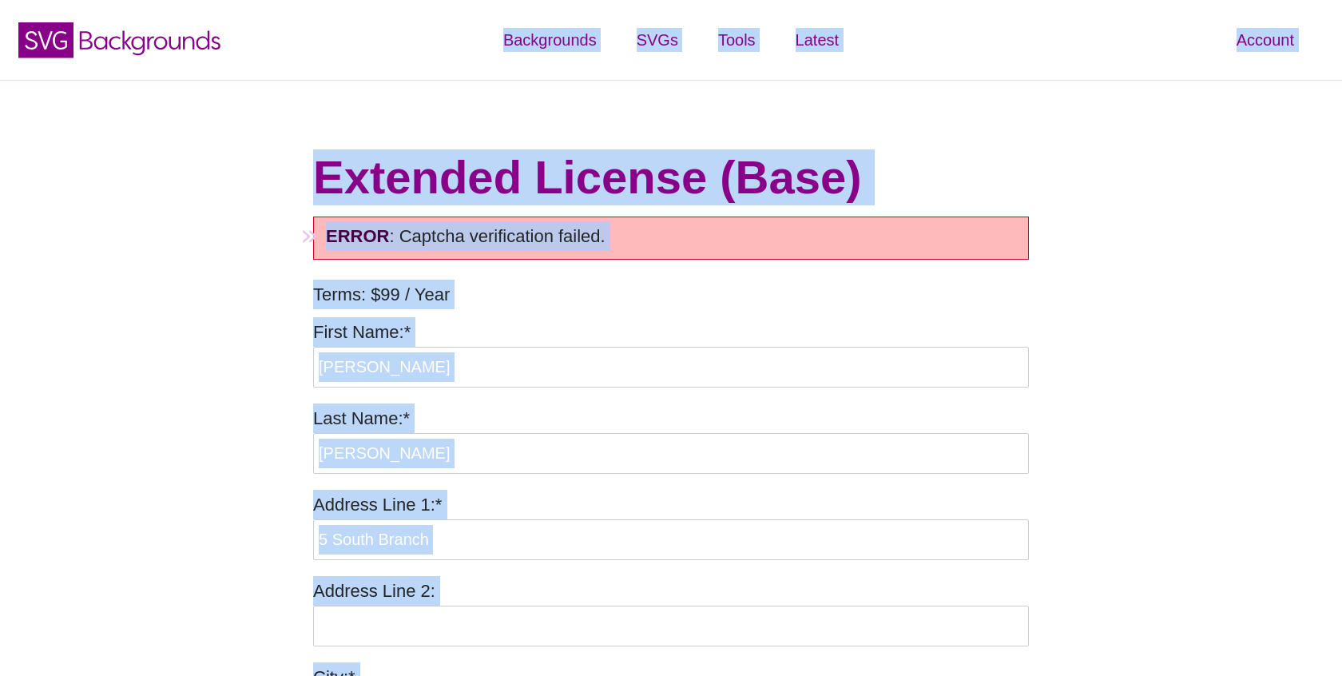
drag, startPoint x: 333, startPoint y: 550, endPoint x: 331, endPoint y: -38, distance: 587.1
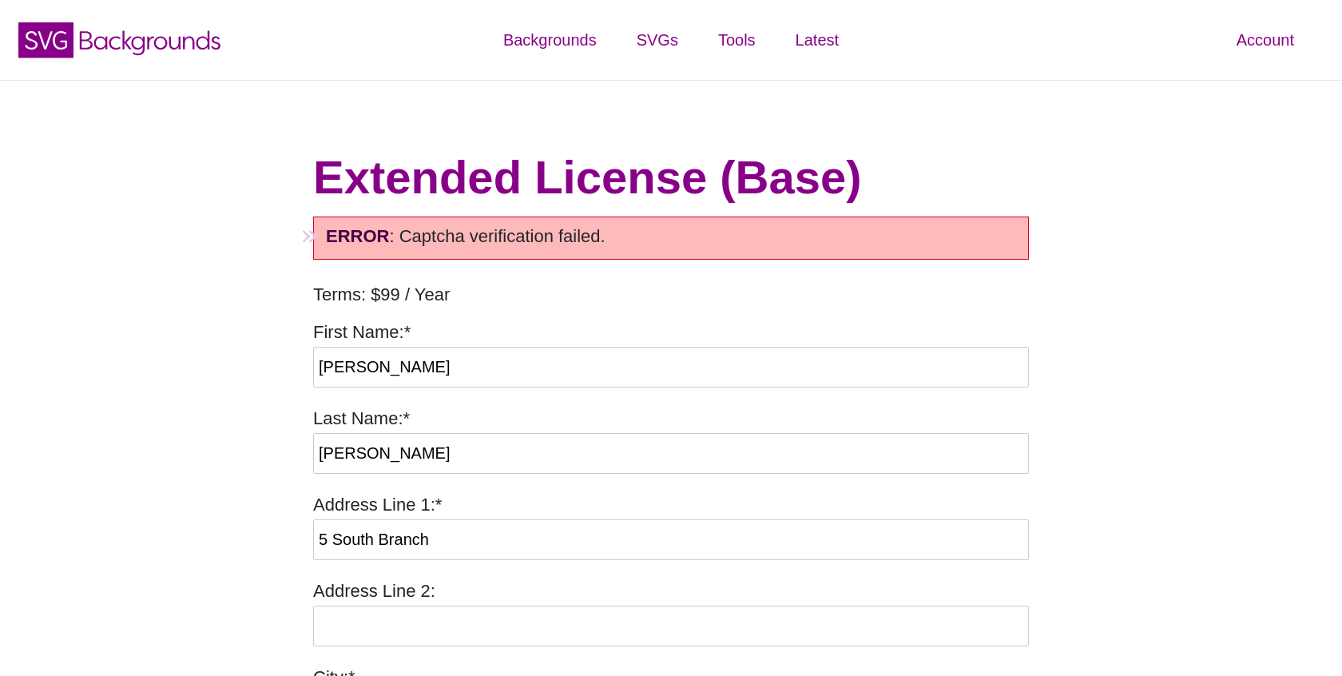
click at [326, 230] on li "ERROR : Captcha verification failed." at bounding box center [675, 236] width 698 height 30
click at [326, 235] on li "ERROR : Captcha verification failed." at bounding box center [675, 236] width 698 height 30
click at [383, 235] on strong "ERROR" at bounding box center [357, 236] width 63 height 20
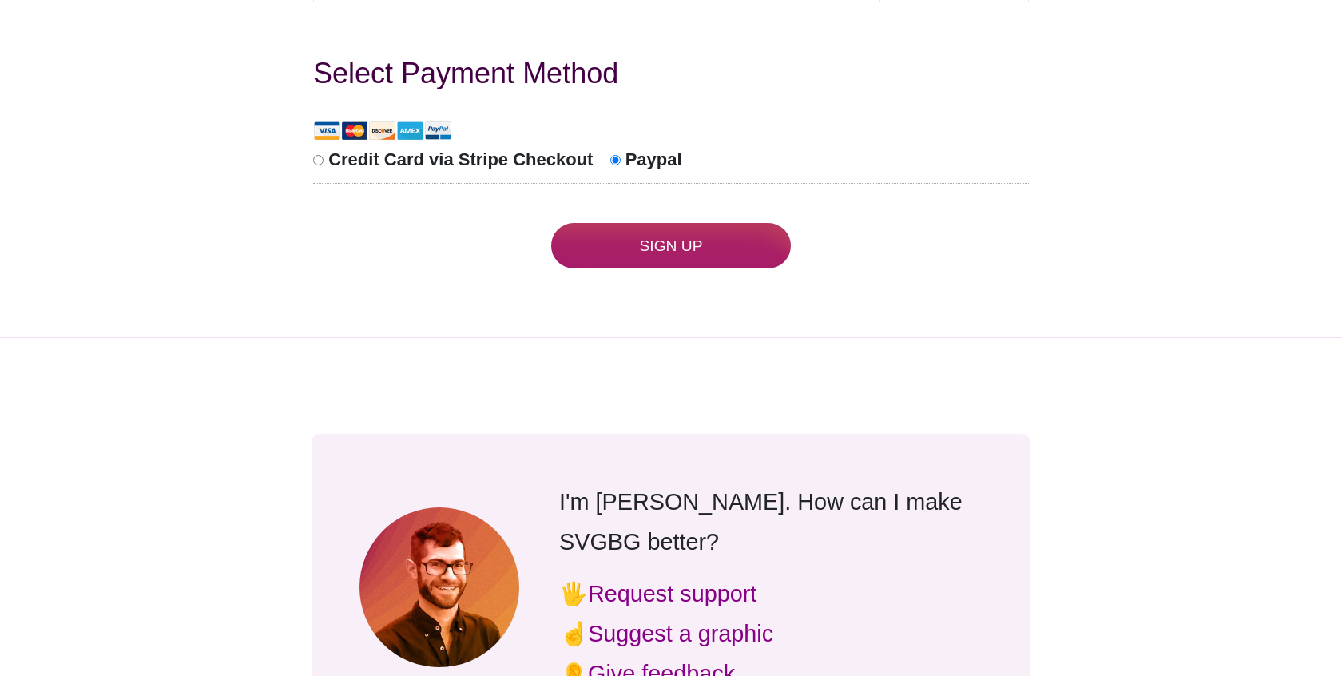
scroll to position [1388, 0]
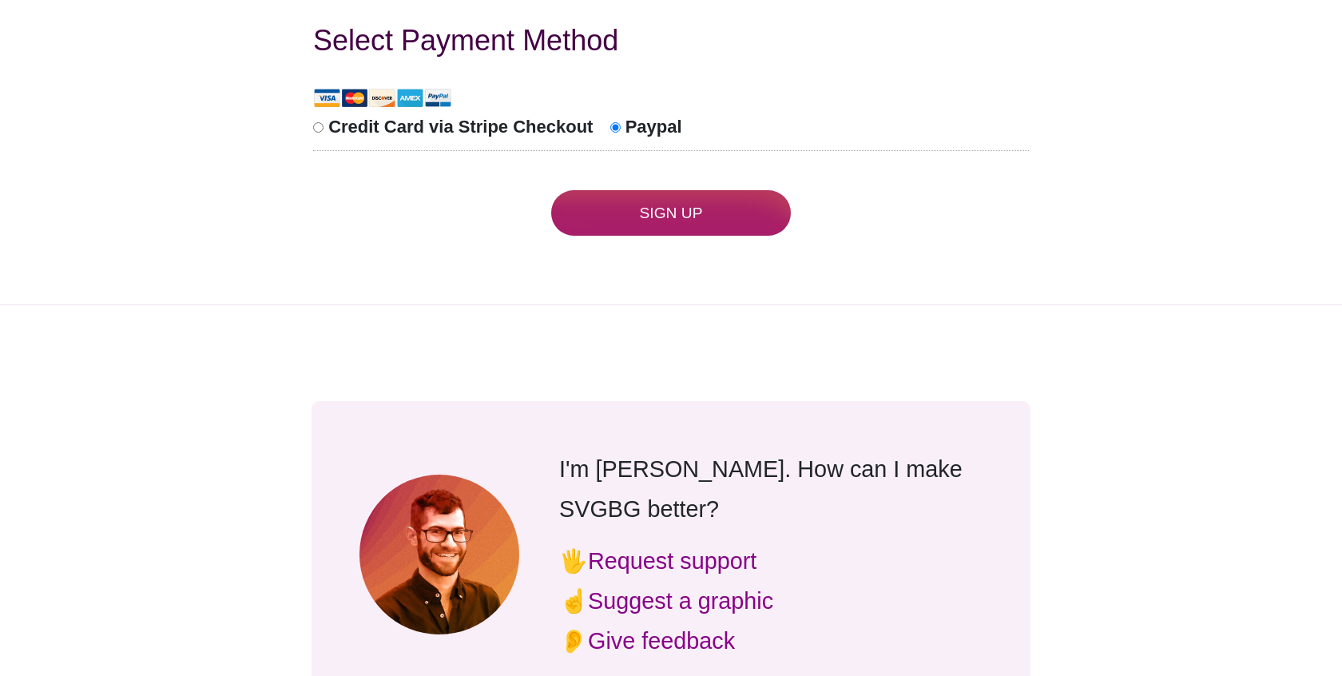
click at [360, 112] on label "Credit Card via Stripe Checkout" at bounding box center [453, 127] width 280 height 30
click at [324, 122] on input "Credit Card via Stripe Checkout" at bounding box center [318, 127] width 10 height 10
radio input "true"
click at [575, 201] on input "Sign Up" at bounding box center [671, 213] width 240 height 46
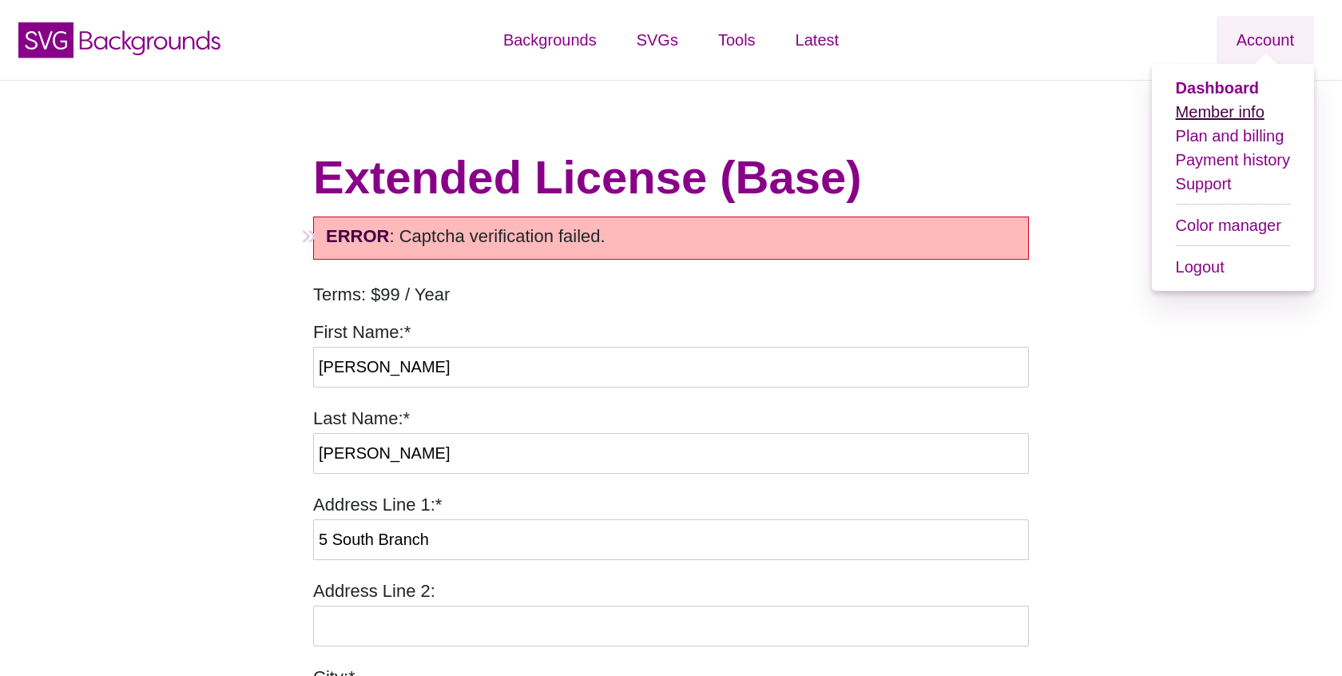
click at [1209, 109] on link "Member info" at bounding box center [1220, 112] width 89 height 18
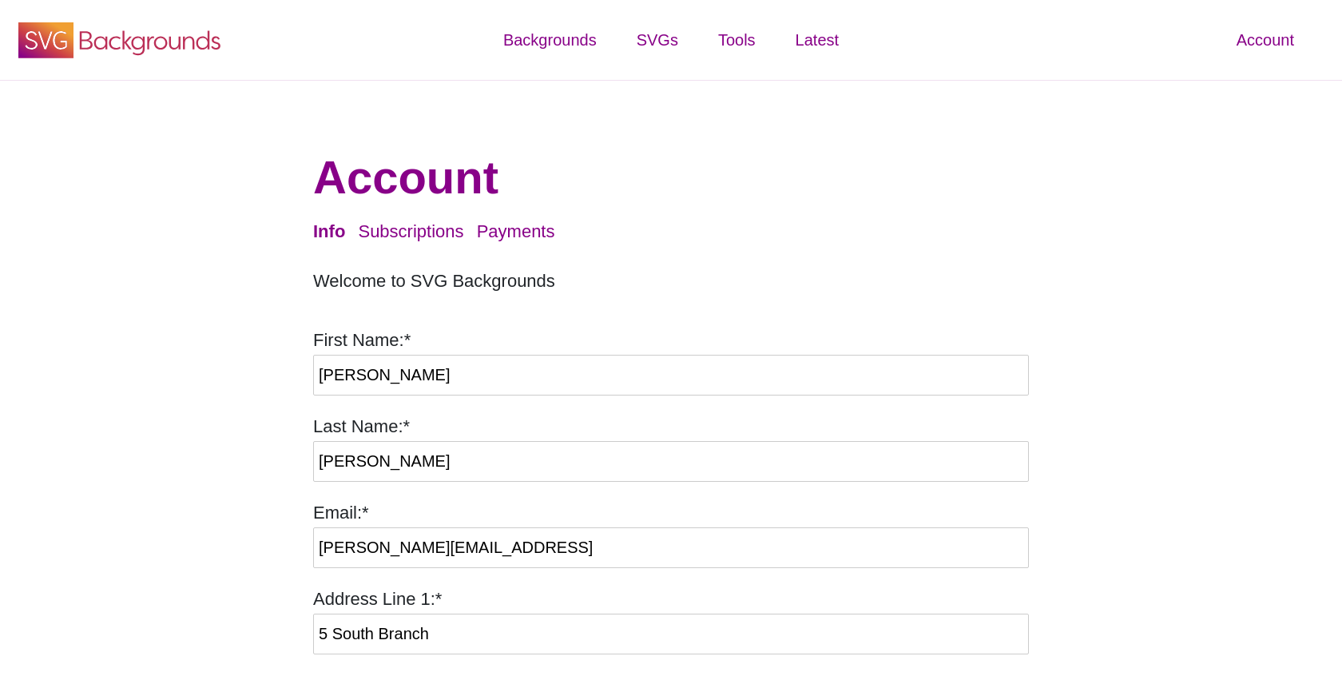
click at [138, 48] on icon at bounding box center [150, 43] width 141 height 25
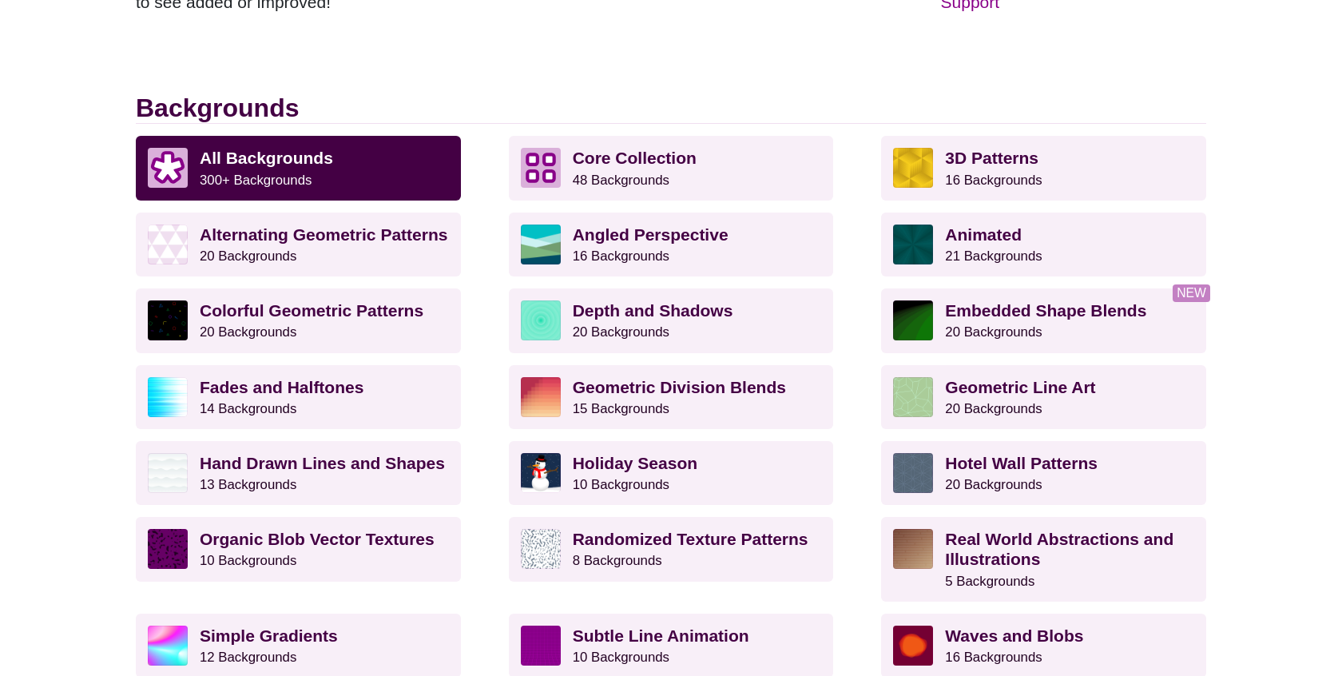
scroll to position [375, 0]
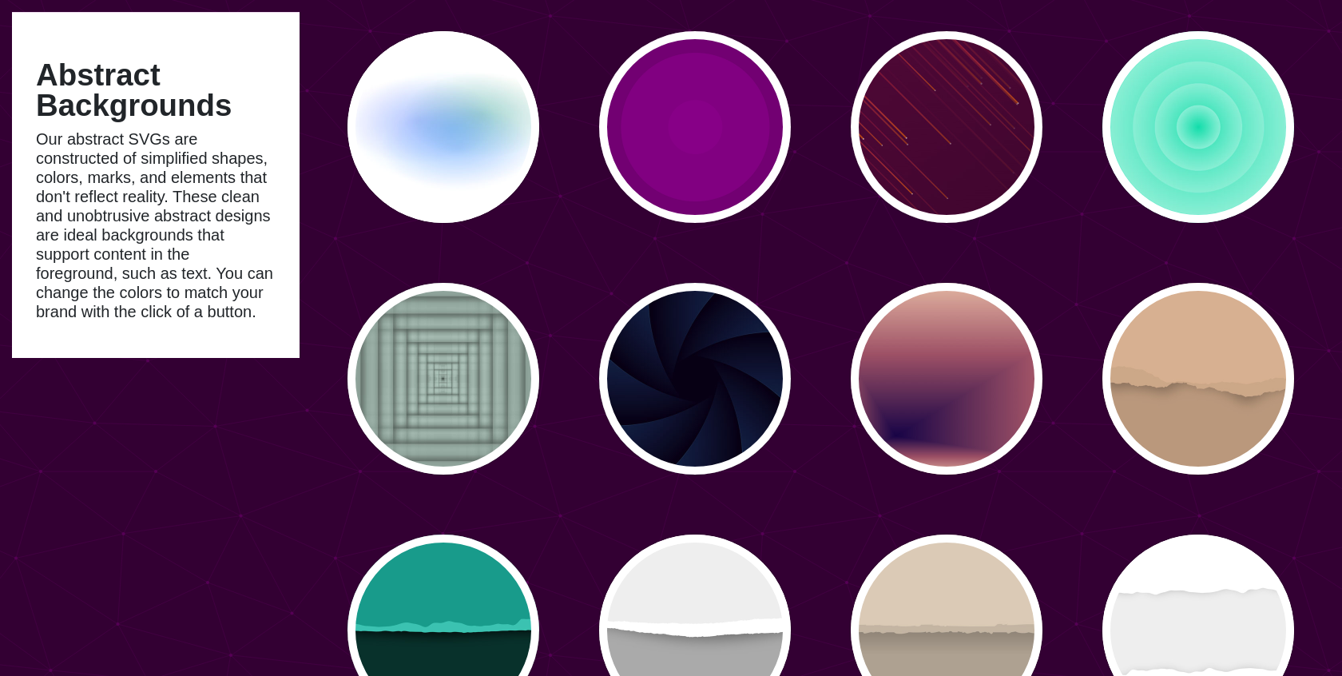
scroll to position [1899, 0]
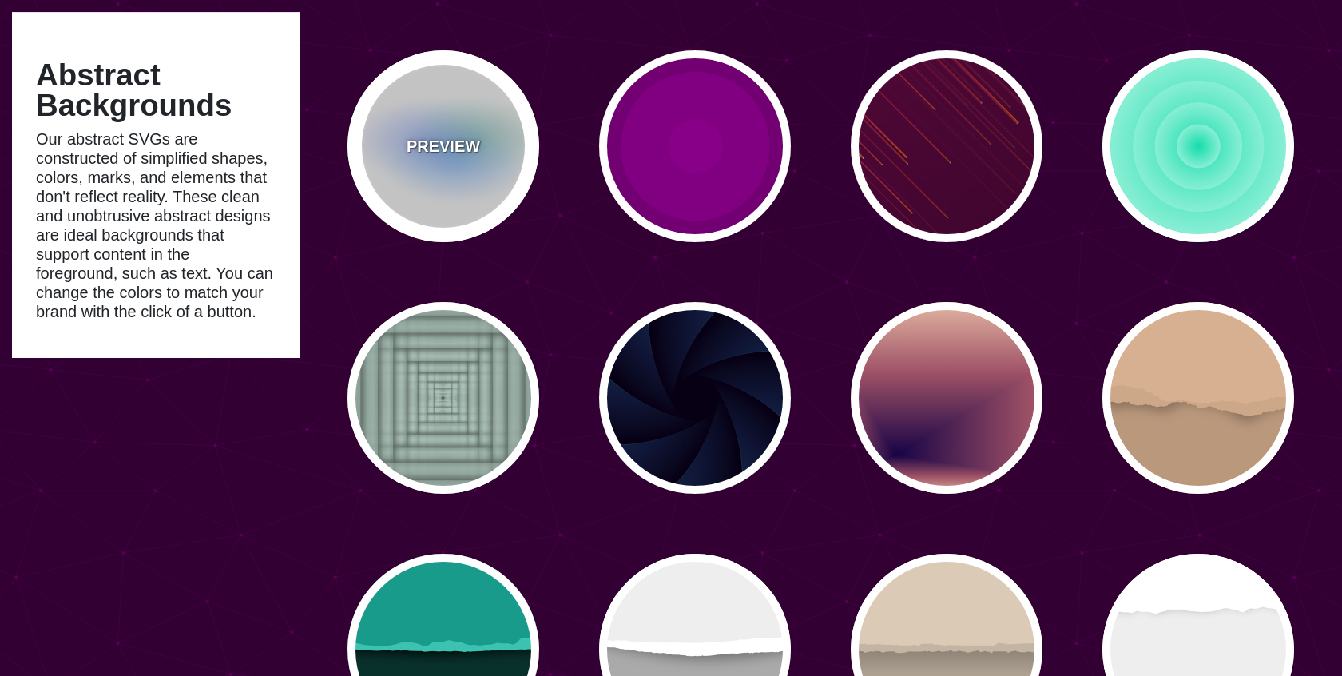
click at [469, 160] on div "PREVIEW" at bounding box center [443, 146] width 192 height 192
type input "#FFFFFF"
type input "#AA00FF"
type input "#0088FF"
type input "#008800"
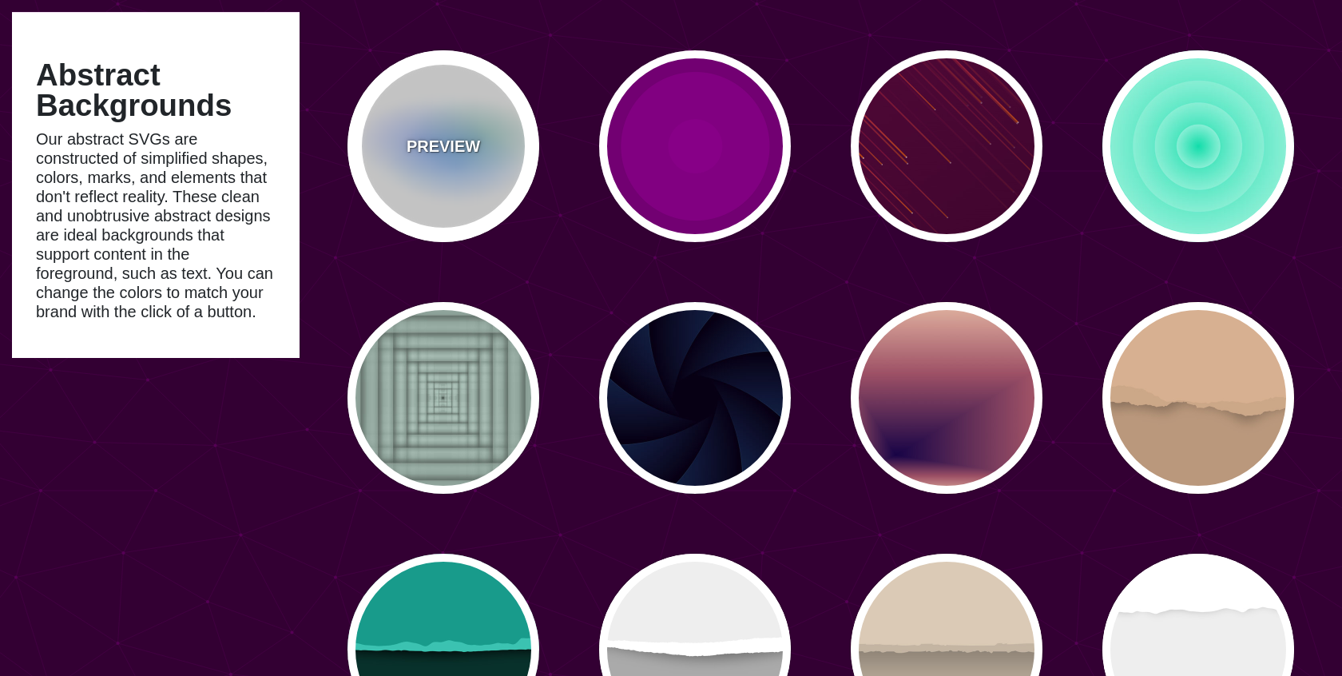
type input "8"
type input "24"
type input "999"
type input "0.5"
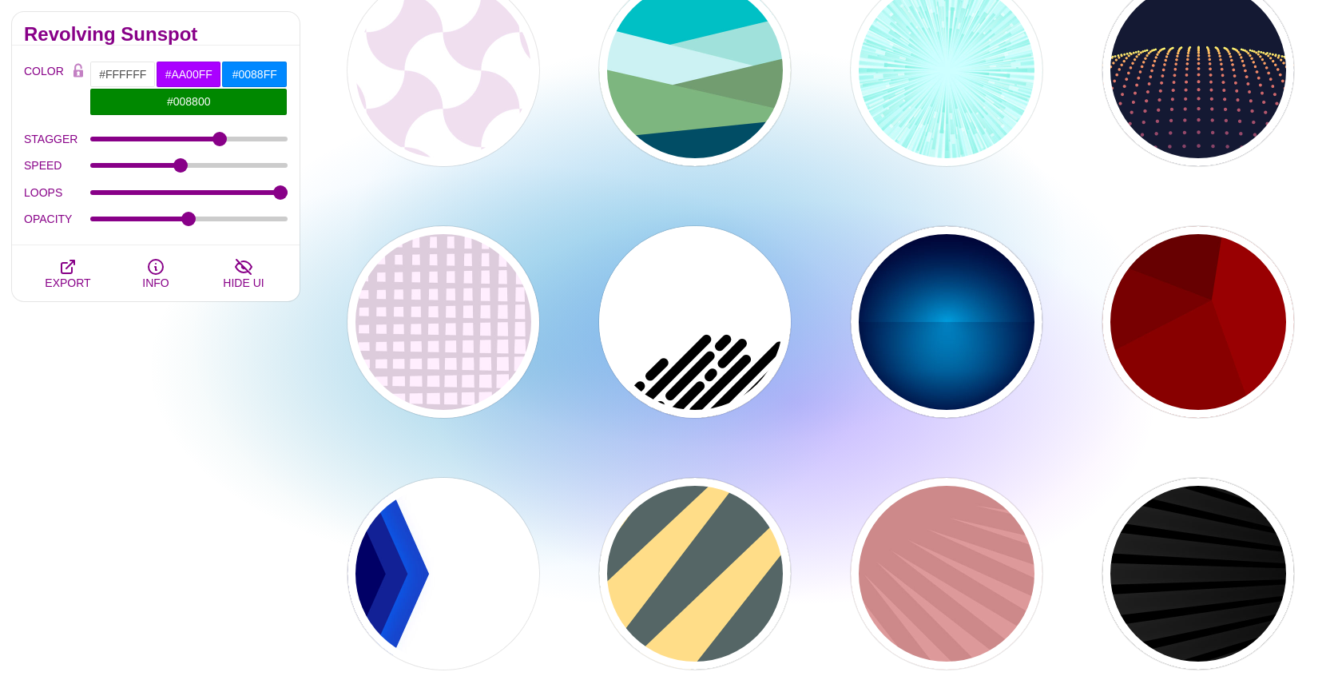
scroll to position [0, 0]
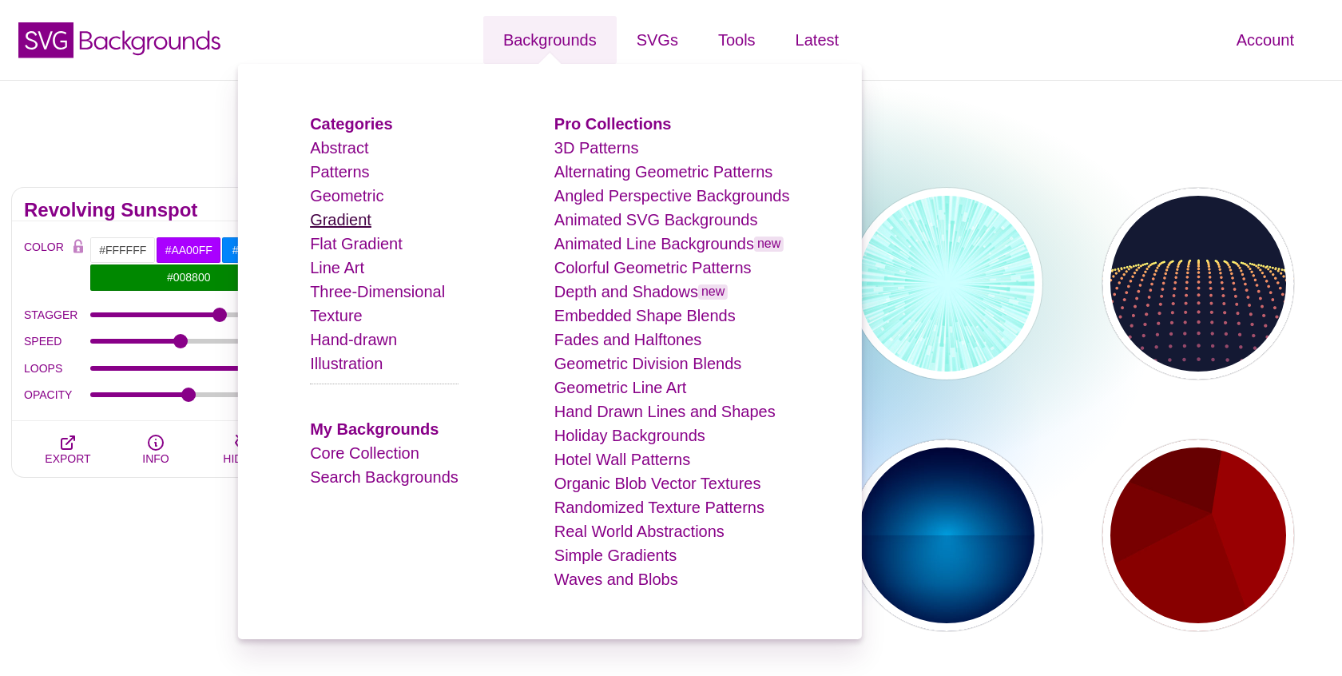
click at [351, 211] on link "Gradient" at bounding box center [341, 220] width 62 height 18
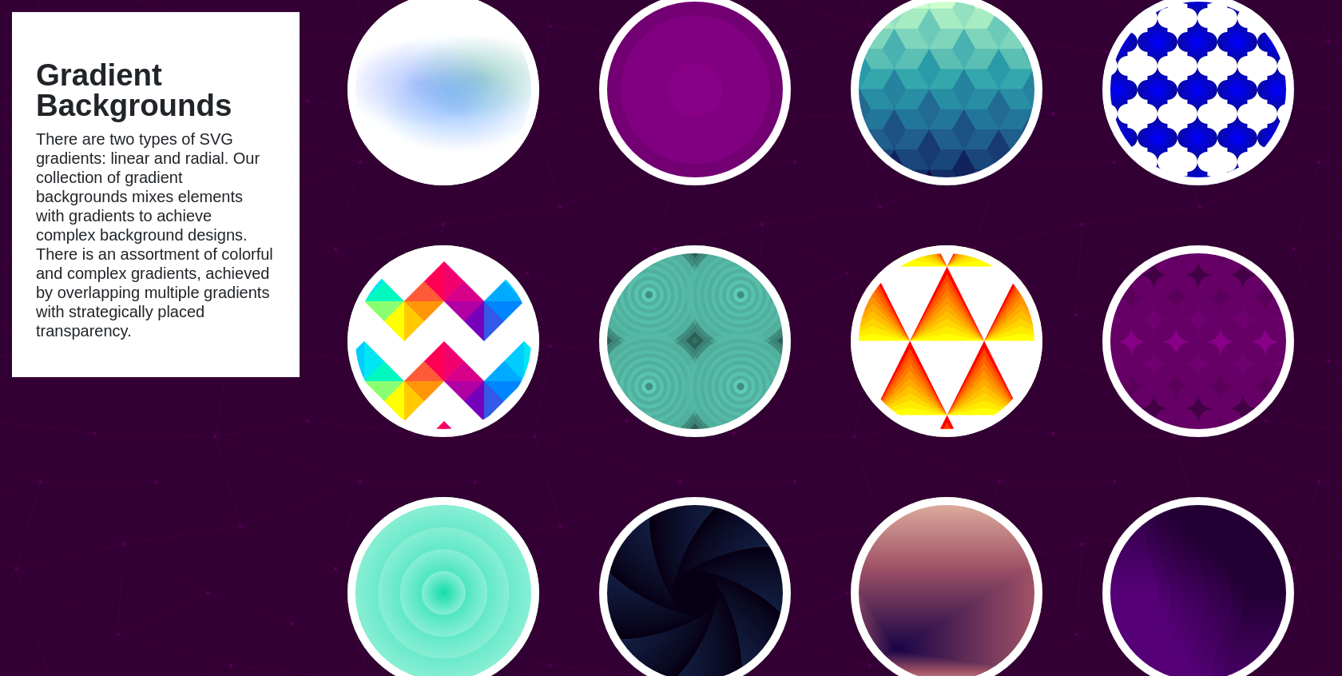
scroll to position [955, 0]
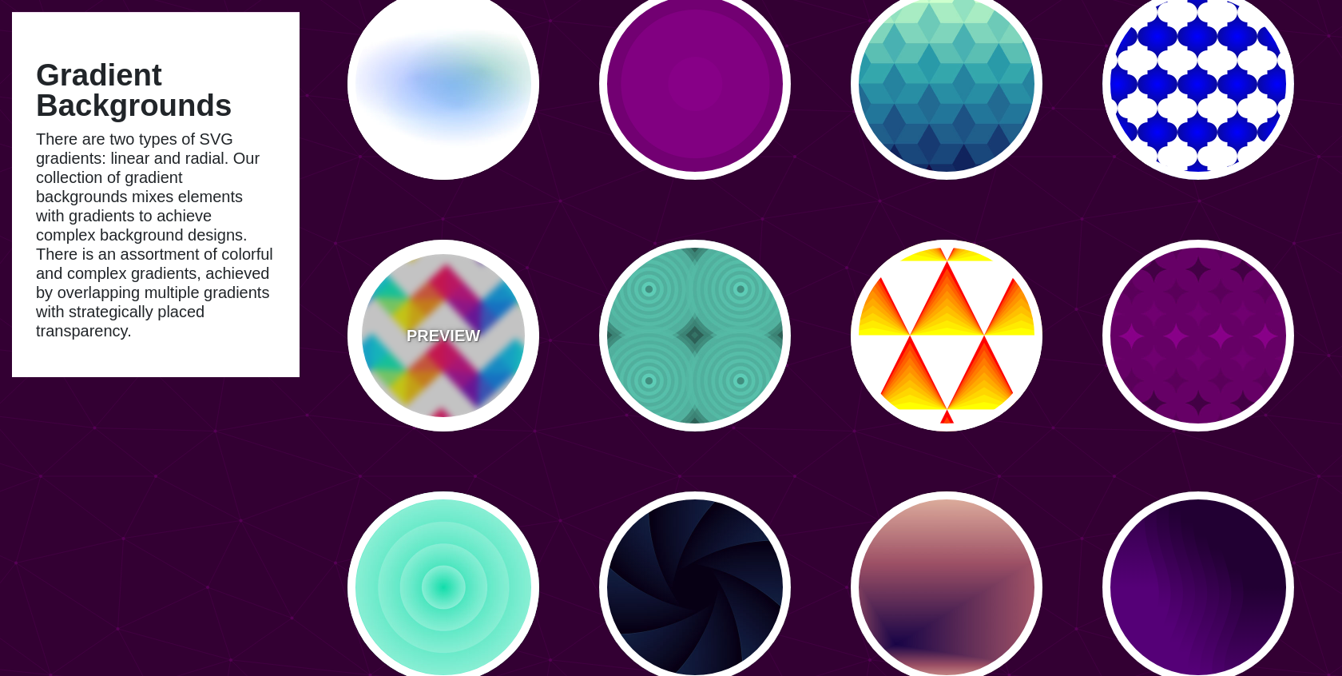
click at [450, 308] on div "PREVIEW" at bounding box center [443, 336] width 192 height 192
type input "#FFFFFF"
type input "#FF0055"
type input "#FFFF00"
type input "#00CCFF"
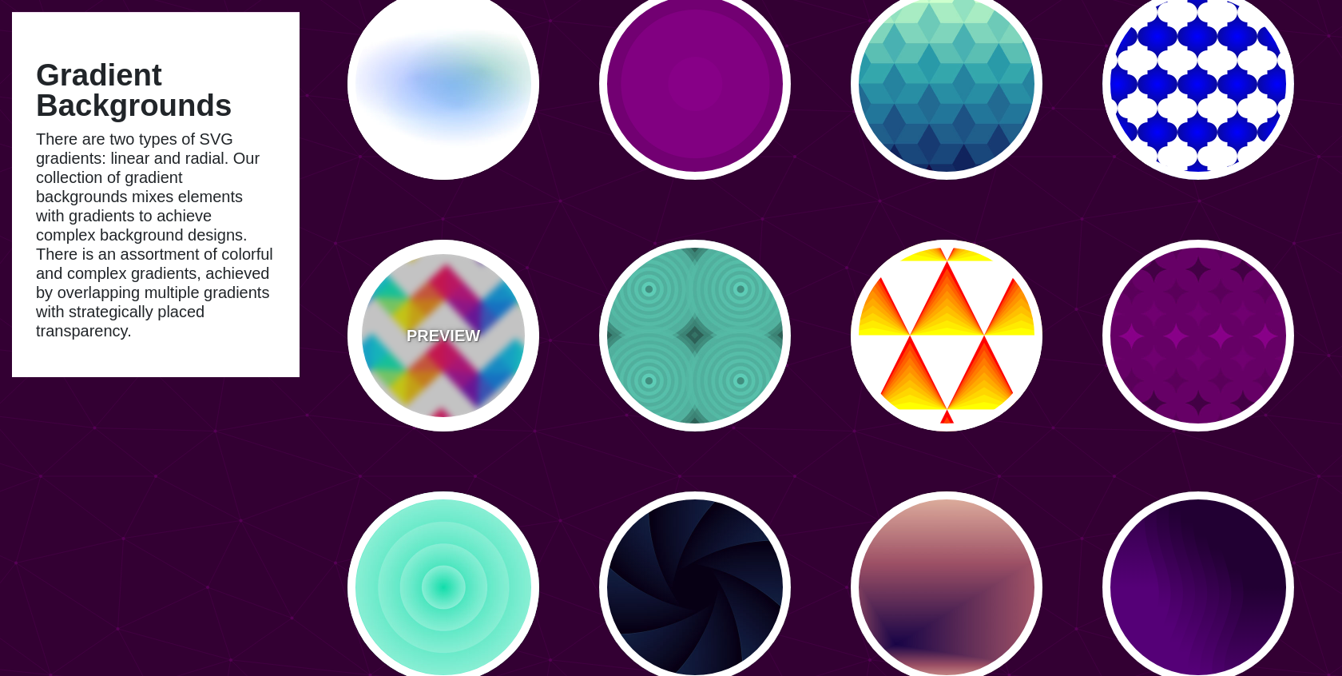
type input "#7700BB"
type input "0"
type input "400"
type input "0"
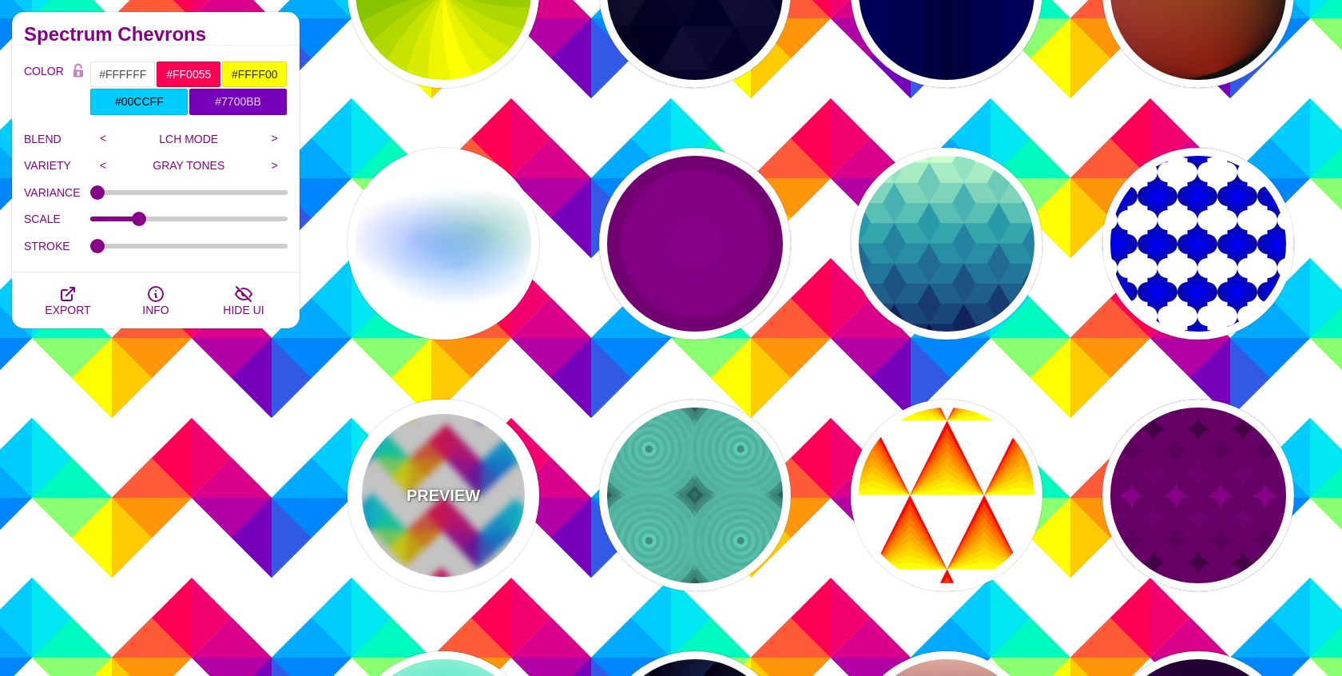
scroll to position [725, 0]
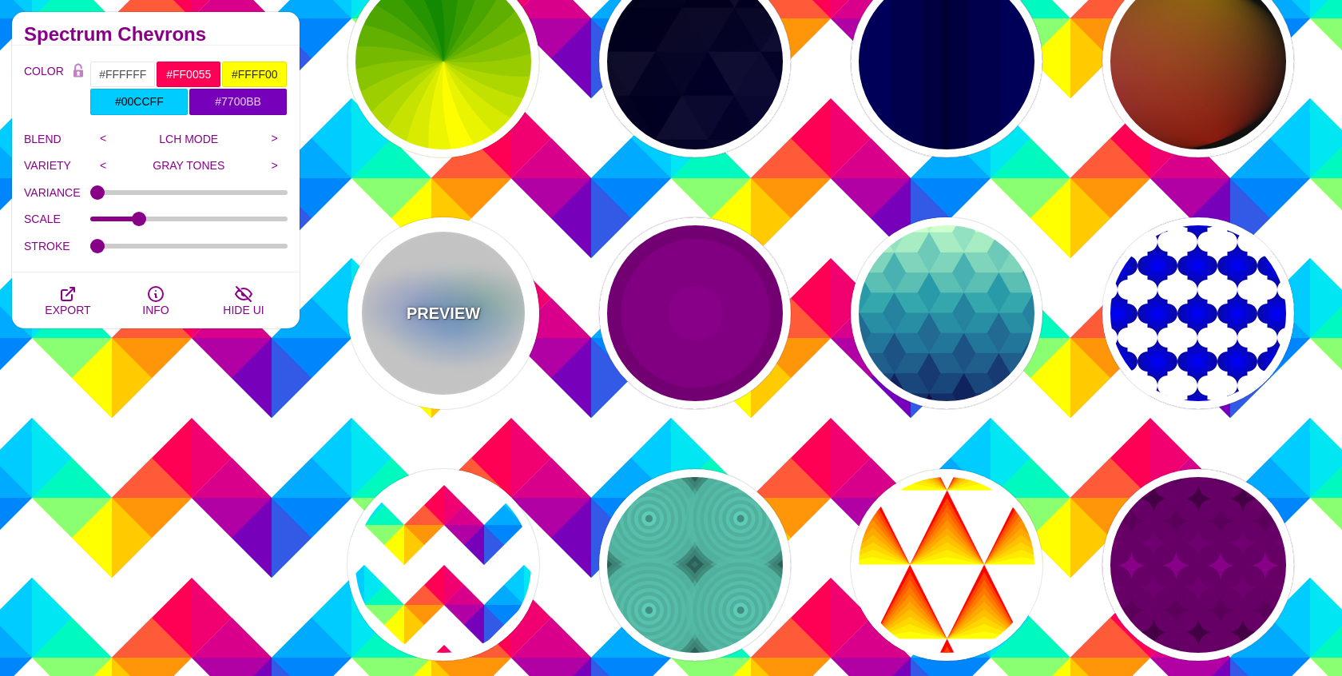
click at [430, 296] on div "PREVIEW" at bounding box center [443, 313] width 192 height 192
type input "#AA00FF"
type input "#0088FF"
type input "#008800"
type input "8"
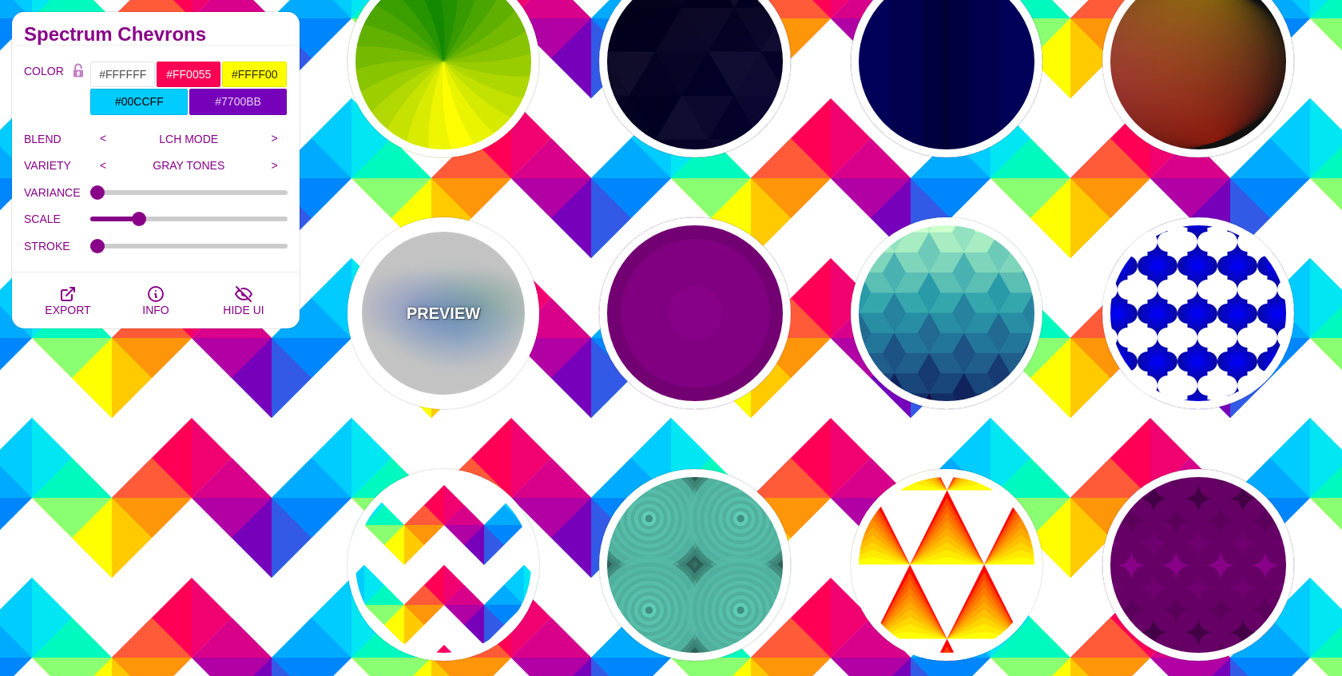
type input "24"
type input "999"
type input "0.5"
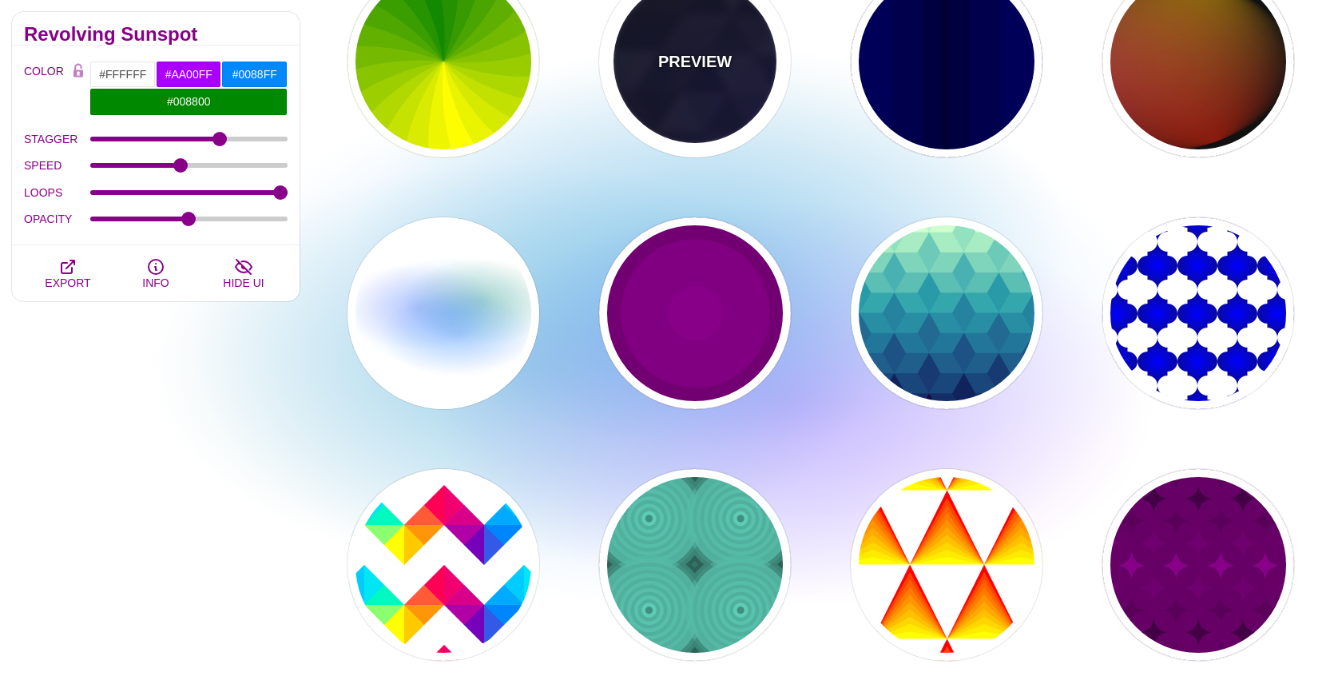
click at [650, 77] on div "PREVIEW" at bounding box center [695, 62] width 192 height 192
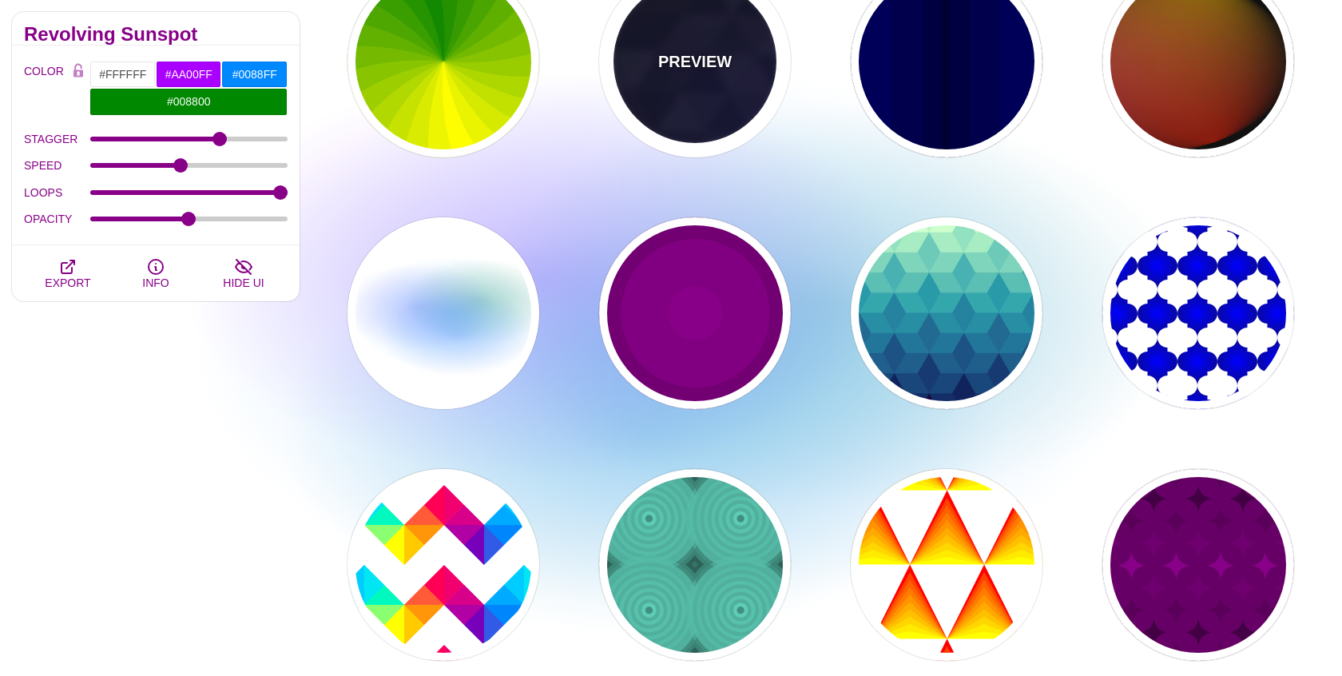
type input "#000000"
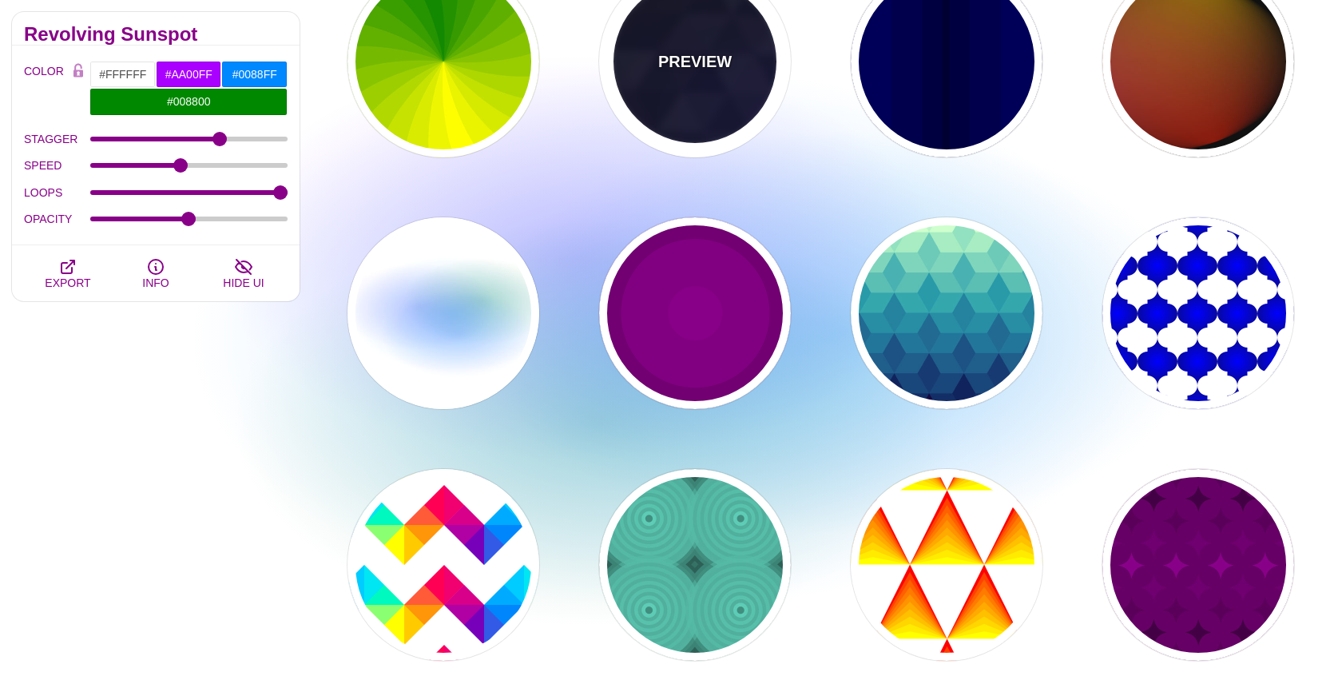
type input "#880088"
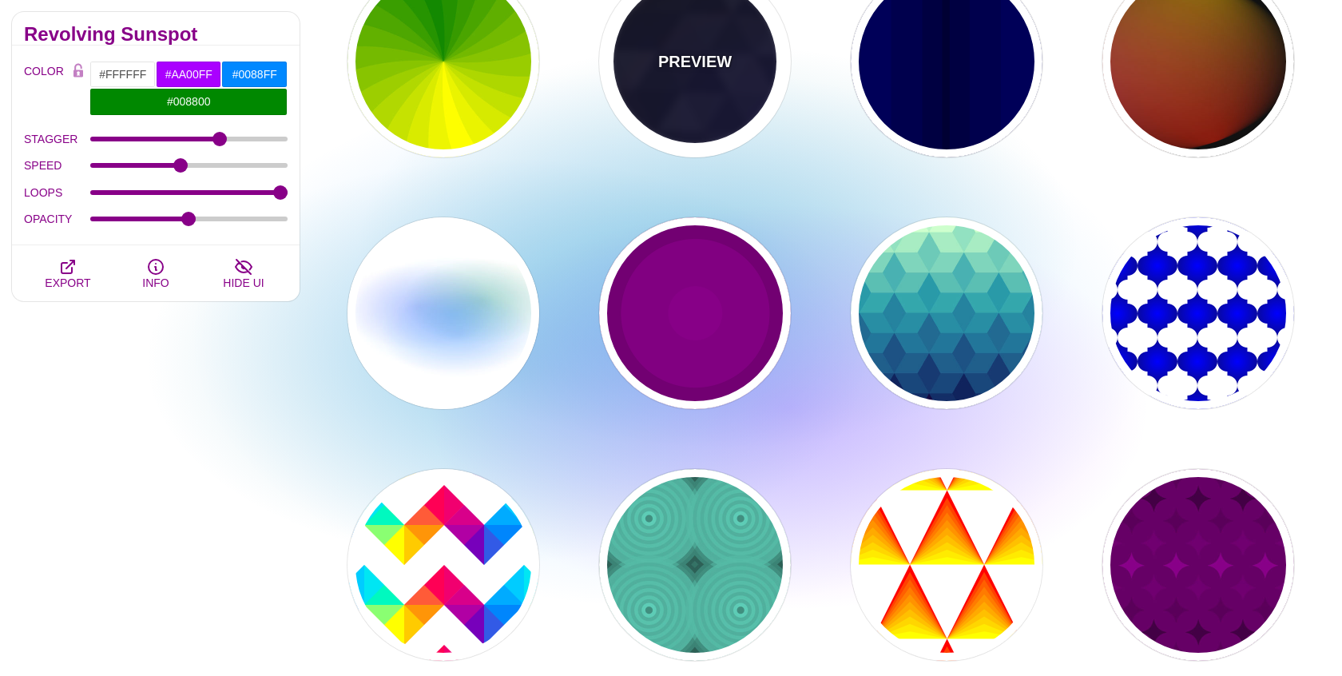
type input "#0000FF"
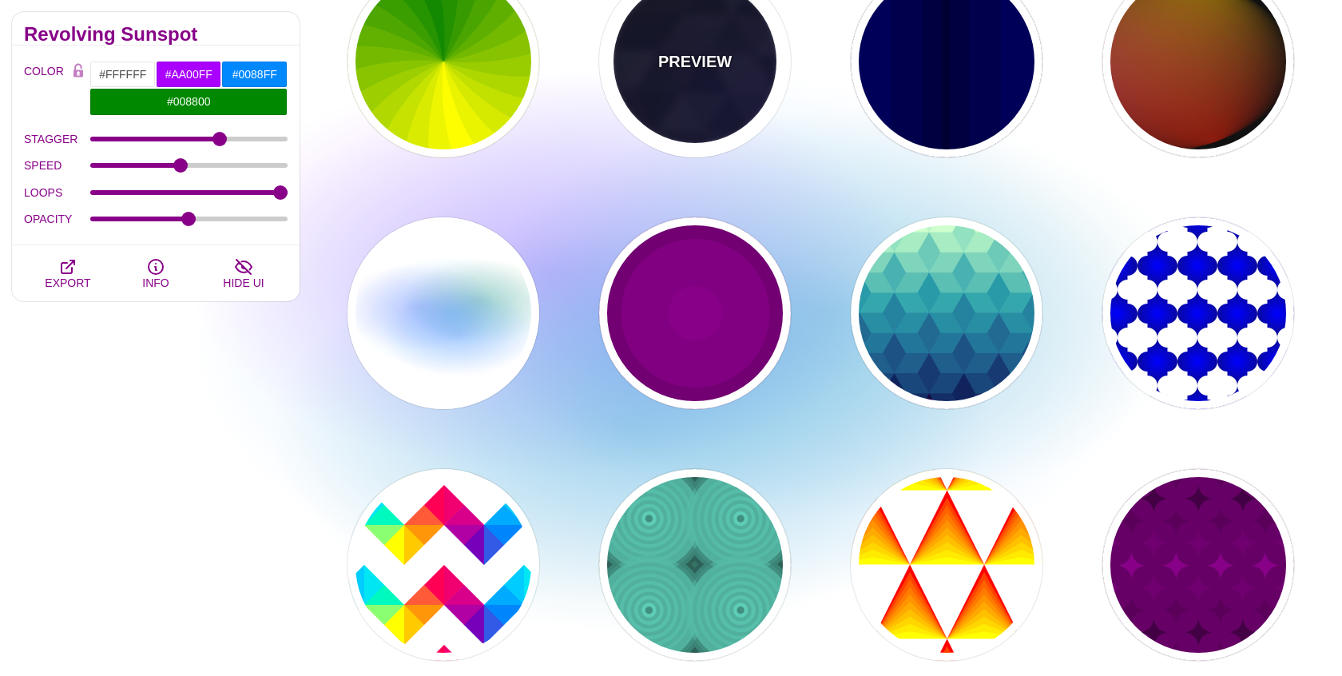
type input "#006600"
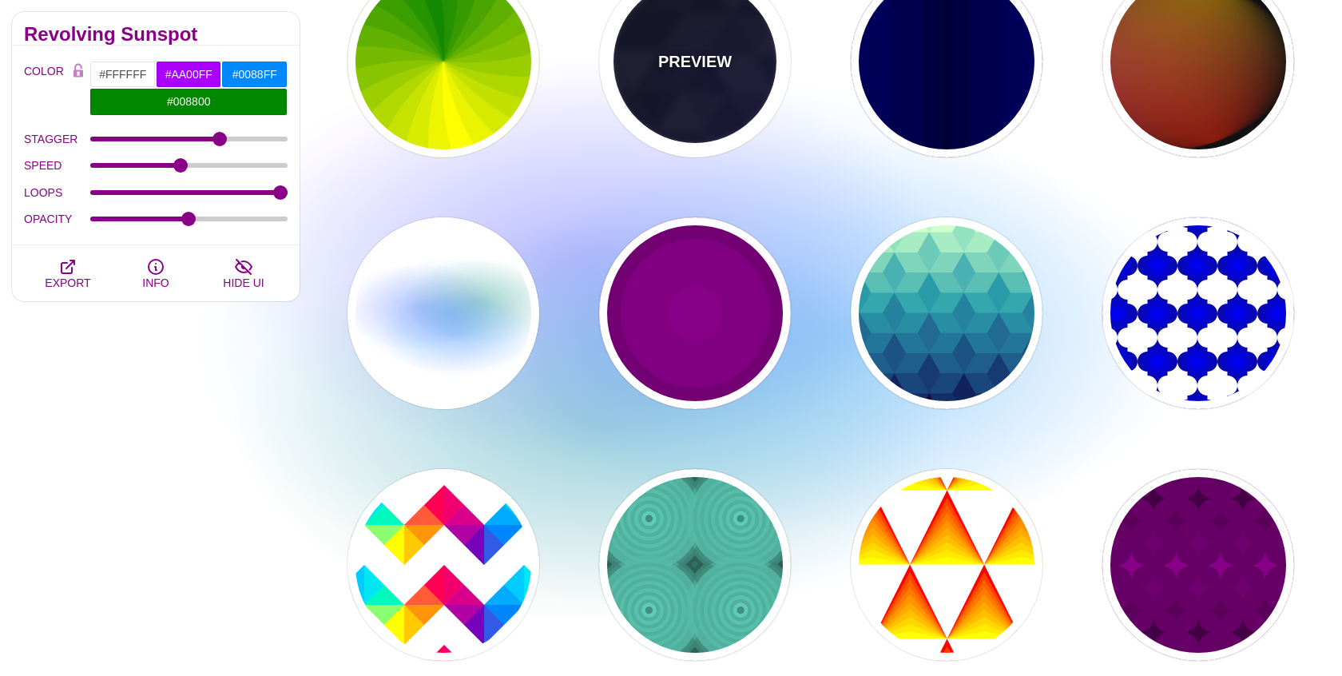
type input "0"
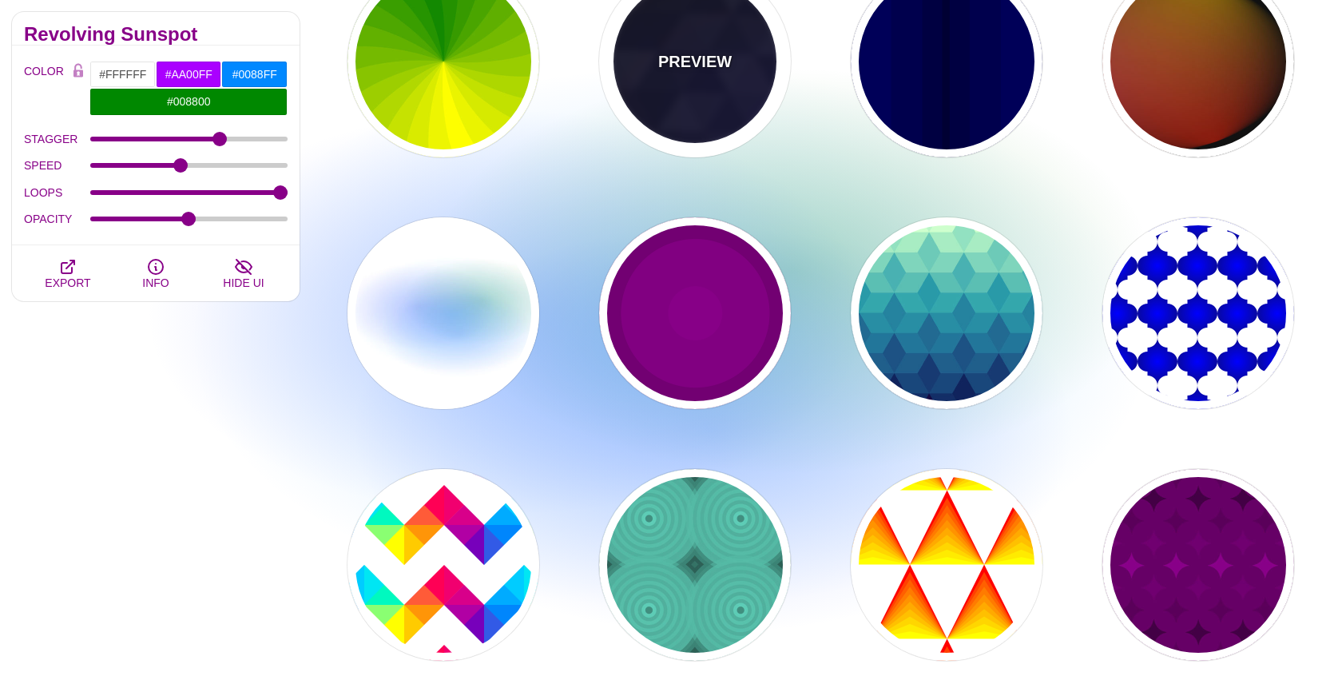
type input "0.4"
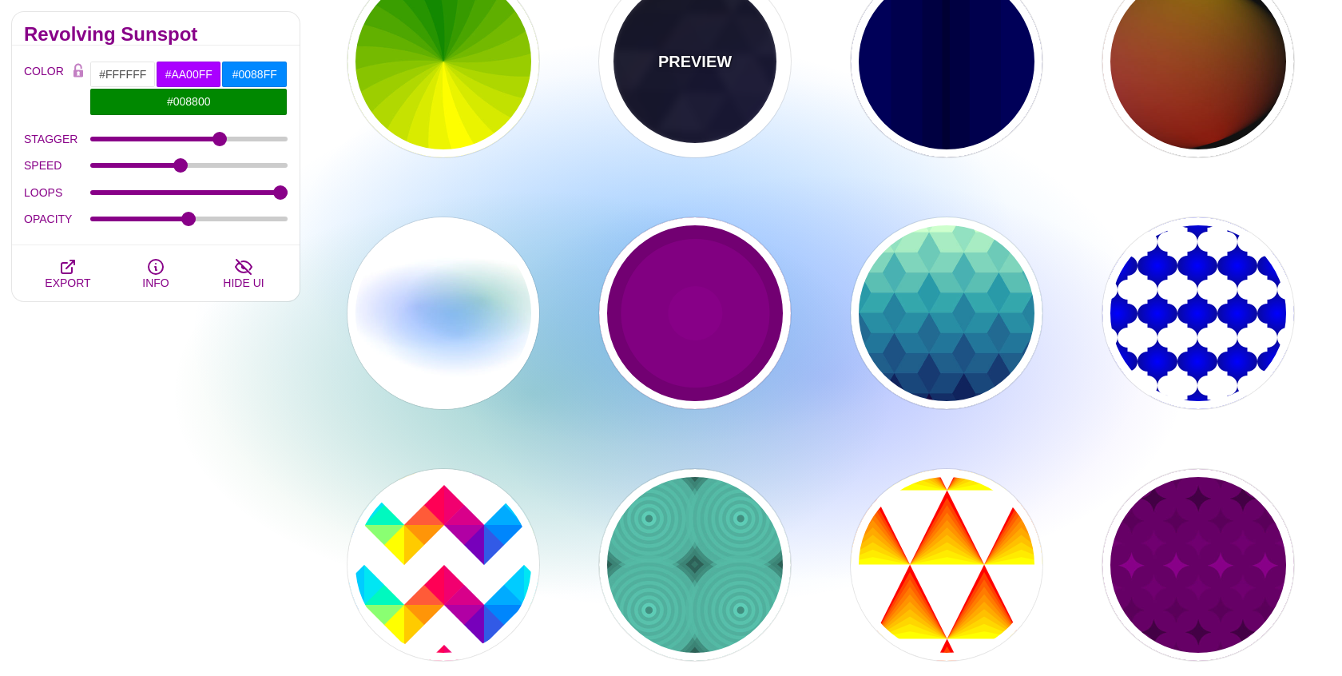
type input "5"
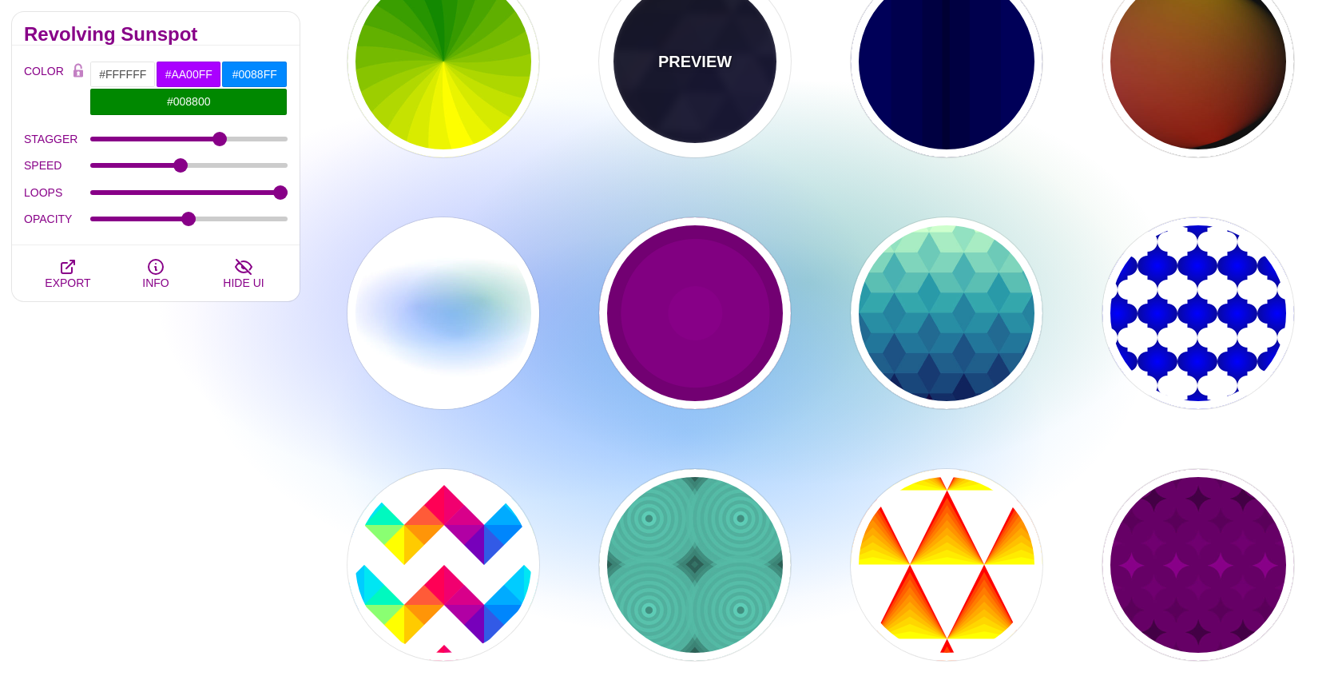
type input "15"
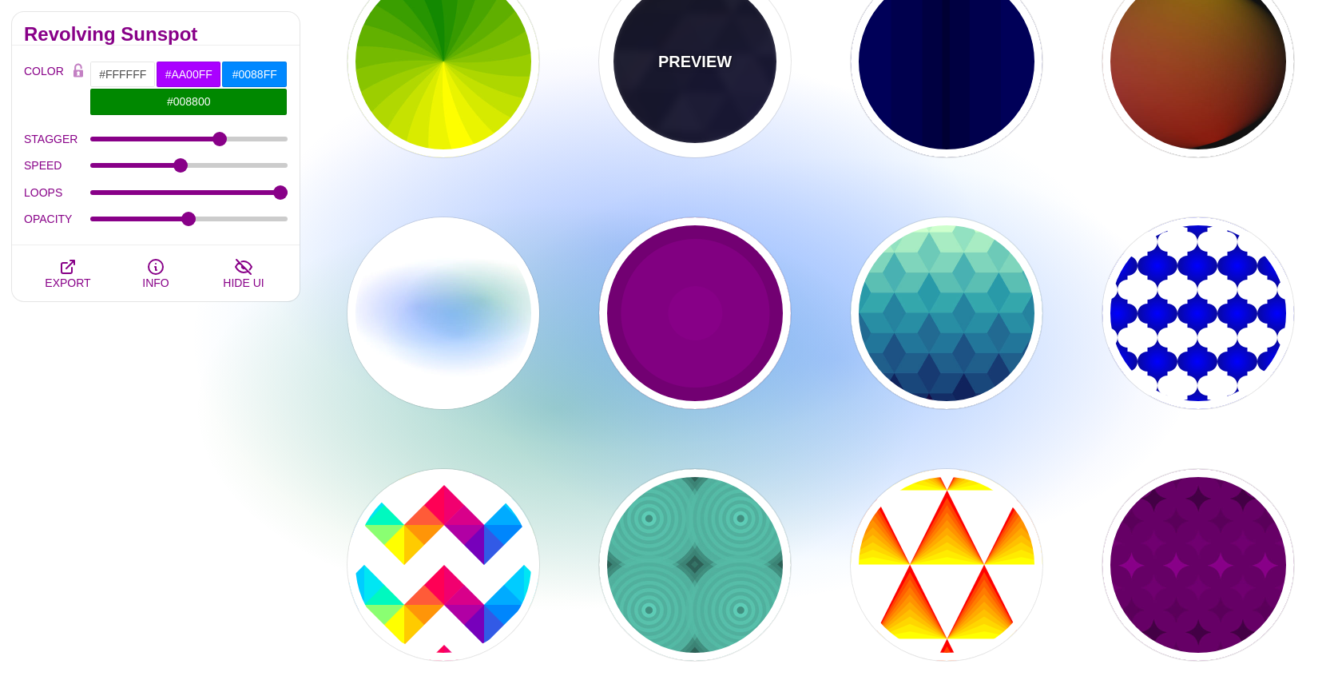
type input "0.2"
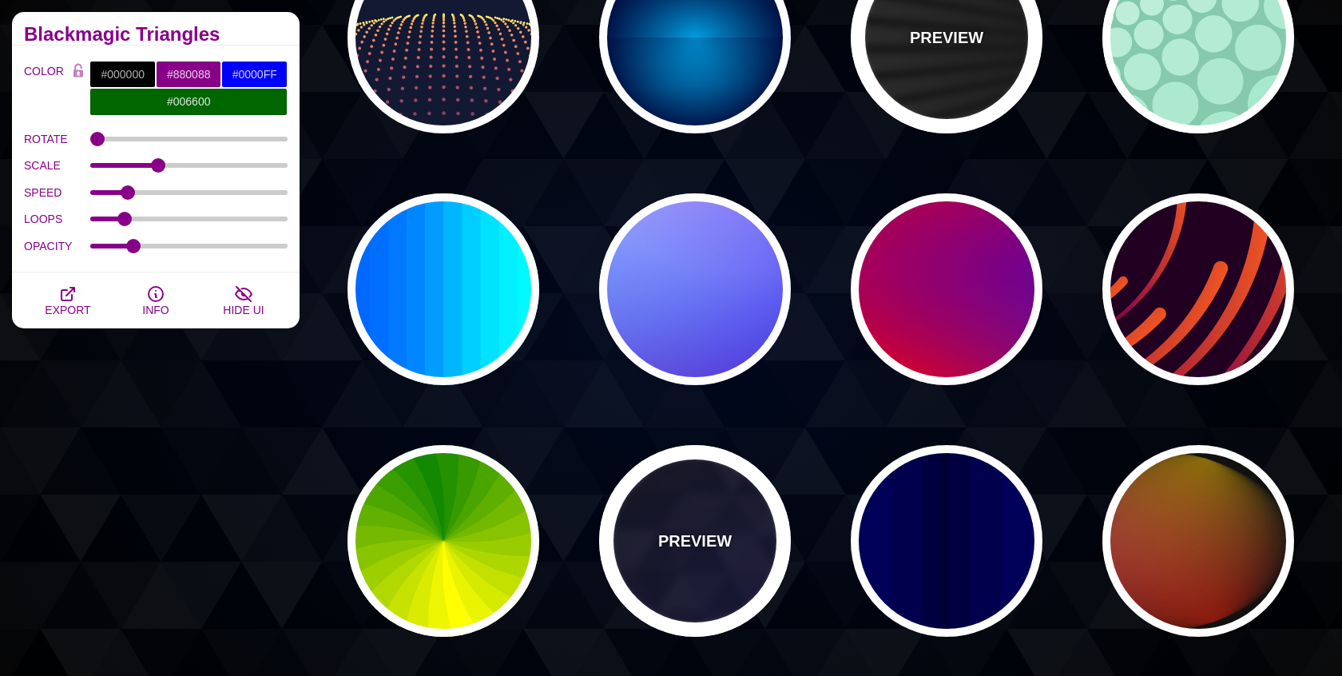
scroll to position [588, 0]
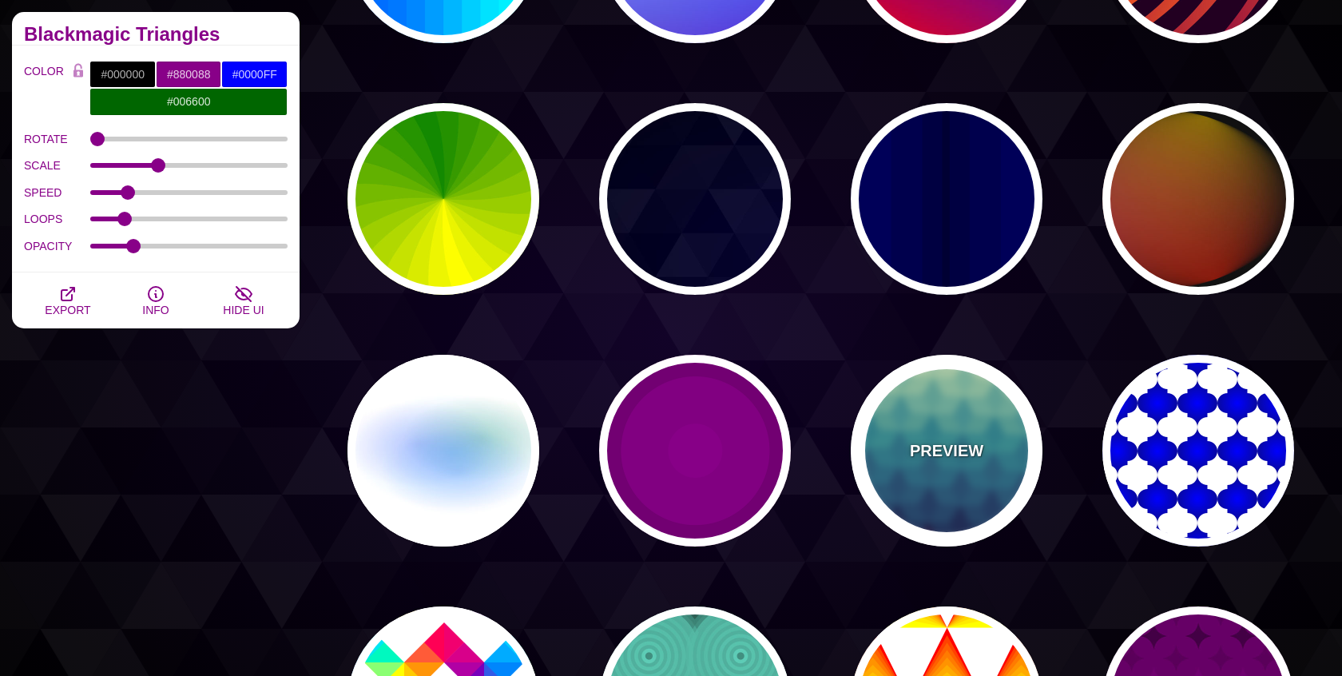
click at [936, 435] on div "PREVIEW" at bounding box center [947, 451] width 192 height 192
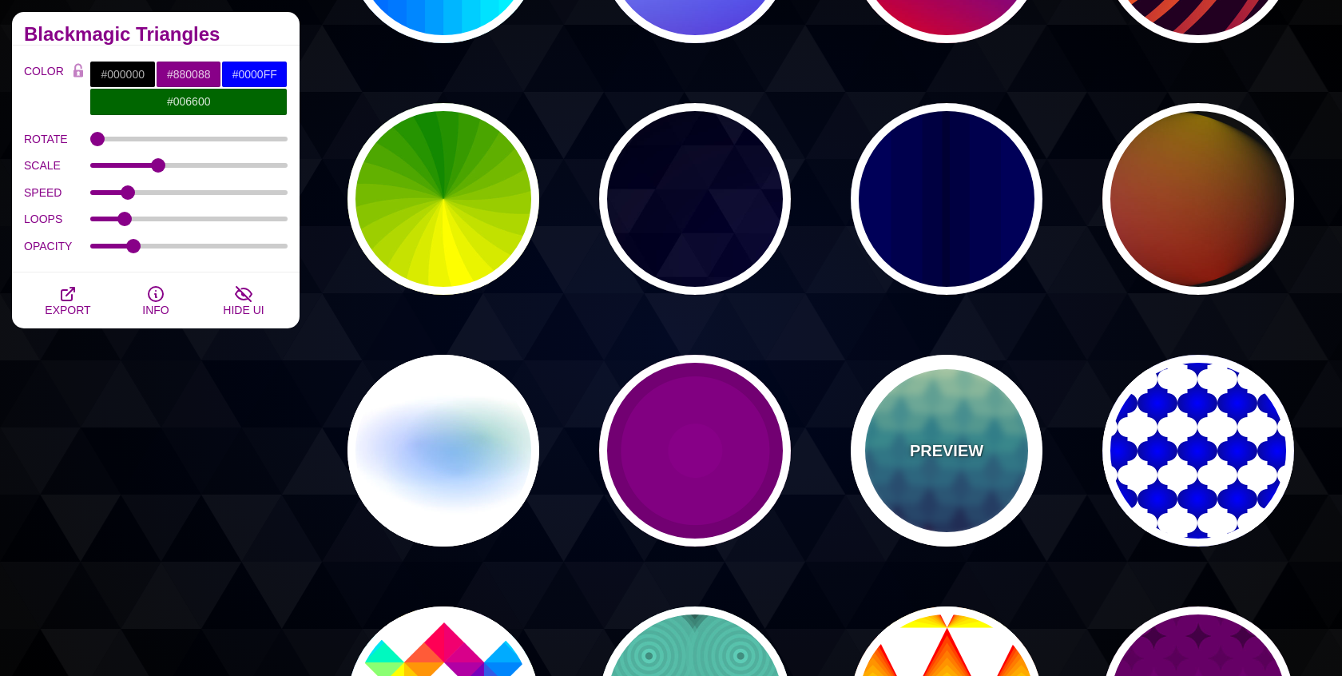
type input "#CCFFCC"
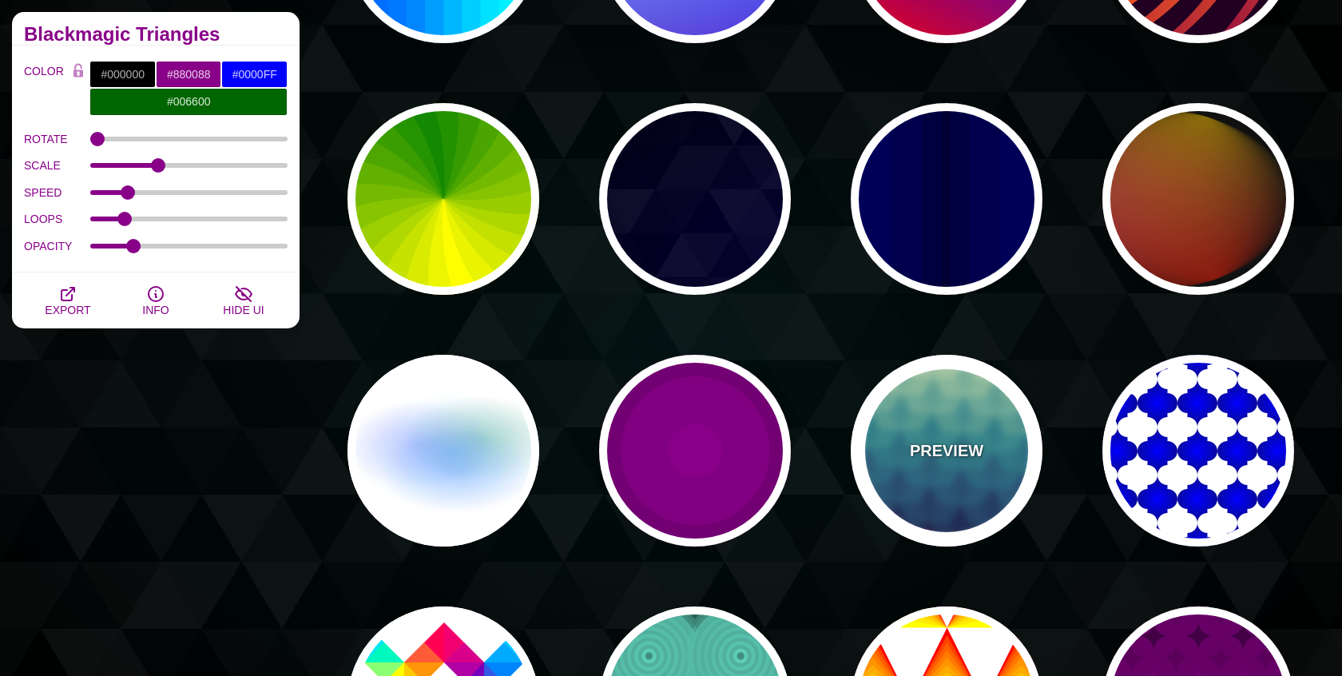
type input "#111144"
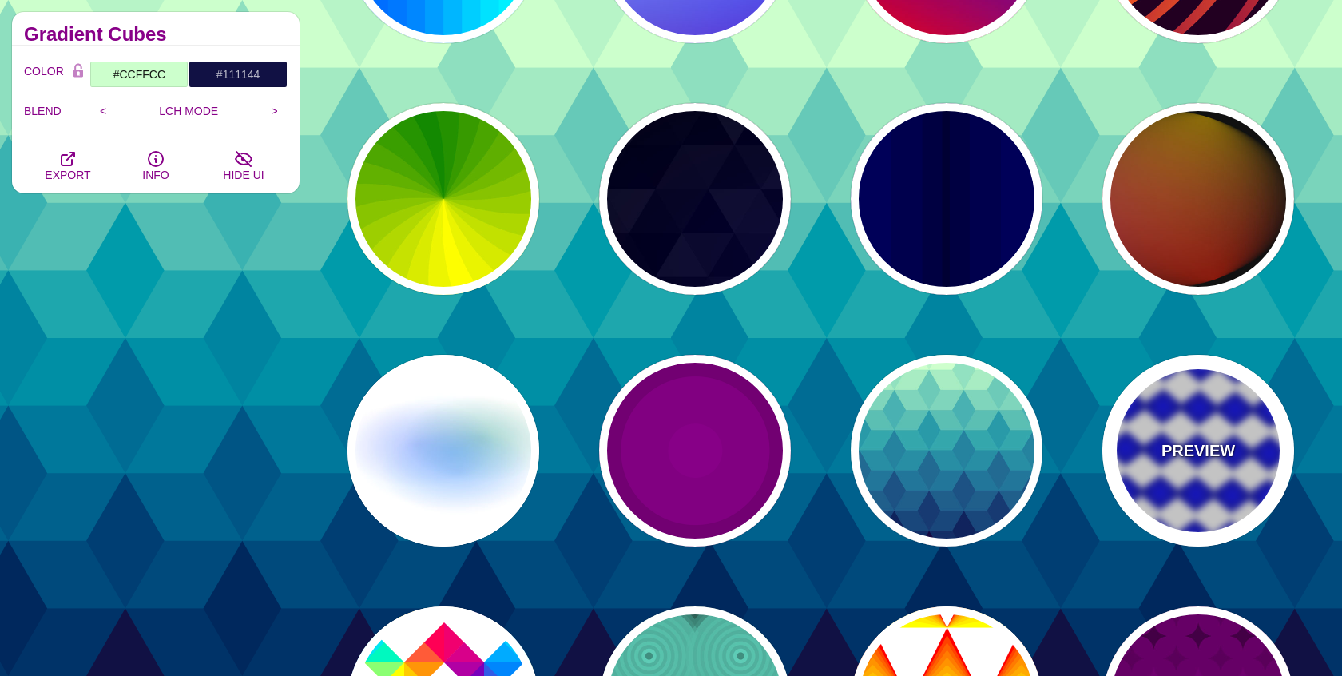
click at [1185, 449] on p "PREVIEW" at bounding box center [1197, 451] width 73 height 24
type input "#FFFFFF"
type input "#0000FF"
type input "#111144"
type input "#00BBFF"
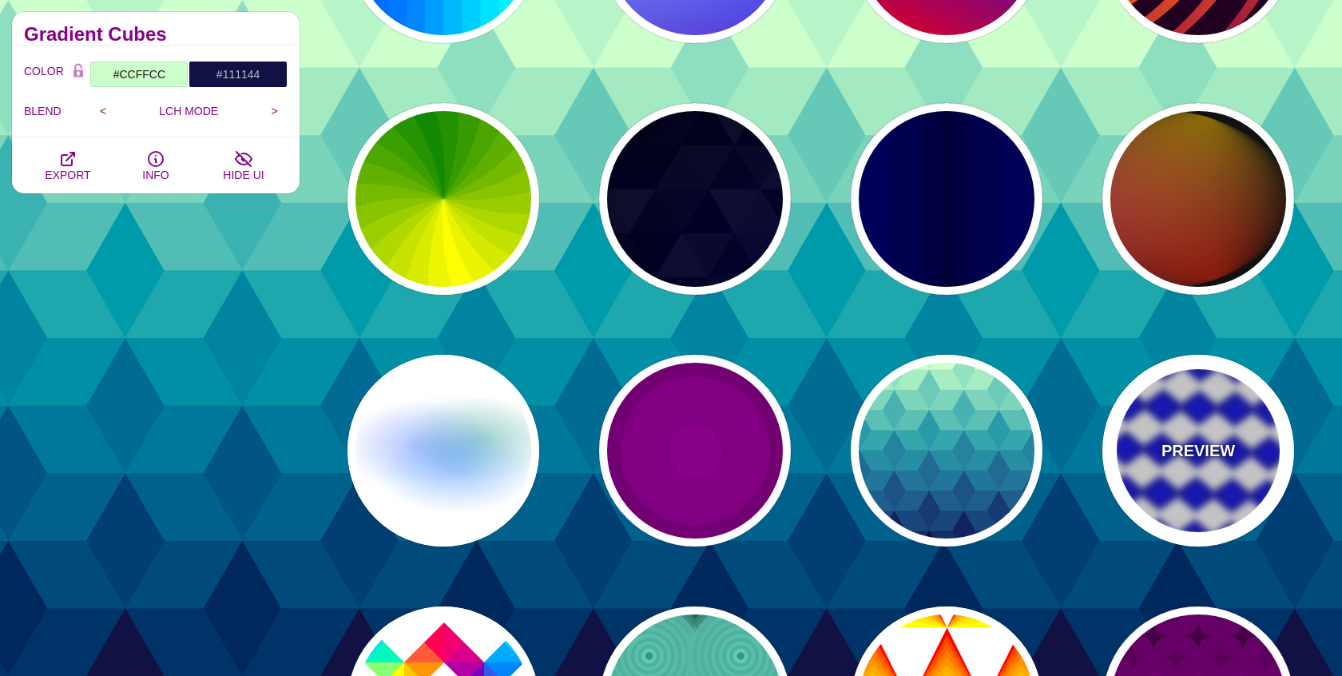
type input "100"
type input "50"
type input "10"
type input "0"
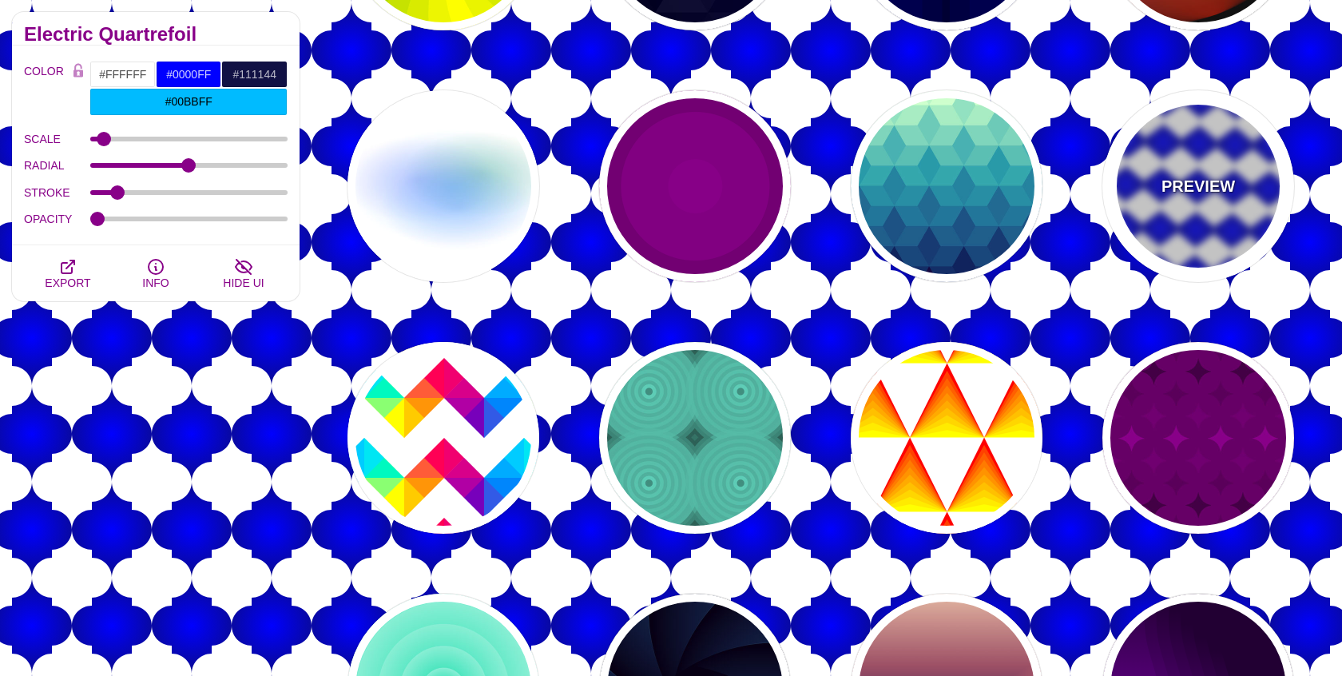
scroll to position [956, 0]
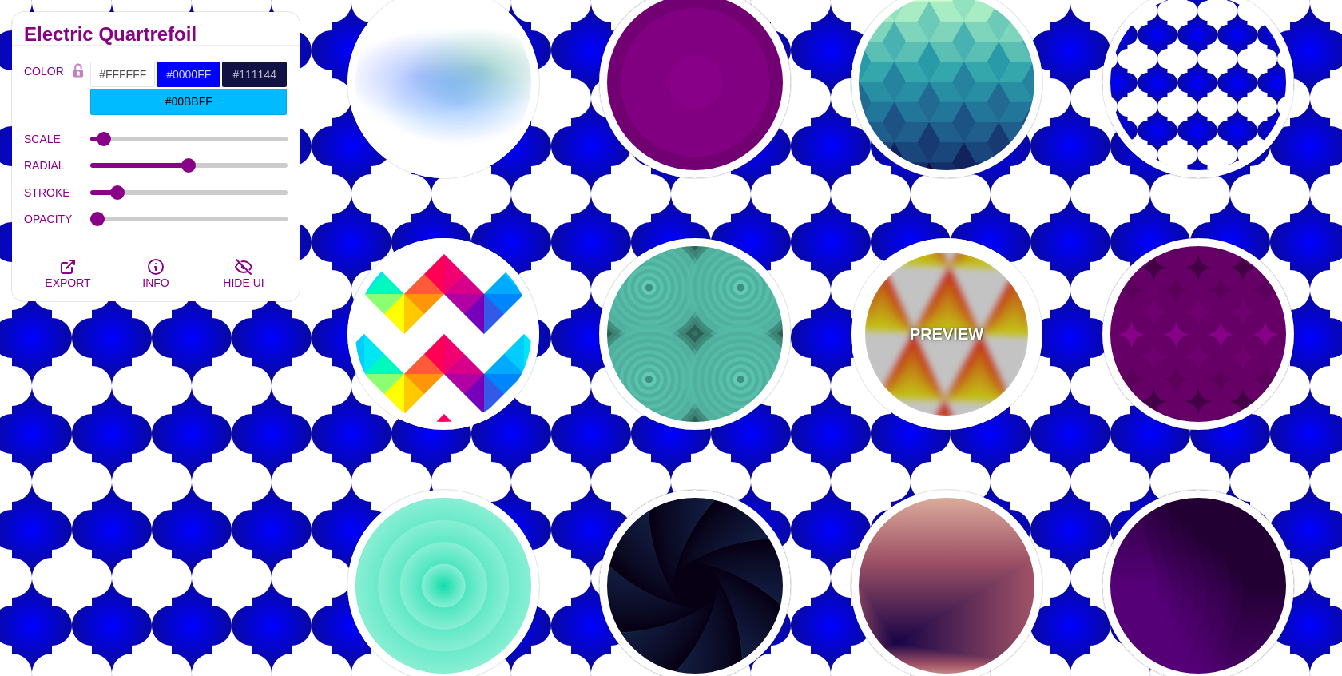
click at [983, 386] on div "PREVIEW" at bounding box center [947, 334] width 192 height 192
type input "#FF0000"
type input "#FFFF00"
type input "#000000"
type input "0"
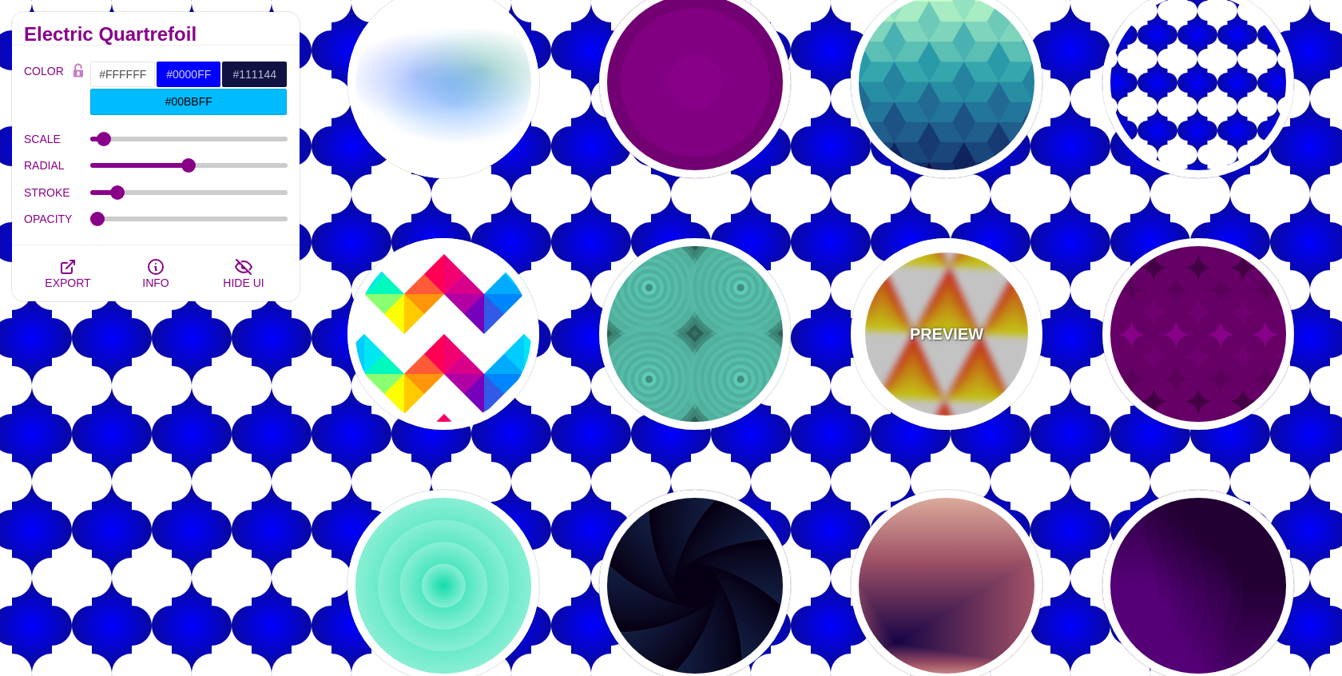
type input "0.5"
type input "0"
type input "1"
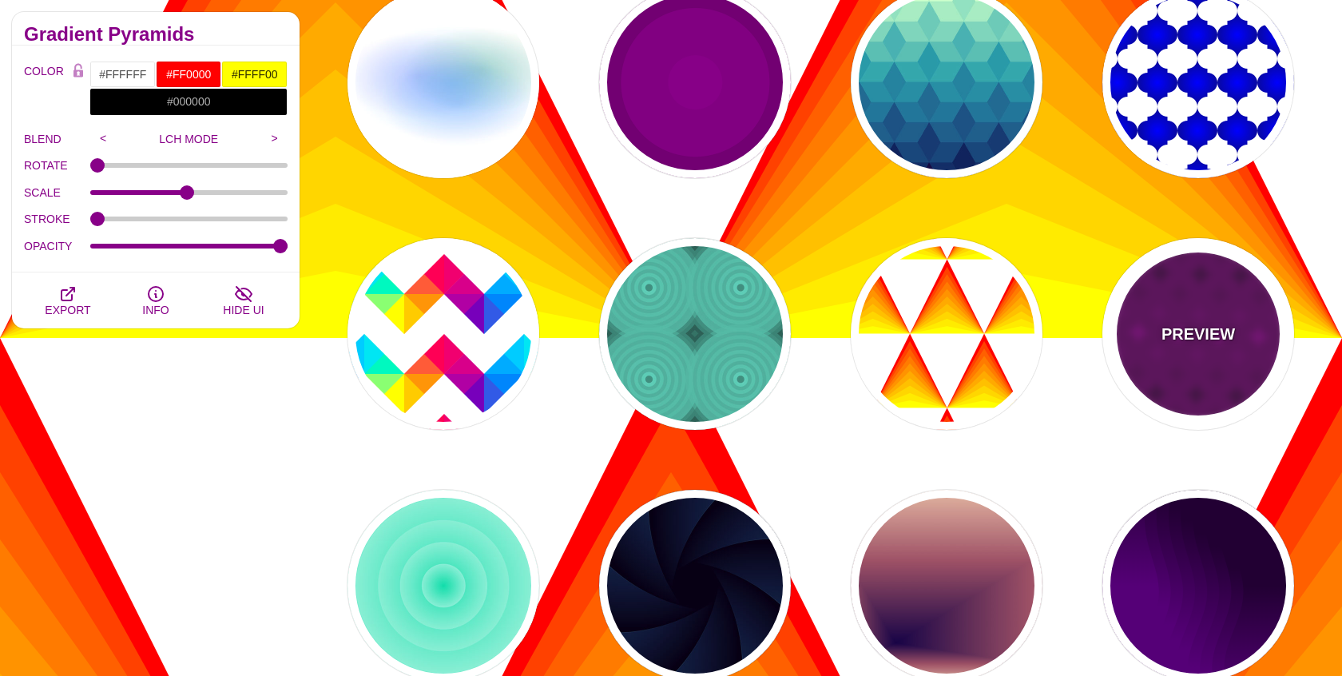
click at [1166, 351] on div "PREVIEW" at bounding box center [1198, 334] width 192 height 192
type input "#660066"
type input "#880088"
type input "#440044"
type input "1"
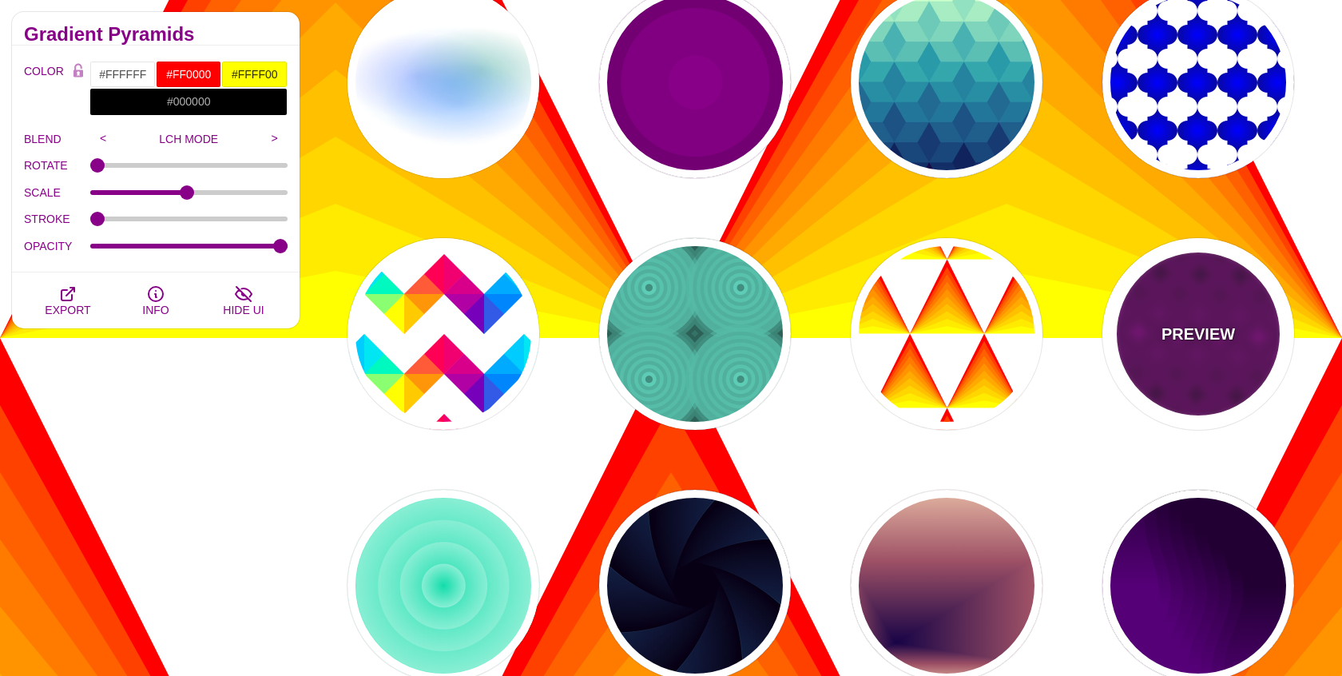
type input "1"
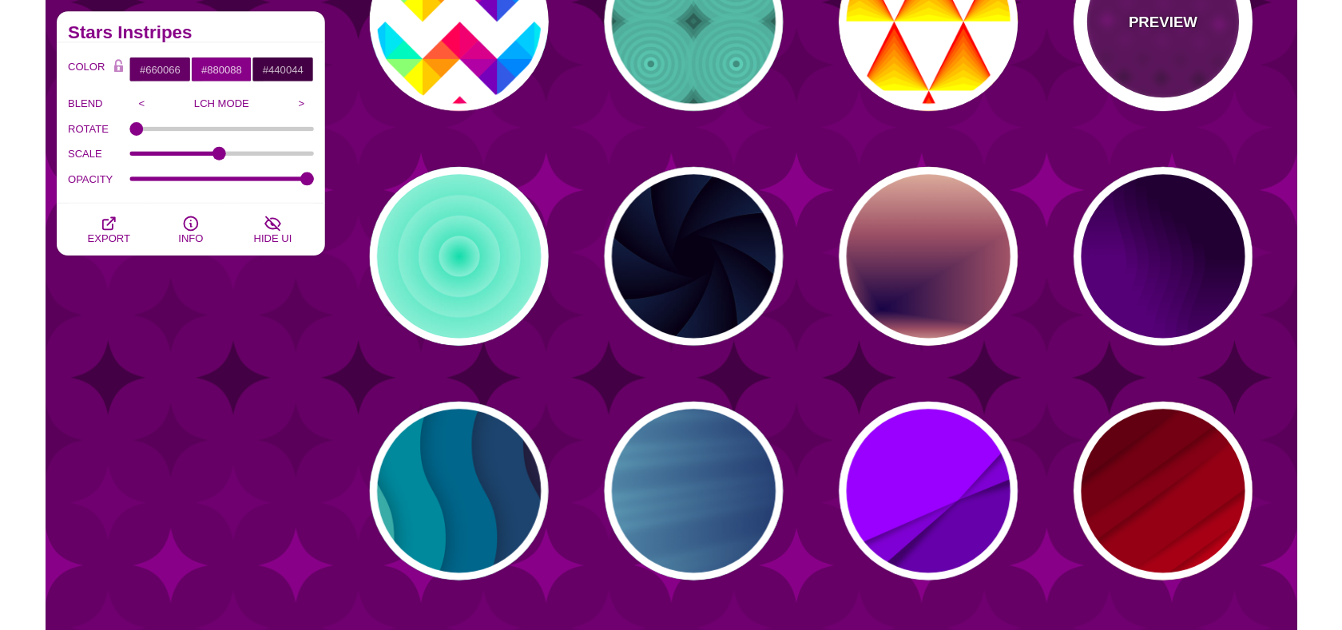
scroll to position [1322, 0]
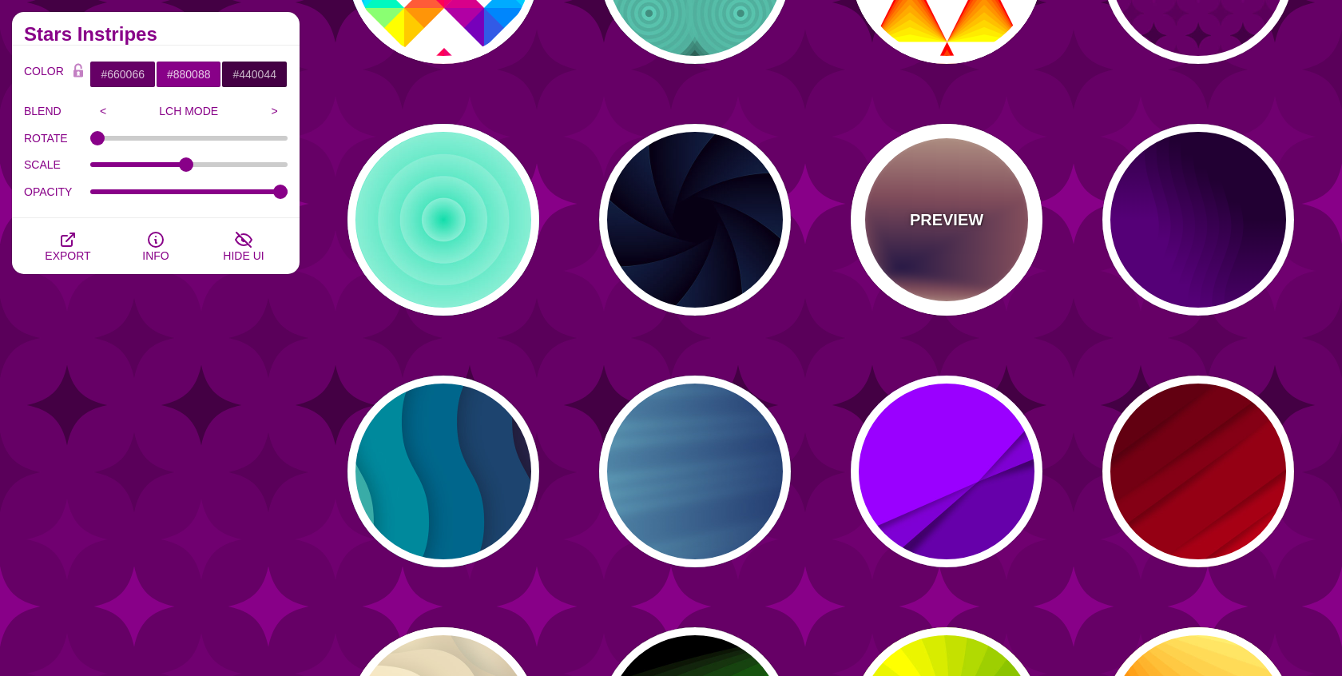
click at [927, 256] on div "PREVIEW" at bounding box center [947, 220] width 192 height 192
type input "#EEC6AB"
type input "#170346"
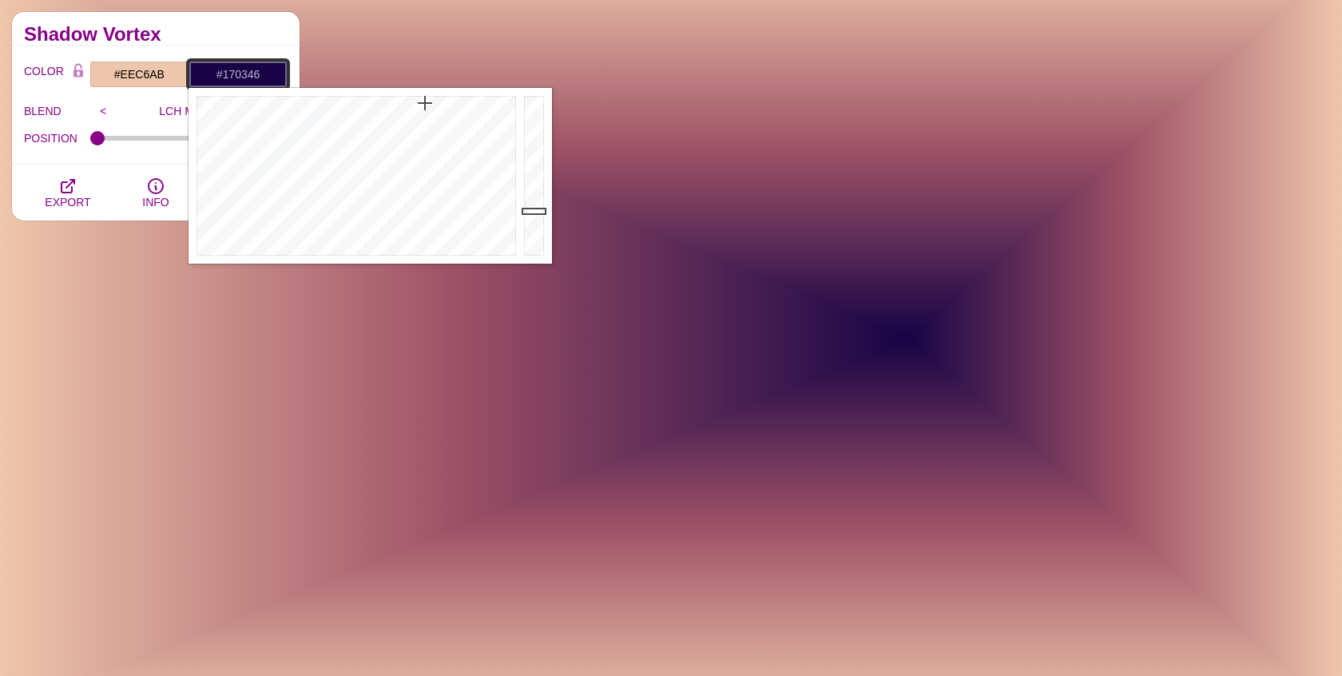
click at [244, 77] on input "#170346" at bounding box center [238, 74] width 99 height 27
click at [129, 73] on input "#EEC6AB" at bounding box center [138, 74] width 99 height 27
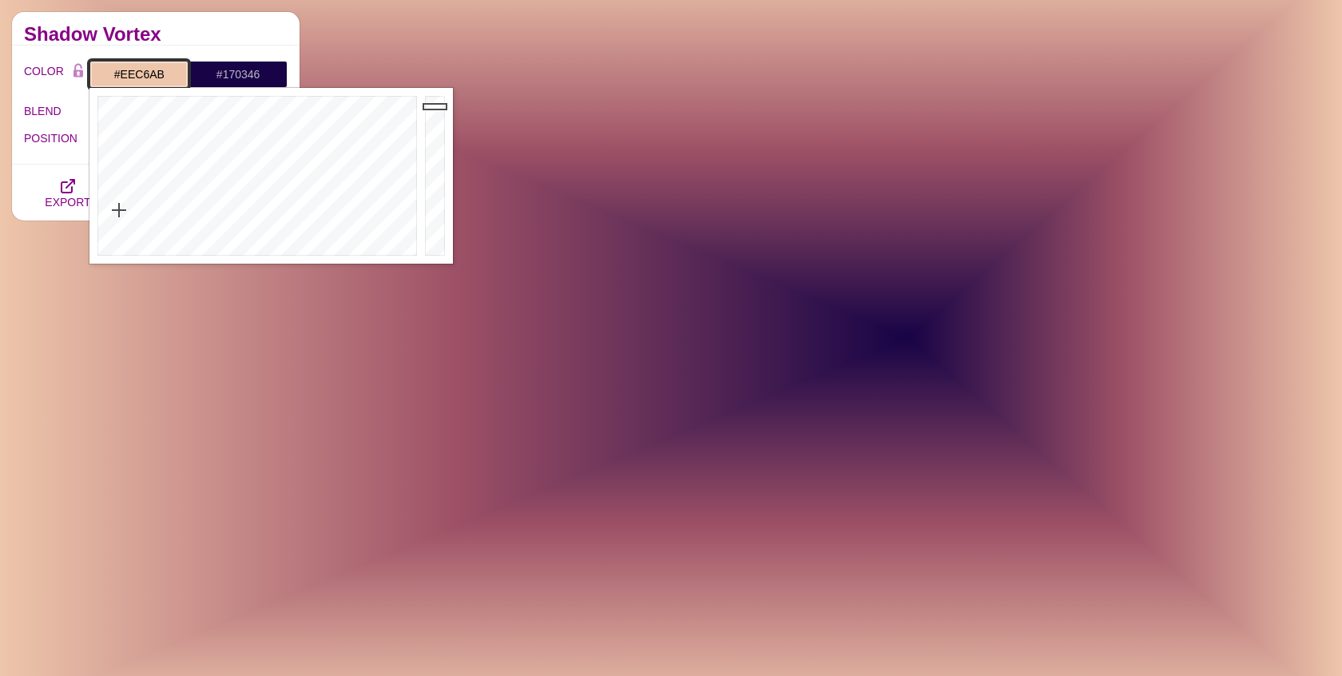
click at [129, 73] on input "#EEC6AB" at bounding box center [138, 74] width 99 height 27
paste input "170346"
type input "#170346"
